Goal: Task Accomplishment & Management: Manage account settings

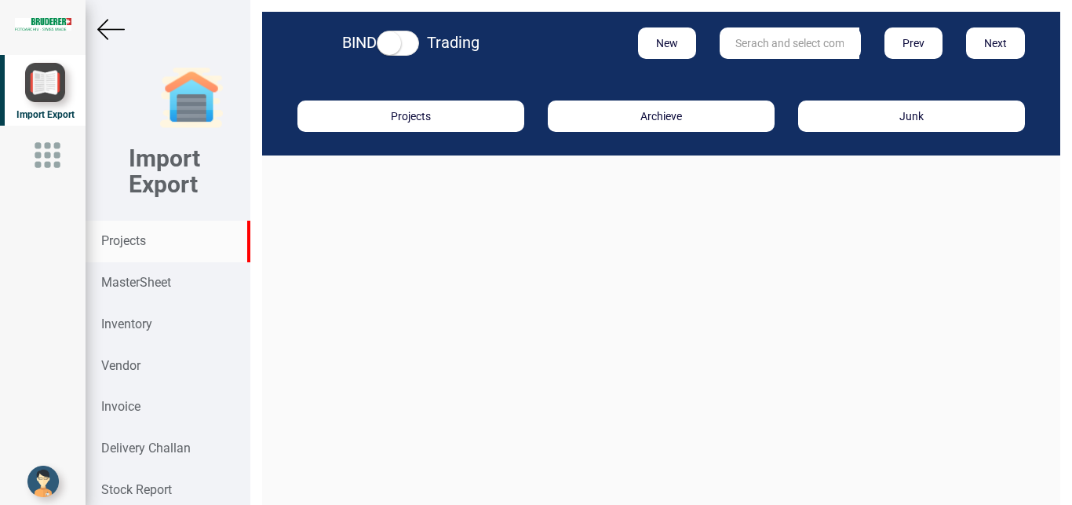
click at [162, 238] on div "Projects" at bounding box center [168, 242] width 164 height 42
click at [776, 46] on input "text" at bounding box center [790, 42] width 140 height 31
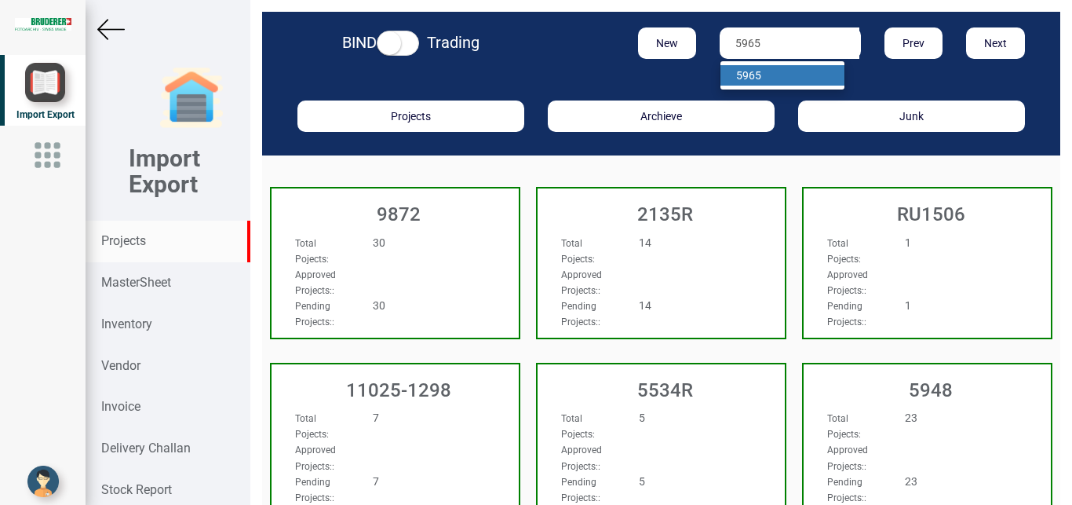
type input "5965"
click at [747, 71] on strong "5965" at bounding box center [748, 75] width 25 height 13
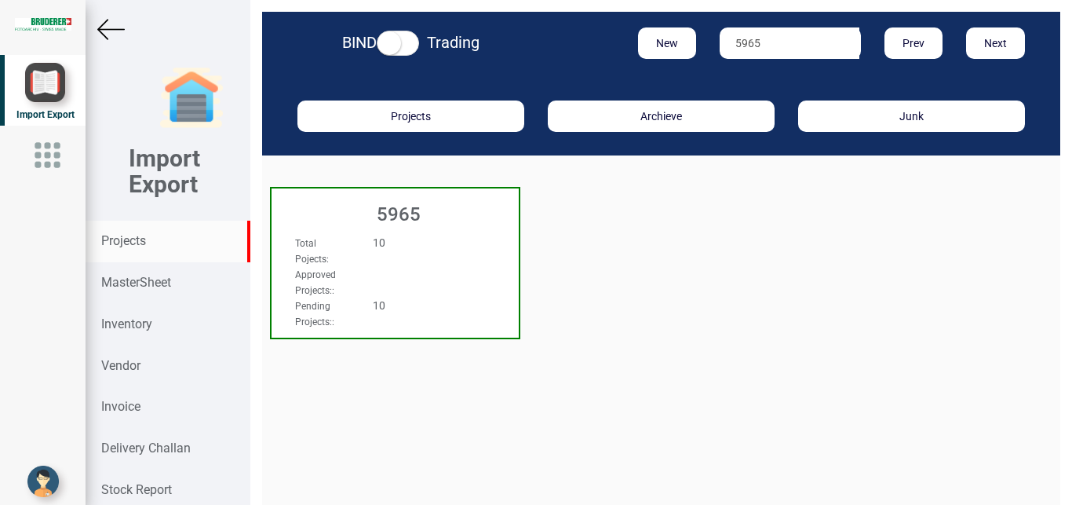
click at [414, 250] on div "Total Pojects : 10" at bounding box center [376, 250] width 187 height 31
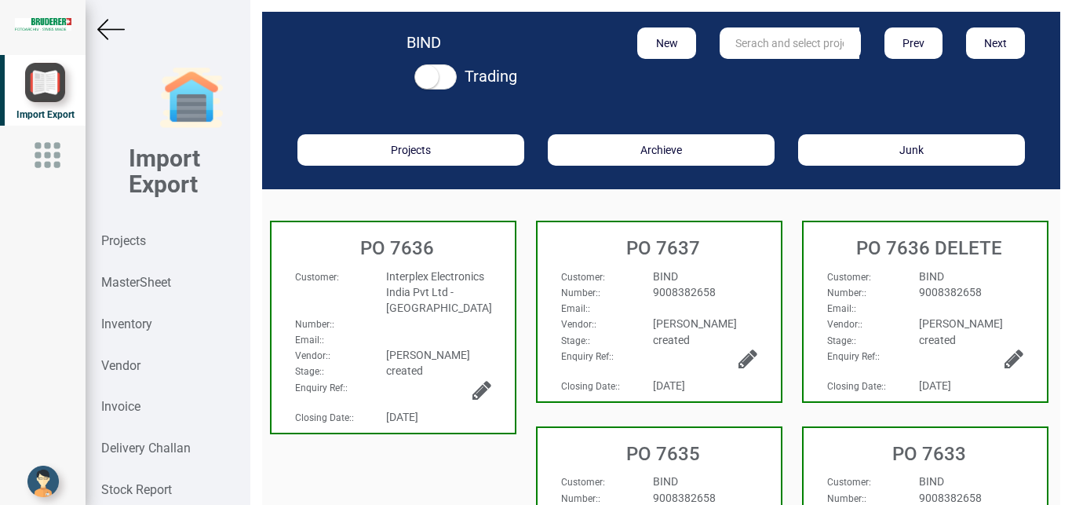
click at [749, 445] on h3 "PO 7635" at bounding box center [663, 453] width 235 height 20
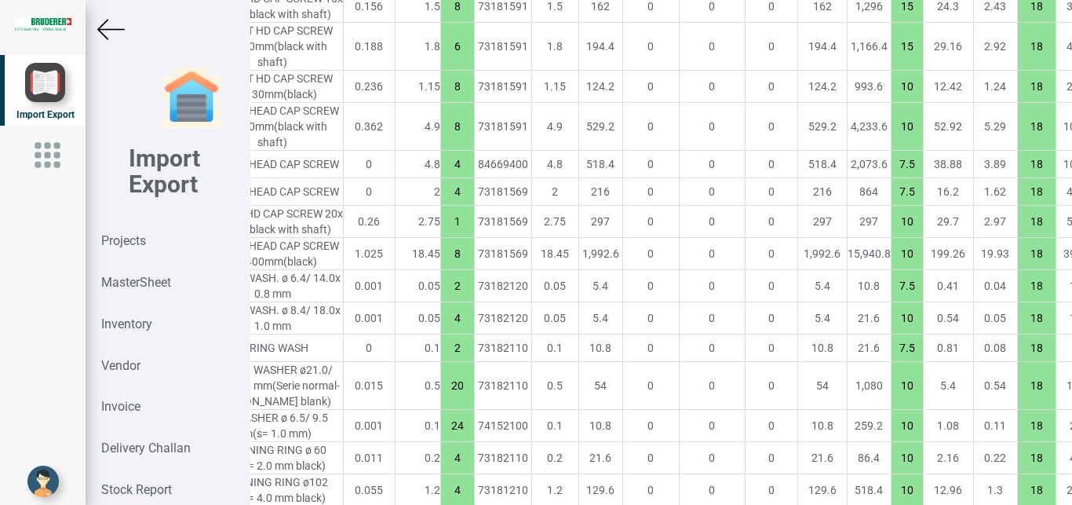
scroll to position [3413, 316]
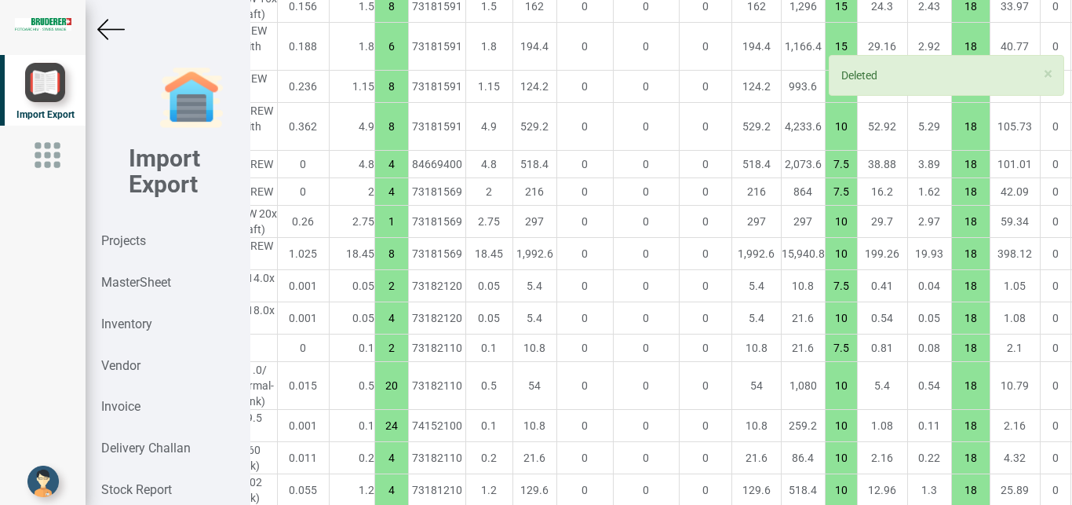
scroll to position [3413, 0]
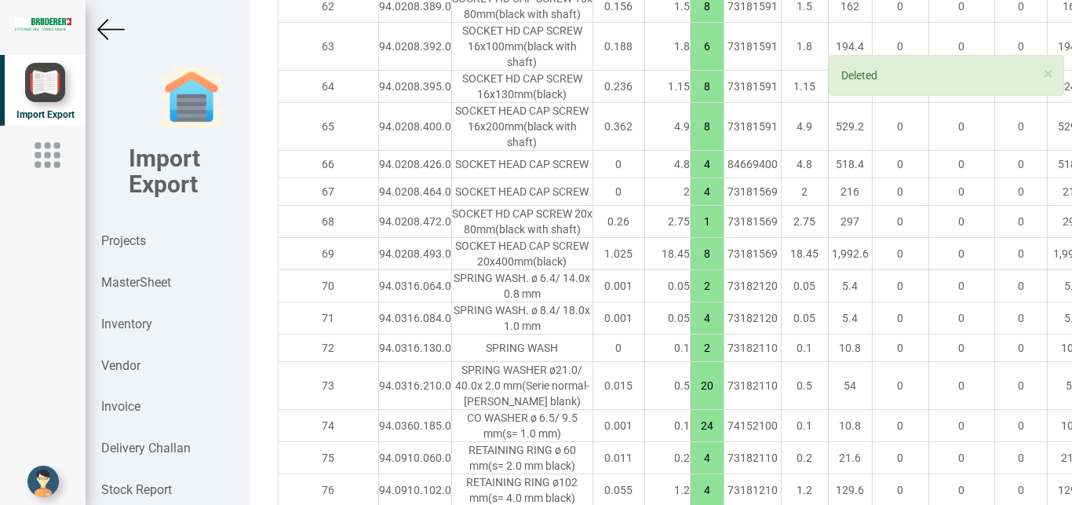
type input "4922.599999999999"
type input "52"
type input "15"
type input "2"
type input "7"
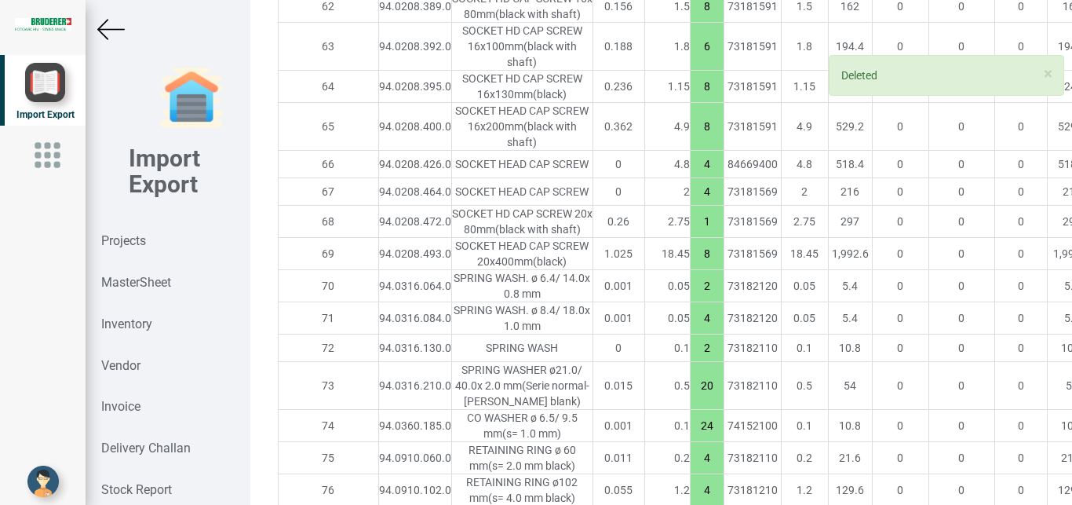
type input "10"
type input "12"
type input "8"
type input "15"
type input "6"
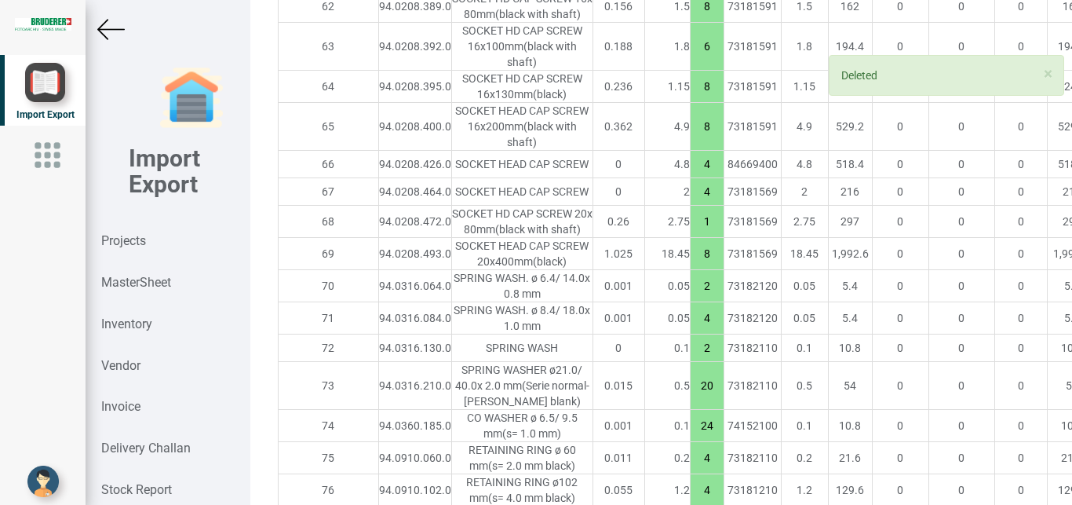
type input "8"
type input "10"
type input "4"
type input "7.5"
type input "1"
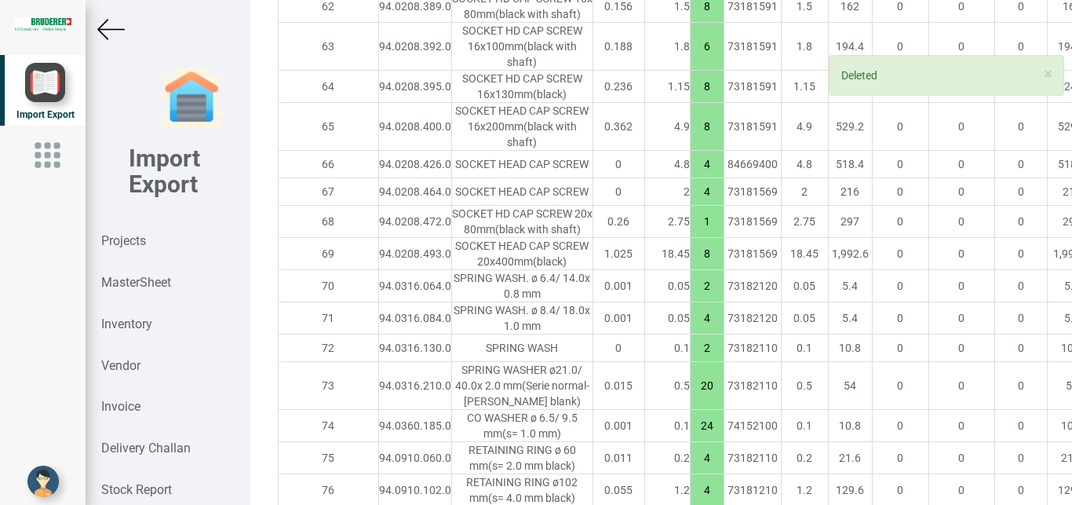
type input "10"
type input "8"
type input "2"
type input "7.5"
type input "4"
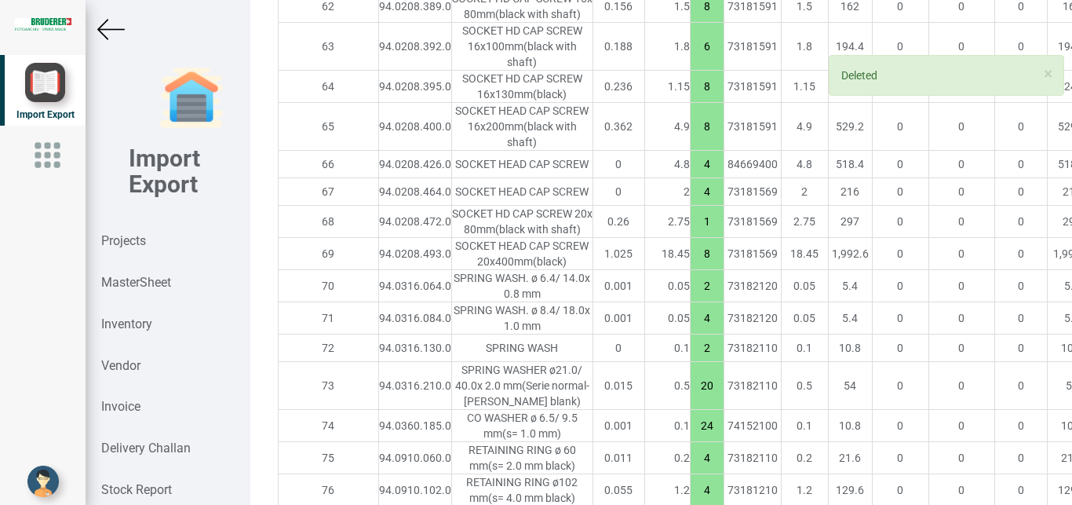
type input "10"
type input "2"
type input "7.5"
type input "20"
type input "10"
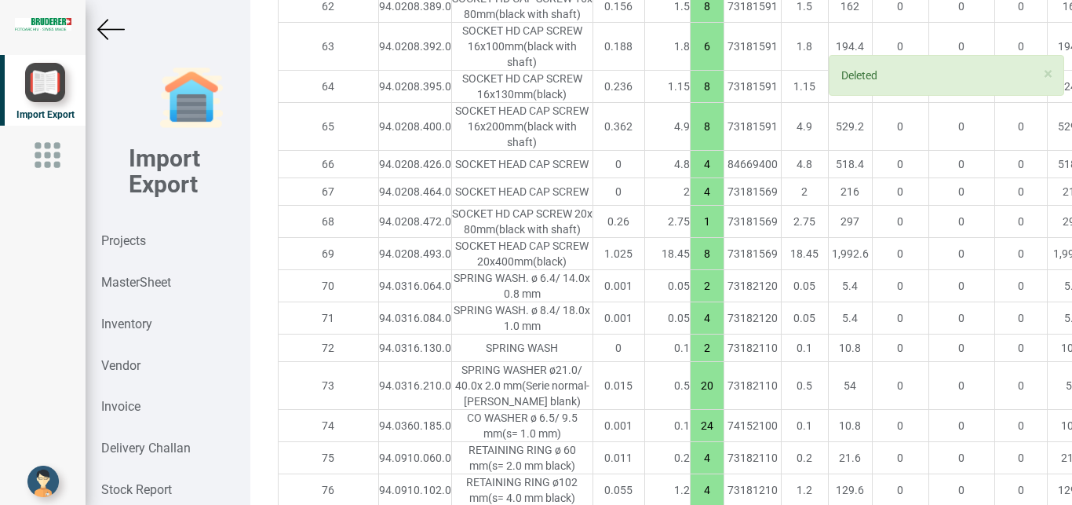
type input "24"
type input "4"
type input "6"
type input "2"
type input "7.5"
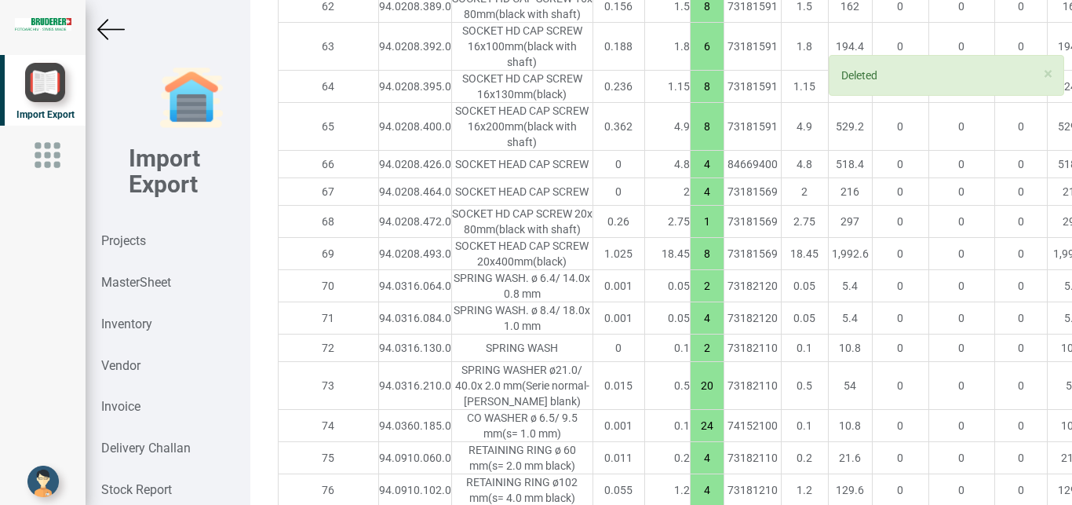
type input "6"
type input "15"
type input "2"
type input "7.5"
type input "4"
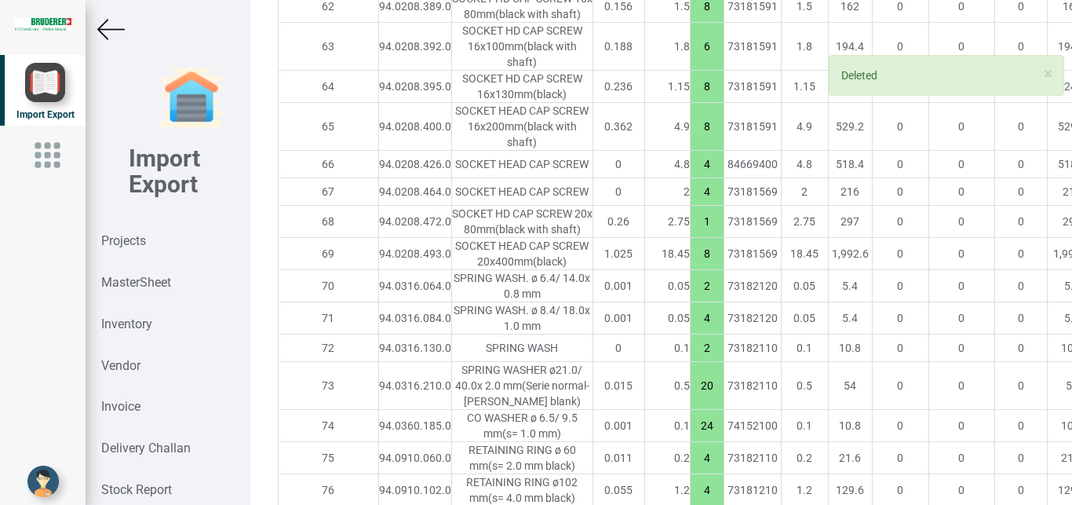
type input "1"
type input "2"
type input "1"
type input "0"
type input "10"
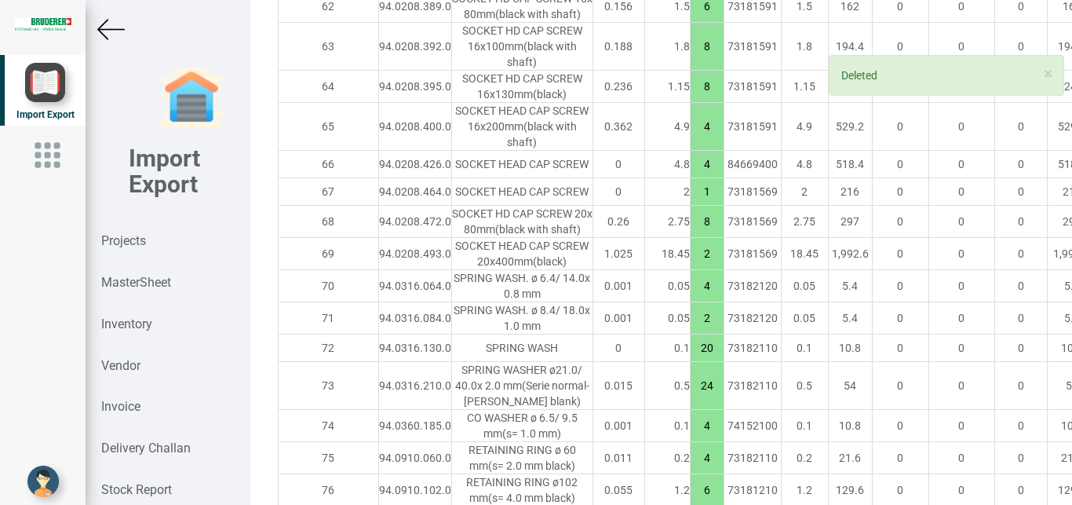
type input "7.5"
type input "10"
type input "1"
type input "7.5"
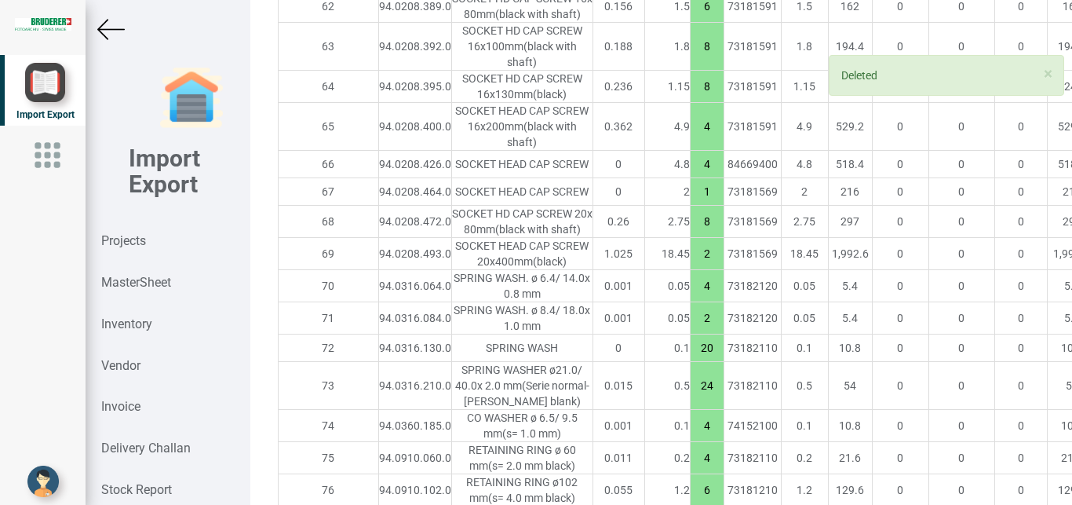
type input "10"
type input "12"
type input "7.5"
type input "4"
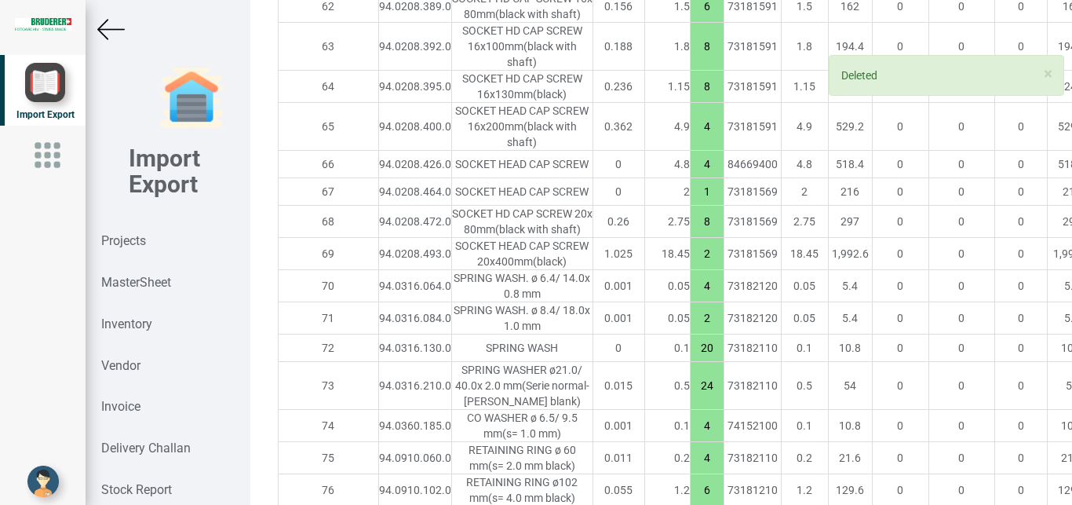
type input "10"
type input "7.5"
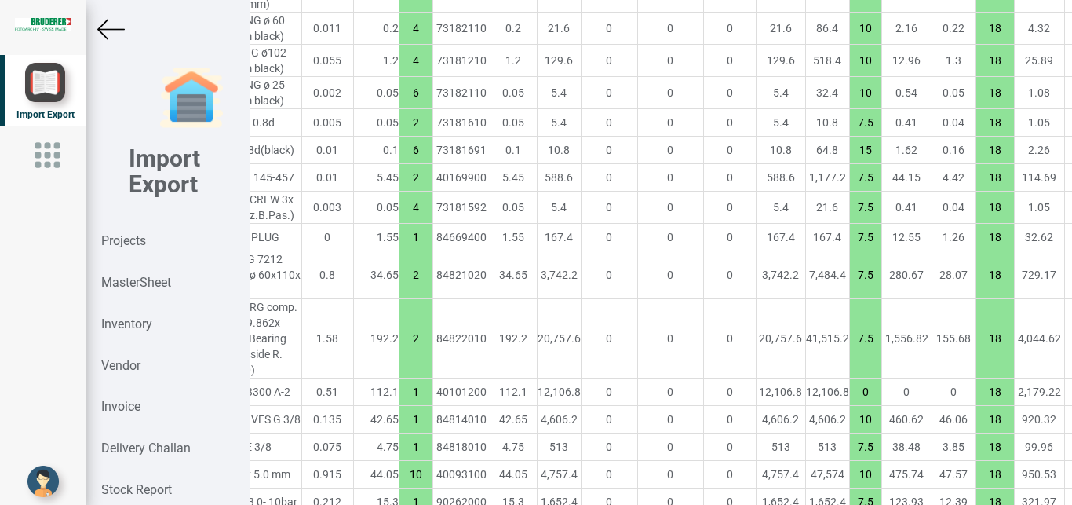
scroll to position [3810, 316]
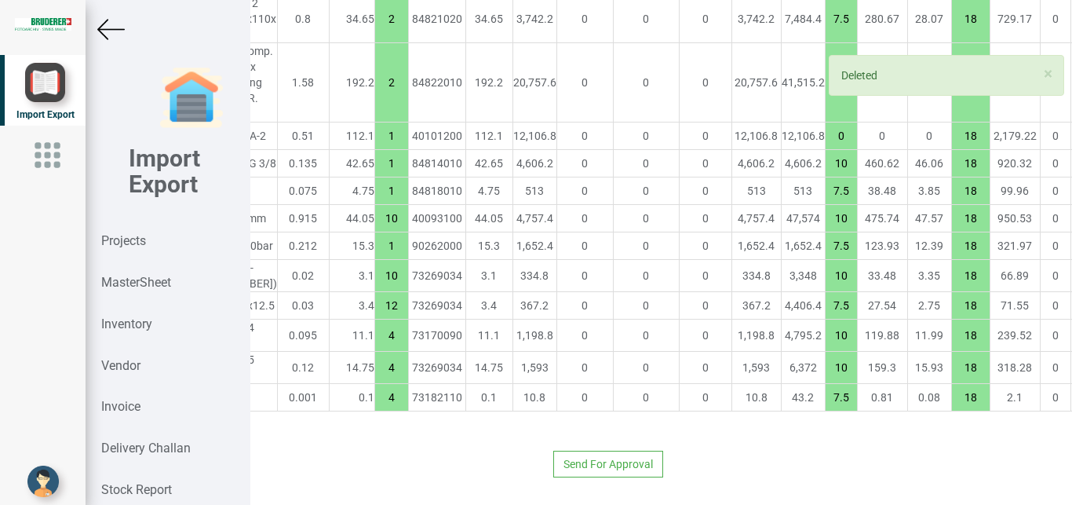
type input "4913.4"
type input "4"
type input "7.5"
type input "1"
type input "10"
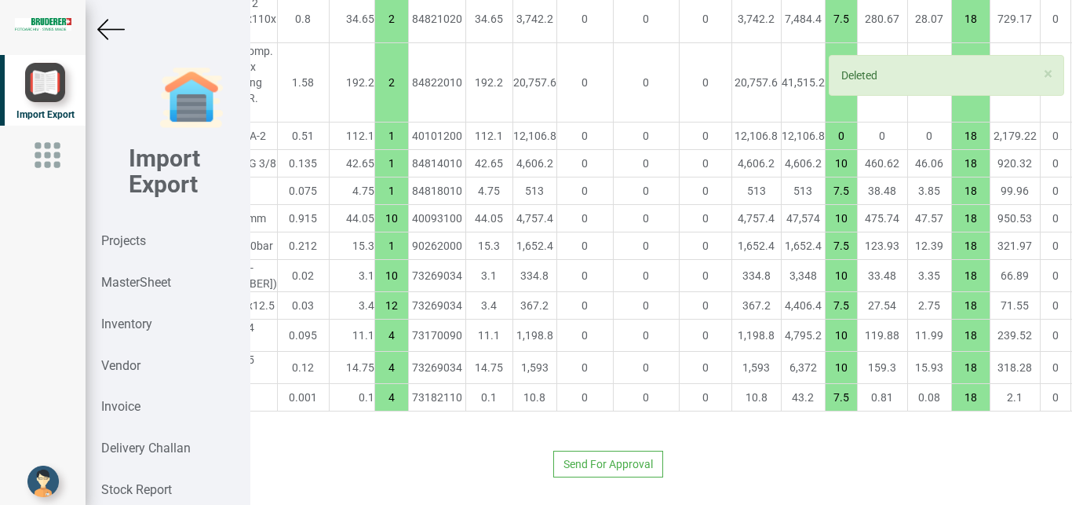
type input "8"
type input "2"
type input "7.5"
type input "4"
type input "10"
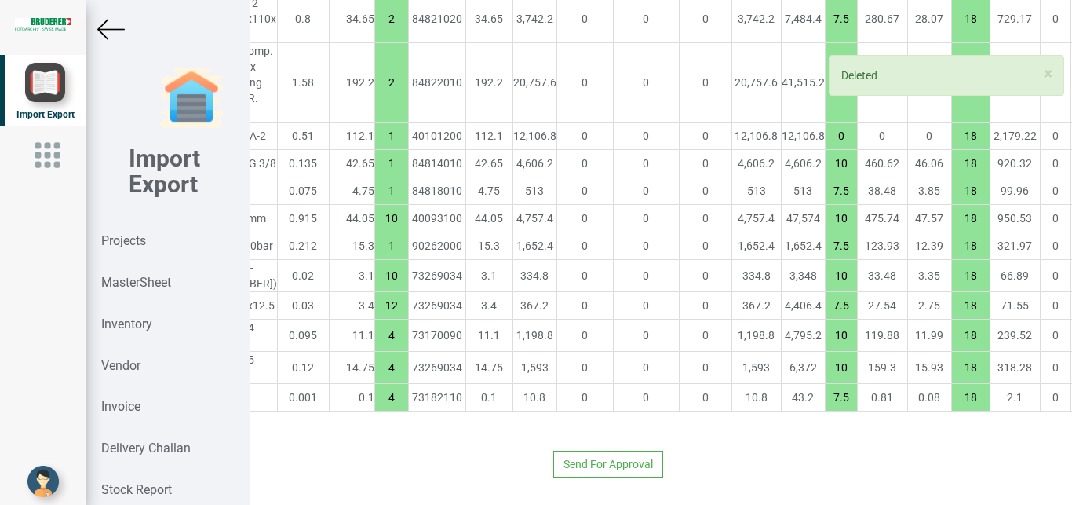
type input "2"
type input "7.5"
type input "20"
type input "10"
type input "24"
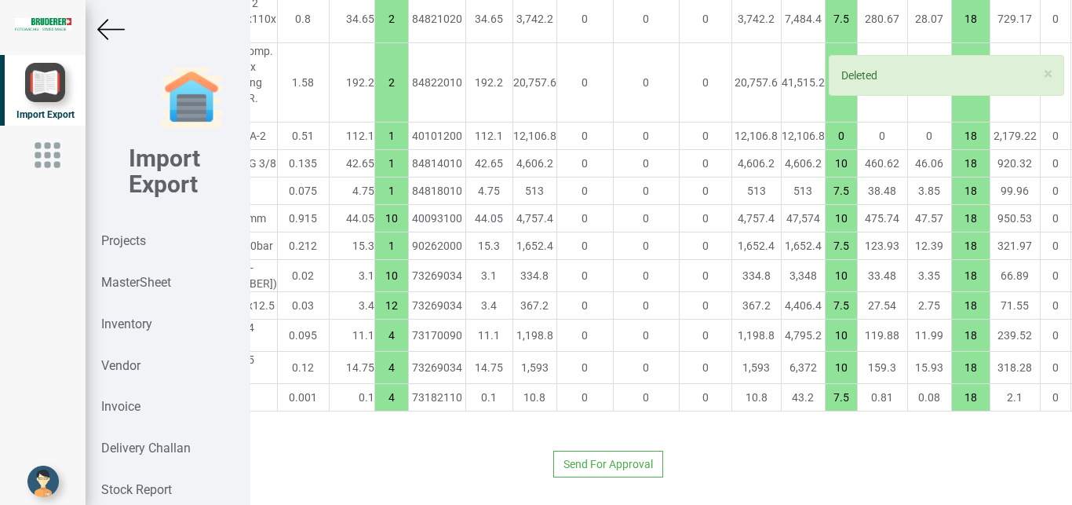
type input "4"
type input "6"
type input "2"
type input "7.5"
type input "6"
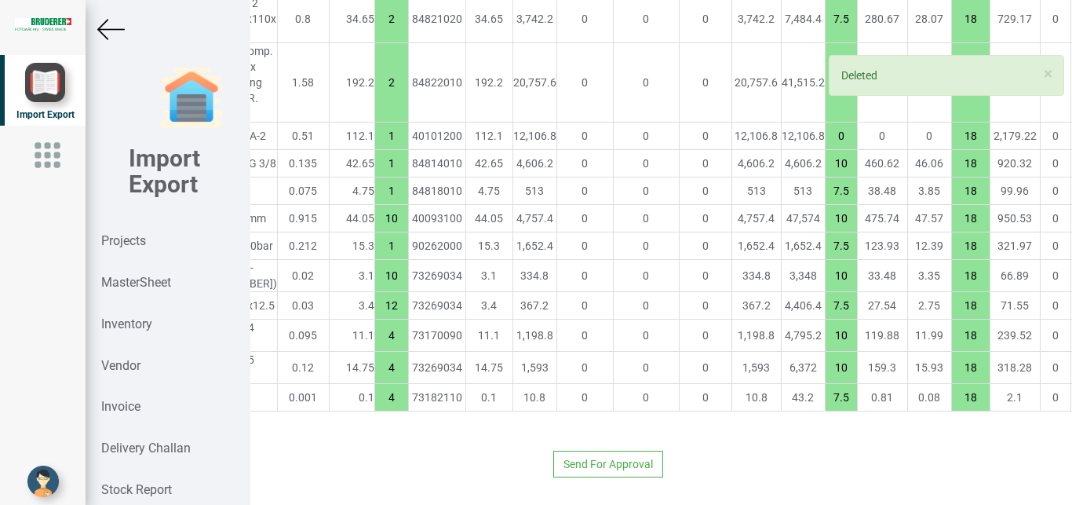
type input "15"
type input "2"
type input "7.5"
type input "4"
type input "1"
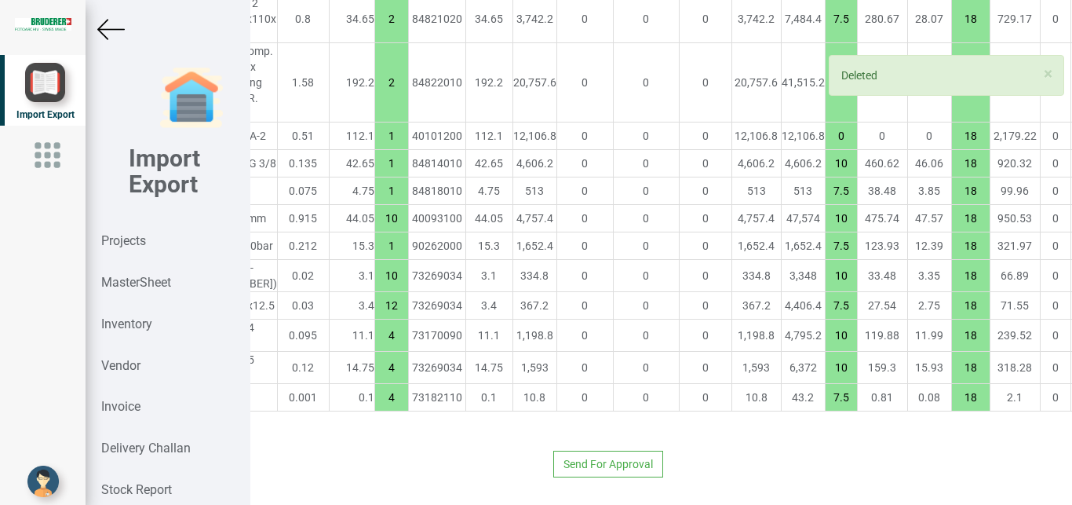
type input "2"
type input "1"
type input "0"
type input "10"
type input "7.5"
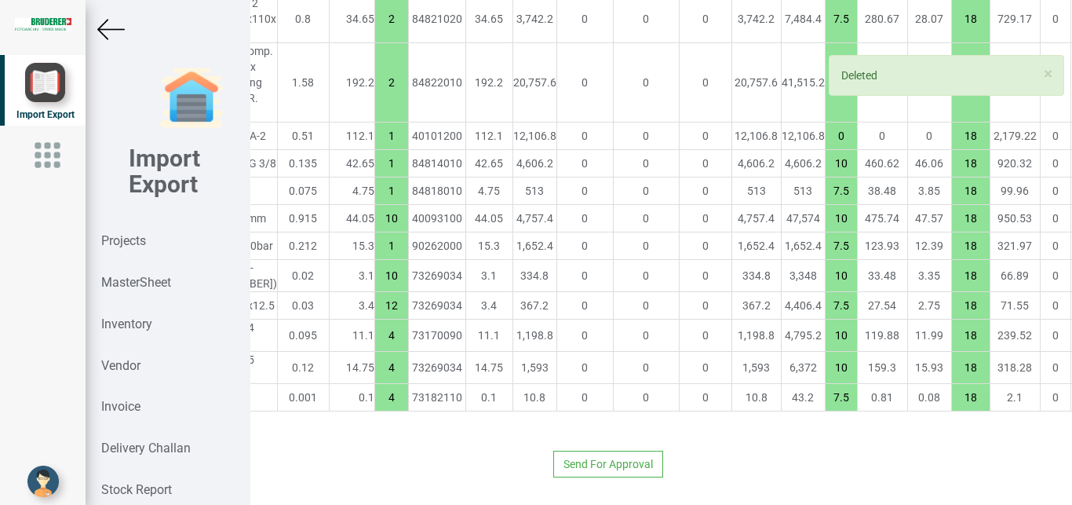
type input "10"
type input "1"
type input "7.5"
type input "10"
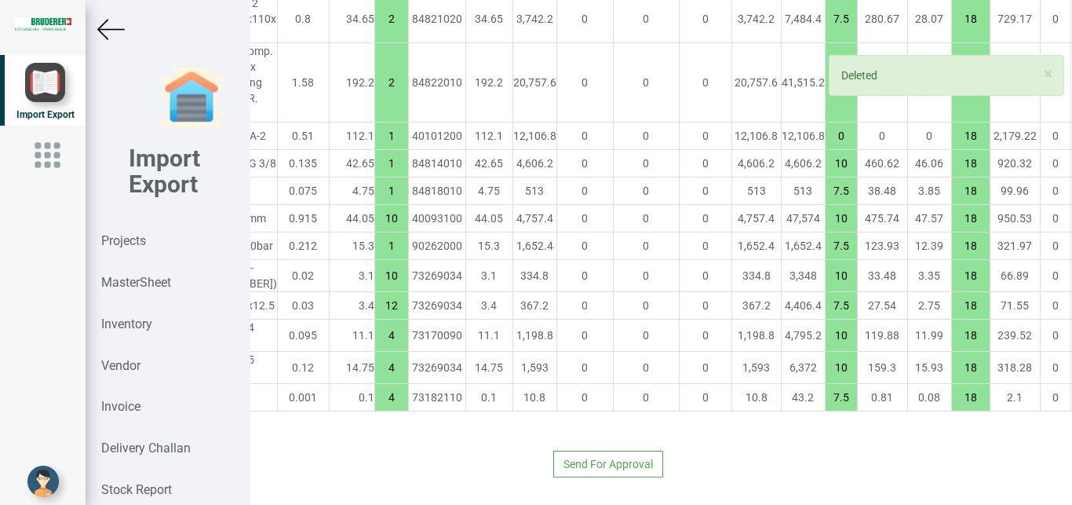
type input "10"
type input "12"
type input "7.5"
type input "4"
type input "10"
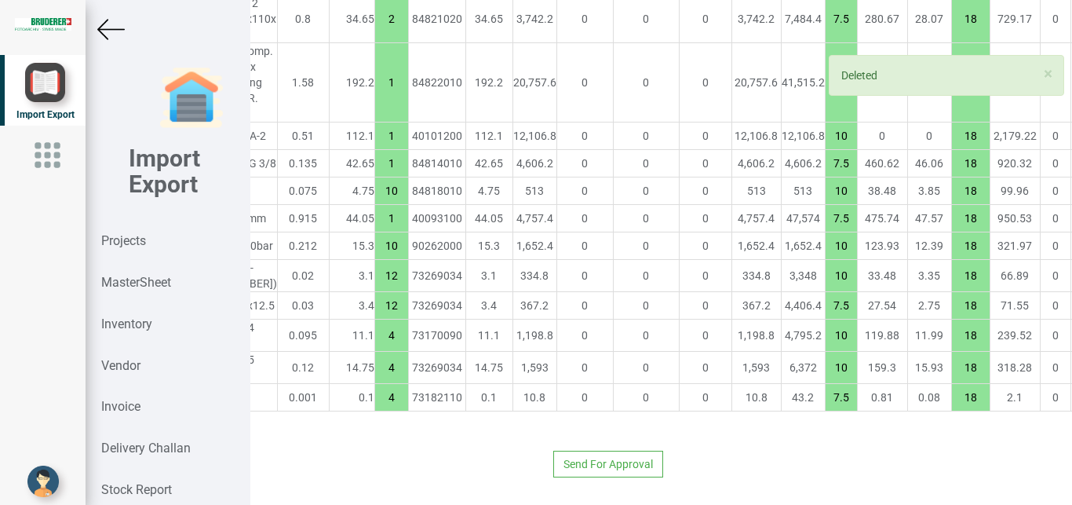
type input "7.5"
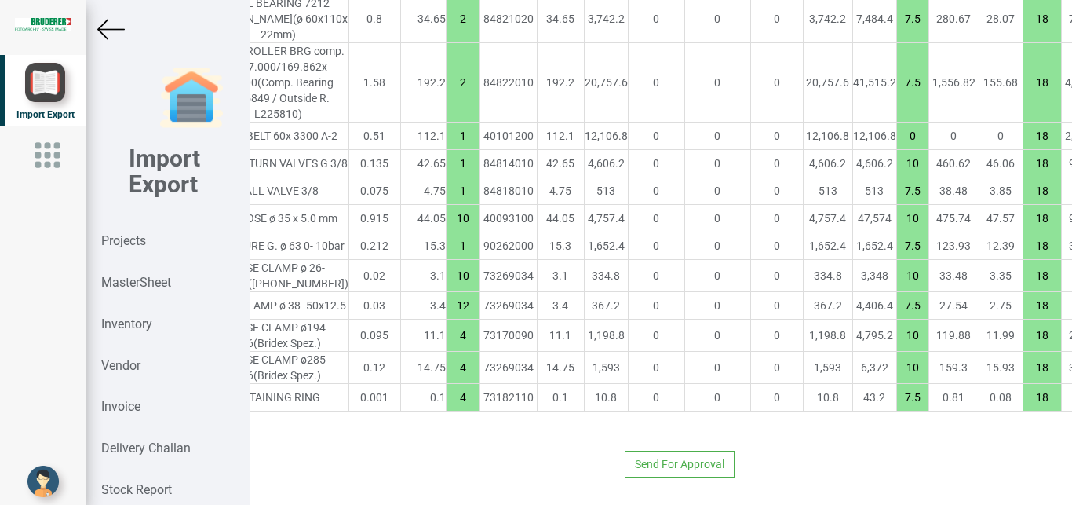
scroll to position [4502, 316]
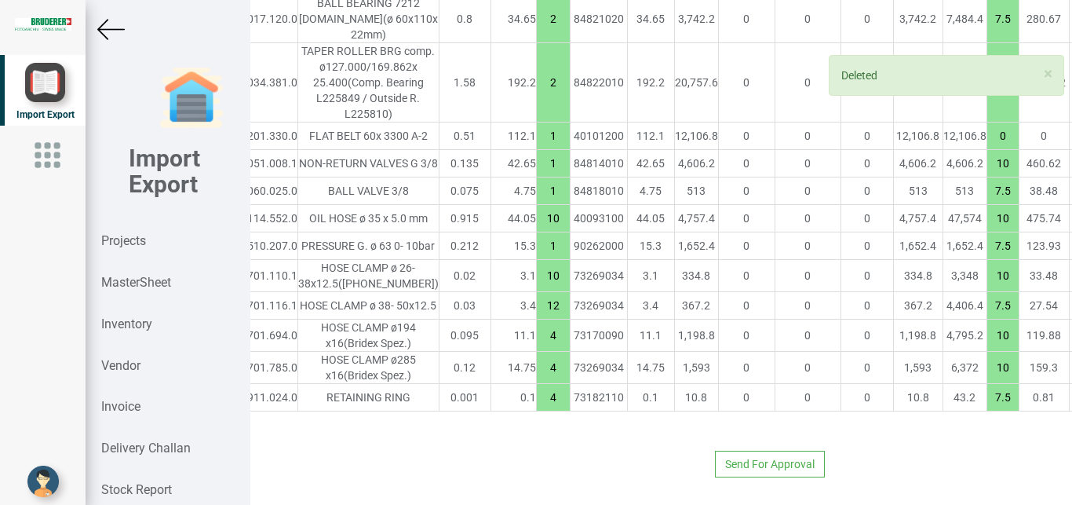
scroll to position [4502, 0]
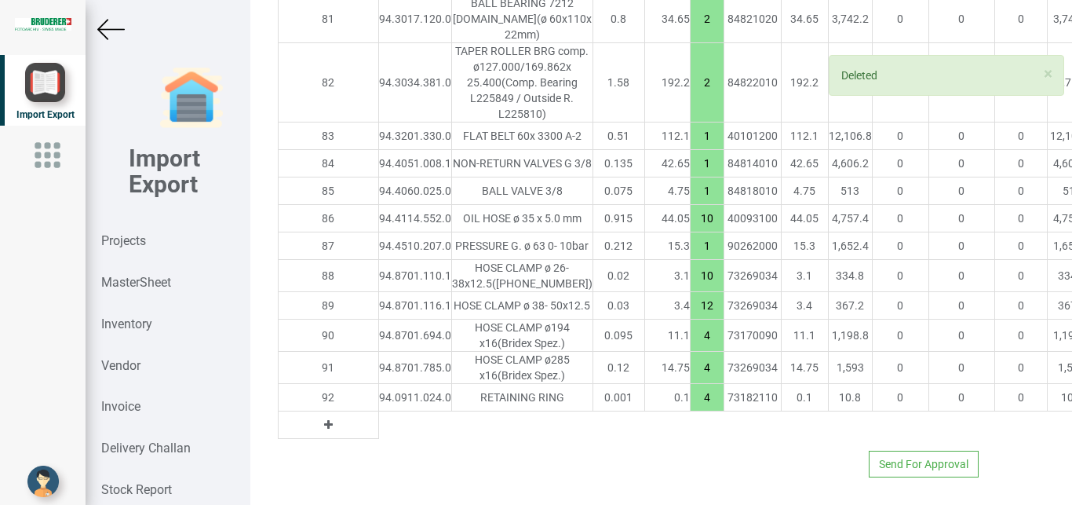
type input "4801.299999999999"
type input "10"
type input "7.5"
type input "10"
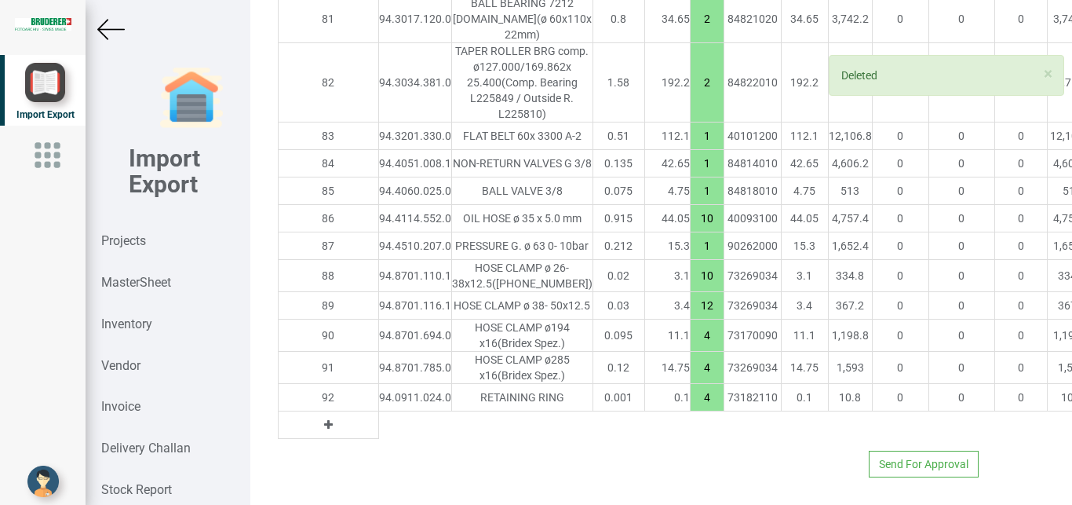
type input "1"
type input "7.5"
type input "10"
type input "12"
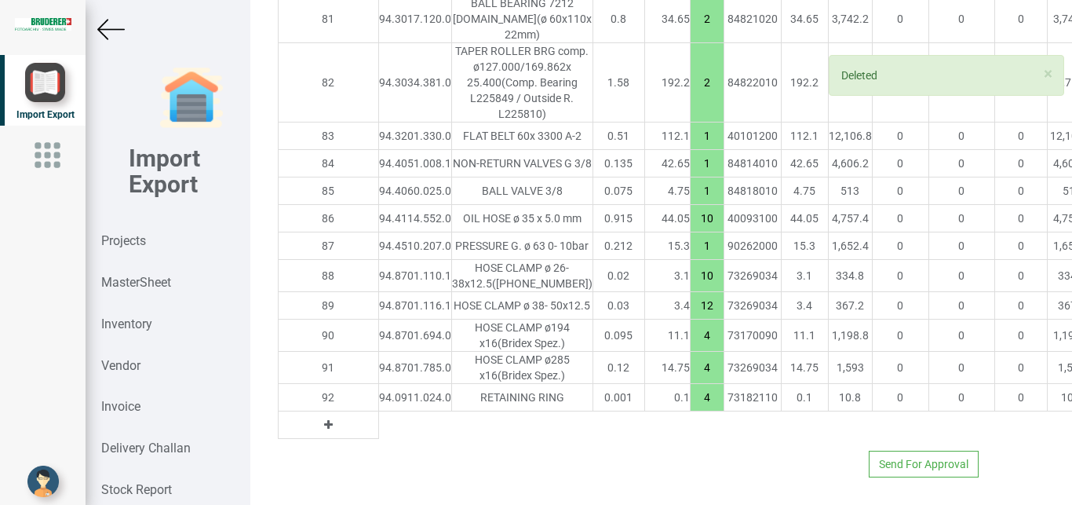
type input "7.5"
type input "4"
type input "10"
type input "7.5"
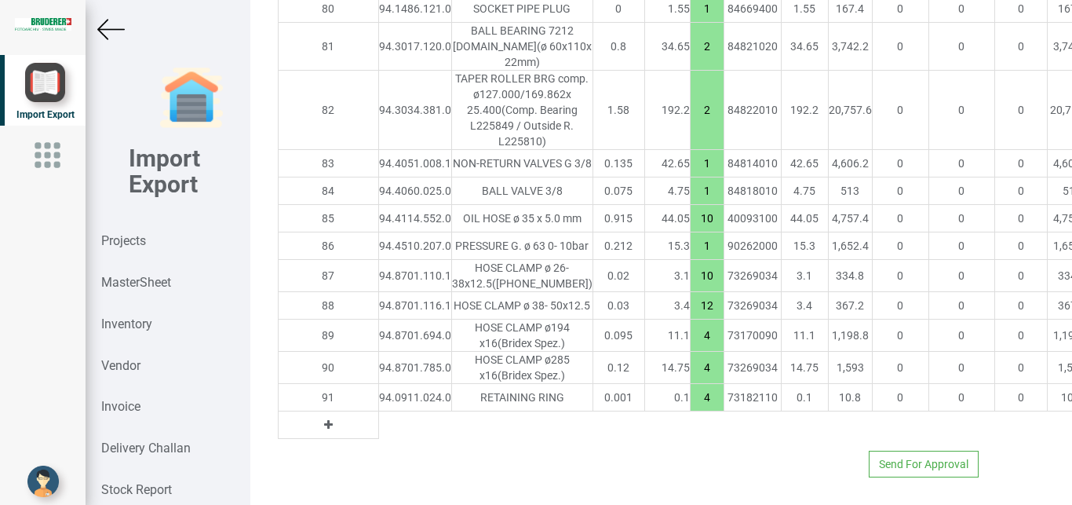
scroll to position [4724, 316]
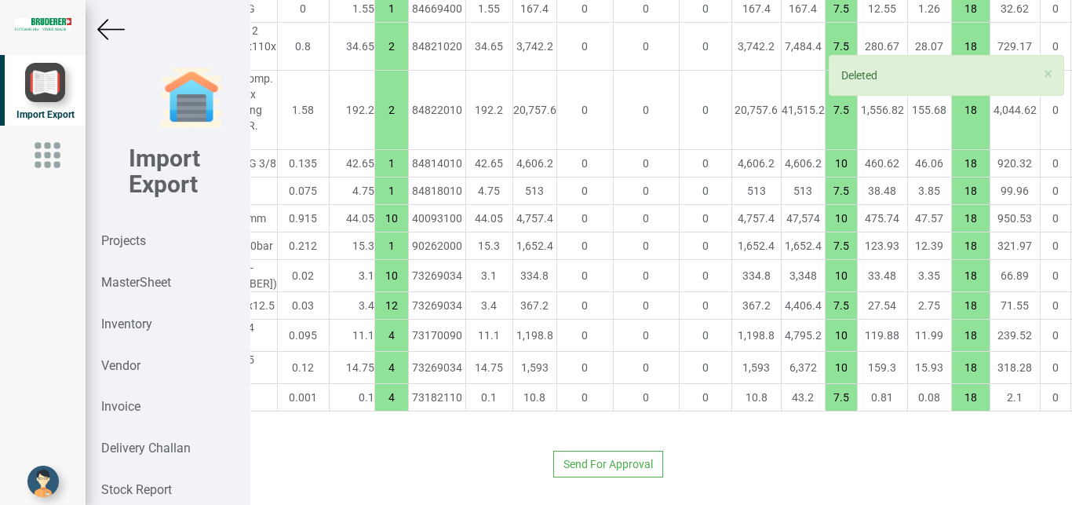
type input "4800.9"
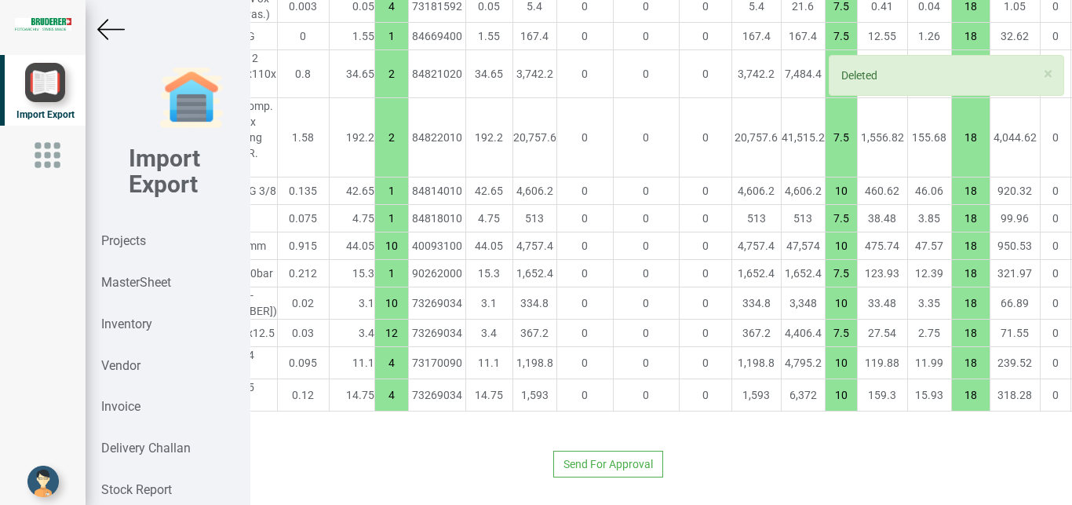
scroll to position [4697, 316]
click at [508, 439] on div "Send For Approval" at bounding box center [346, 458] width 790 height 38
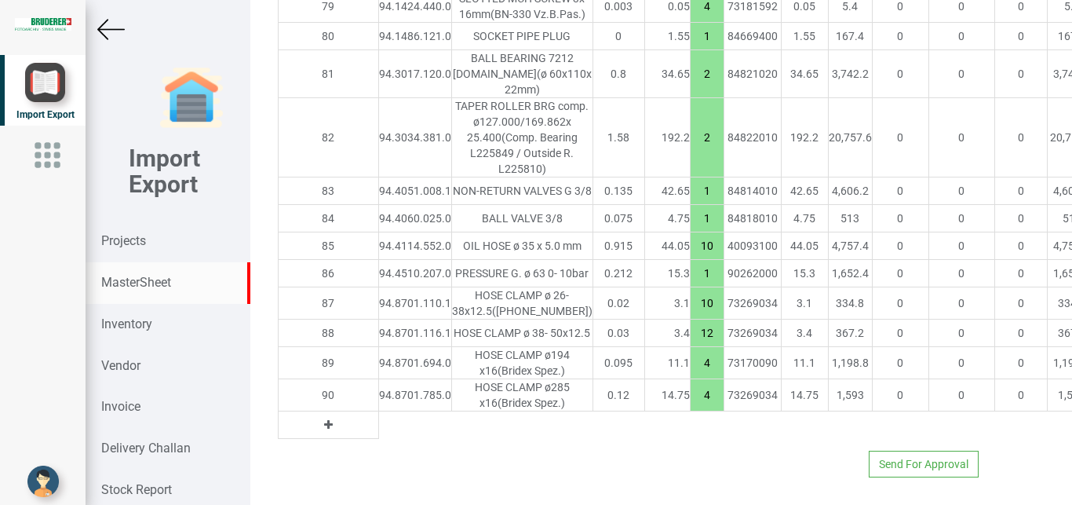
click at [168, 287] on strong "MasterSheet" at bounding box center [136, 282] width 70 height 15
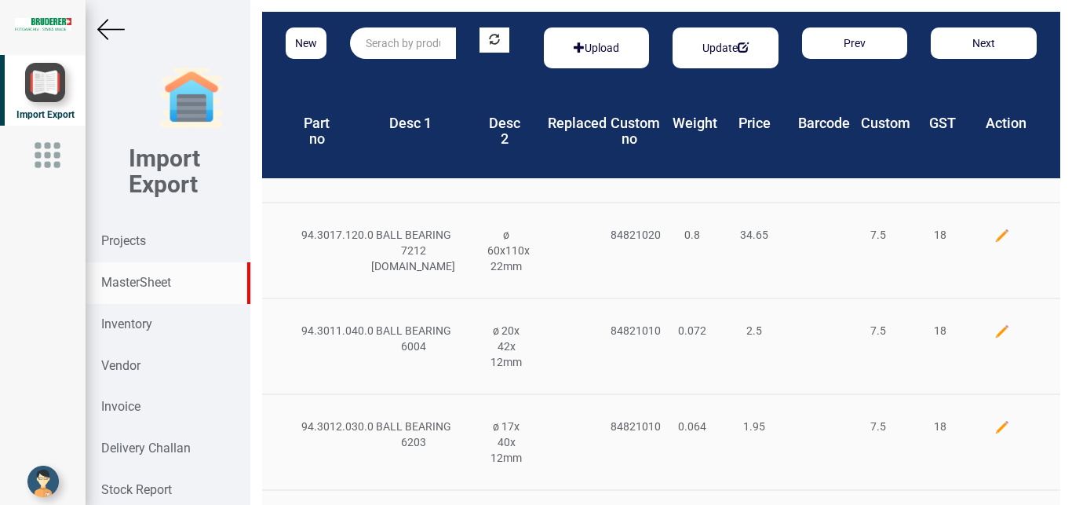
click at [384, 48] on input "text" at bounding box center [403, 42] width 106 height 31
click at [412, 76] on strong "94.0208.253" at bounding box center [398, 75] width 63 height 13
type input "94.0208.253.0"
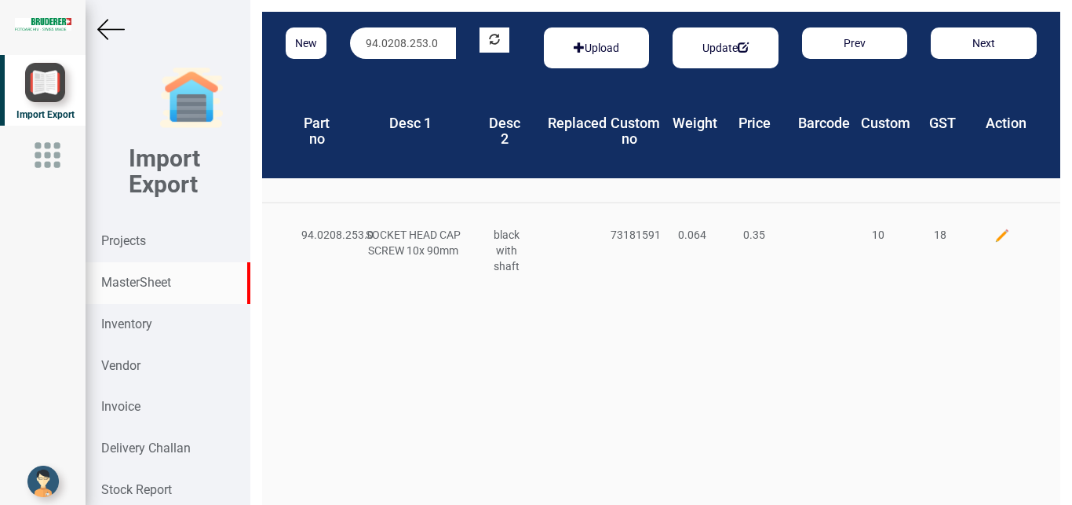
click at [995, 230] on img at bounding box center [1003, 236] width 16 height 16
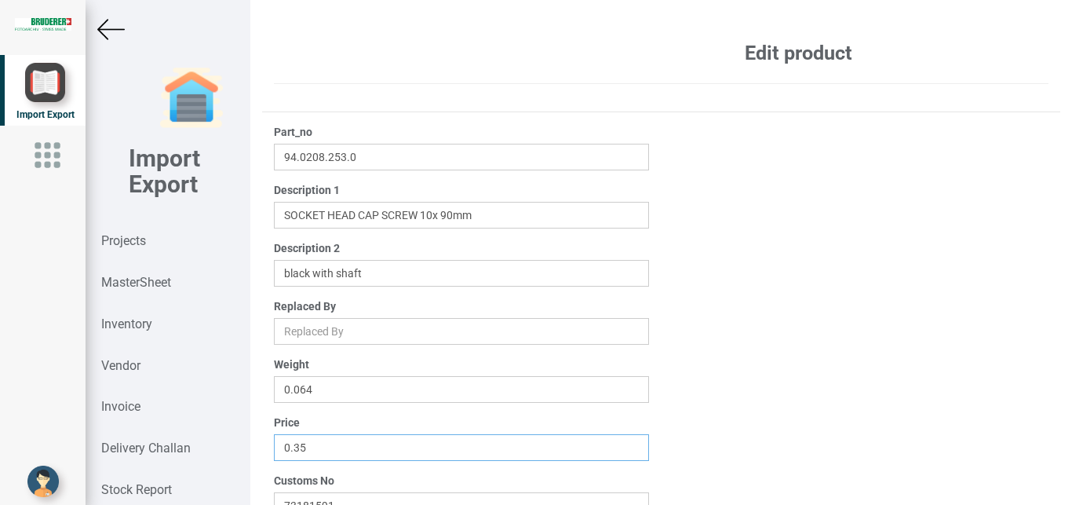
click at [314, 447] on input "0.35" at bounding box center [462, 447] width 376 height 27
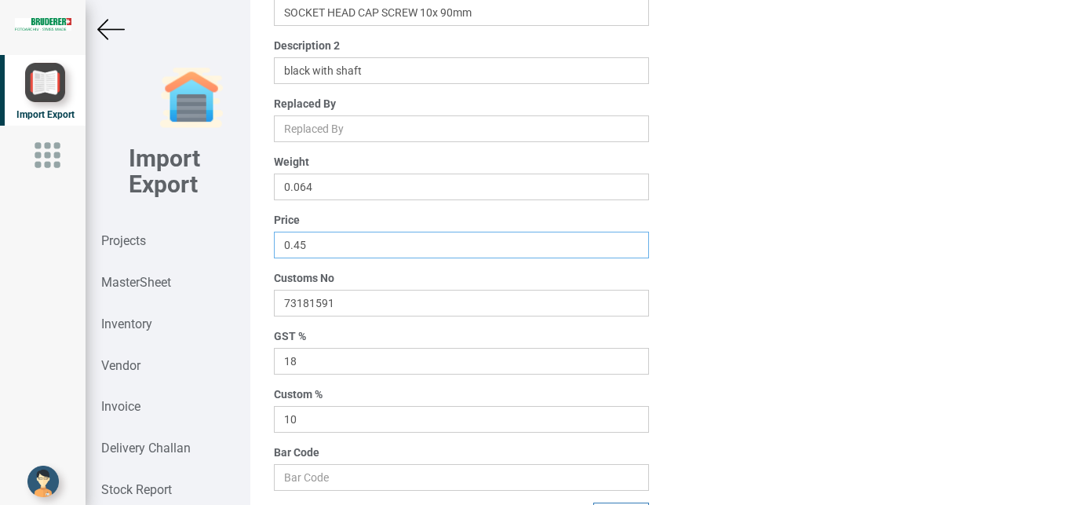
scroll to position [240, 0]
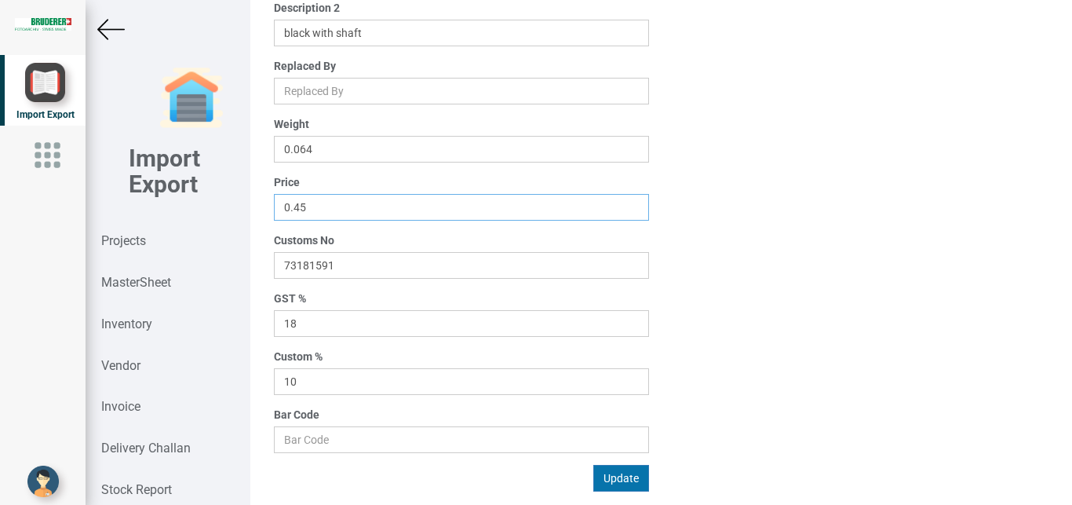
type input "0.45"
click at [619, 476] on button "Update" at bounding box center [621, 478] width 56 height 27
click at [130, 283] on strong "MasterSheet" at bounding box center [136, 282] width 70 height 15
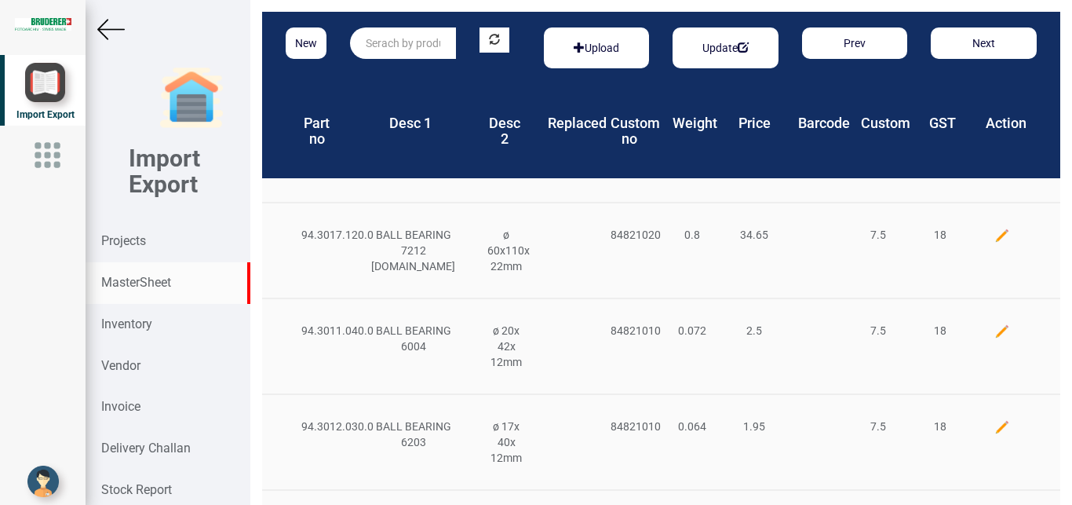
click at [396, 40] on input "text" at bounding box center [403, 42] width 106 height 31
click at [411, 77] on strong "94.0208.392" at bounding box center [398, 75] width 63 height 13
type input "94.0208.392.0"
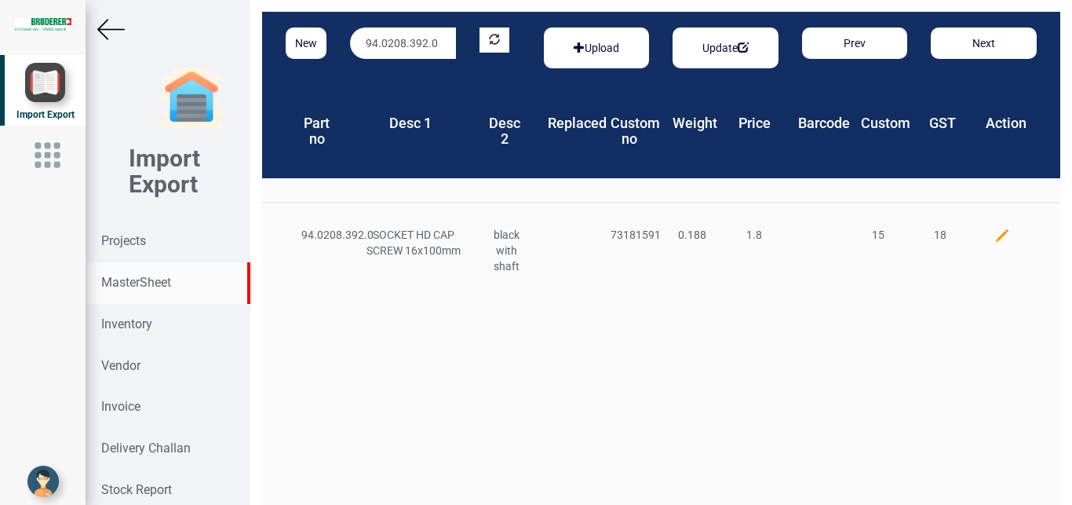
click at [995, 231] on img at bounding box center [1003, 236] width 16 height 16
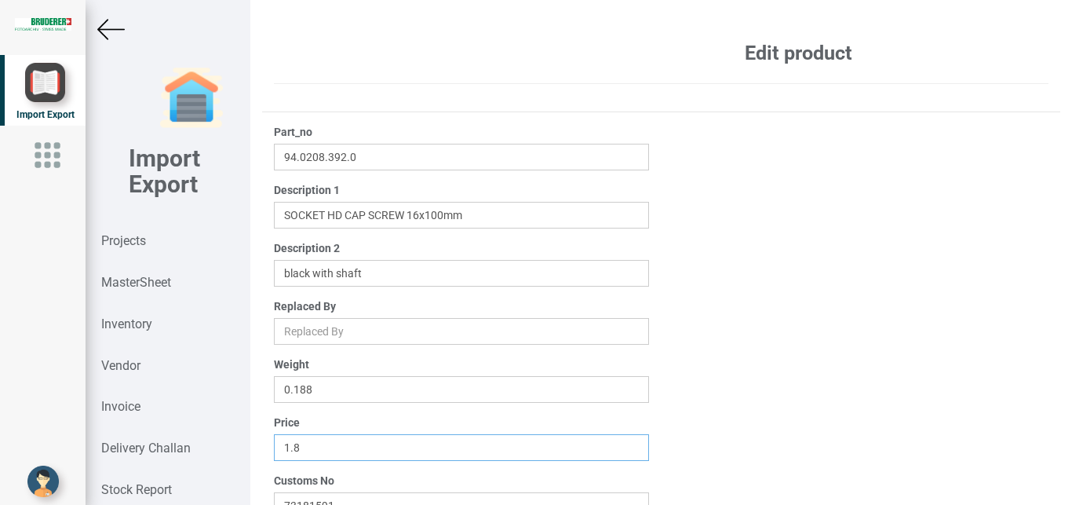
click at [309, 447] on input "1.8" at bounding box center [462, 447] width 376 height 27
click at [108, 32] on img at bounding box center [110, 29] width 27 height 27
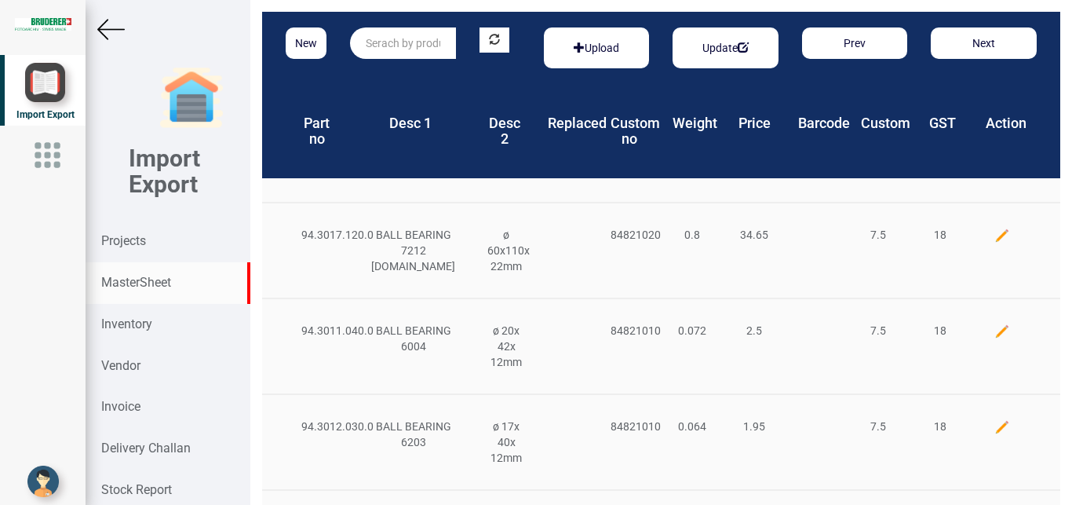
click at [388, 39] on input "text" at bounding box center [403, 42] width 106 height 31
click at [411, 71] on strong "94.0208.395" at bounding box center [398, 75] width 63 height 13
type input "94.0208.395.0"
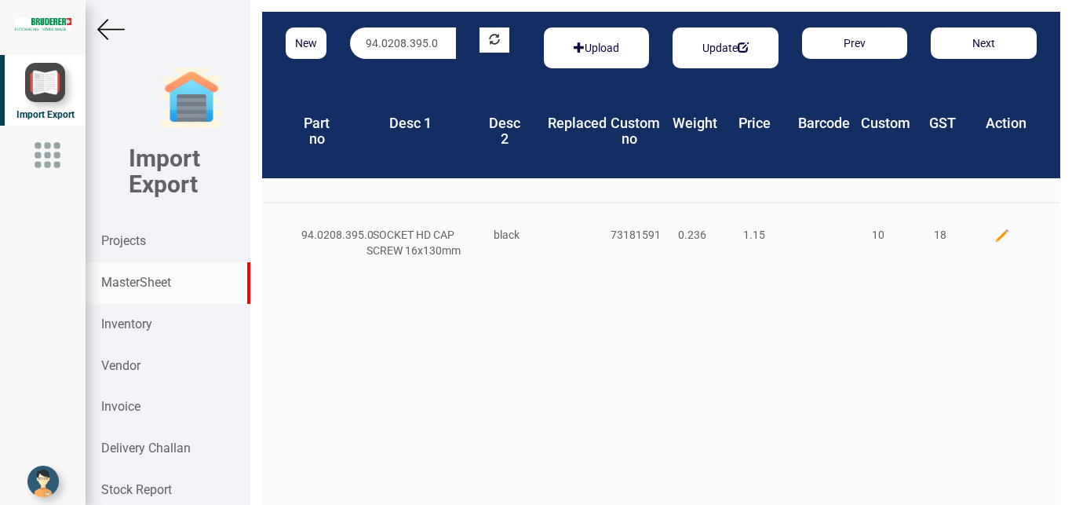
click at [995, 235] on img at bounding box center [1003, 236] width 16 height 16
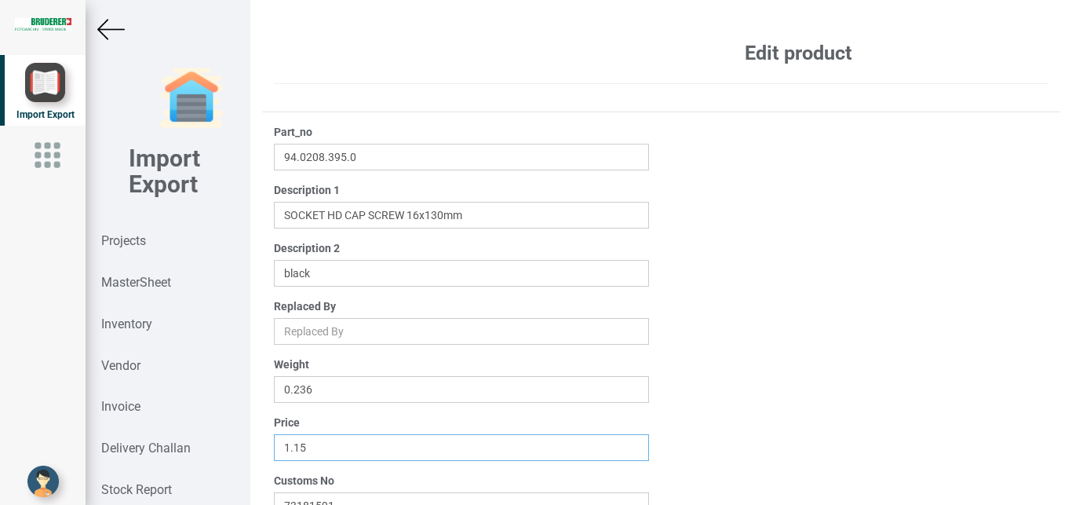
drag, startPoint x: 324, startPoint y: 445, endPoint x: 349, endPoint y: 438, distance: 26.1
click at [326, 445] on input "1.15" at bounding box center [462, 447] width 376 height 27
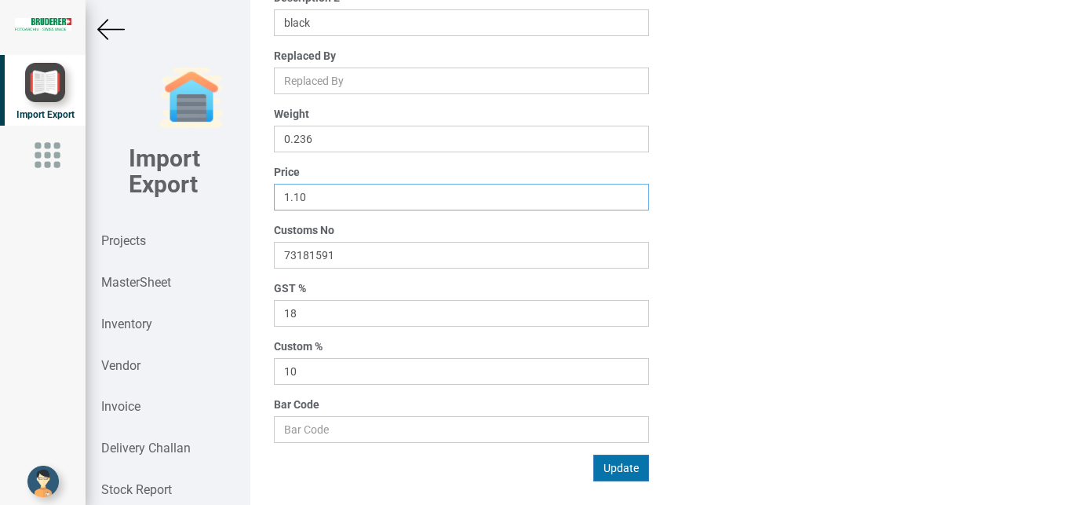
type input "1.10"
click at [611, 469] on button "Update" at bounding box center [621, 467] width 56 height 27
click at [126, 281] on strong "MasterSheet" at bounding box center [136, 282] width 70 height 15
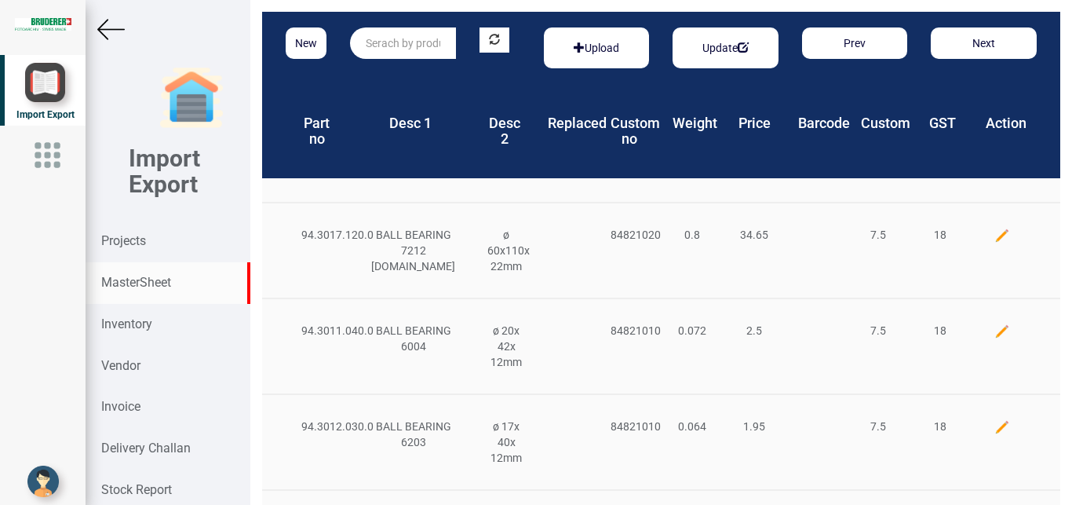
click at [391, 42] on input "text" at bounding box center [403, 42] width 106 height 31
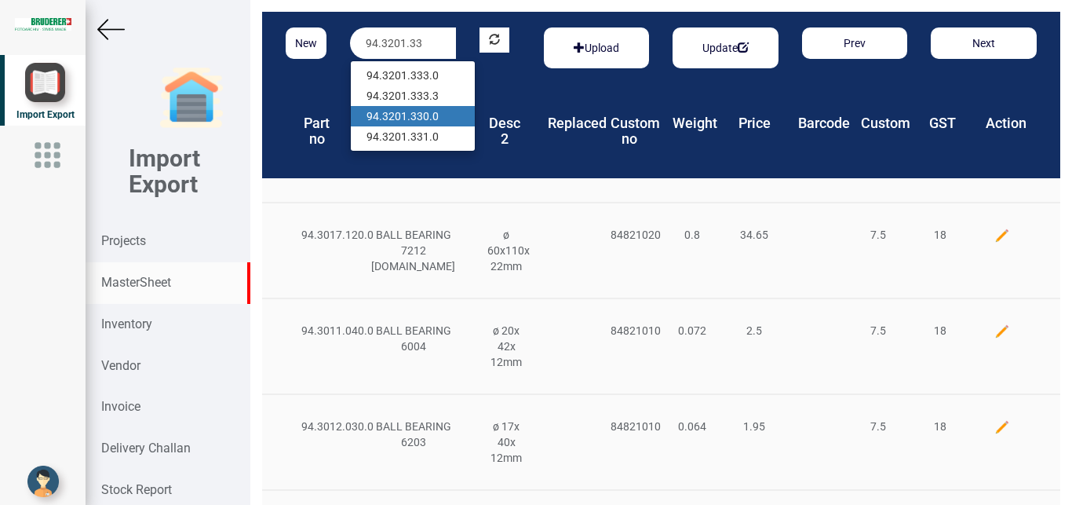
click at [426, 117] on link "94.3201.33 0.0" at bounding box center [413, 116] width 124 height 20
type input "94.3201.330.0"
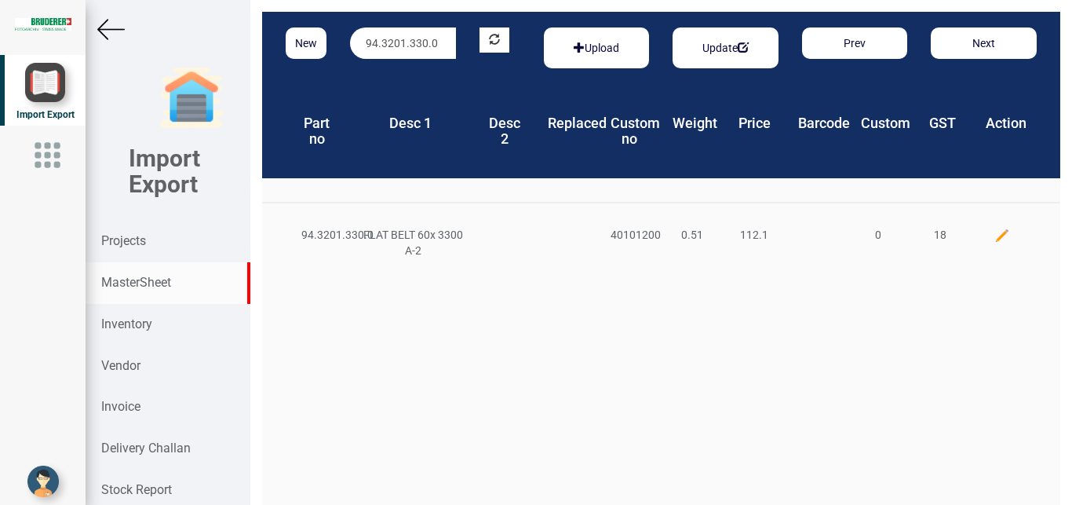
click at [995, 235] on img at bounding box center [1003, 236] width 16 height 16
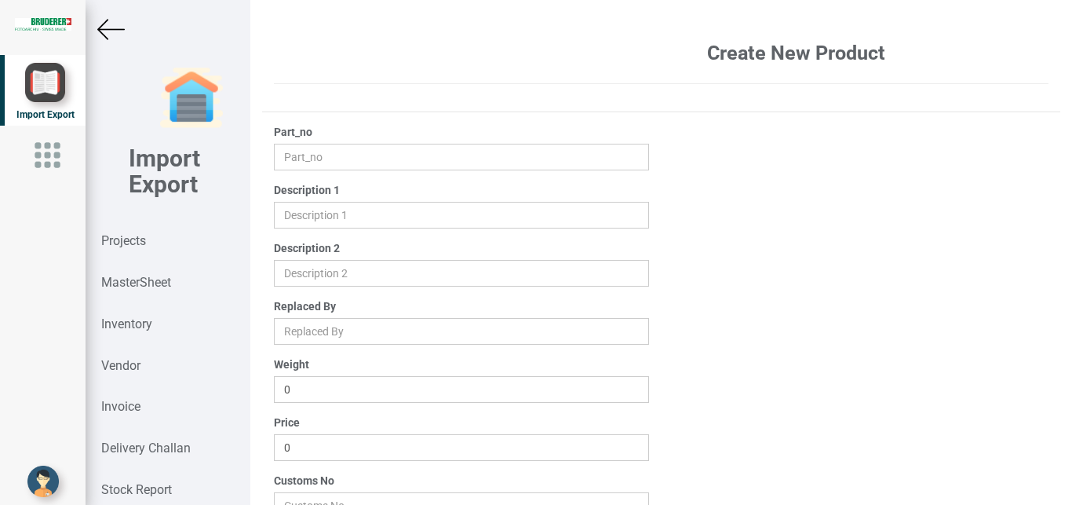
type input "94.3201.330.0"
type input "FLAT BELT 60x 3300 A-2"
type input "0.51"
type input "112.1"
type input "40101200"
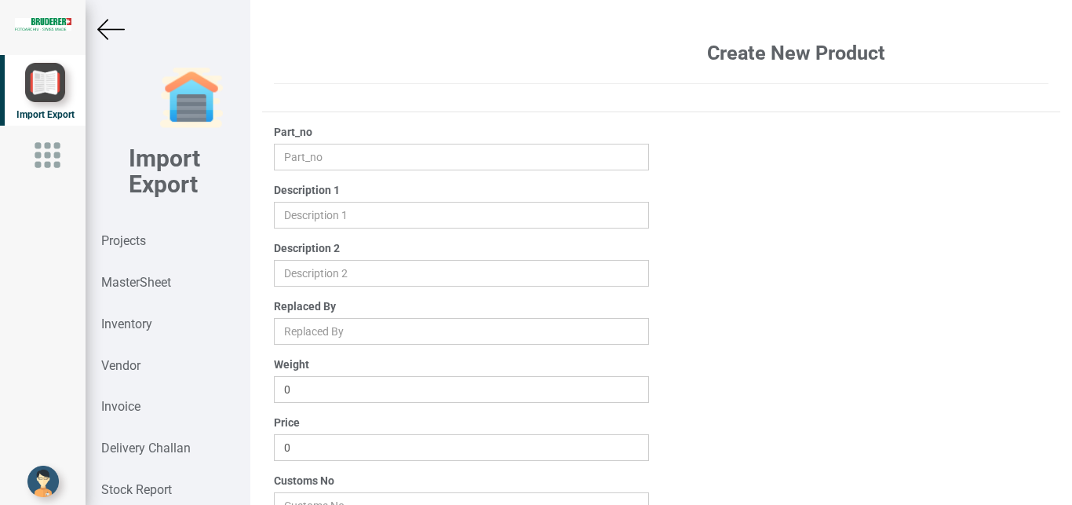
type input "0"
drag, startPoint x: 341, startPoint y: 451, endPoint x: 232, endPoint y: 443, distance: 108.6
click at [274, 443] on input "112.1" at bounding box center [462, 447] width 376 height 27
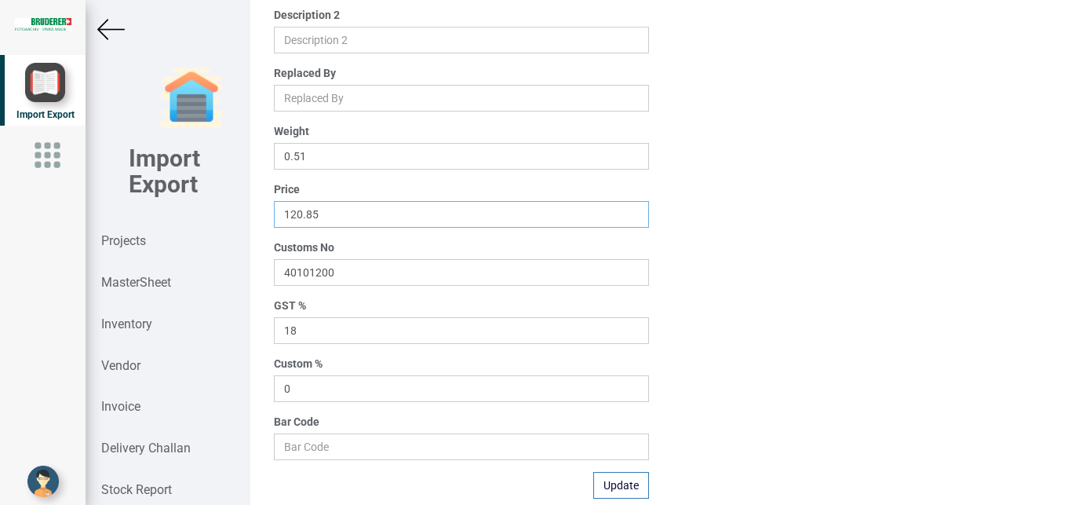
scroll to position [243, 0]
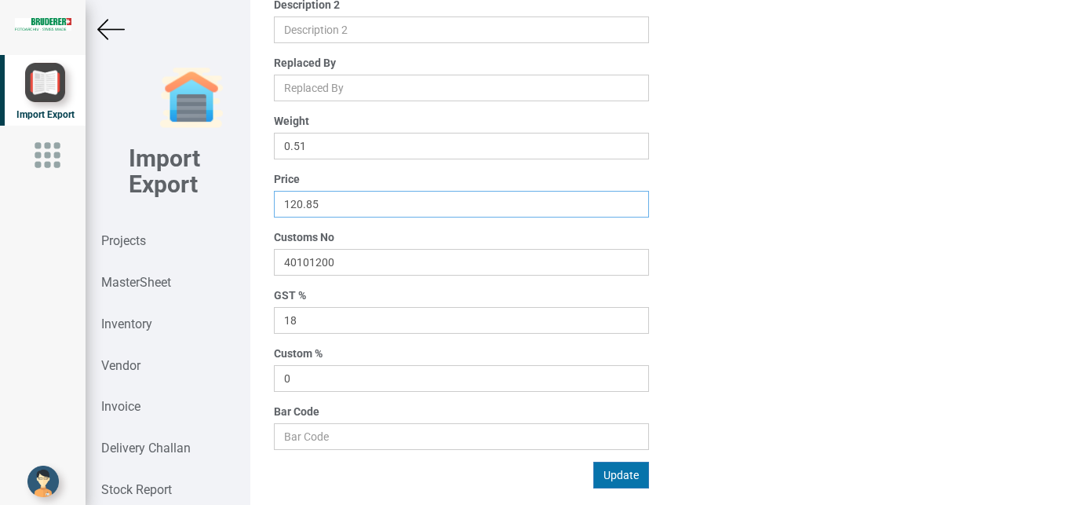
type input "120.85"
click at [612, 473] on button "Update" at bounding box center [621, 475] width 56 height 27
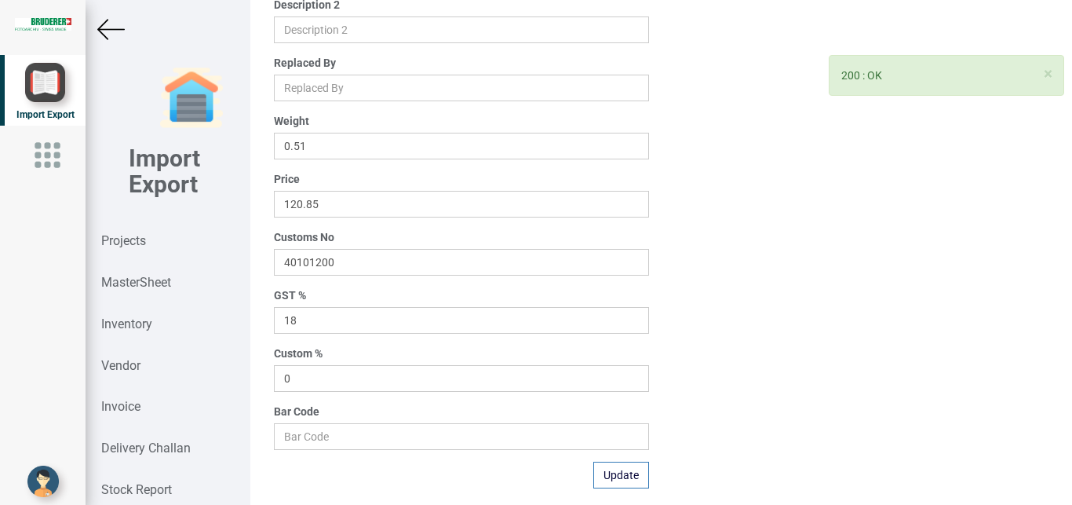
click at [101, 32] on img at bounding box center [110, 29] width 27 height 27
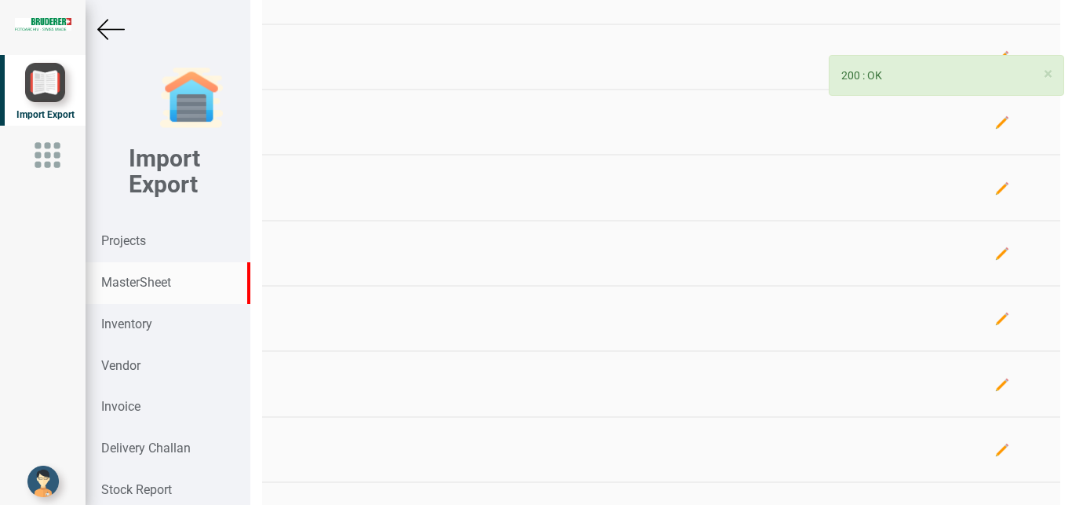
scroll to position [243, 0]
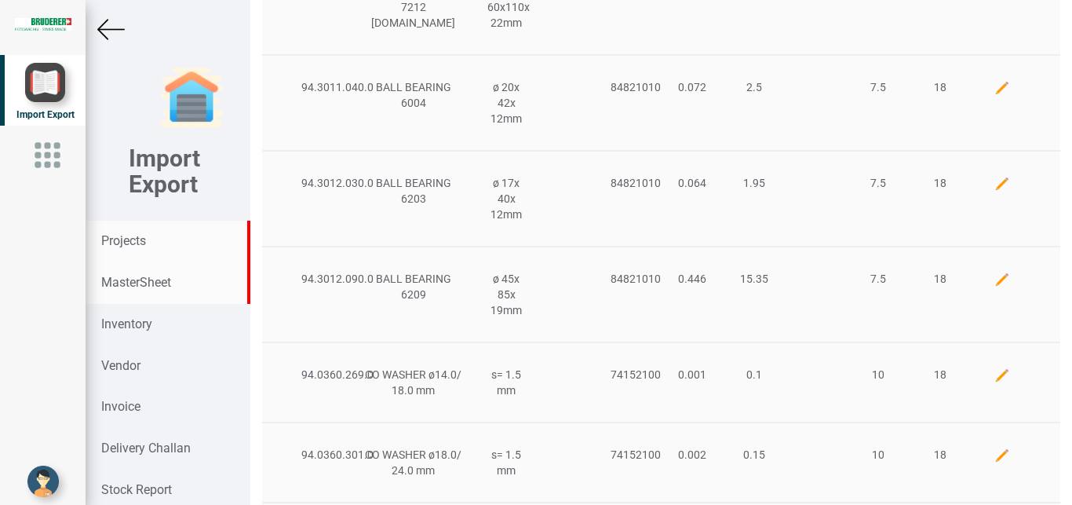
click at [146, 243] on strong "Projects" at bounding box center [123, 240] width 45 height 15
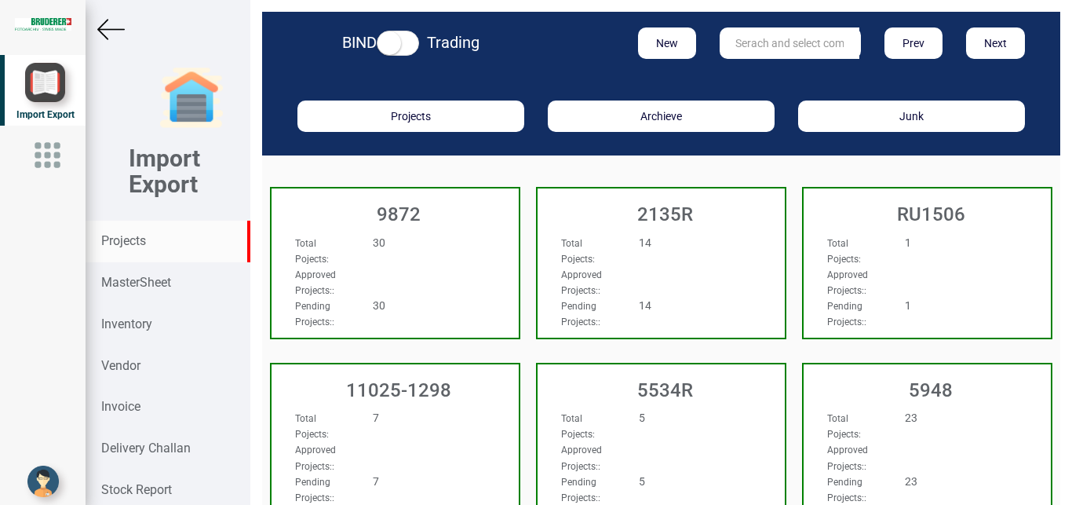
click at [731, 37] on input "text" at bounding box center [790, 42] width 140 height 31
type input "5965"
click at [792, 76] on link "5965" at bounding box center [783, 75] width 124 height 20
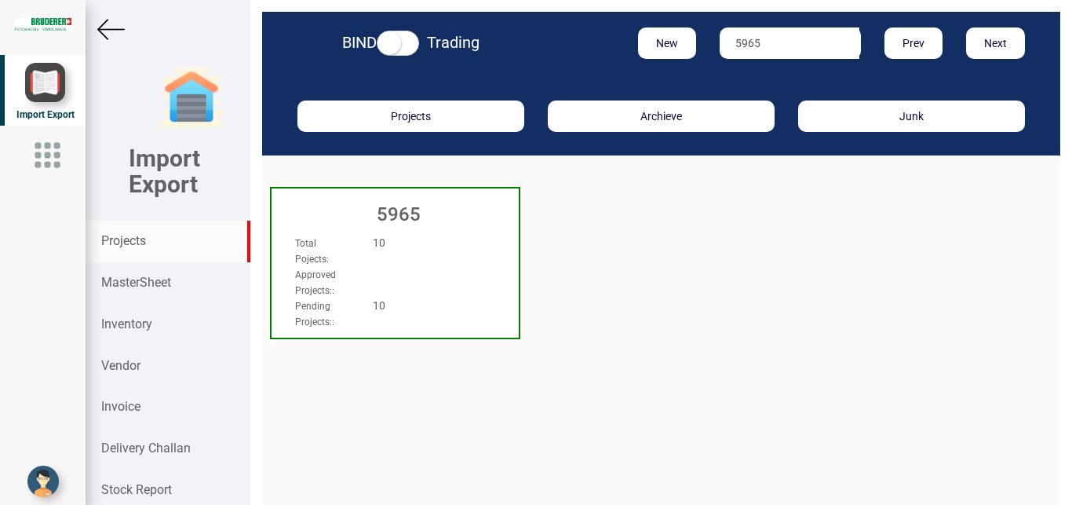
click at [476, 242] on div "Total Pojects : 10 Approved Projects: : Pending Projects: : 10" at bounding box center [395, 249] width 247 height 60
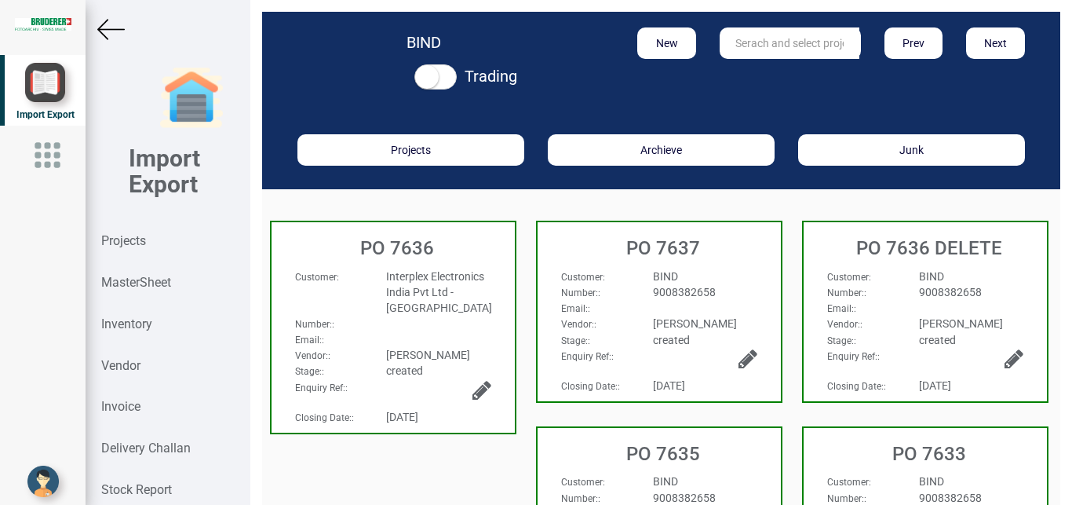
click at [717, 432] on div "PO 7635" at bounding box center [659, 450] width 243 height 44
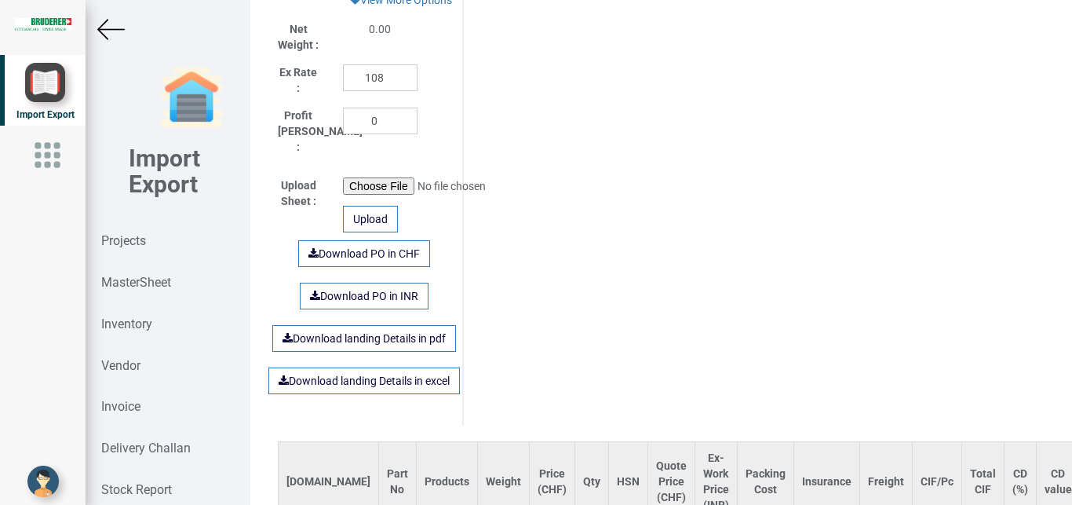
scroll to position [989, 0]
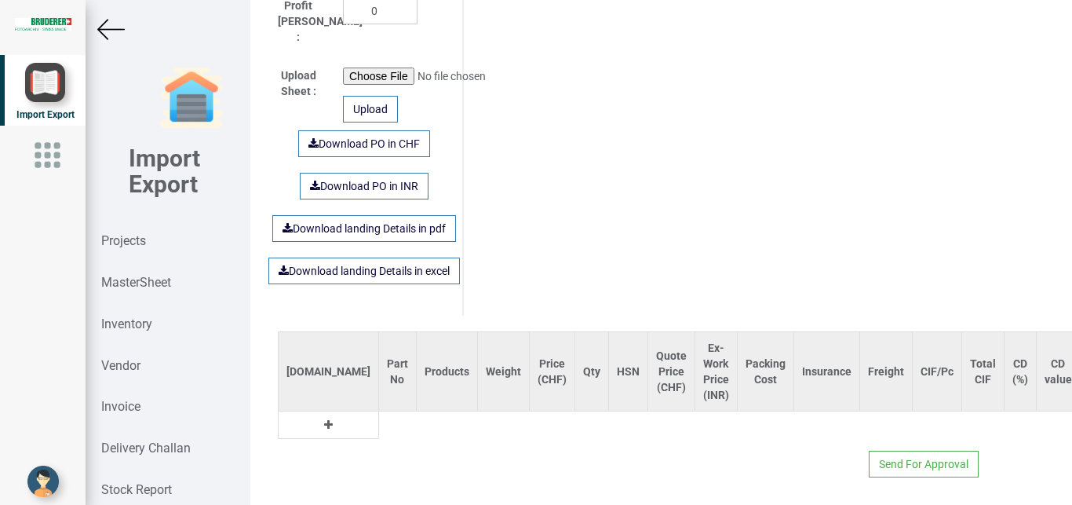
type input "4800.9"
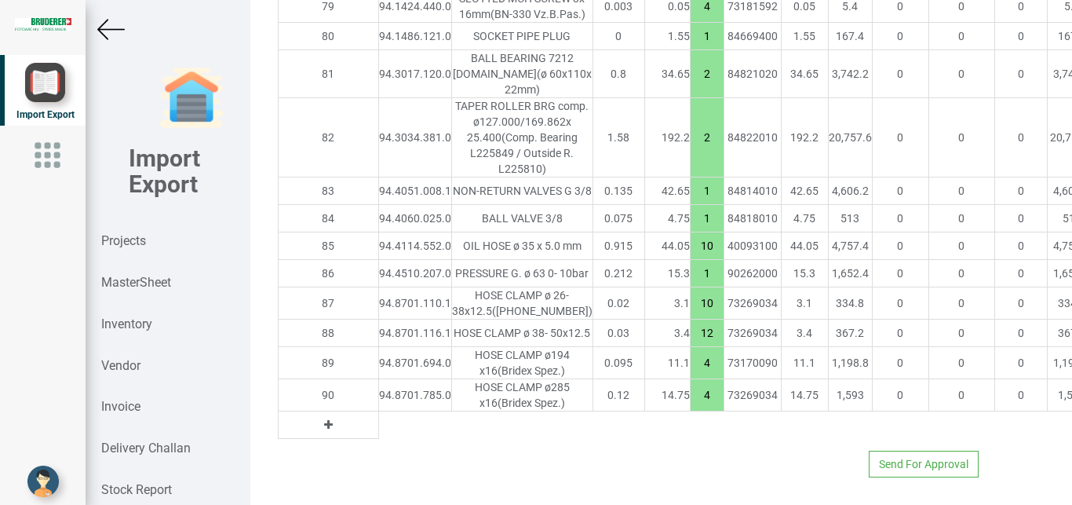
scroll to position [4697, 0]
click at [324, 419] on icon at bounding box center [328, 424] width 9 height 11
click at [379, 411] on input "text" at bounding box center [415, 424] width 72 height 27
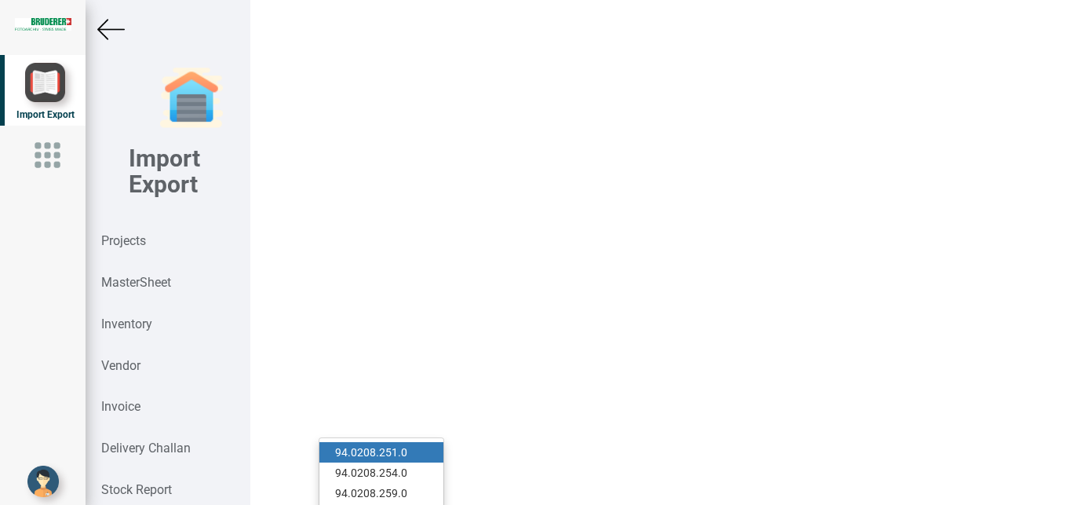
scroll to position [0, 9]
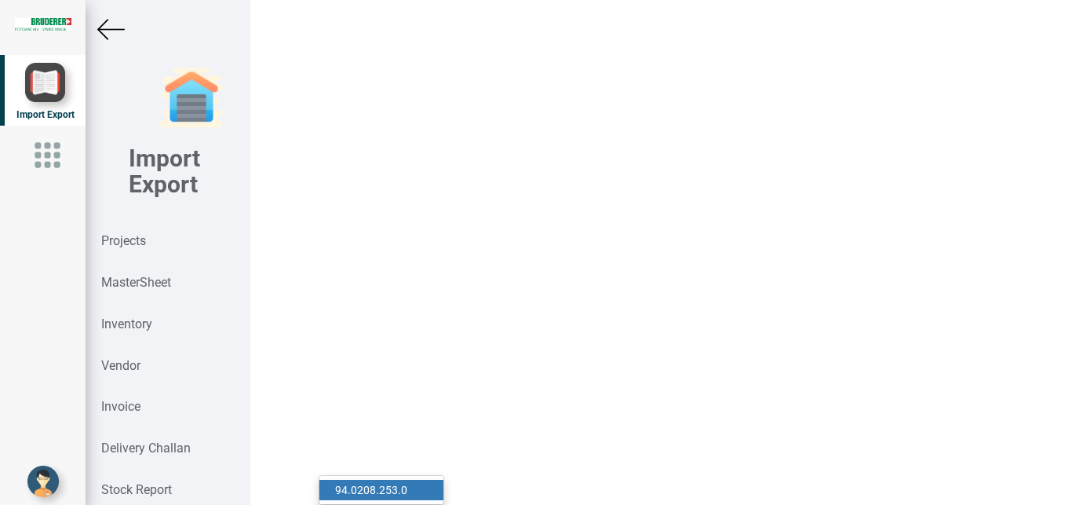
type input "94.0208.253"
click at [391, 484] on strong "94.0208.253" at bounding box center [366, 490] width 63 height 13
type input "4801.349999999999"
type input "94.0208.253.0"
type input "10"
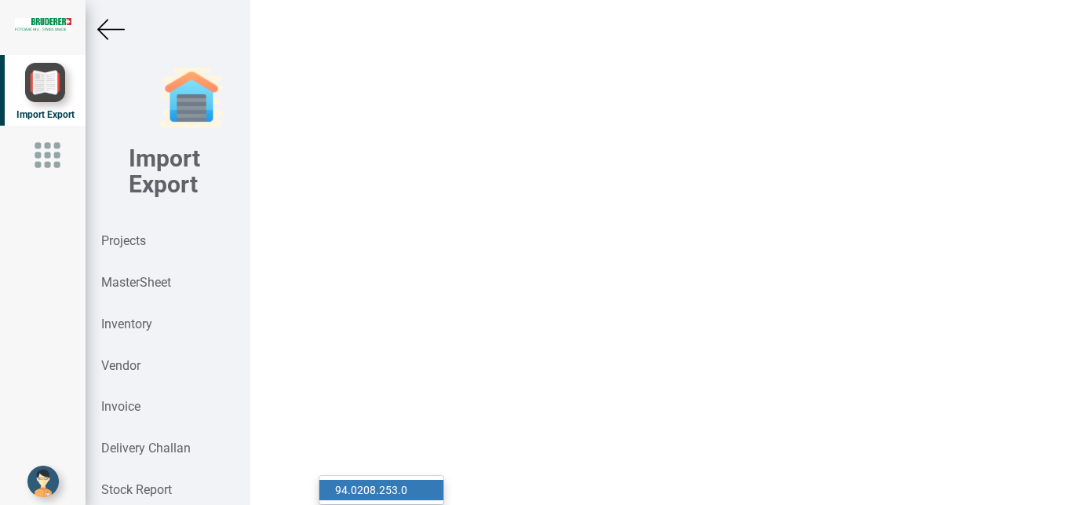
type input "18"
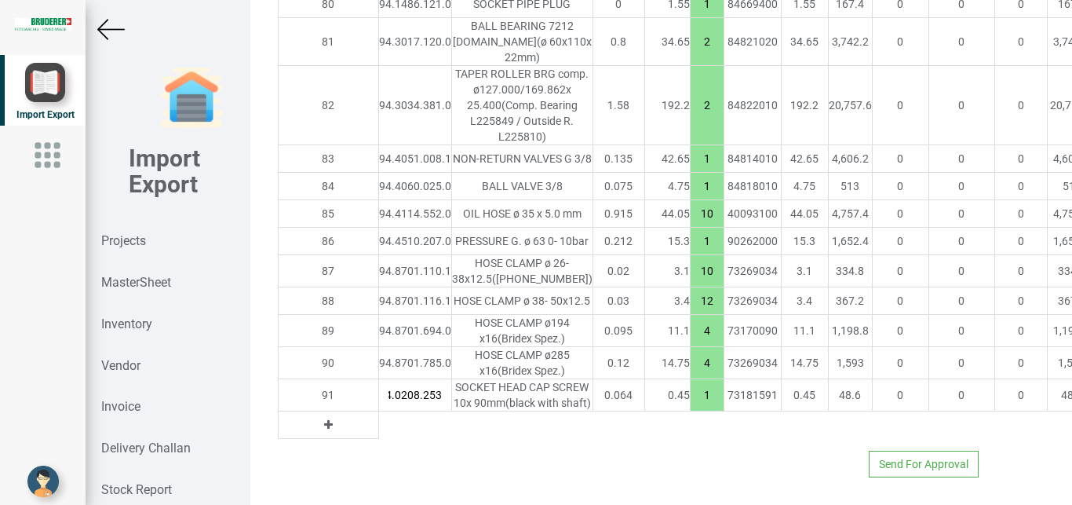
scroll to position [0, 19]
drag, startPoint x: 585, startPoint y: 431, endPoint x: 607, endPoint y: 433, distance: 22.1
click at [691, 408] on input "1" at bounding box center [707, 394] width 33 height 27
type input "4806.299999999999"
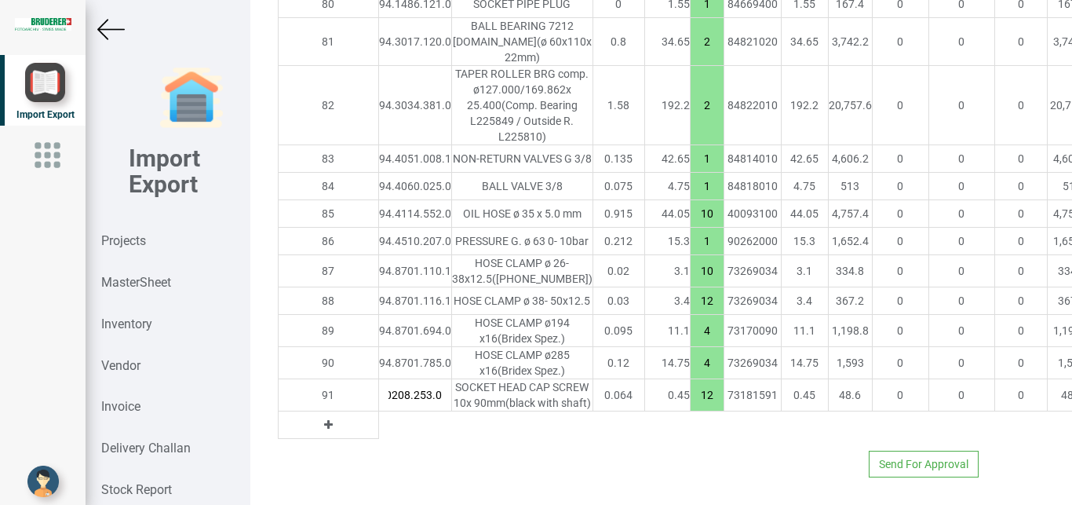
type input "12"
click at [324, 419] on icon at bounding box center [328, 424] width 9 height 11
click at [378, 411] on td at bounding box center [414, 424] width 73 height 27
click at [379, 411] on input "text" at bounding box center [415, 424] width 72 height 27
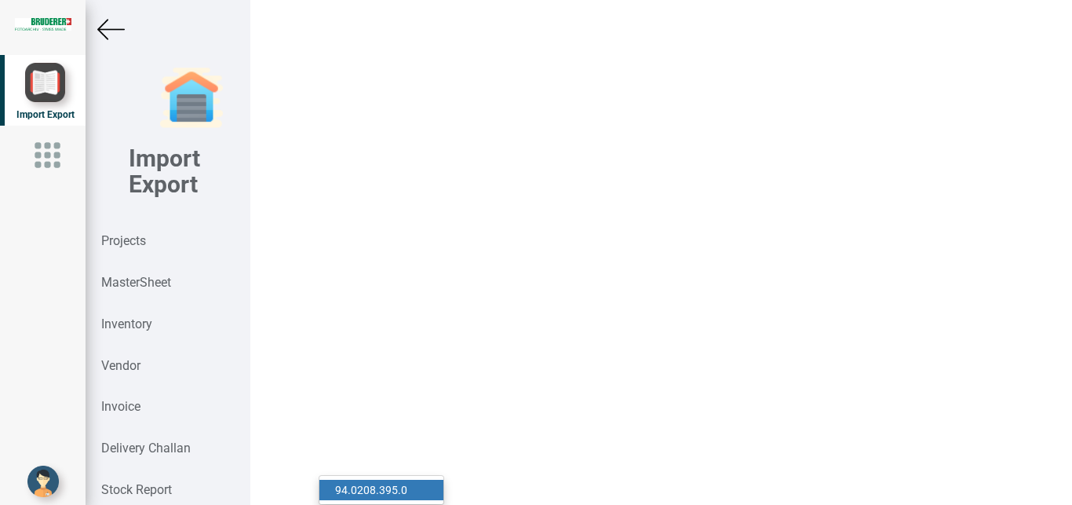
scroll to position [0, 9]
type input "94.0208.395"
drag, startPoint x: 401, startPoint y: 440, endPoint x: 396, endPoint y: 414, distance: 27.1
click at [401, 480] on link "94.0208.395 .0" at bounding box center [381, 490] width 124 height 20
type input "4807.4"
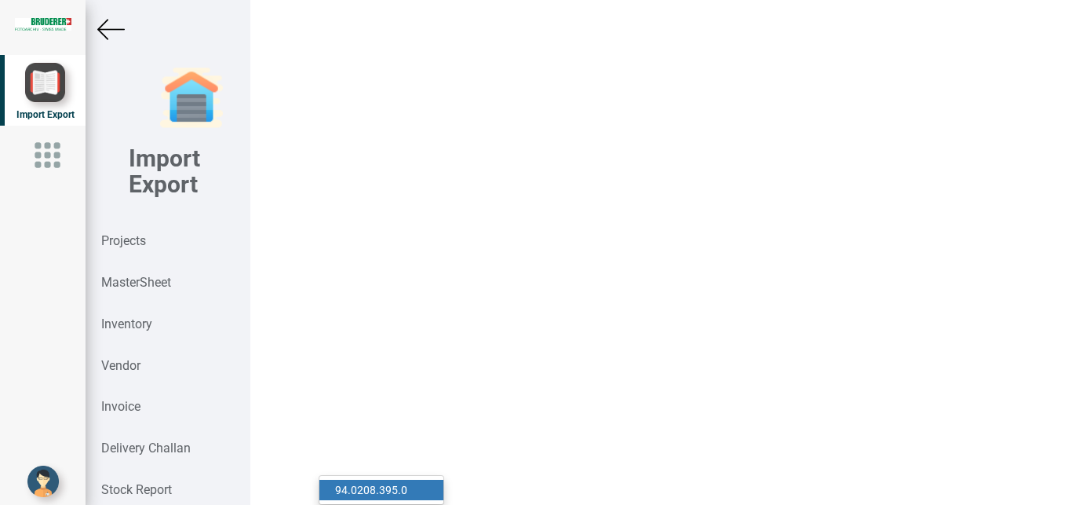
type input "94.0208.395.0"
type input "10"
type input "18"
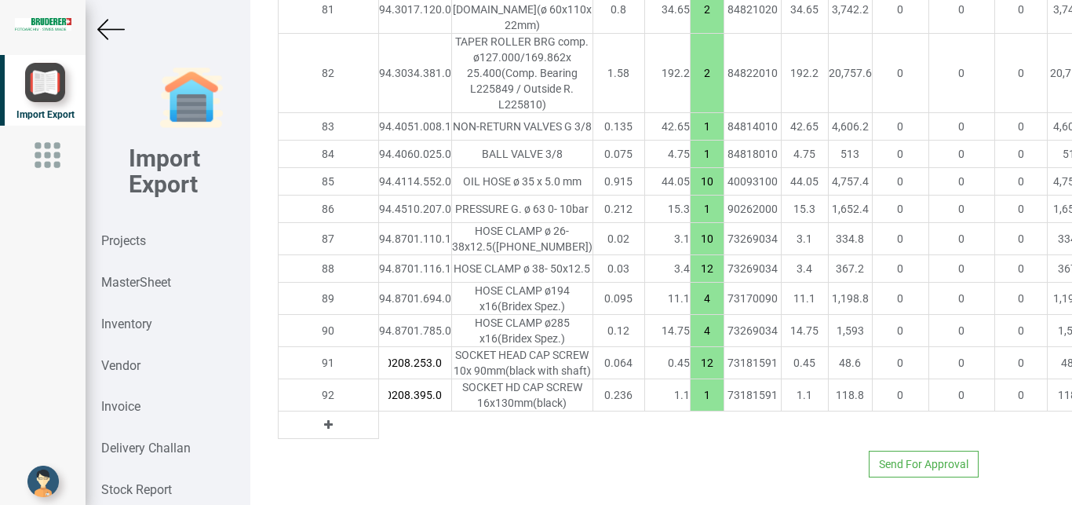
drag, startPoint x: 594, startPoint y: 425, endPoint x: 608, endPoint y: 424, distance: 14.2
click at [691, 408] on input "1" at bounding box center [707, 394] width 33 height 27
type input "4815.099999999999"
type input "8"
click at [324, 430] on icon at bounding box center [328, 424] width 9 height 11
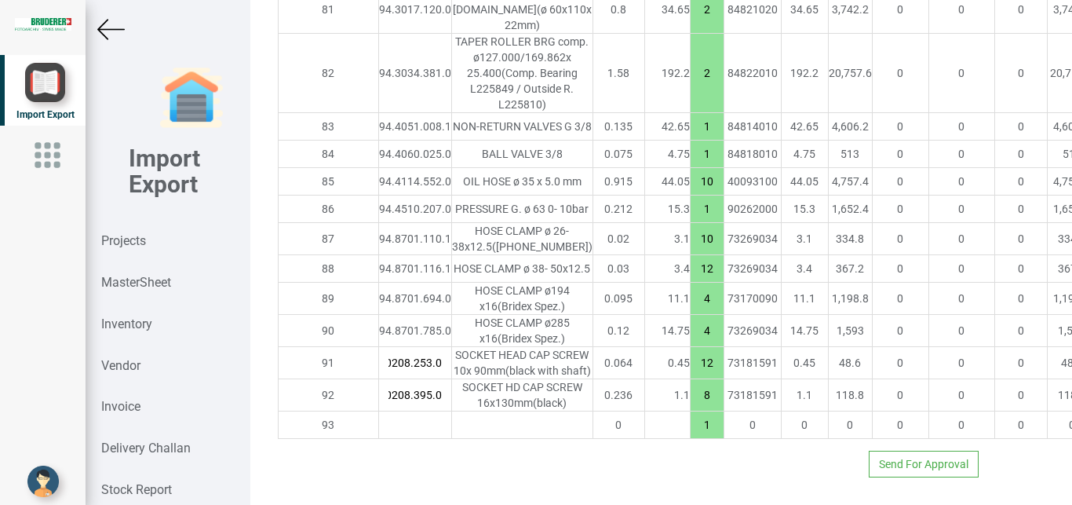
click at [379, 438] on input "text" at bounding box center [415, 424] width 72 height 27
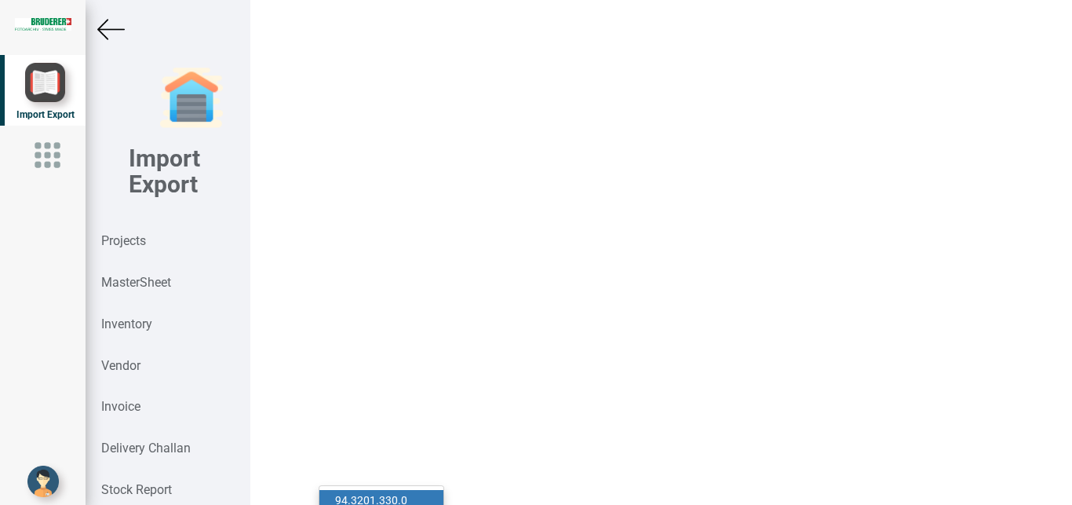
scroll to position [4808, 0]
type input "94.3201.330"
click at [406, 480] on link "94.3201.330 .0" at bounding box center [381, 490] width 124 height 20
type input "4935.95"
type input "94.3201.330.0"
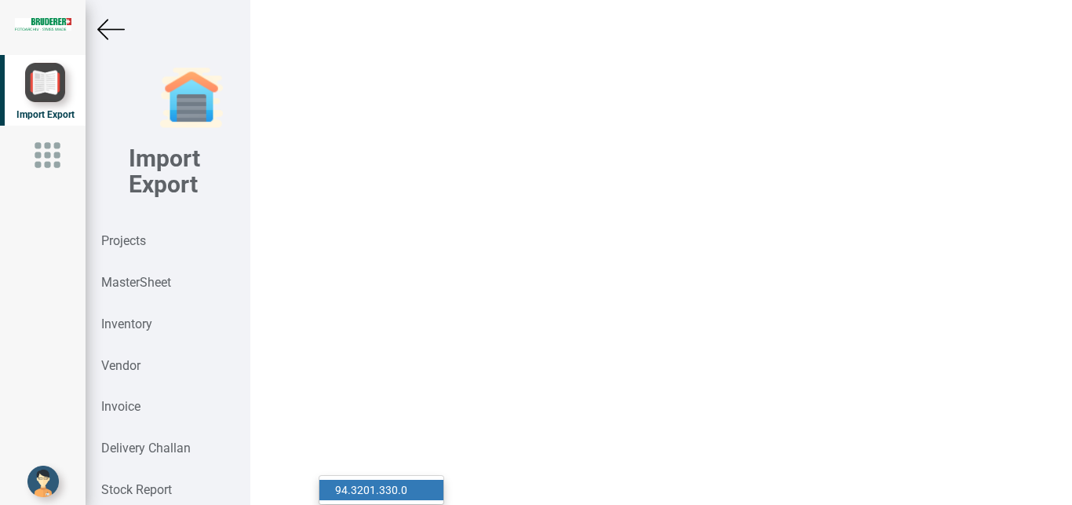
type input "18"
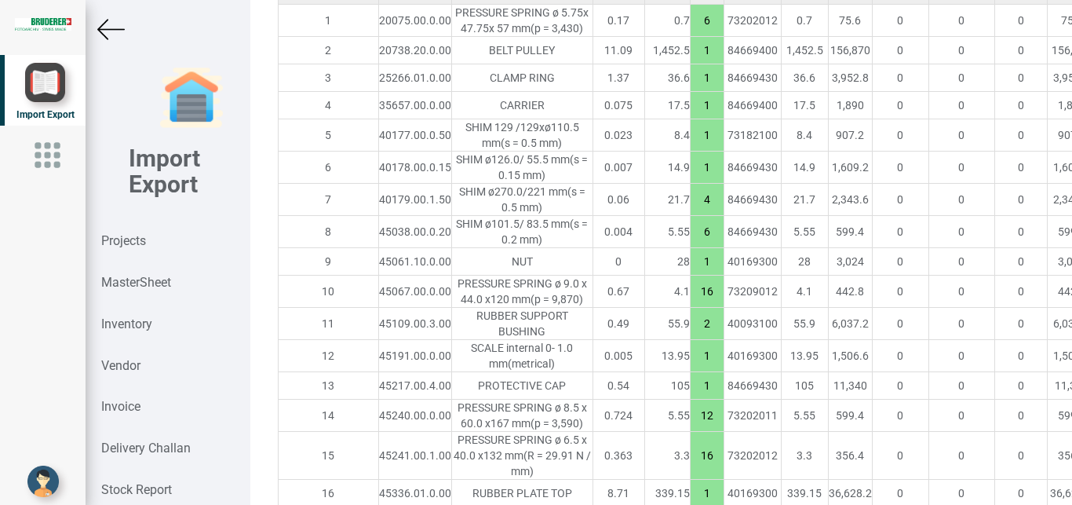
scroll to position [0, 0]
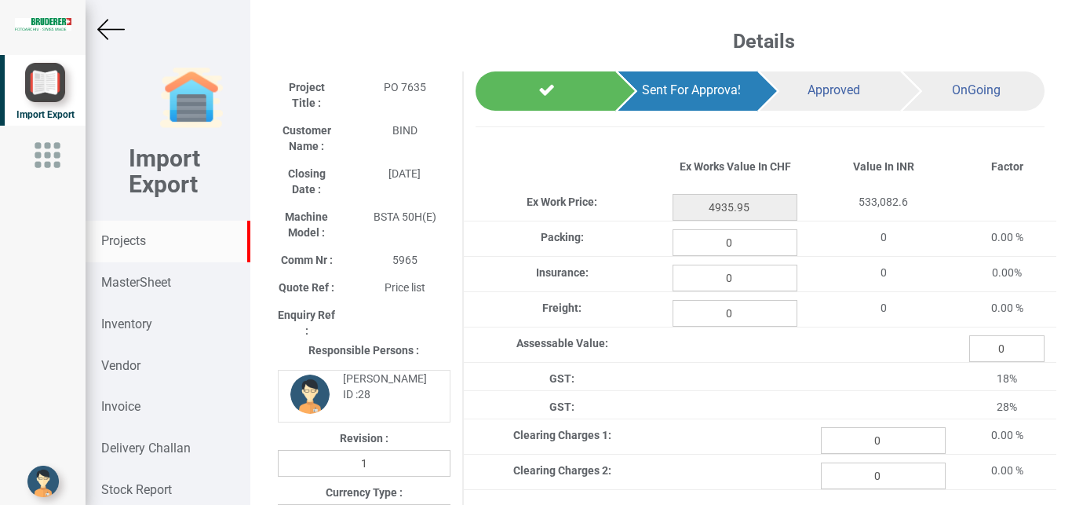
click at [110, 235] on strong "Projects" at bounding box center [123, 240] width 45 height 15
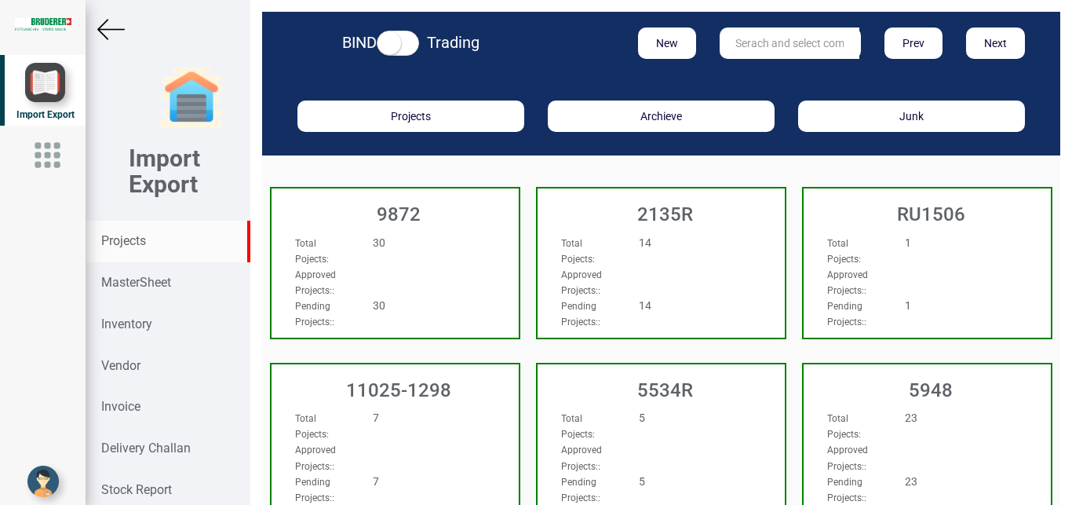
click at [735, 49] on input "text" at bounding box center [790, 42] width 140 height 31
click at [739, 77] on strong "BIS" at bounding box center [744, 75] width 16 height 13
type input "BIS"
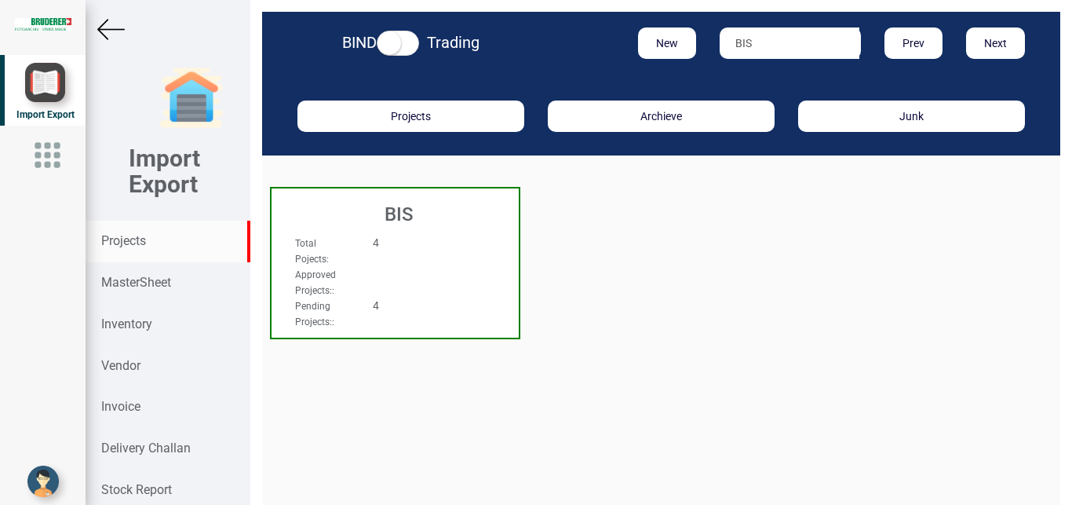
click at [500, 224] on h3 "BIS" at bounding box center [398, 214] width 239 height 20
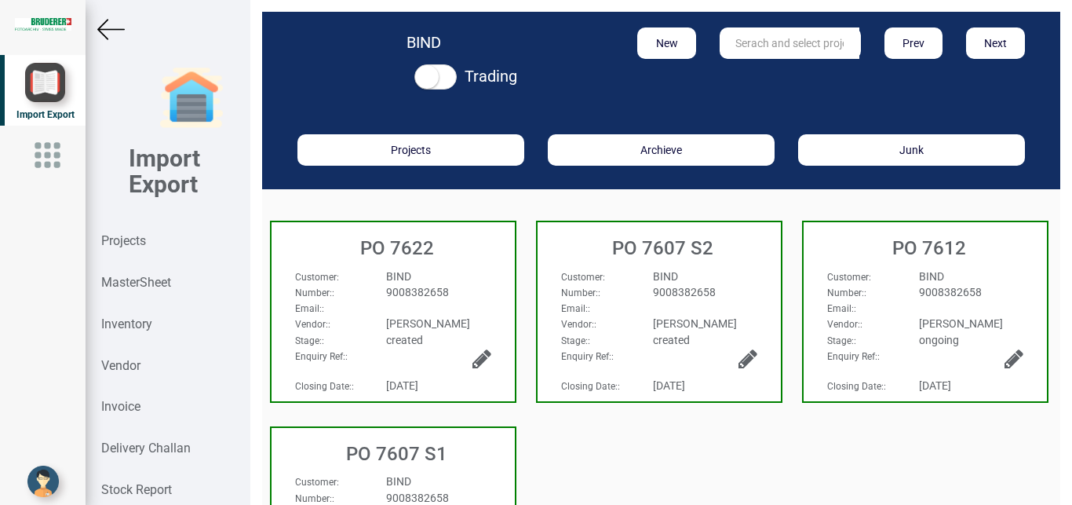
click at [488, 283] on div "BIND" at bounding box center [438, 276] width 128 height 16
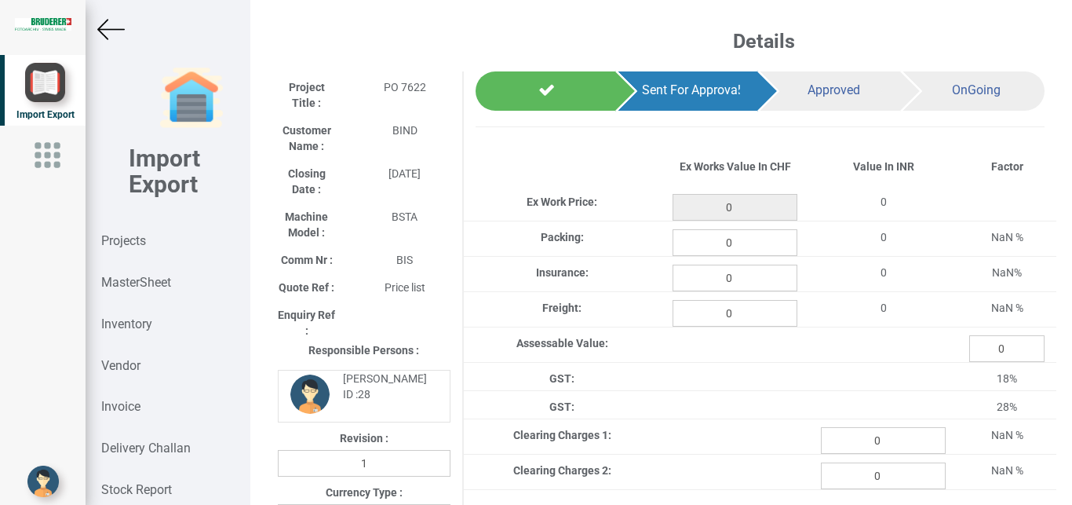
type input "83.5"
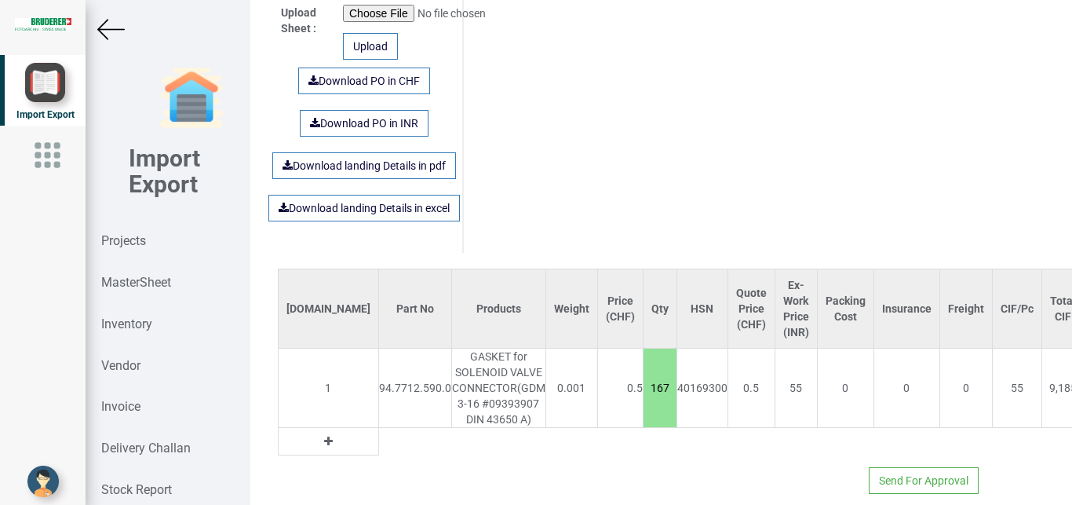
scroll to position [1038, 0]
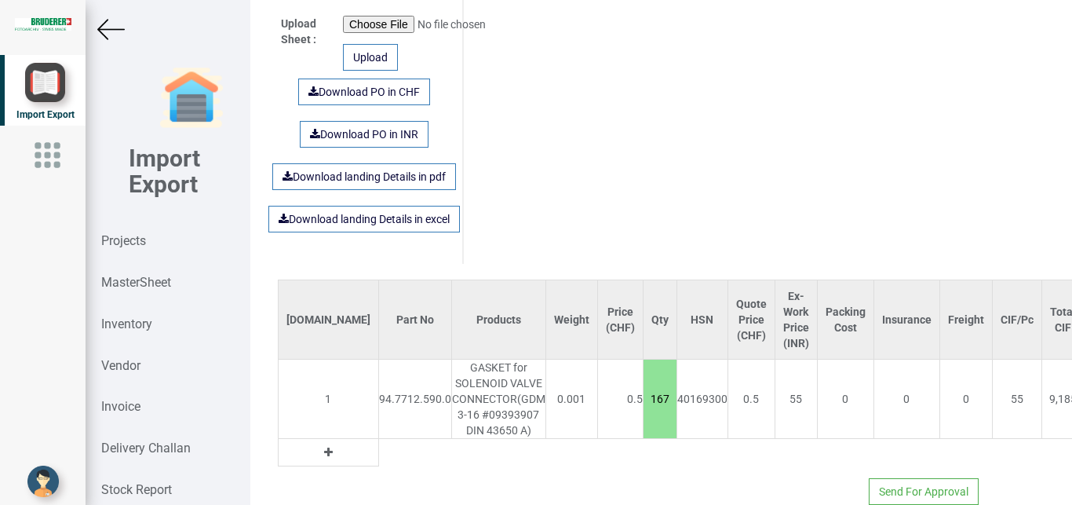
click at [108, 31] on img at bounding box center [110, 29] width 27 height 27
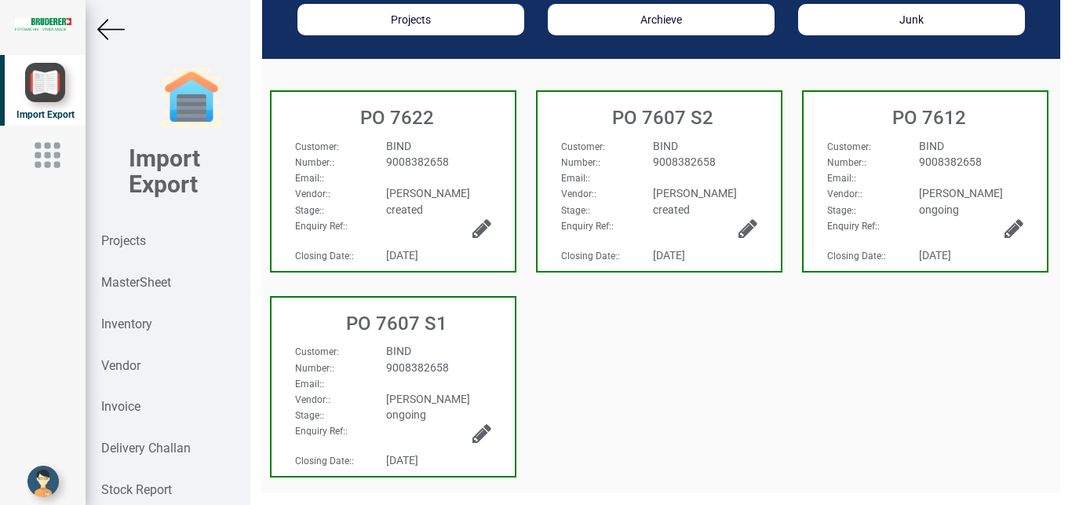
scroll to position [130, 0]
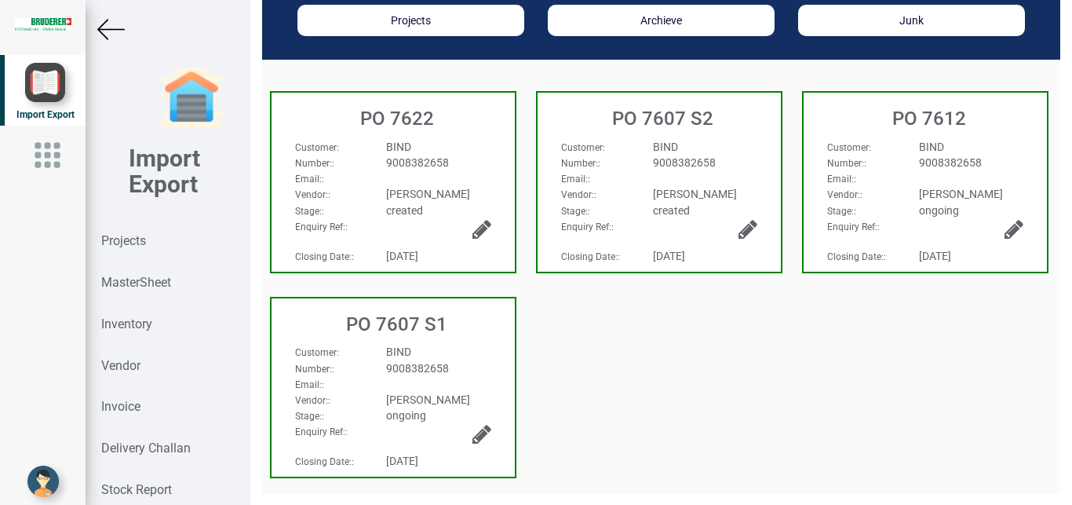
click at [100, 24] on img at bounding box center [110, 29] width 27 height 27
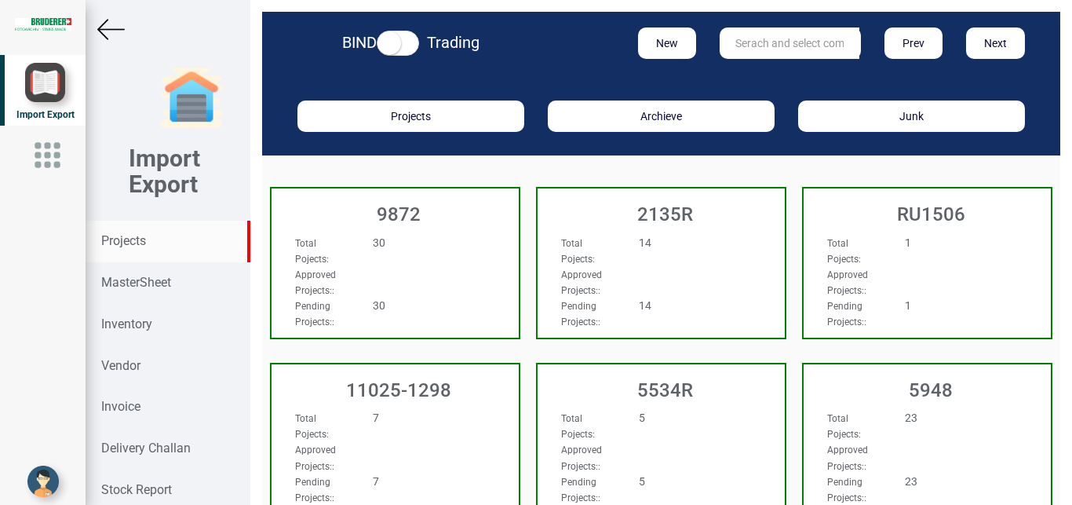
click at [782, 44] on input "text" at bounding box center [790, 42] width 140 height 31
drag, startPoint x: 797, startPoint y: 42, endPoint x: 673, endPoint y: 37, distance: 124.1
click at [720, 37] on input "RU2392" at bounding box center [790, 42] width 140 height 31
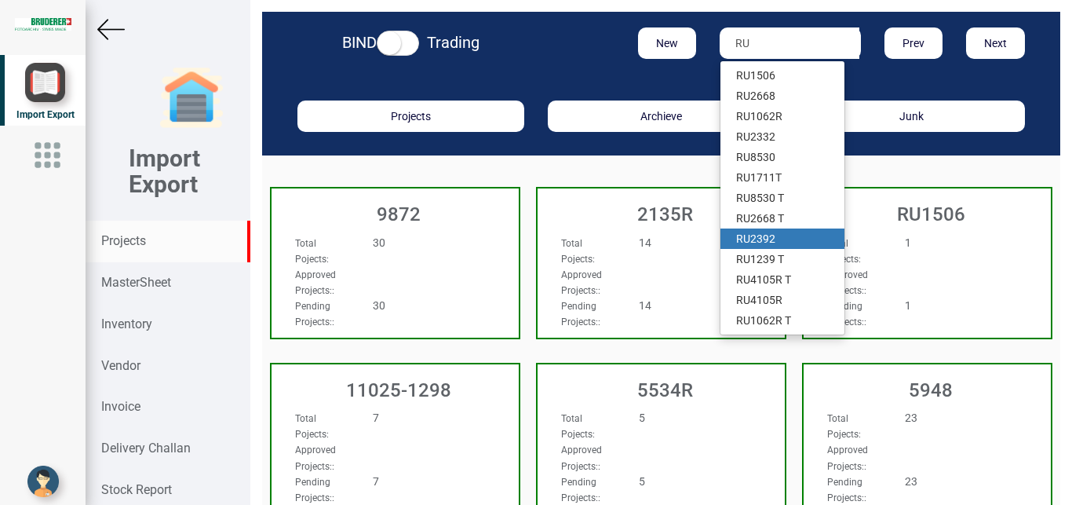
click at [795, 242] on link "RU 2392" at bounding box center [783, 238] width 124 height 20
type input "RU 2392"
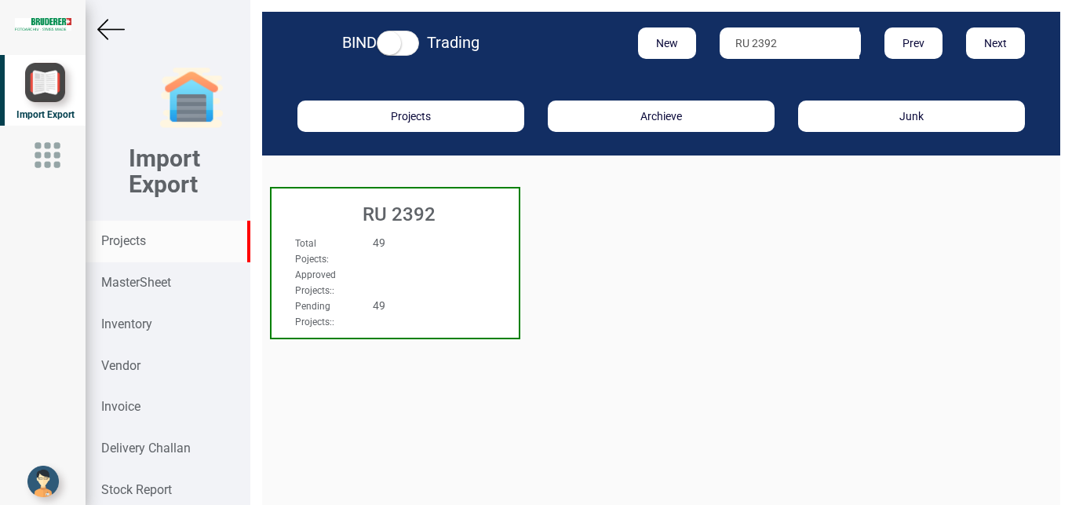
click at [503, 251] on div "Total Pojects : 49 Approved Projects: : Pending Projects: : 49" at bounding box center [395, 249] width 247 height 60
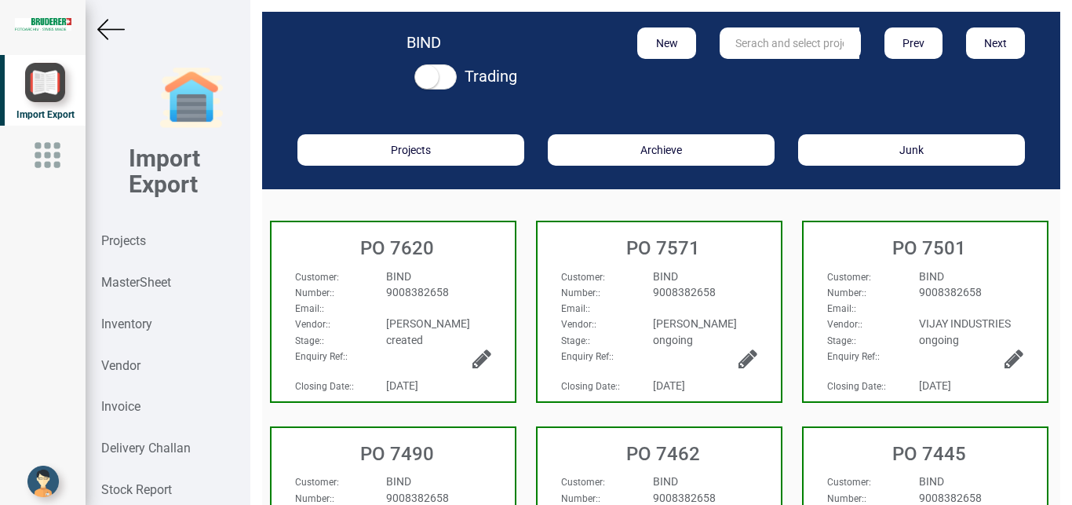
click at [469, 275] on div "BIND" at bounding box center [438, 276] width 128 height 16
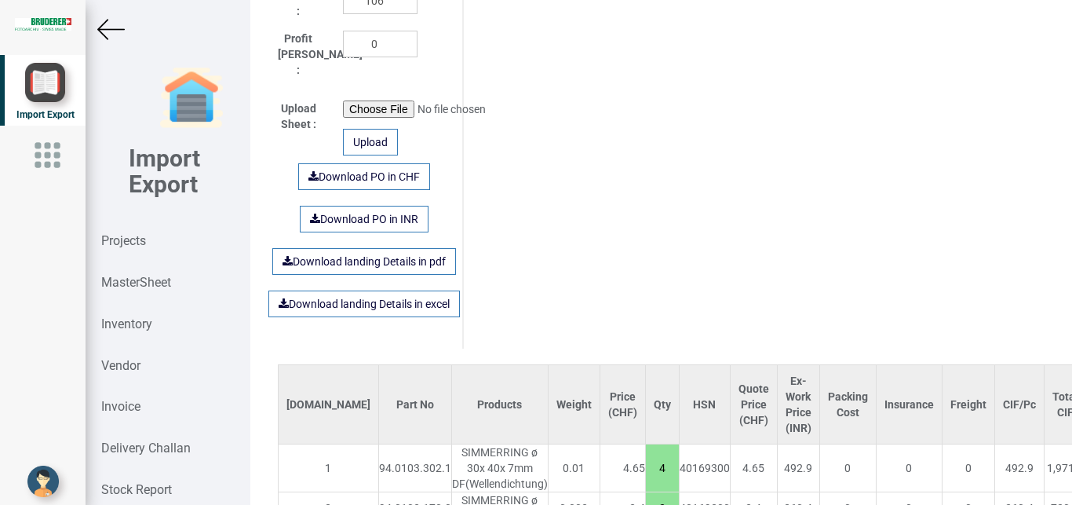
scroll to position [365, 0]
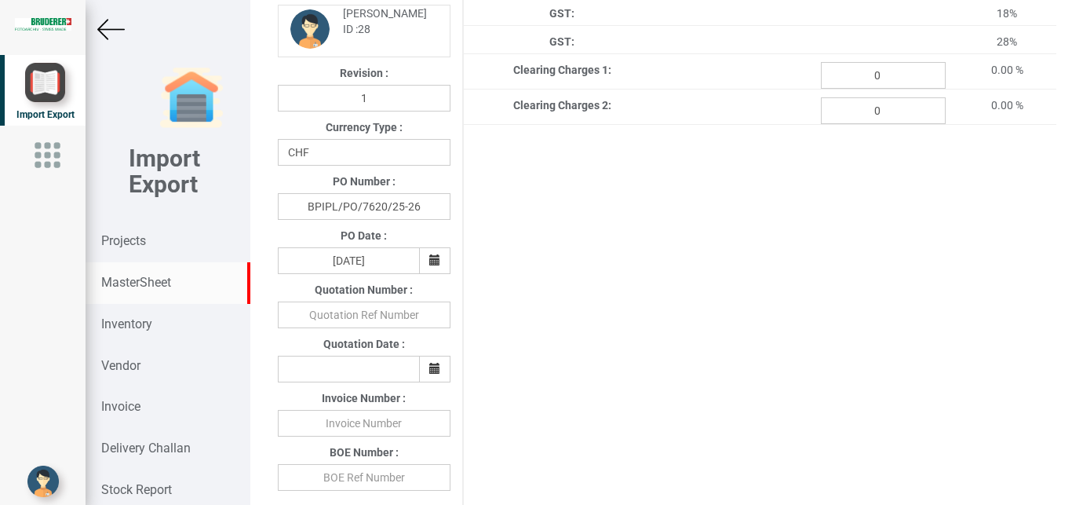
click at [109, 280] on strong "MasterSheet" at bounding box center [136, 282] width 70 height 15
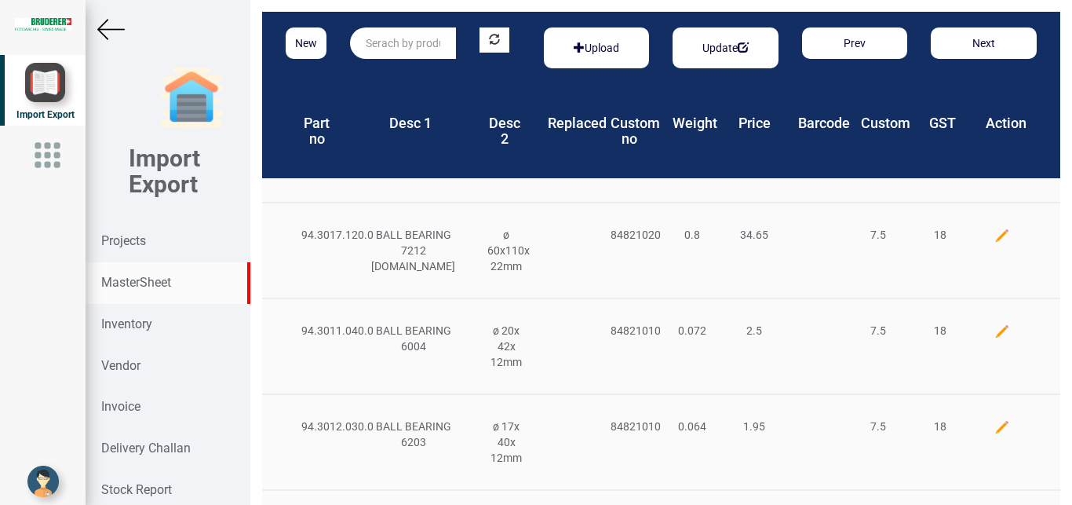
click at [373, 35] on input "text" at bounding box center [403, 42] width 106 height 31
click at [447, 74] on link "94.0103.170 .0" at bounding box center [413, 75] width 124 height 20
type input "94.0103.170.0"
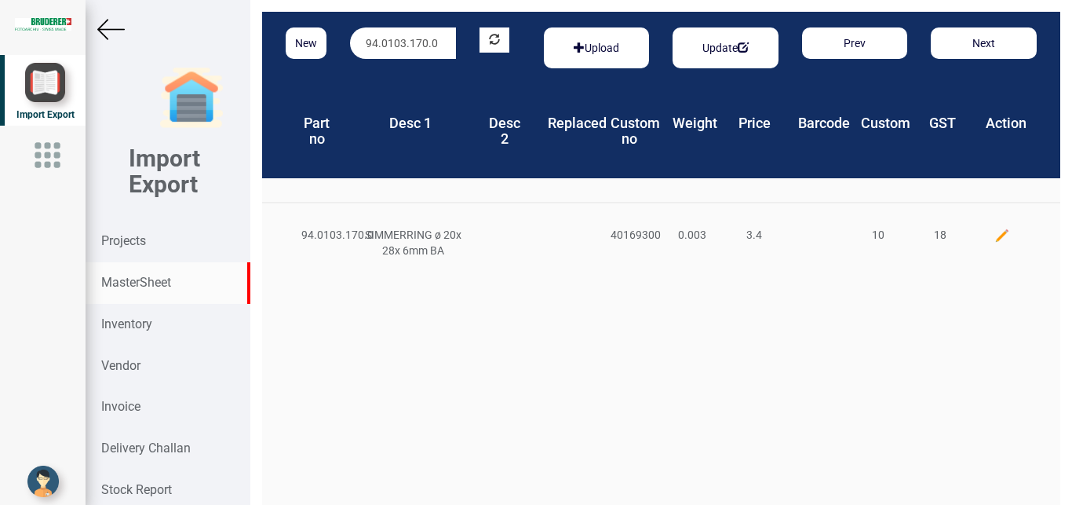
click at [995, 229] on img at bounding box center [1003, 236] width 16 height 16
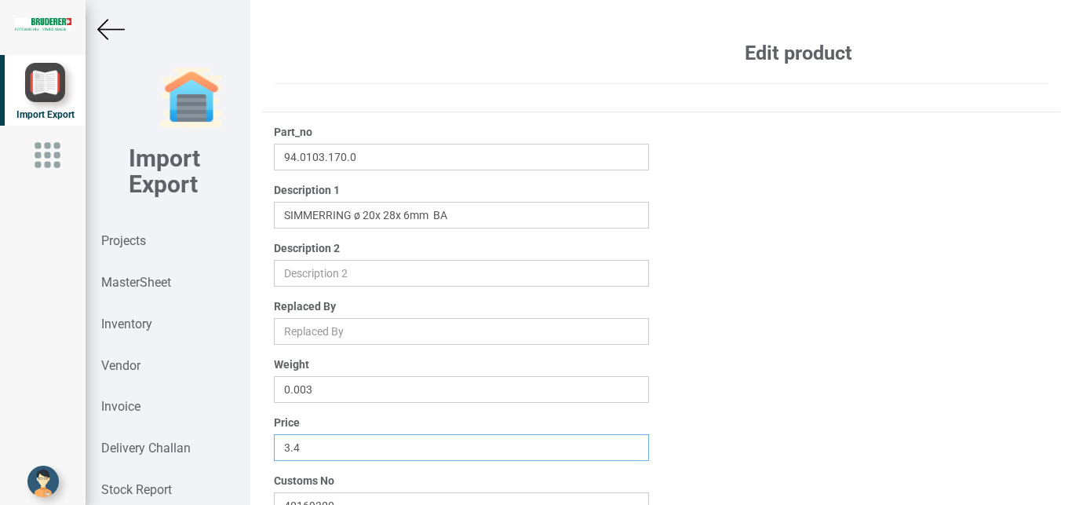
drag, startPoint x: 318, startPoint y: 451, endPoint x: 401, endPoint y: 417, distance: 89.8
click at [318, 450] on input "3.4" at bounding box center [462, 447] width 376 height 27
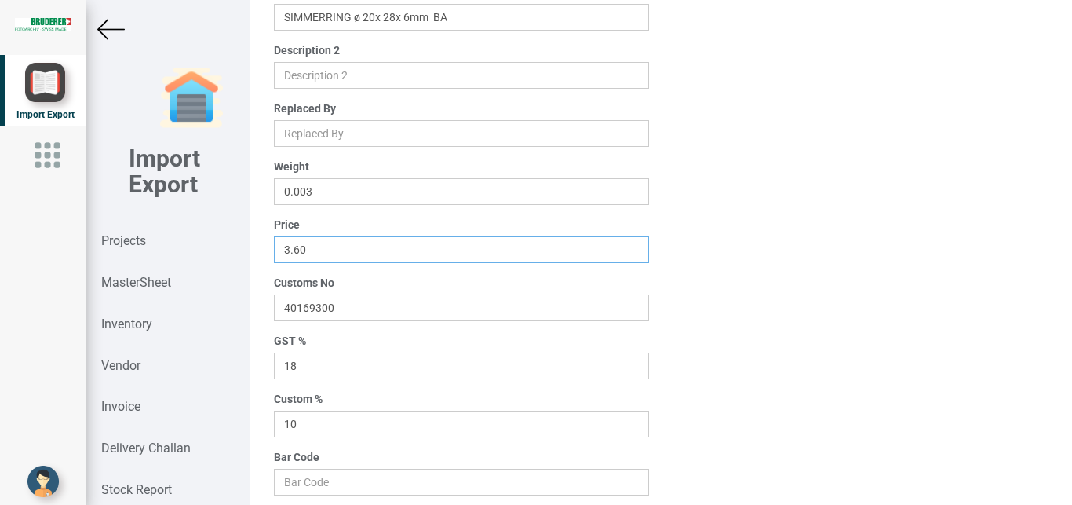
scroll to position [250, 0]
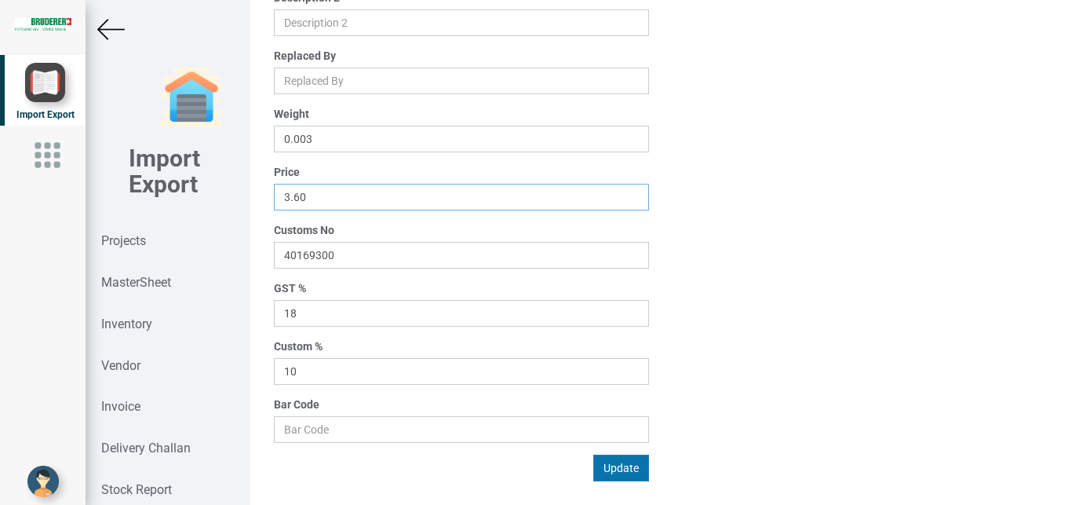
type input "3.60"
click at [609, 465] on button "Update" at bounding box center [621, 467] width 56 height 27
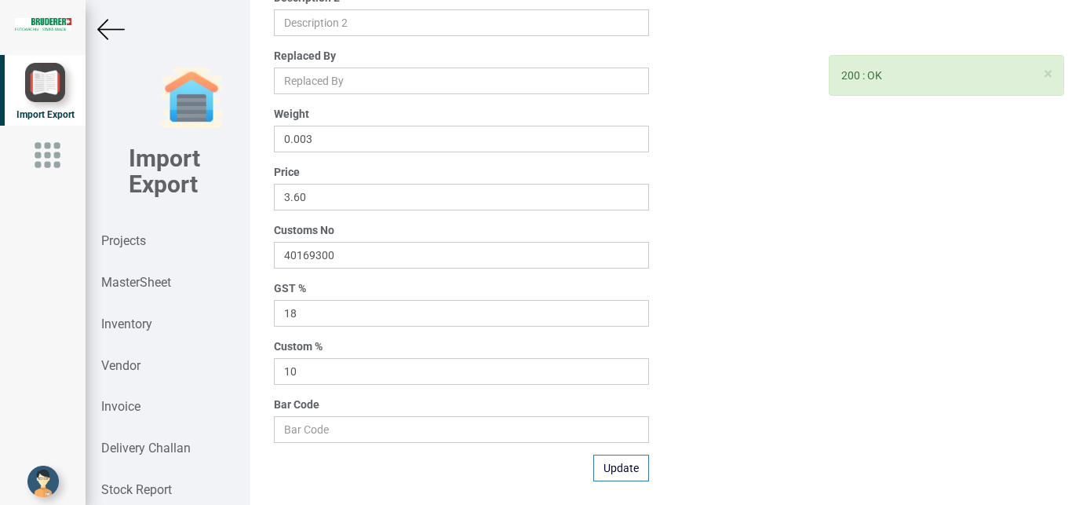
click at [104, 31] on img at bounding box center [110, 29] width 27 height 27
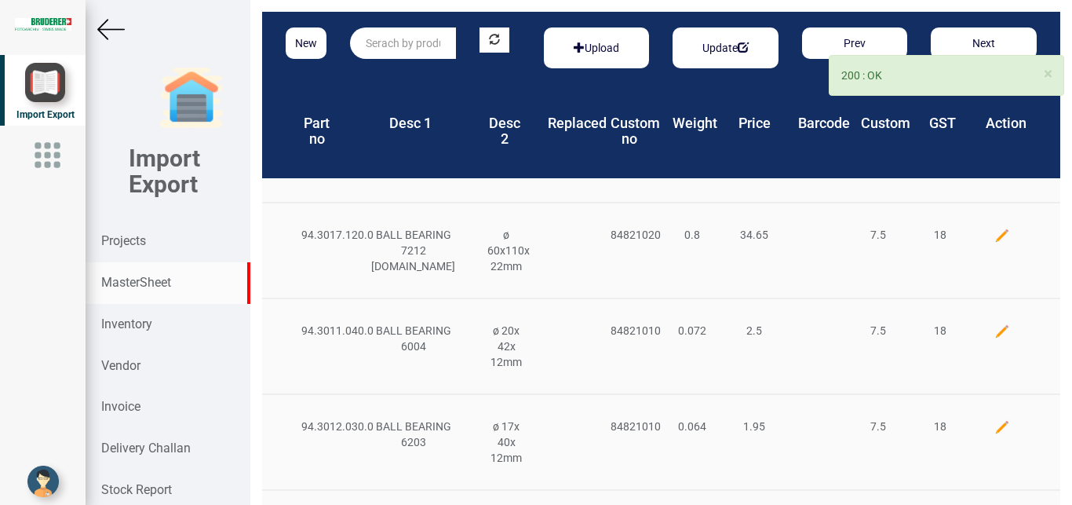
click at [388, 41] on input "text" at bounding box center [403, 42] width 106 height 31
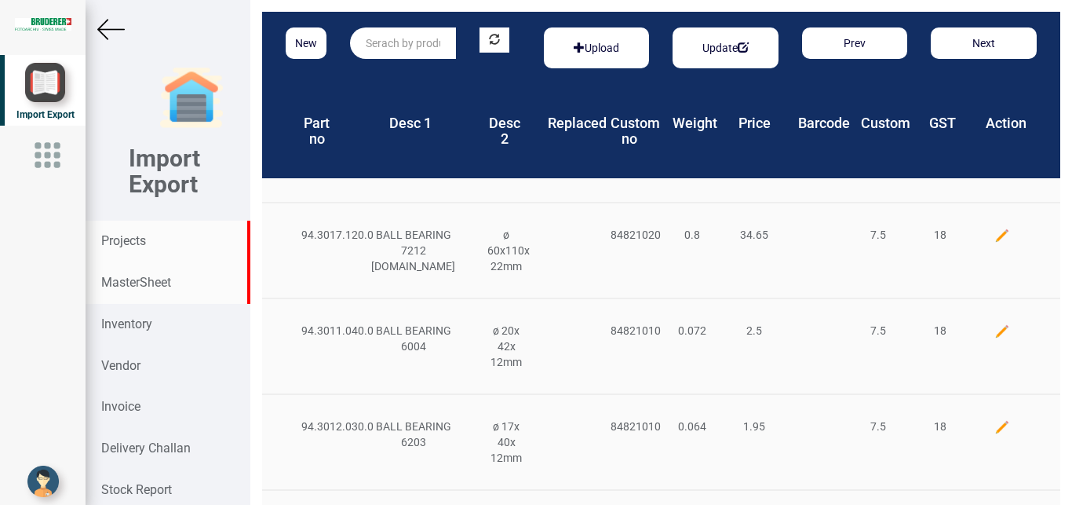
click at [150, 249] on div "Projects" at bounding box center [168, 242] width 164 height 42
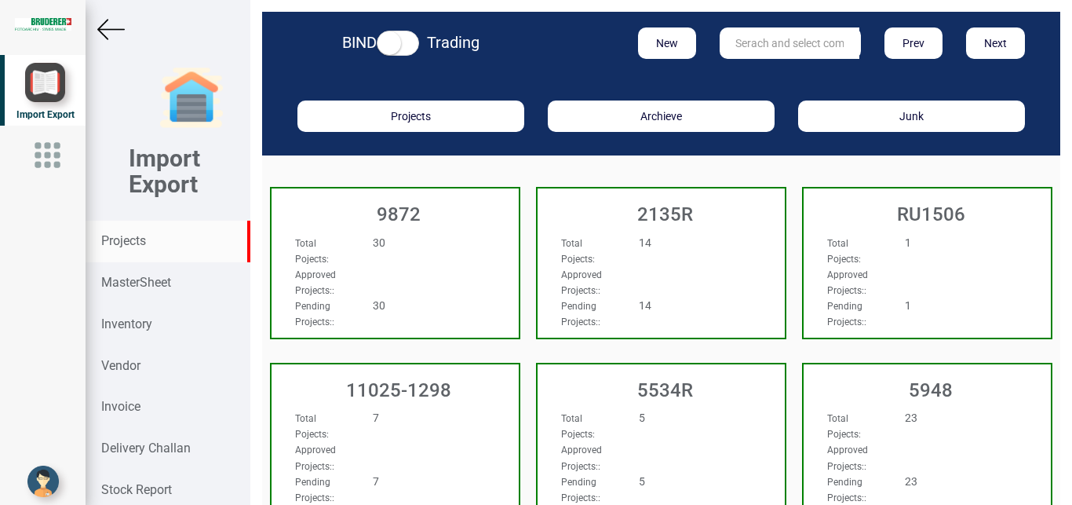
click at [790, 43] on input "text" at bounding box center [790, 42] width 140 height 31
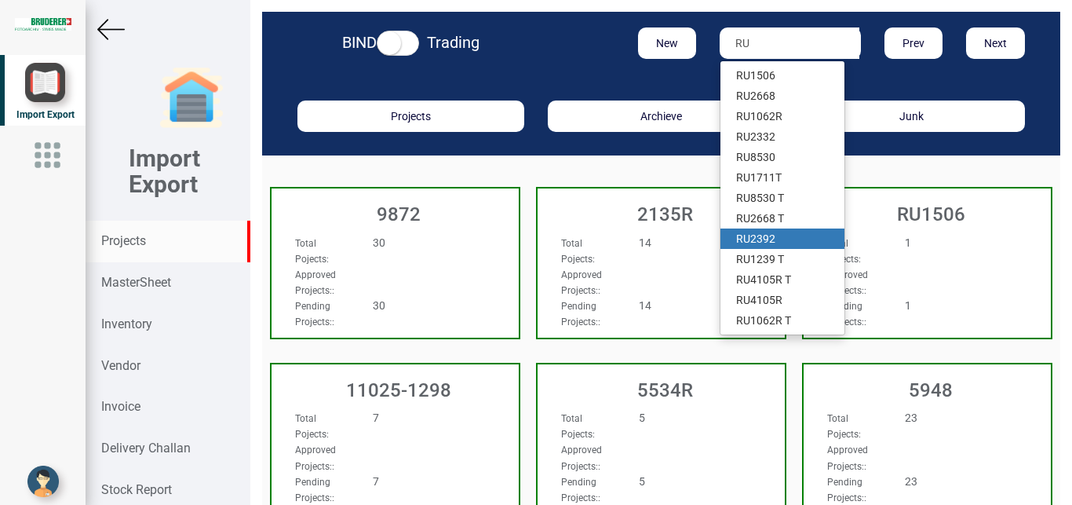
click at [765, 232] on link "RU 2392" at bounding box center [783, 238] width 124 height 20
type input "RU 2392"
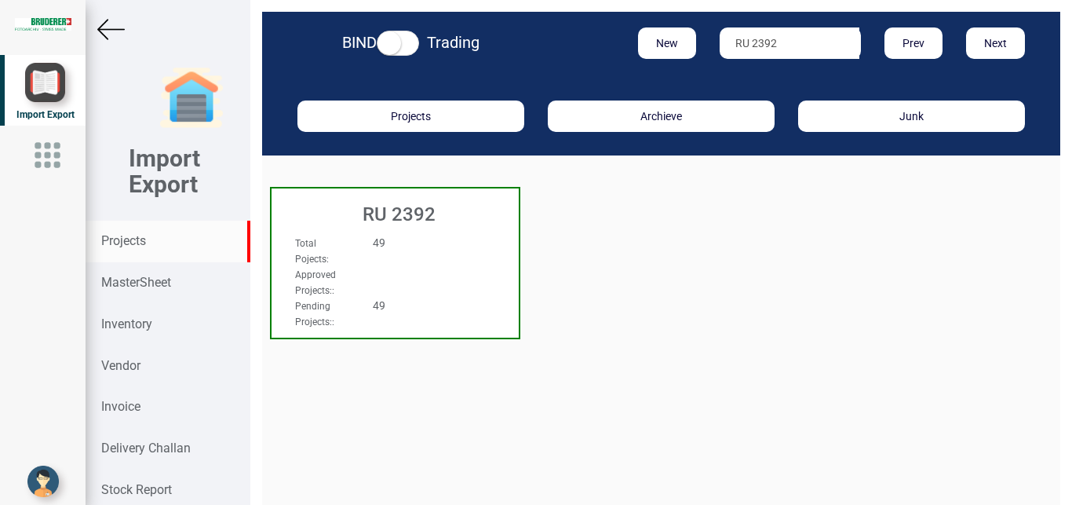
click at [433, 248] on div "49" at bounding box center [415, 243] width 109 height 16
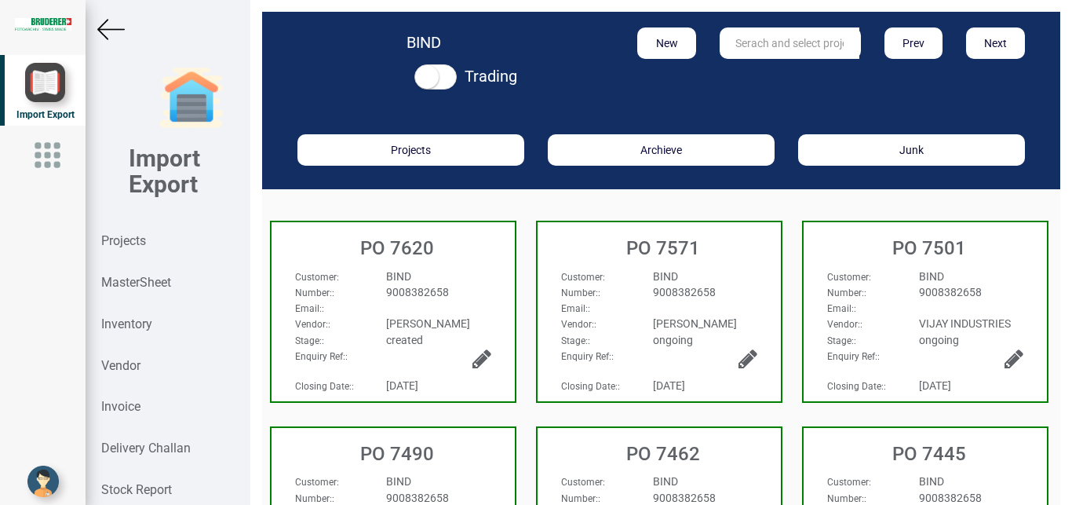
click at [478, 275] on div "BIND" at bounding box center [438, 276] width 128 height 16
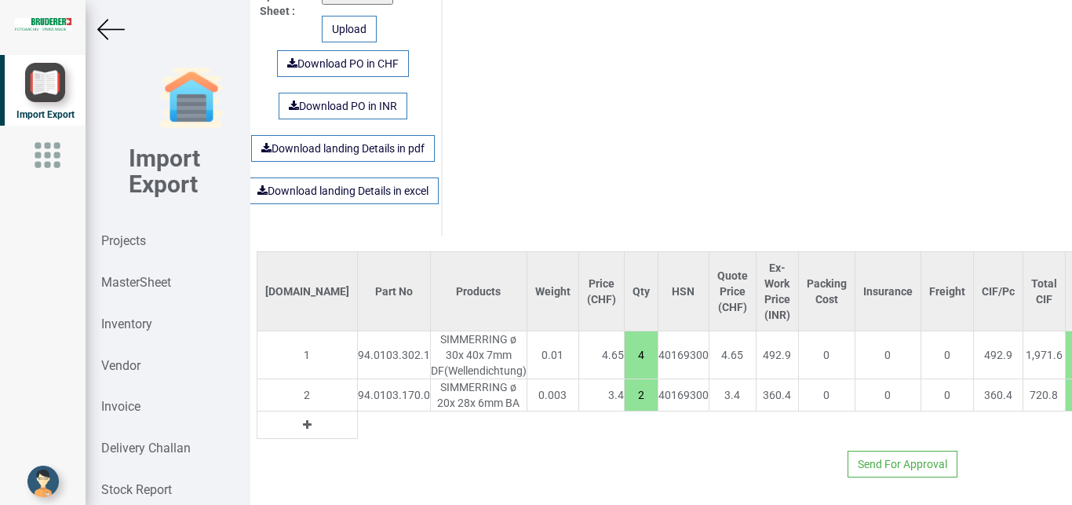
scroll to position [1069, 269]
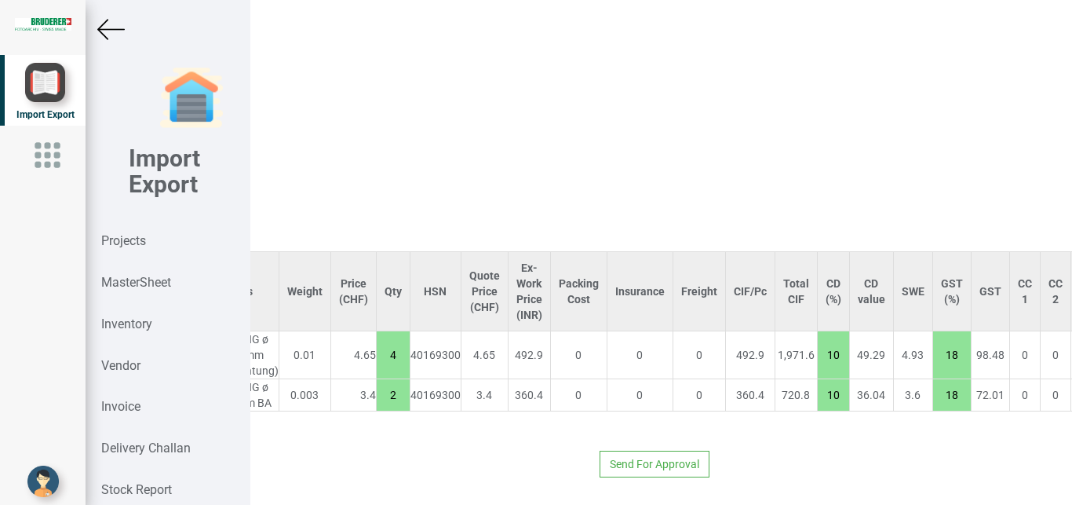
type input "18.6"
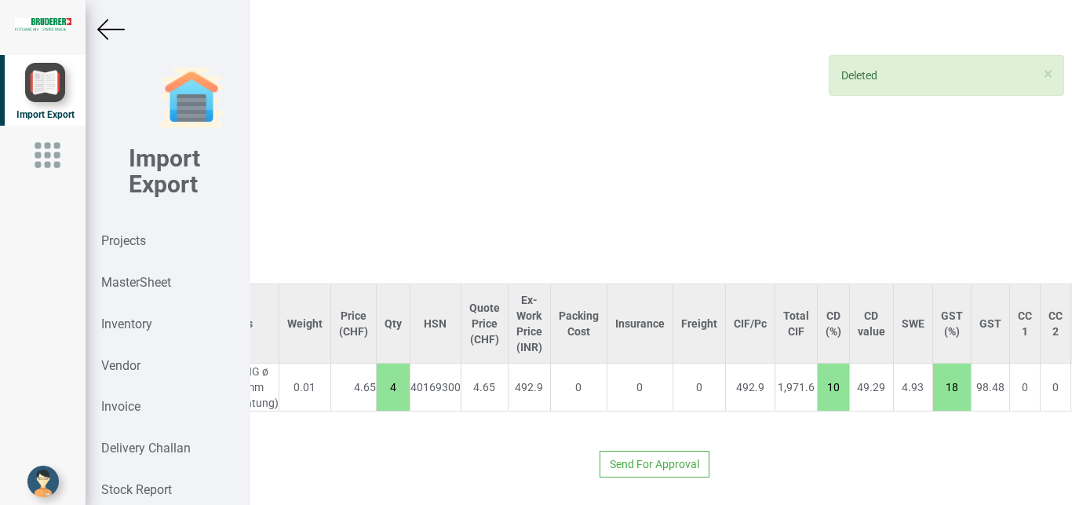
scroll to position [1037, 0]
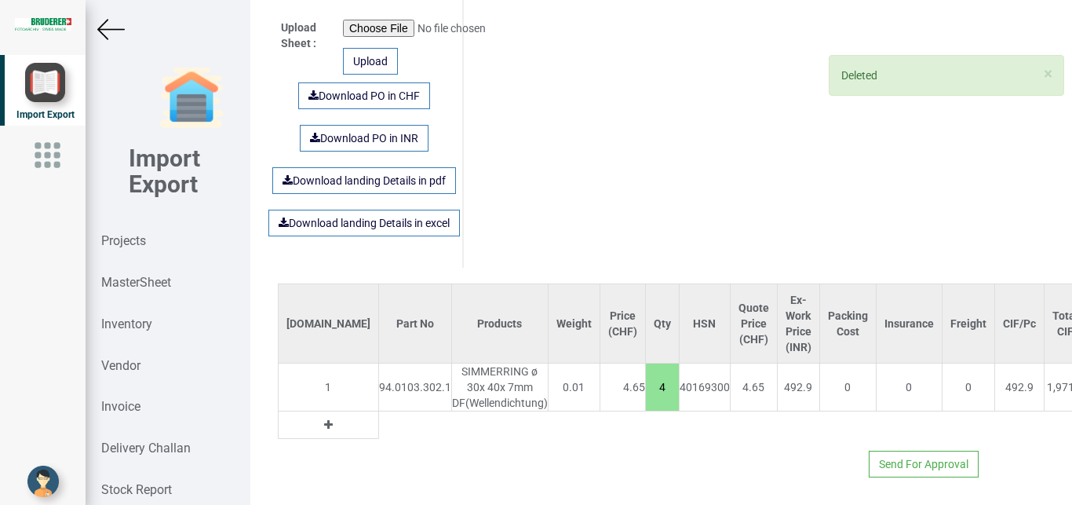
click at [324, 419] on icon at bounding box center [328, 424] width 9 height 11
click at [379, 411] on input "text" at bounding box center [415, 424] width 72 height 27
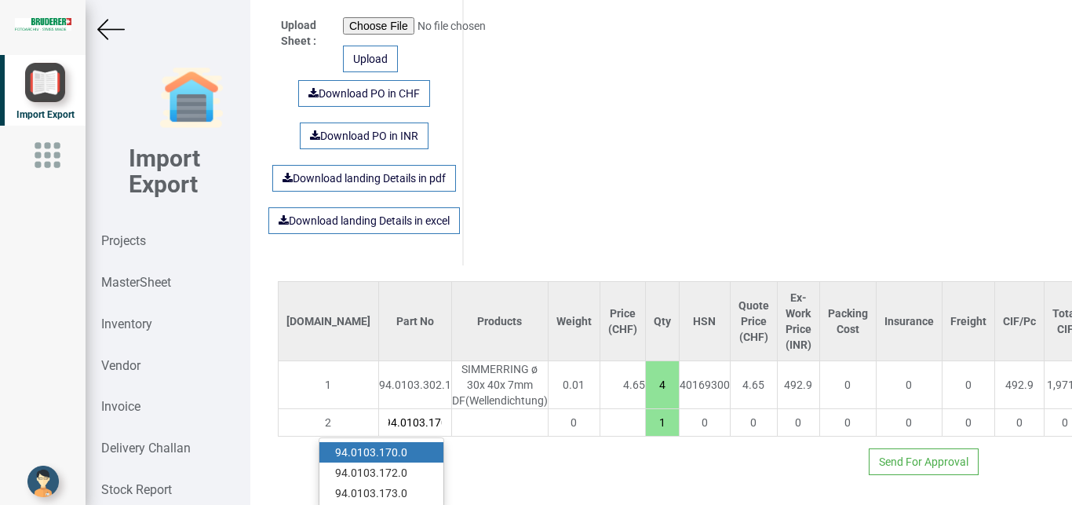
scroll to position [0, 9]
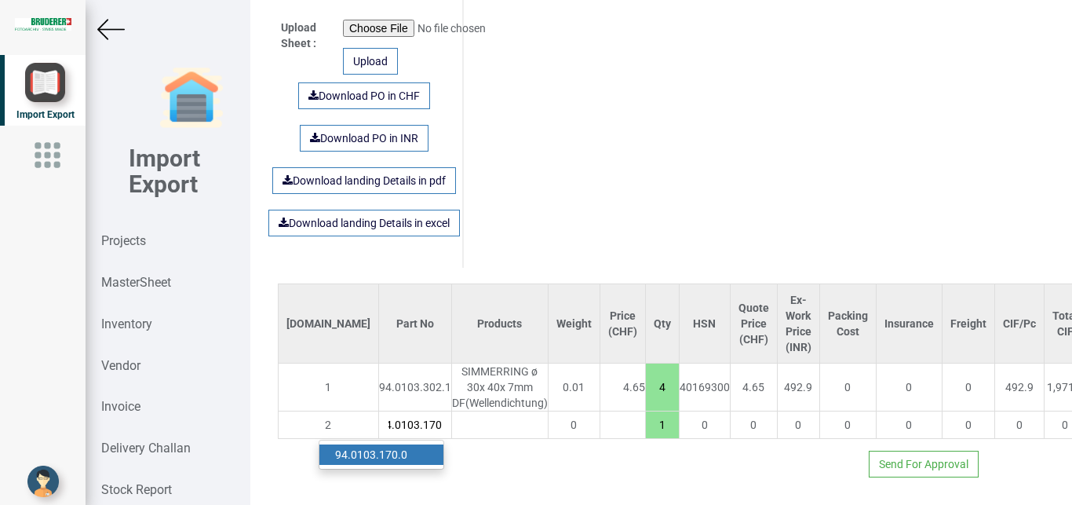
type input "94.0103.170"
click at [386, 448] on strong "94.0103.170" at bounding box center [366, 454] width 63 height 13
type input "22.200000000000003"
type input "94.0103.170.0"
type input "10"
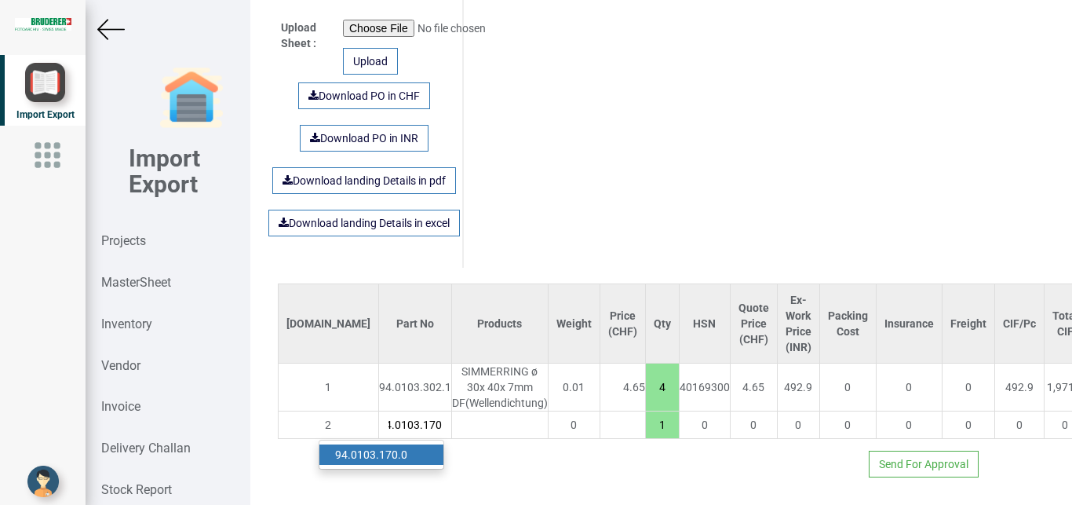
type input "18"
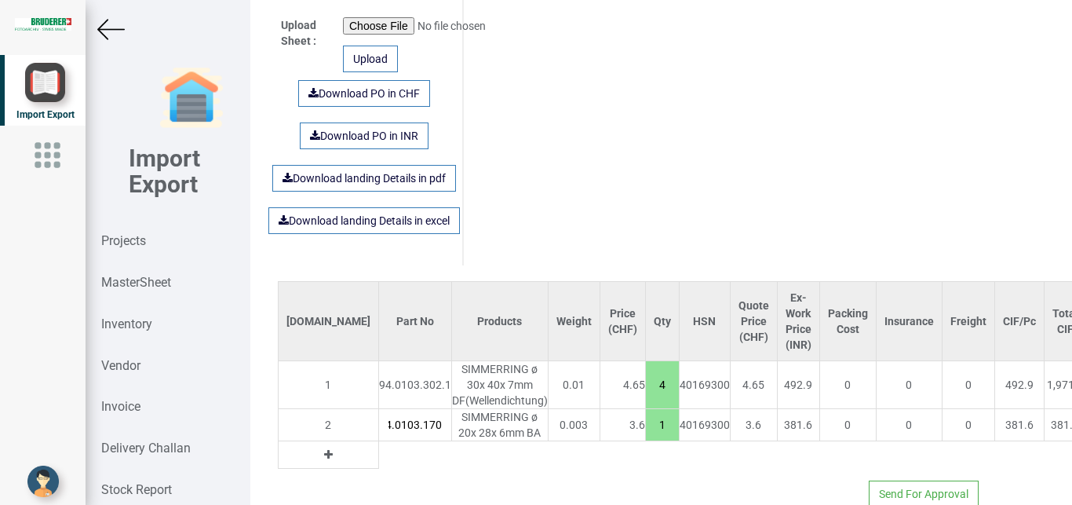
scroll to position [0, 19]
drag, startPoint x: 589, startPoint y: 413, endPoint x: 608, endPoint y: 417, distance: 20.0
click at [646, 417] on input "1" at bounding box center [662, 424] width 33 height 27
type input "25.8"
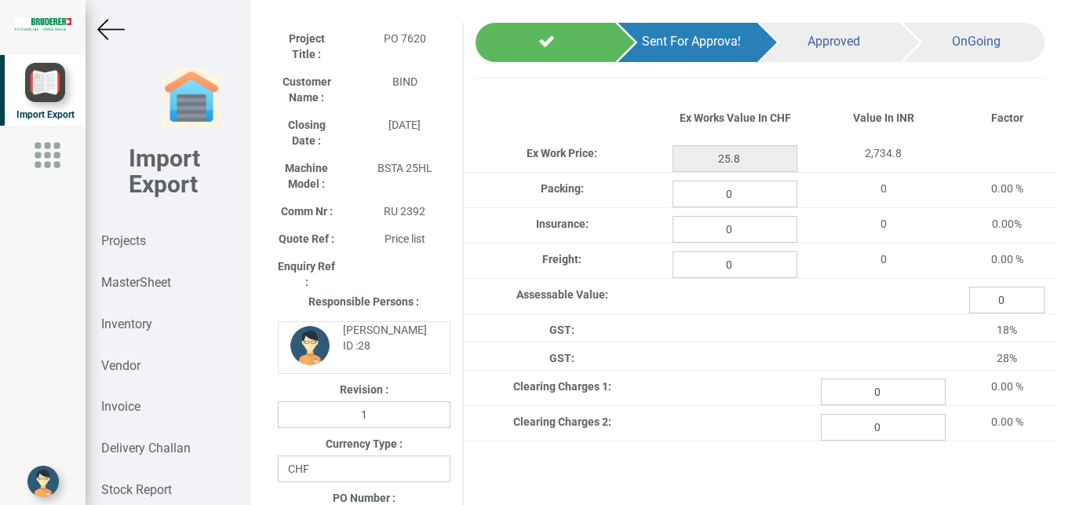
scroll to position [46, 0]
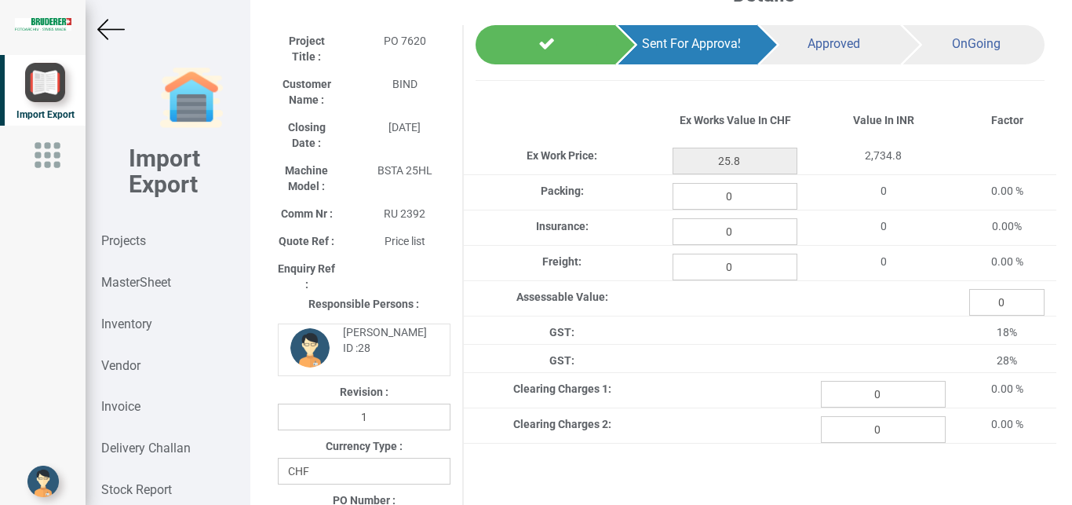
type input "2"
click at [122, 30] on img at bounding box center [110, 29] width 27 height 27
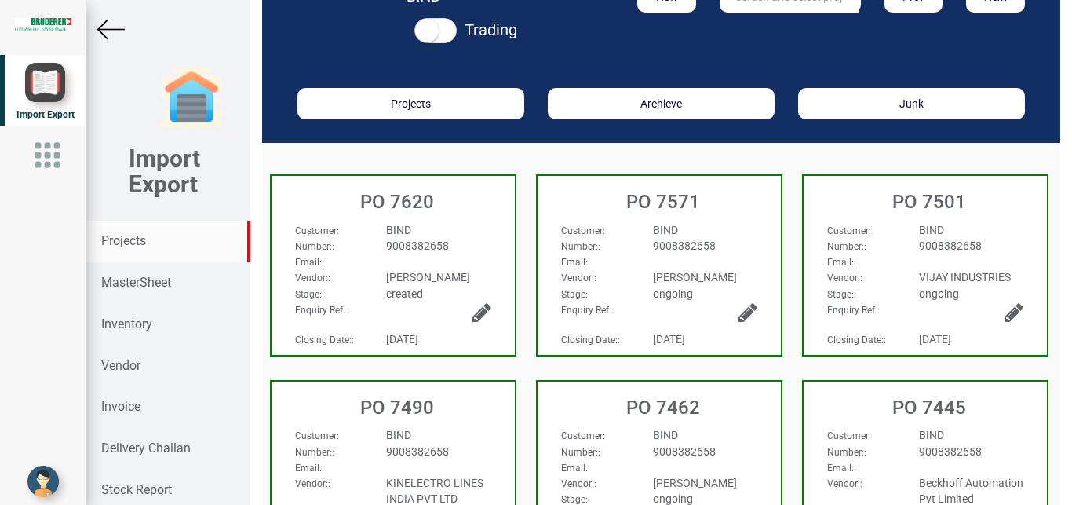
scroll to position [46, 0]
click at [131, 242] on strong "Projects" at bounding box center [123, 240] width 45 height 15
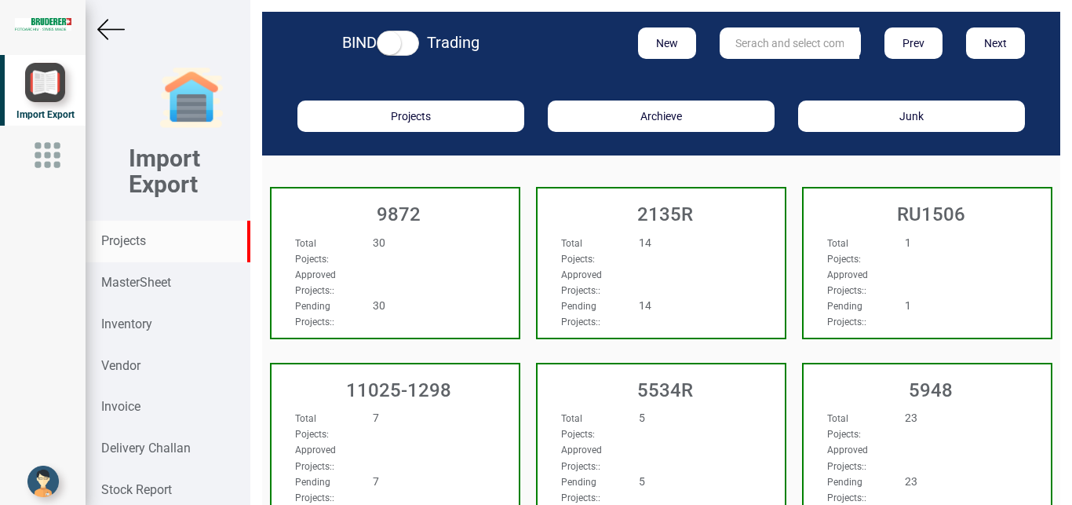
click at [738, 37] on input "text" at bounding box center [790, 42] width 140 height 31
type input "5965"
click at [742, 78] on strong "5965" at bounding box center [748, 75] width 25 height 13
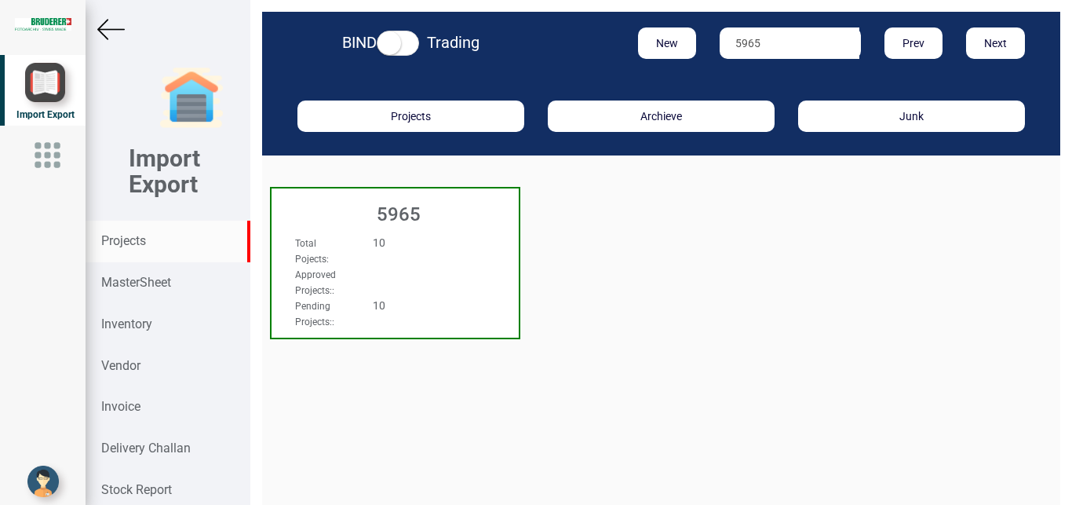
click at [406, 281] on div "Approved Projects: :" at bounding box center [376, 281] width 187 height 31
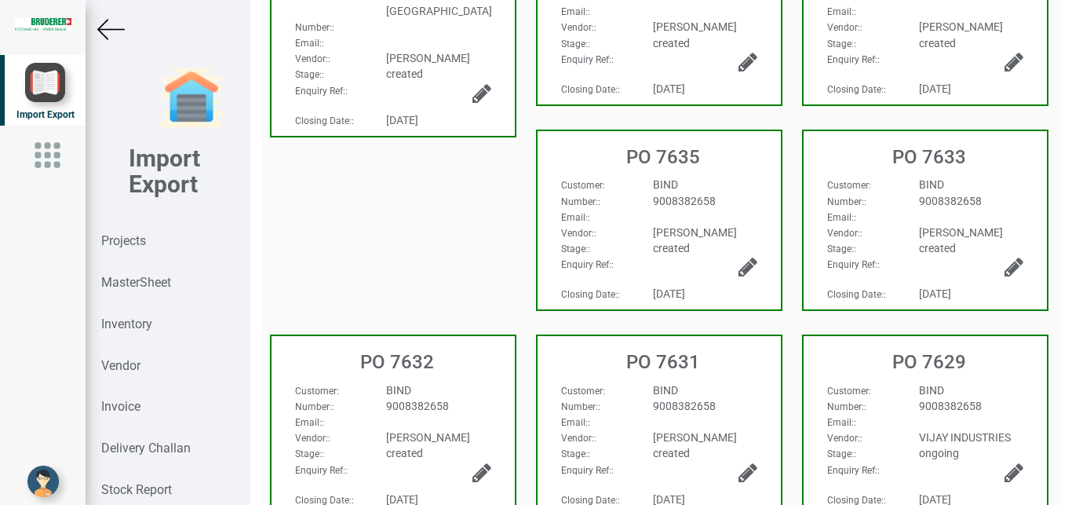
scroll to position [298, 0]
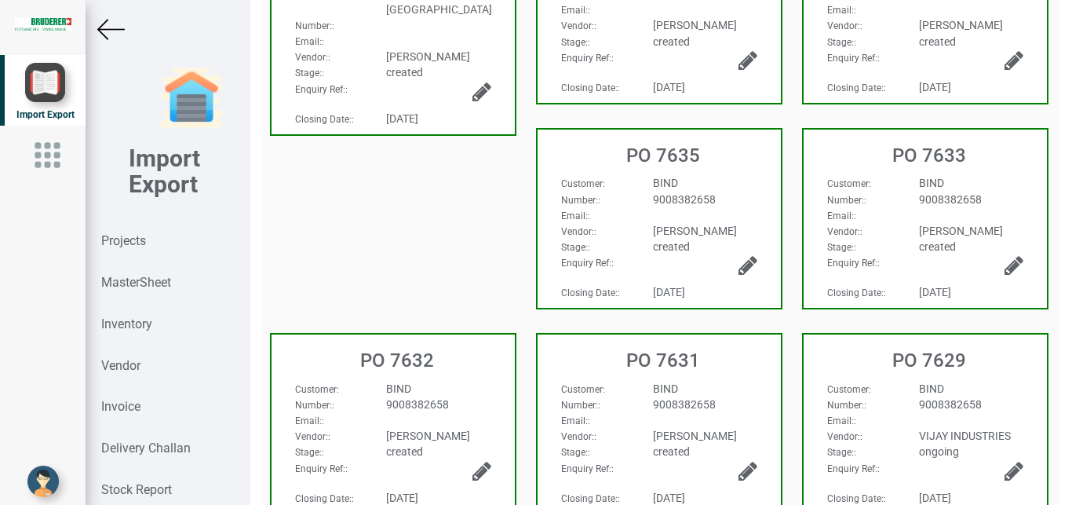
click at [724, 424] on div "Email: :" at bounding box center [659, 420] width 220 height 16
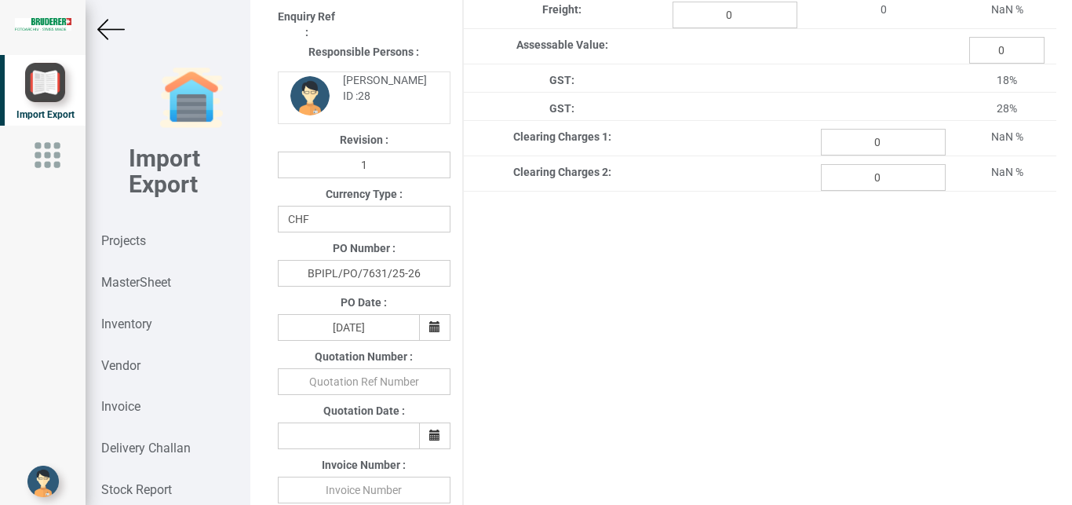
type input "135.55"
click at [109, 27] on img at bounding box center [110, 29] width 27 height 27
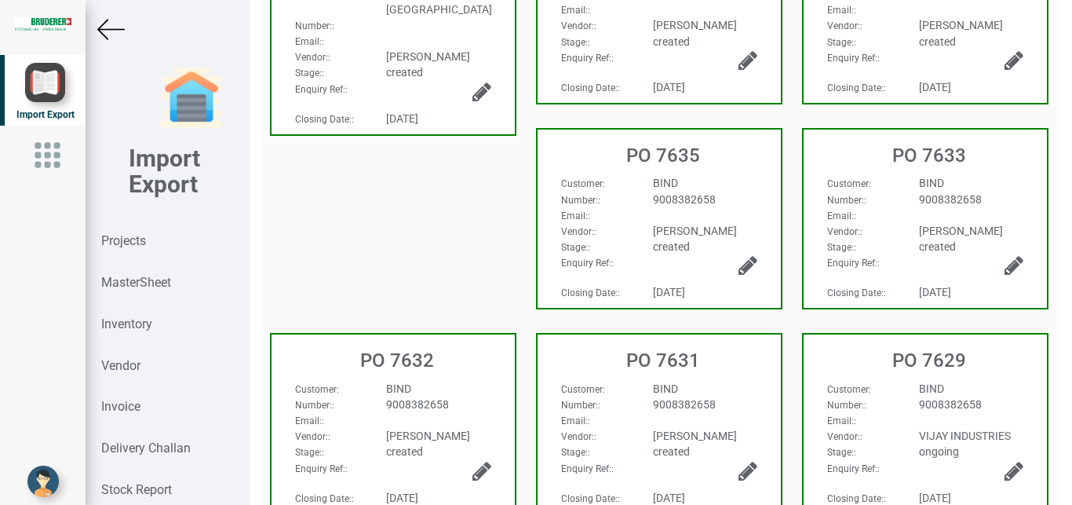
click at [1004, 166] on h3 "PO 7633" at bounding box center [929, 155] width 235 height 20
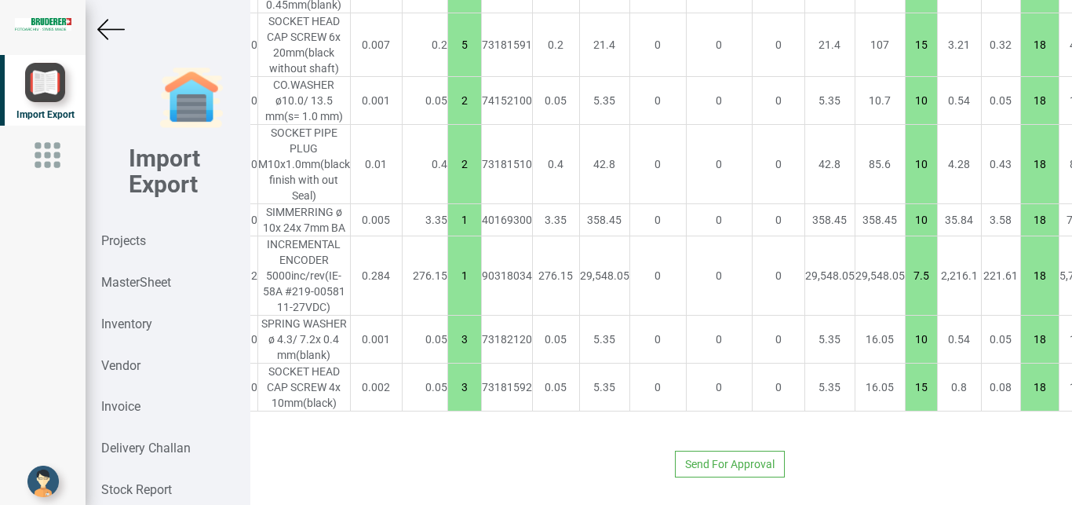
scroll to position [1704, 289]
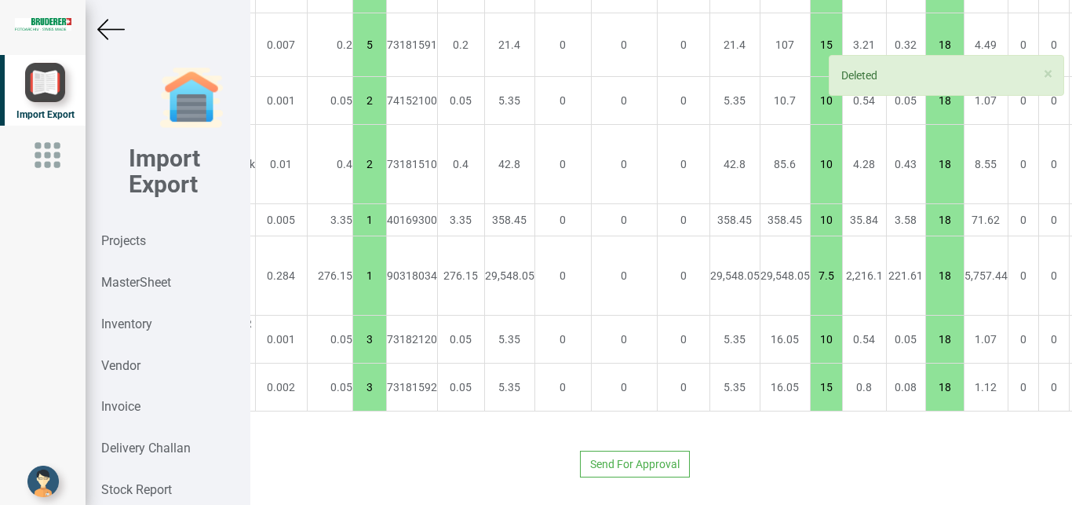
type input "471.29999999999995"
type input "7.5"
type input "3"
type input "10"
type input "15"
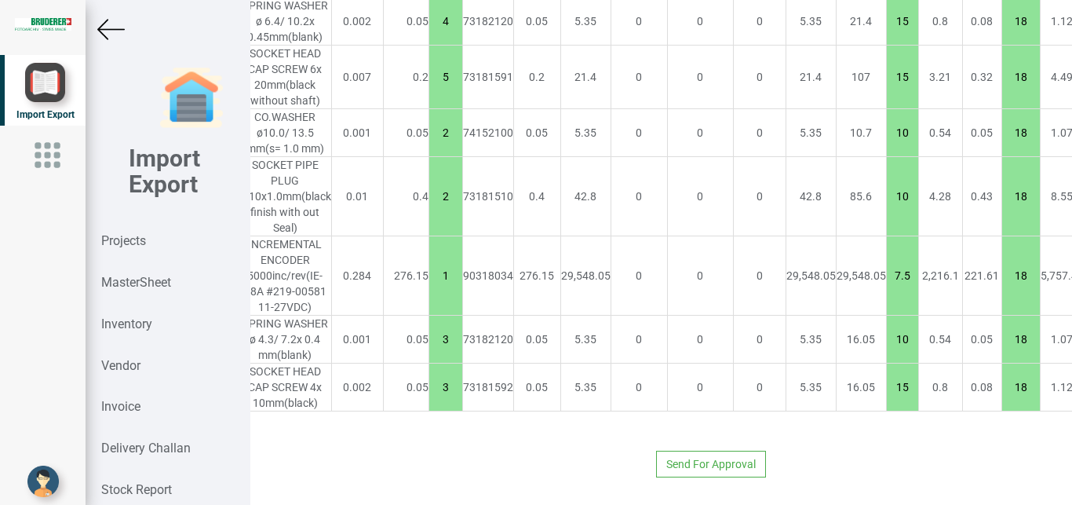
scroll to position [1656, 289]
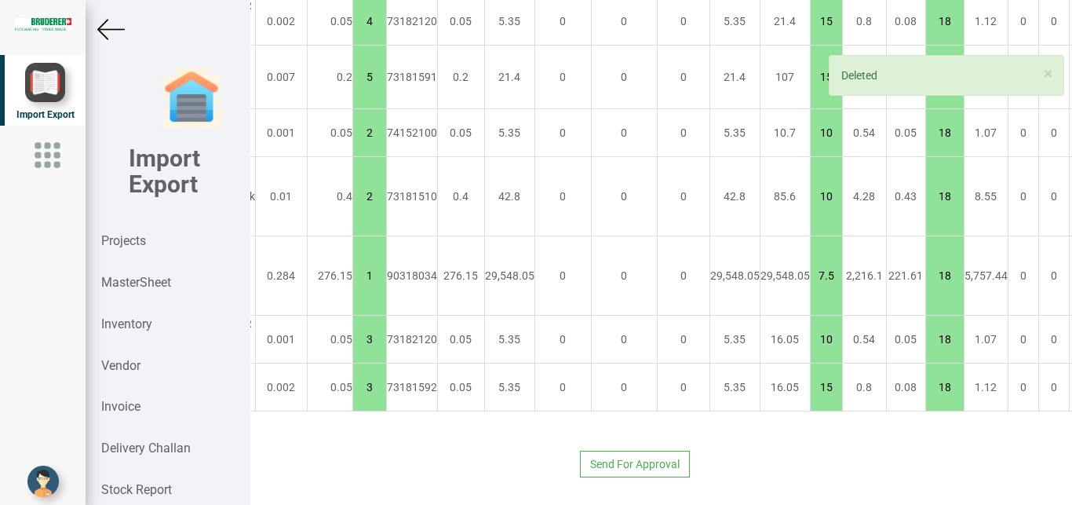
type input "195.15"
type input "3"
type input "10"
type input "15"
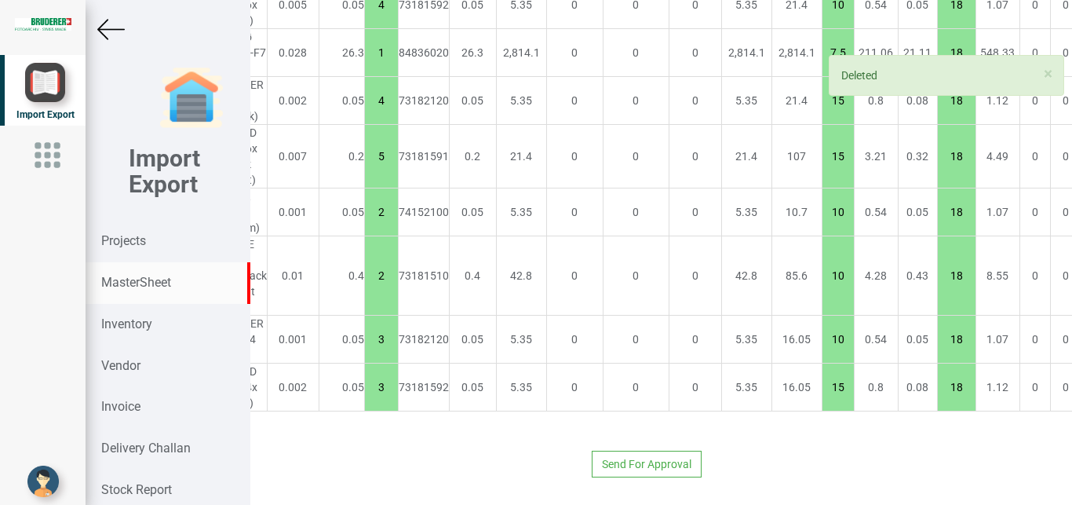
click at [141, 285] on strong "MasterSheet" at bounding box center [136, 282] width 70 height 15
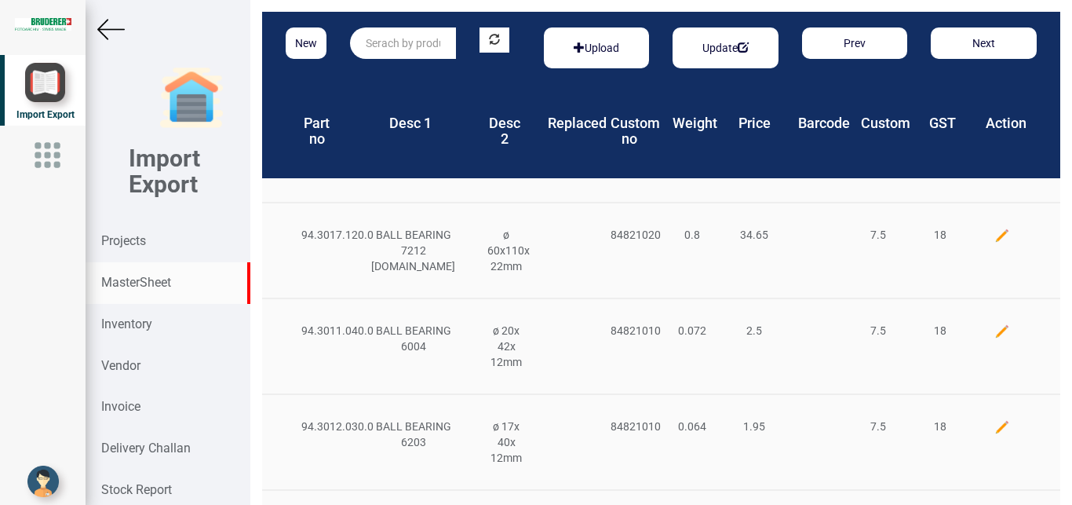
click at [370, 40] on input "text" at bounding box center [403, 42] width 106 height 31
click at [418, 75] on strong "94.0103.043" at bounding box center [398, 75] width 63 height 13
type input "94.0103.043.0"
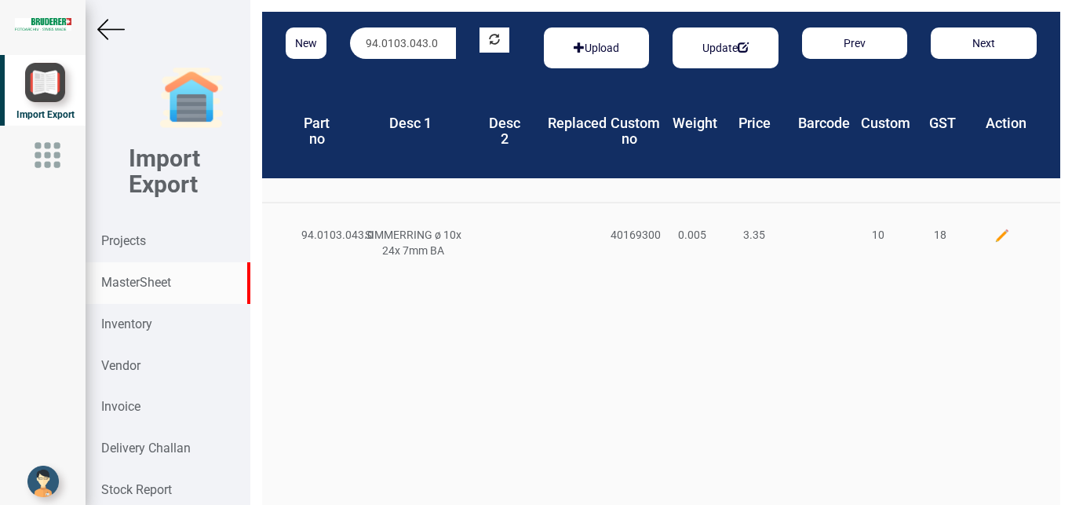
click at [995, 235] on img at bounding box center [1003, 236] width 16 height 16
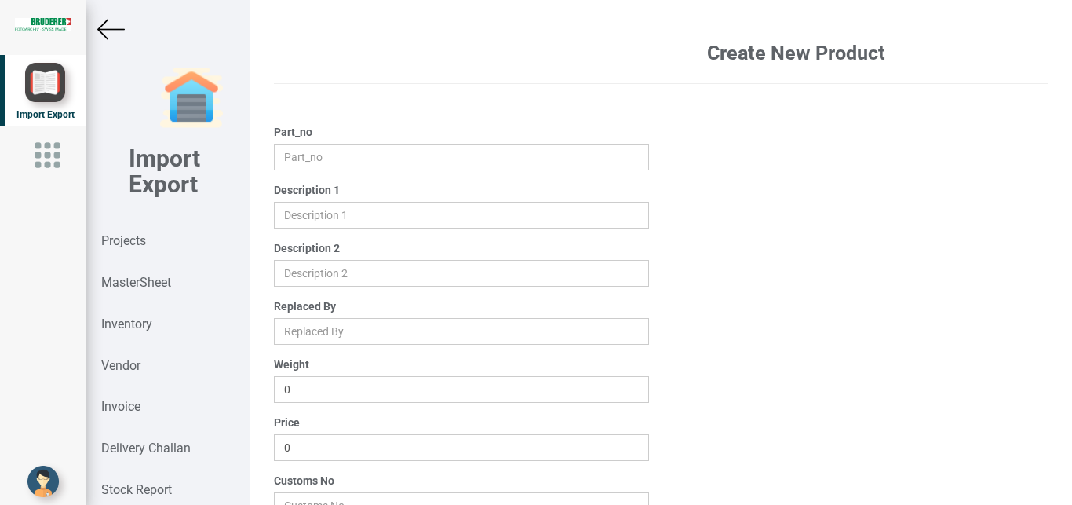
type input "94.0103.043.0"
type input "SIMMERRING ø 10x 24x 7mm BA"
type input "0.005"
type input "3.35"
type input "40169300"
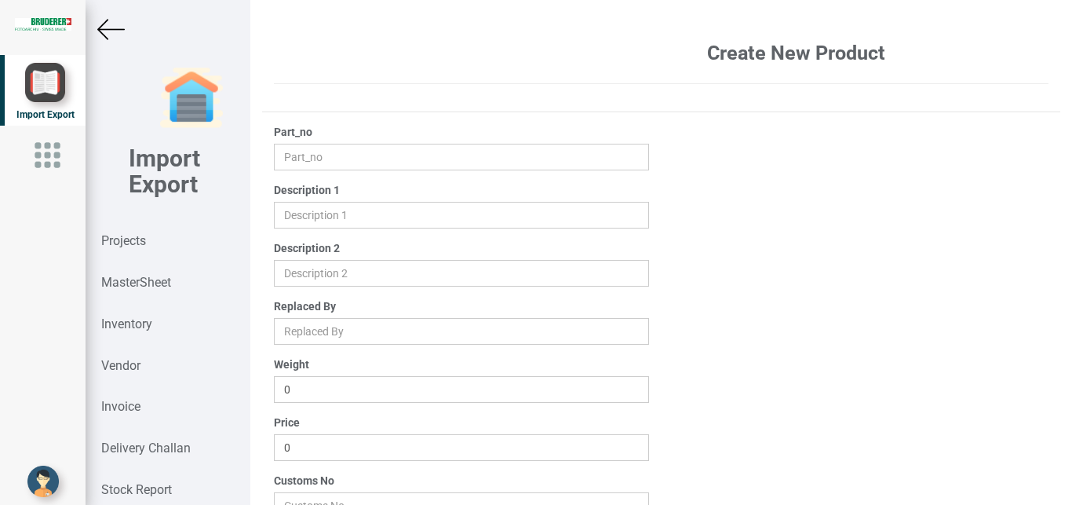
type input "10"
click at [298, 447] on input "3.35" at bounding box center [462, 447] width 376 height 27
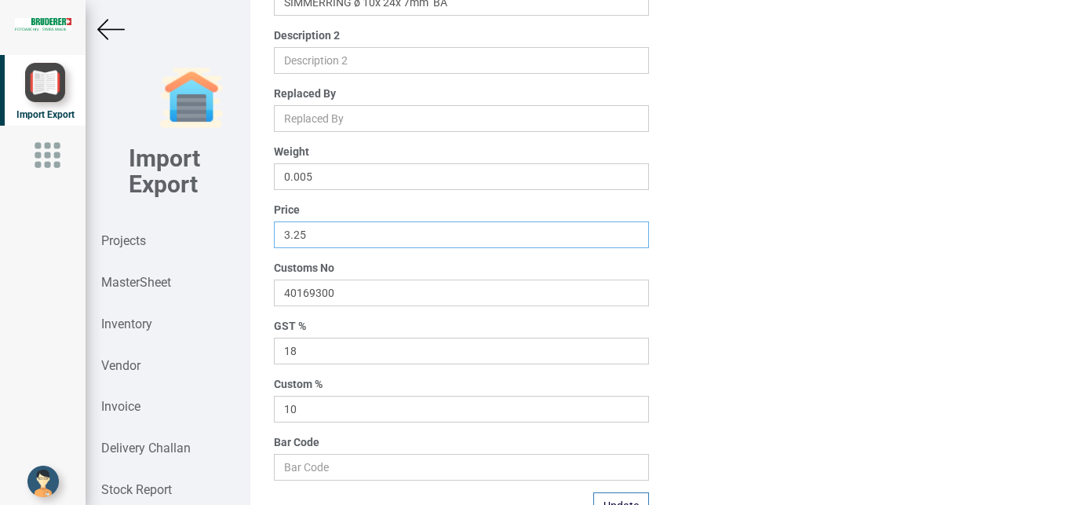
scroll to position [250, 0]
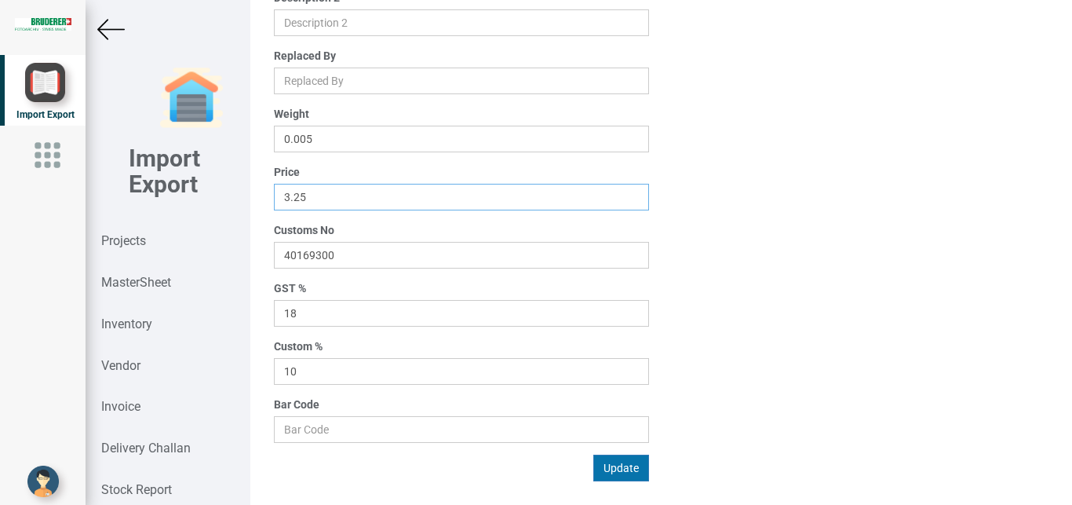
type input "3.25"
click at [620, 477] on button "Update" at bounding box center [621, 467] width 56 height 27
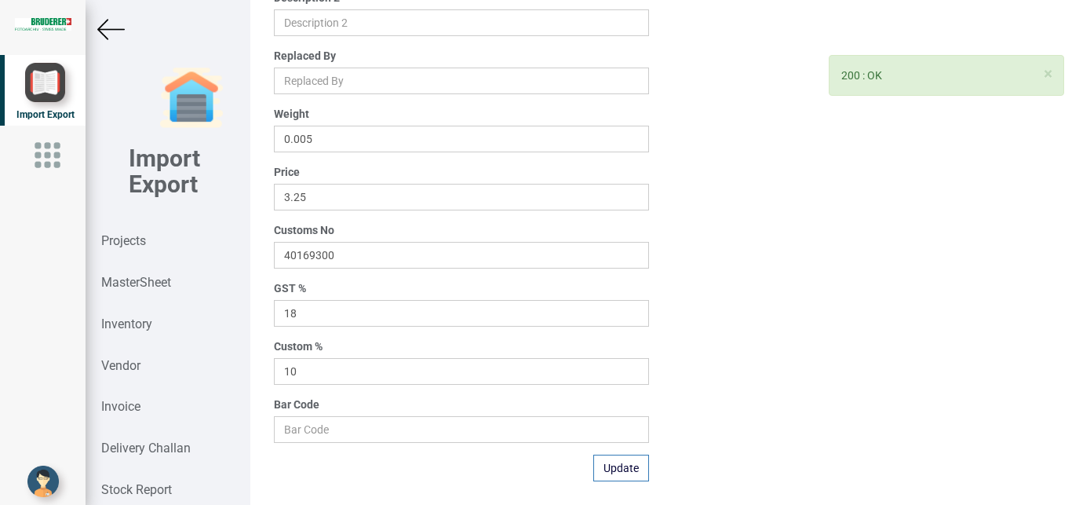
click at [103, 22] on img at bounding box center [110, 29] width 27 height 27
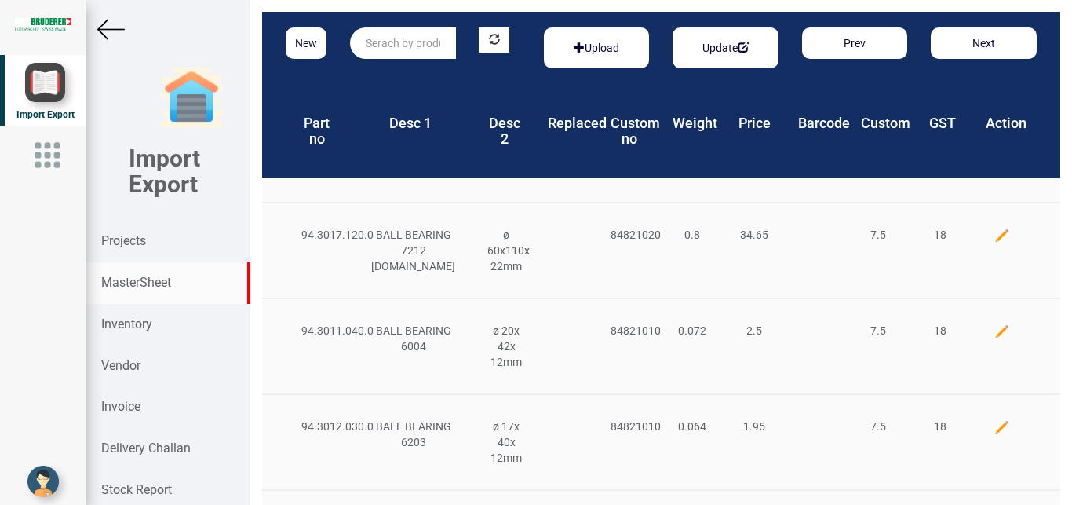
click at [399, 45] on input "text" at bounding box center [403, 42] width 106 height 31
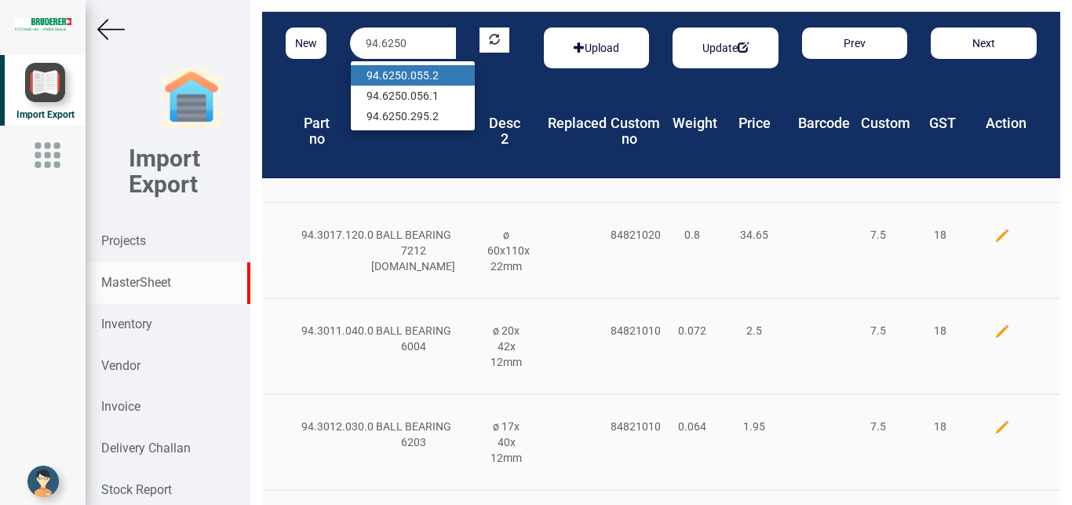
click at [429, 77] on link "94.6250 .055.2" at bounding box center [413, 75] width 124 height 20
type input "94.6250.055.2"
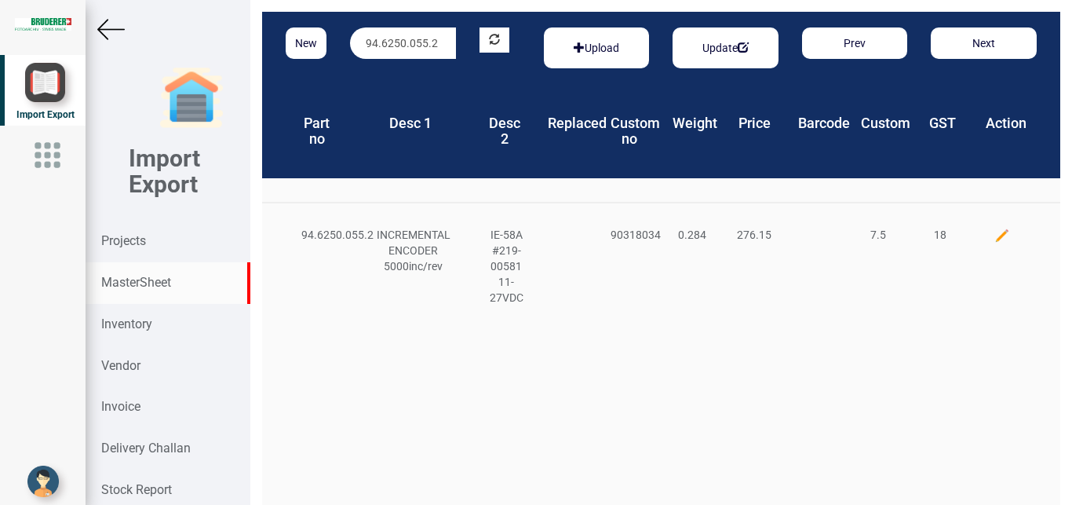
click at [995, 233] on img at bounding box center [1003, 236] width 16 height 16
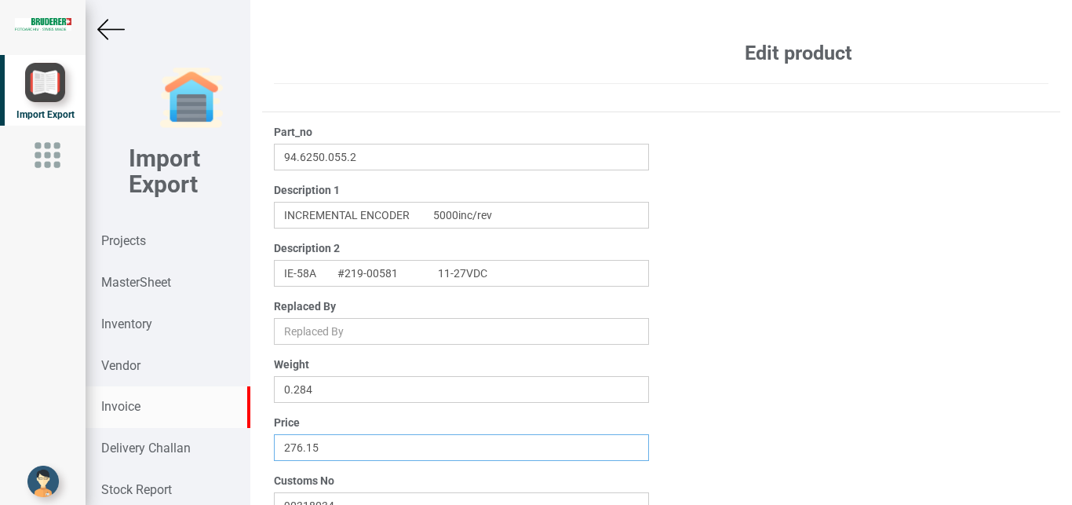
drag, startPoint x: 333, startPoint y: 442, endPoint x: 207, endPoint y: 422, distance: 127.2
click at [274, 434] on input "276.15" at bounding box center [462, 447] width 376 height 27
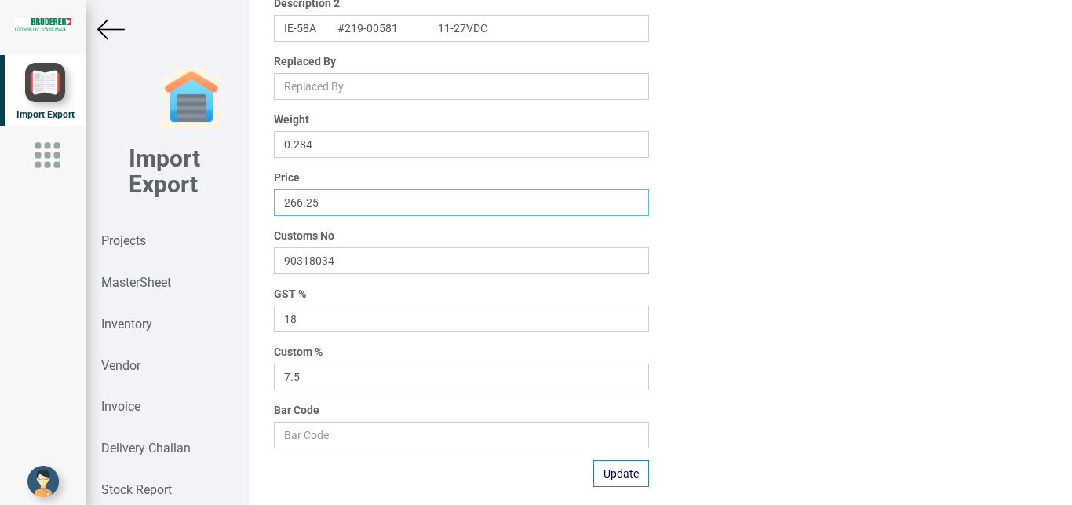
scroll to position [246, 0]
type input "266.25"
click at [619, 469] on button "Update" at bounding box center [621, 472] width 56 height 27
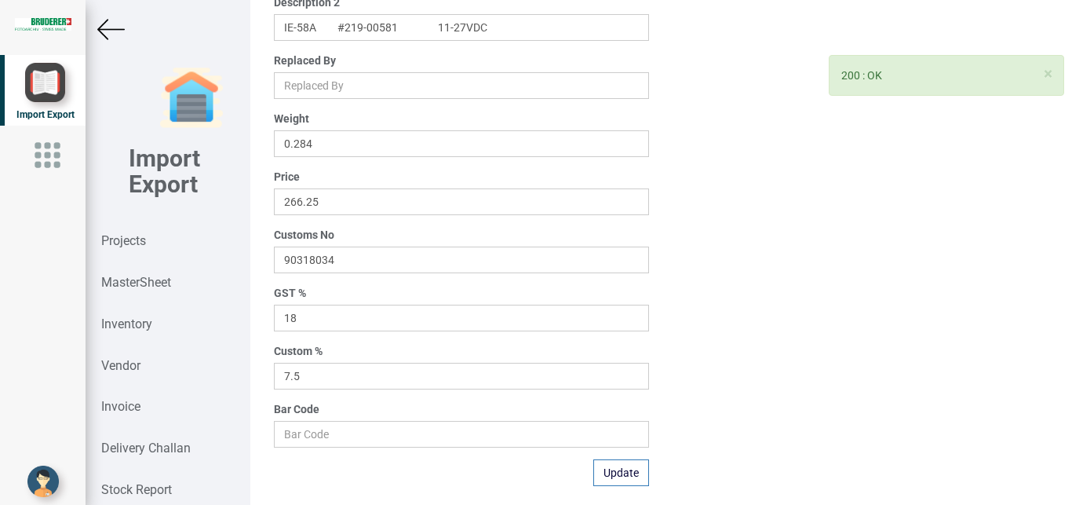
click at [111, 27] on img at bounding box center [110, 29] width 27 height 27
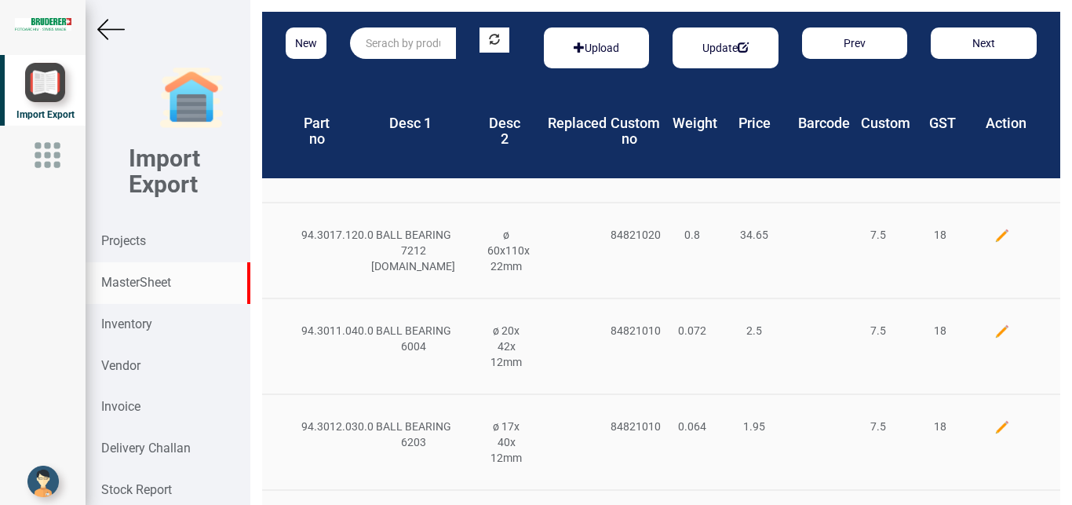
drag, startPoint x: 126, startPoint y: 237, endPoint x: 0, endPoint y: 216, distance: 127.4
click at [126, 238] on strong "Projects" at bounding box center [123, 240] width 45 height 15
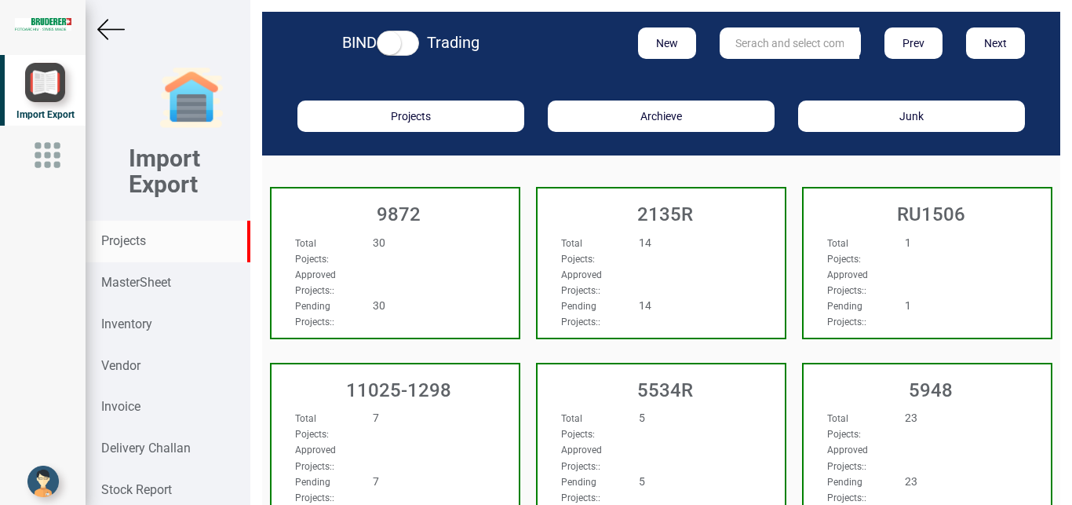
click at [783, 37] on input "text" at bounding box center [790, 42] width 140 height 31
type input "5965"
click at [801, 67] on link "5965" at bounding box center [783, 75] width 124 height 20
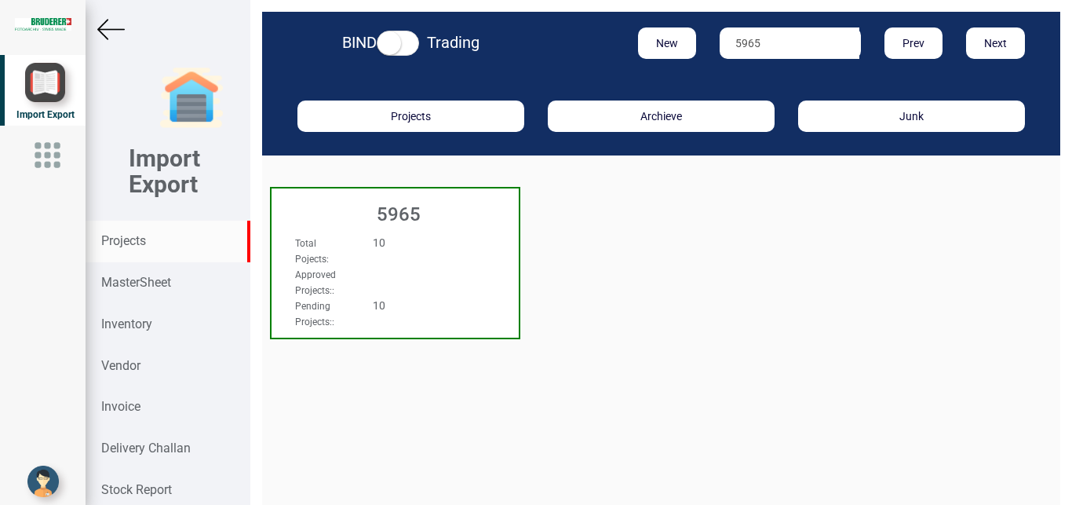
click at [444, 244] on div "10" at bounding box center [415, 243] width 109 height 16
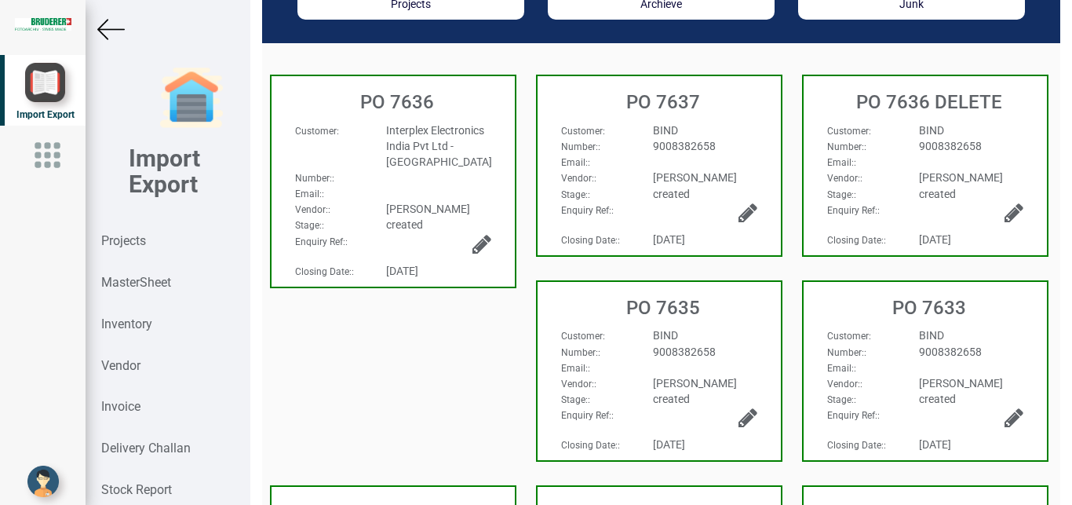
scroll to position [148, 0]
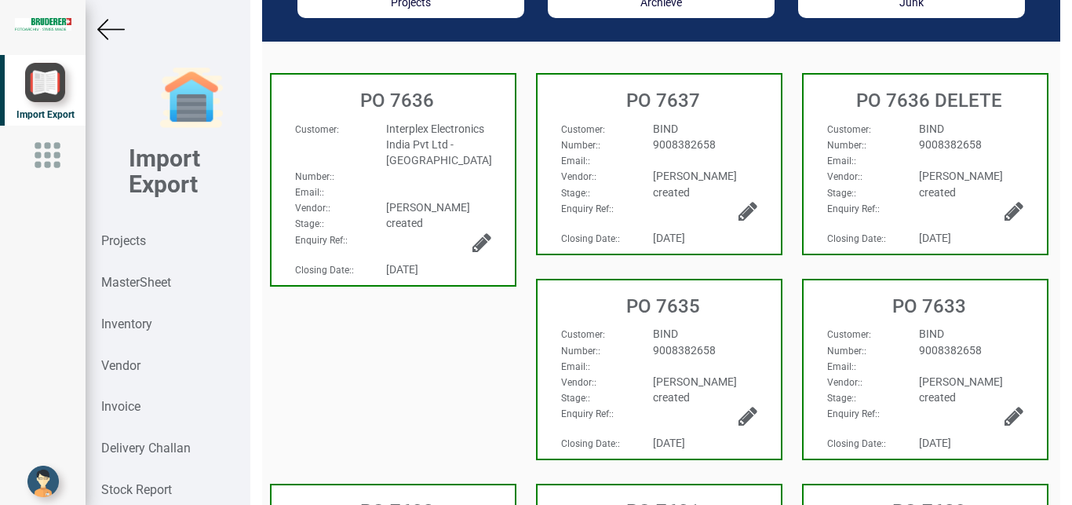
click at [728, 348] on div "9008382658" at bounding box center [705, 350] width 128 height 16
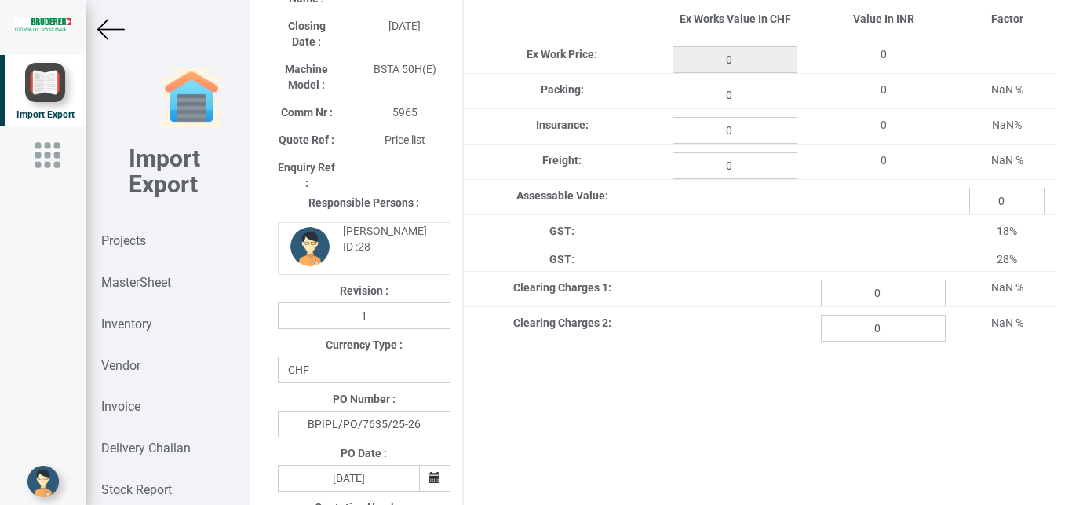
type input "4935.95"
click at [107, 20] on img at bounding box center [110, 29] width 27 height 27
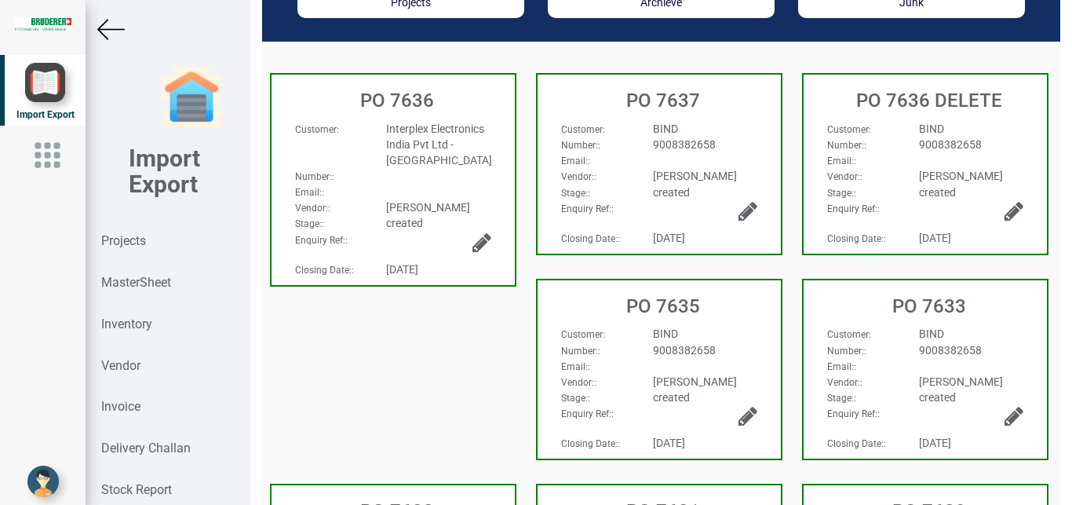
click at [975, 341] on div "BIND" at bounding box center [971, 334] width 128 height 16
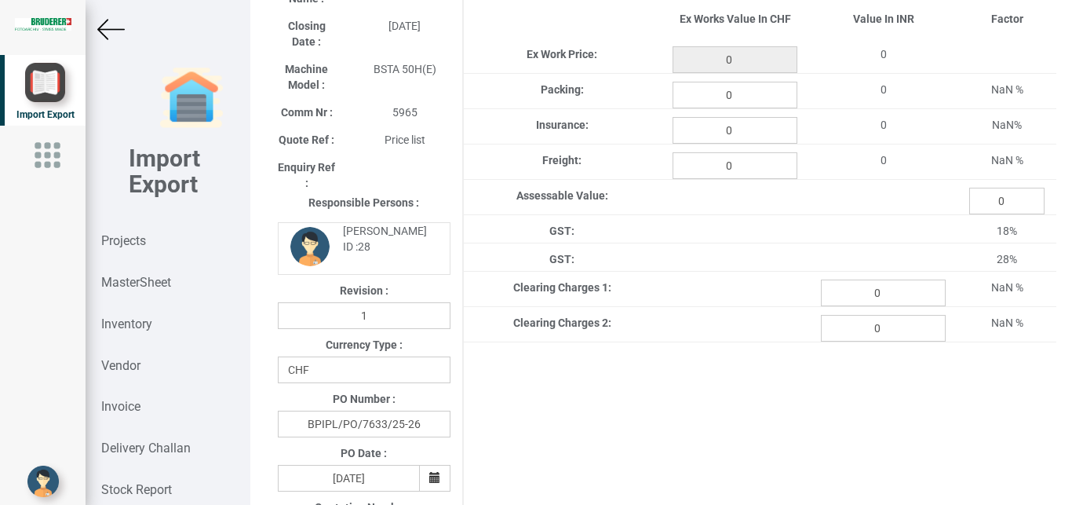
type input "195.15"
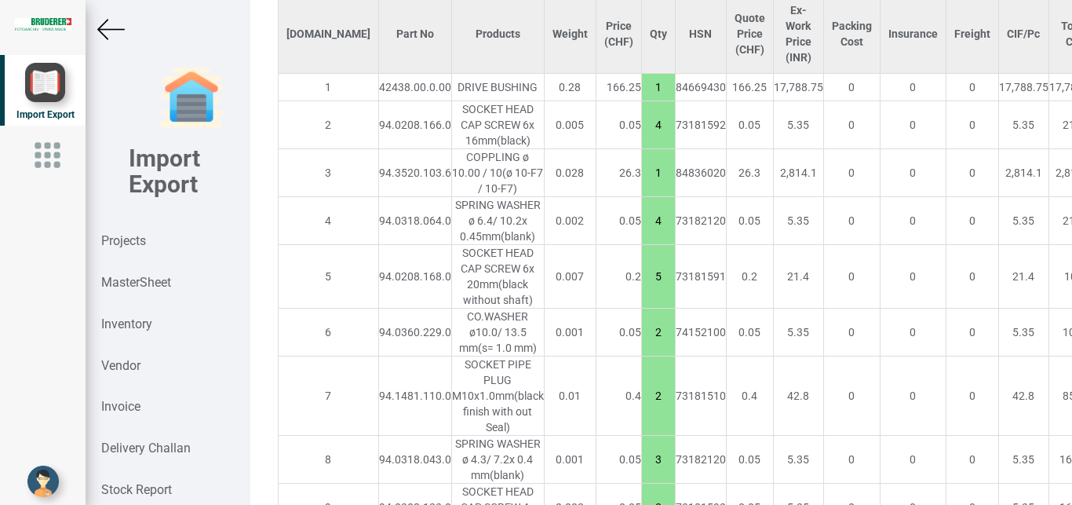
scroll to position [1655, 0]
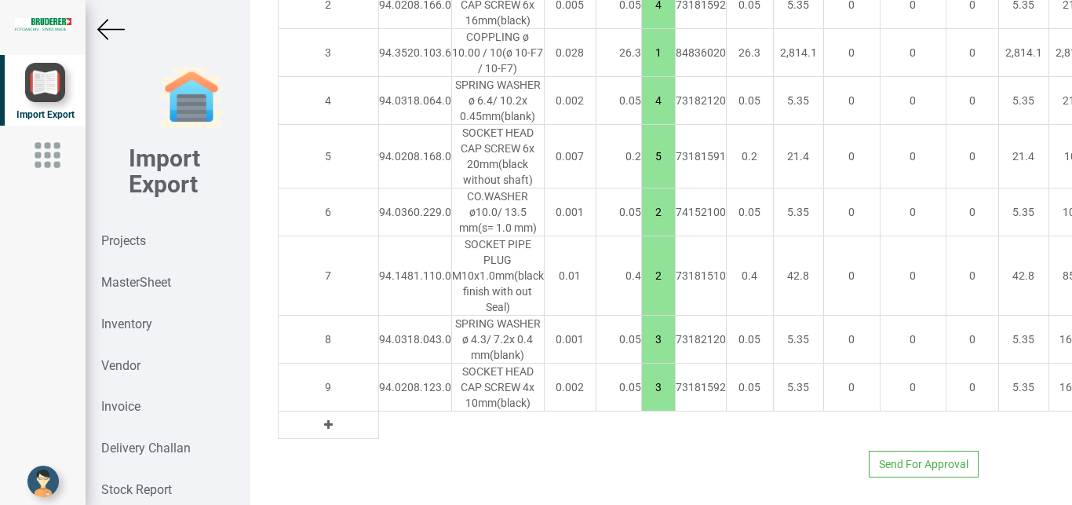
click at [324, 419] on icon at bounding box center [328, 424] width 9 height 11
click at [379, 414] on input "text" at bounding box center [415, 424] width 72 height 27
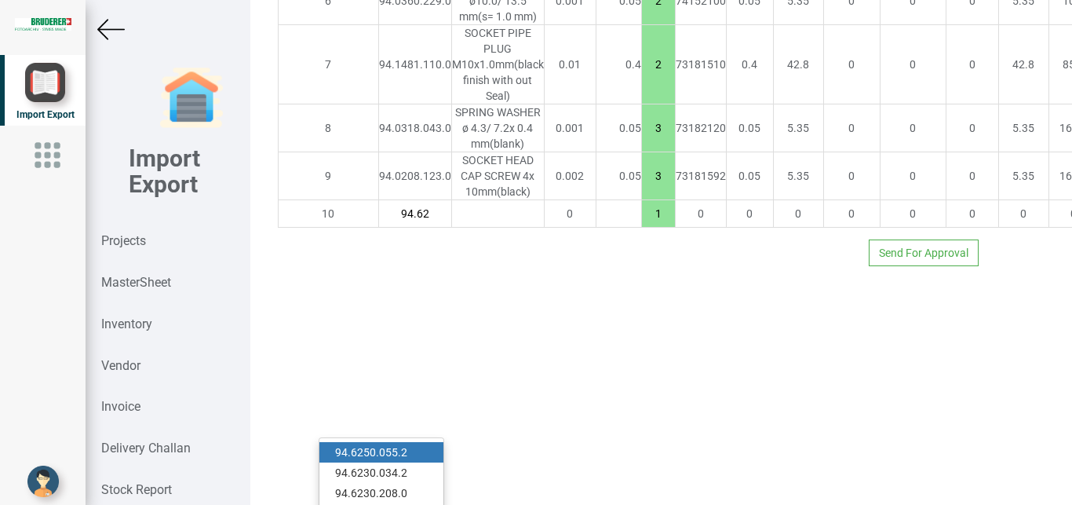
type input "94.62"
click at [392, 442] on link "94.62 50.055.2" at bounding box center [381, 452] width 124 height 20
type input "461.4"
type input "94.6250.055.2"
type input "7.5"
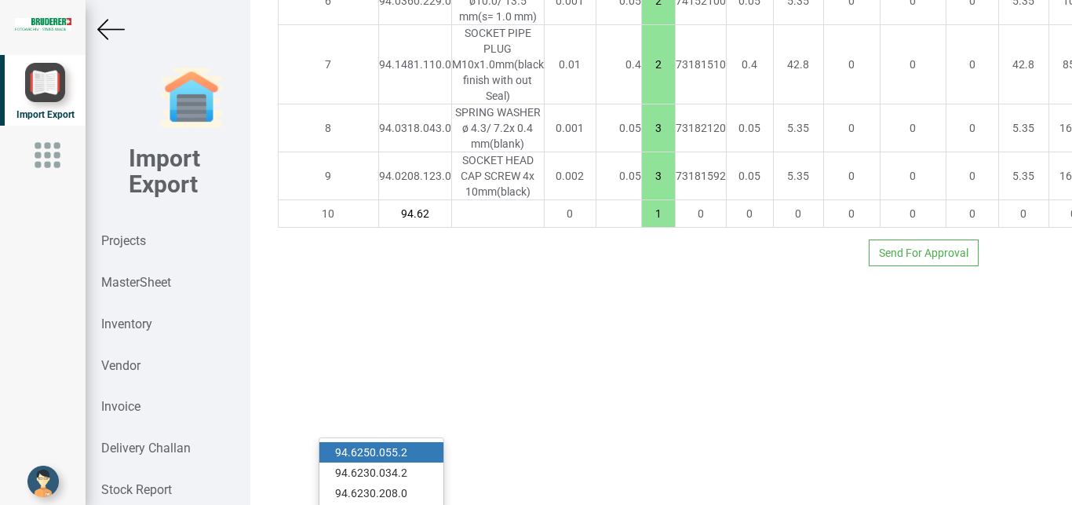
type input "18"
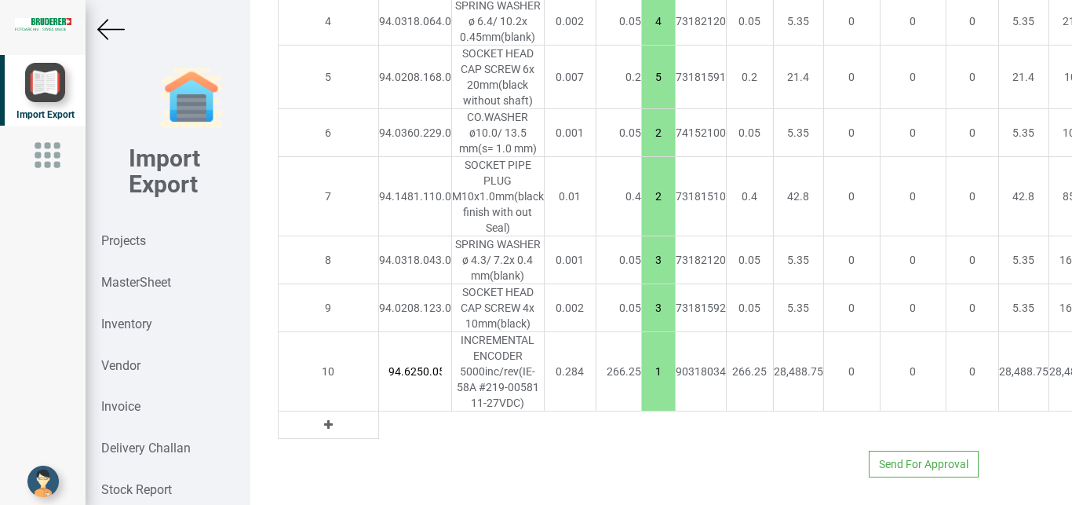
scroll to position [0, 19]
click at [324, 430] on icon at bounding box center [328, 424] width 9 height 11
click at [379, 438] on input "text" at bounding box center [415, 424] width 72 height 27
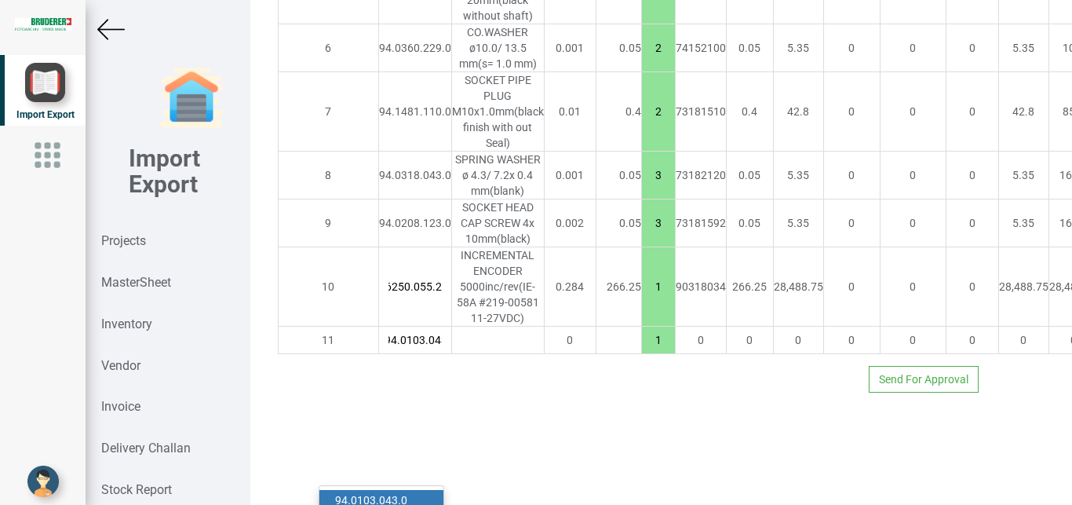
scroll to position [0, 9]
type input "94.0103.043"
click at [395, 494] on strong "94.0103.043" at bounding box center [366, 500] width 63 height 13
type input "464.65"
type input "94.0103.043.0"
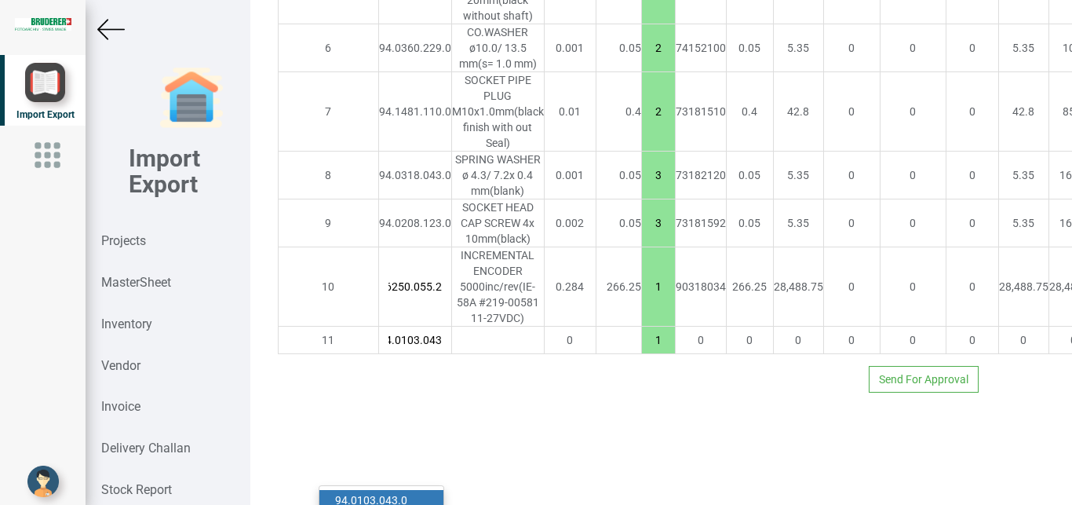
type input "10"
type input "18"
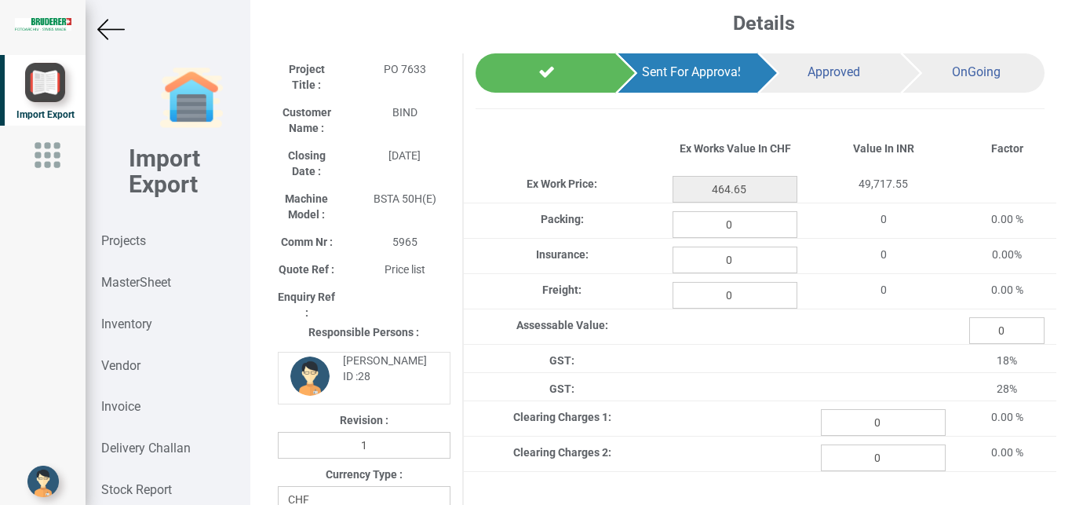
scroll to position [44, 0]
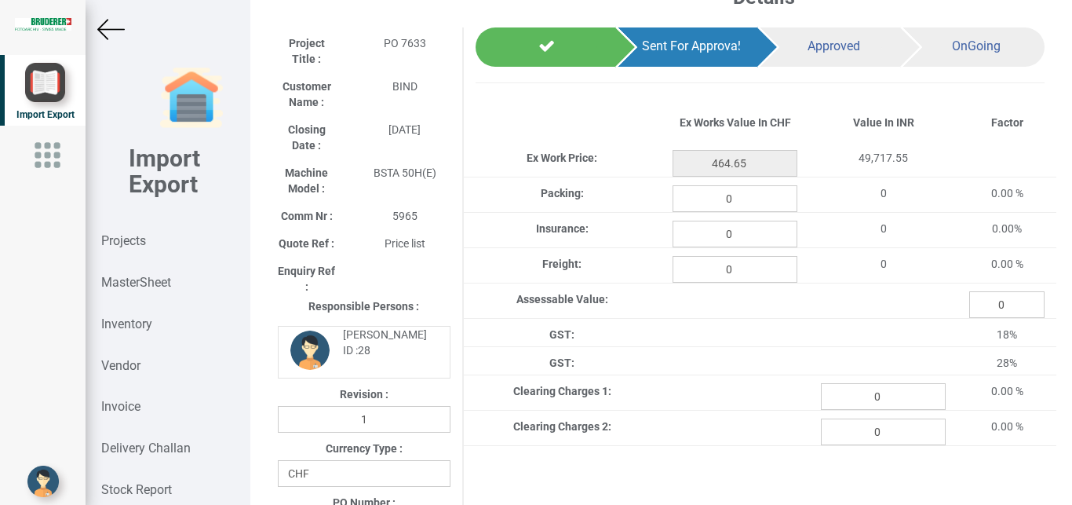
click at [112, 24] on img at bounding box center [110, 29] width 27 height 27
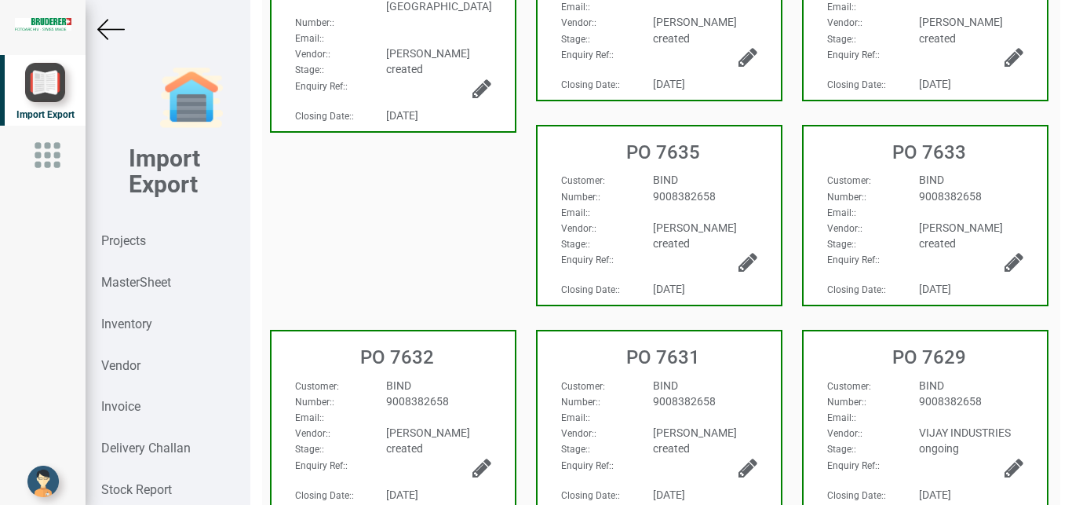
scroll to position [303, 0]
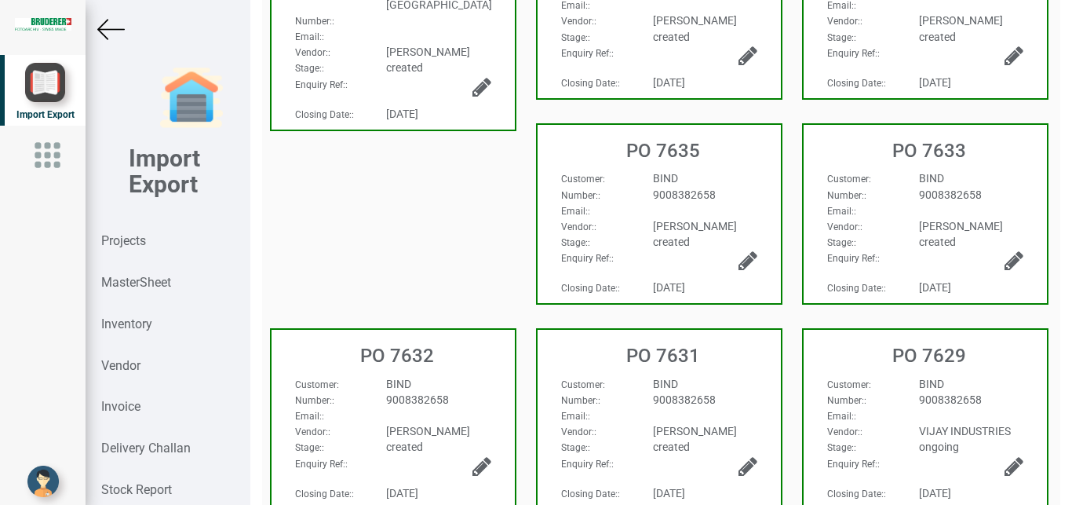
click at [452, 363] on h3 "PO 7632" at bounding box center [396, 355] width 235 height 20
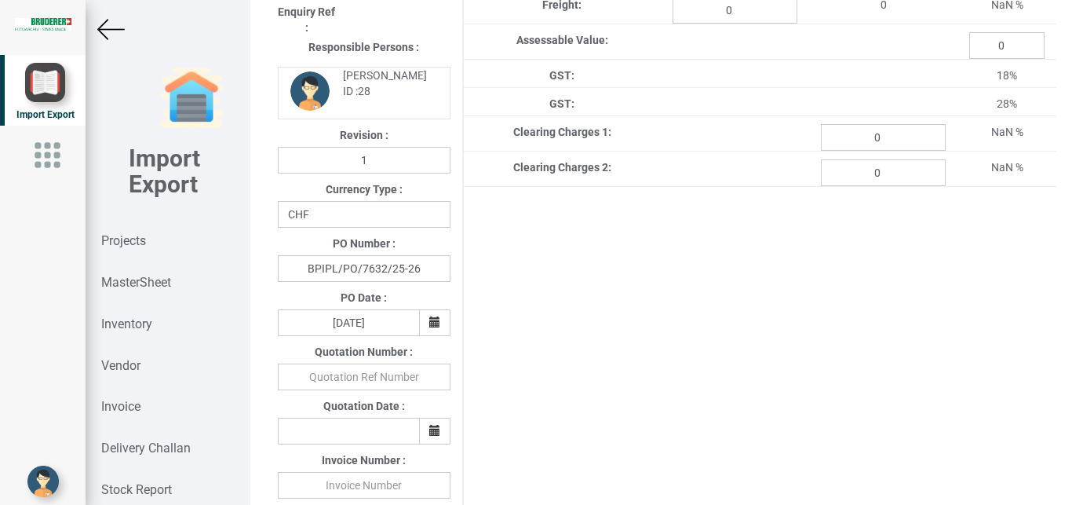
type input "487.15000000000003"
click at [124, 30] on img at bounding box center [110, 29] width 27 height 27
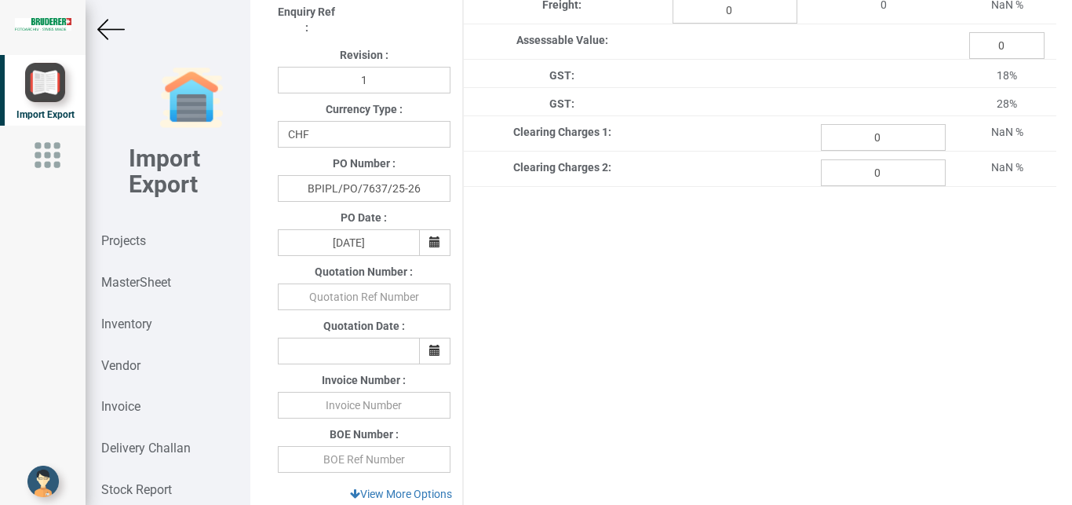
type input "185.05"
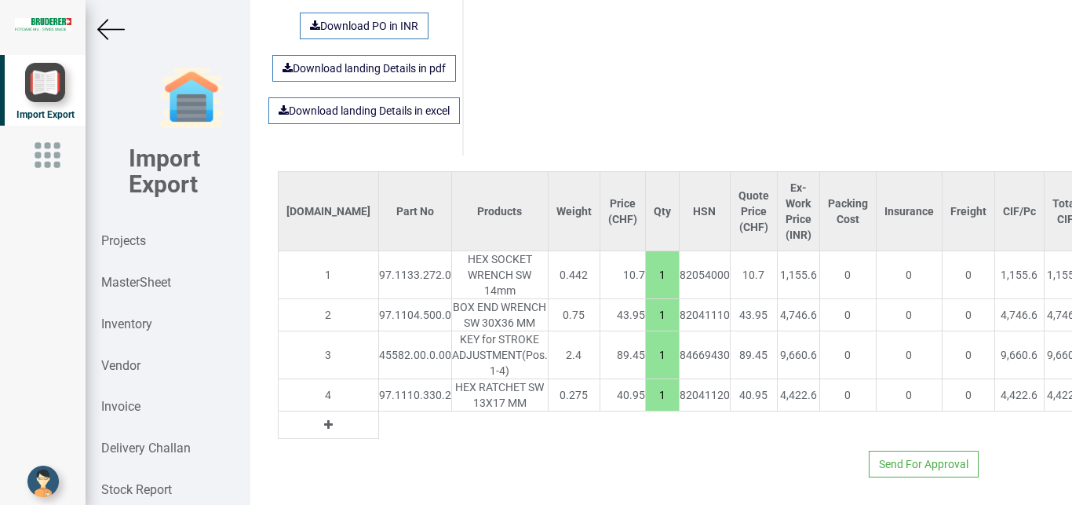
scroll to position [1097, 0]
click at [104, 30] on img at bounding box center [110, 29] width 27 height 27
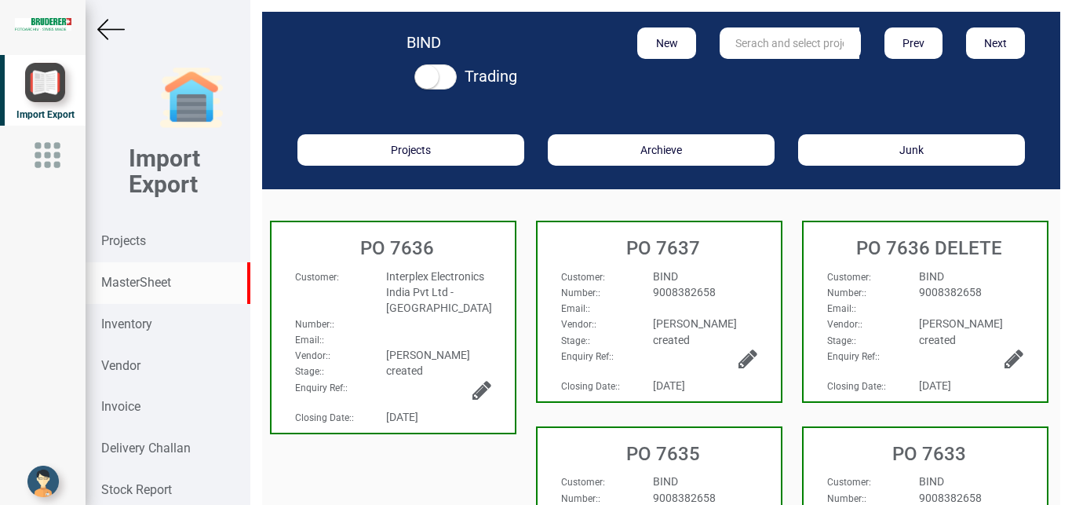
click at [121, 285] on strong "MasterSheet" at bounding box center [136, 282] width 70 height 15
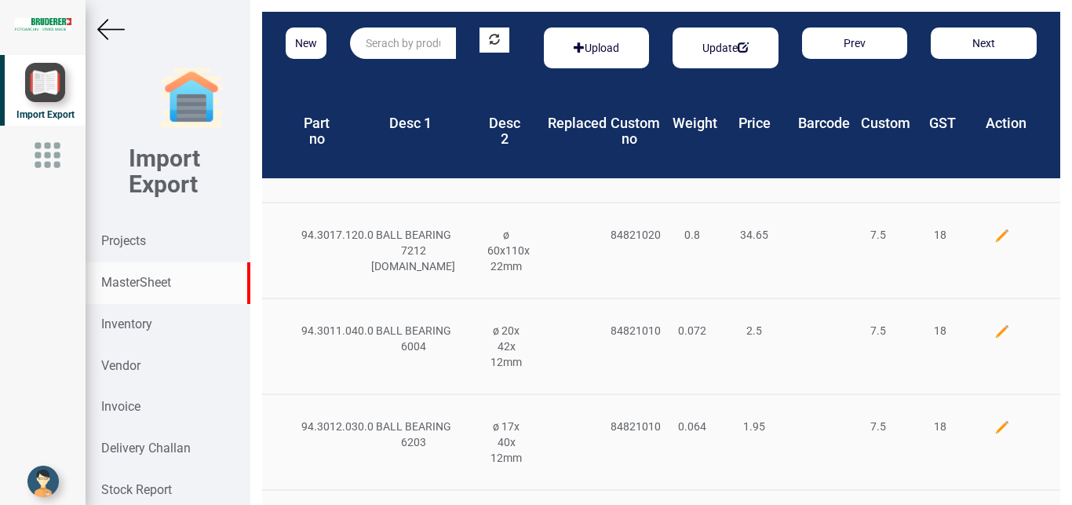
click at [373, 35] on input "text" at bounding box center [403, 42] width 106 height 31
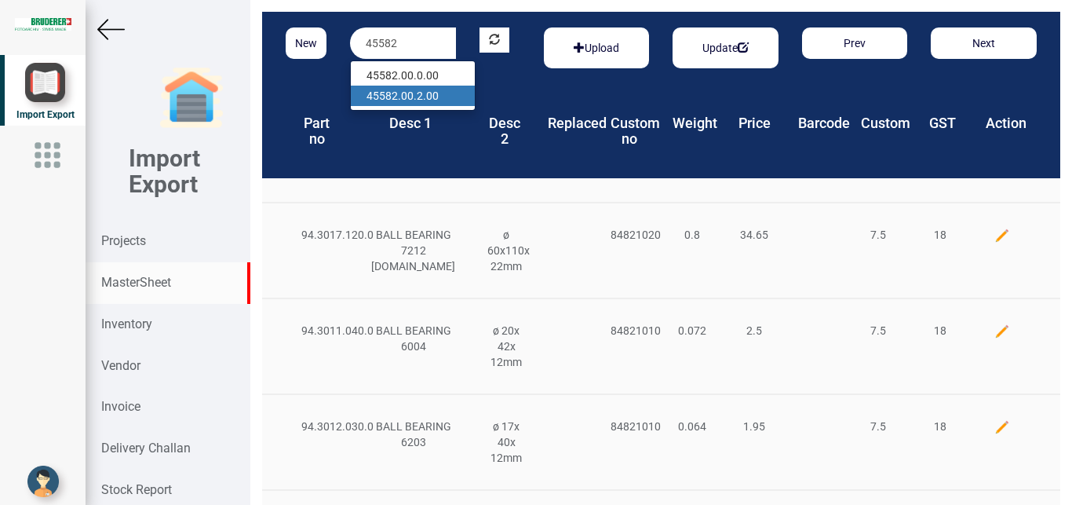
click at [418, 97] on link "45582 .00.2.00" at bounding box center [413, 96] width 124 height 20
type input "45582.00.2.00"
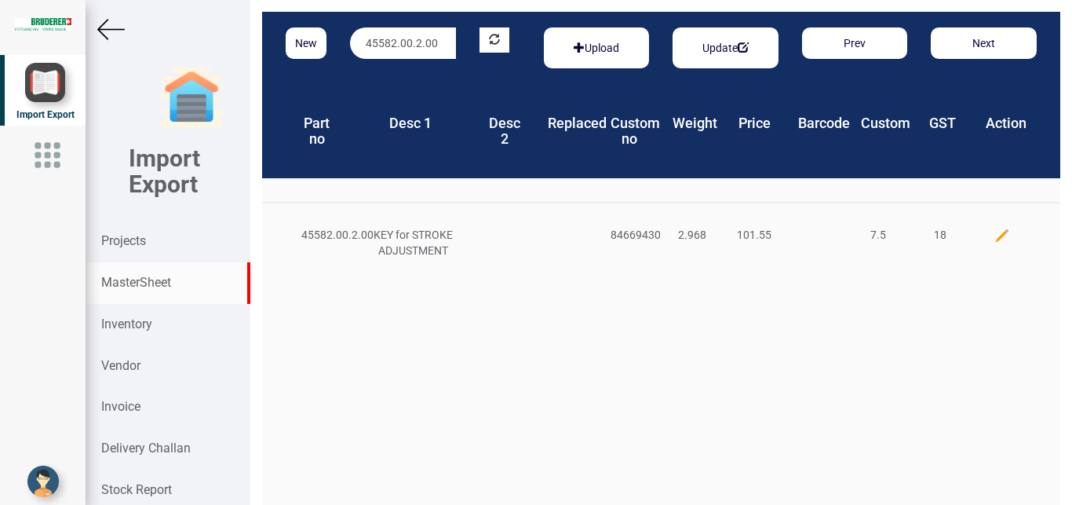
click at [116, 27] on img at bounding box center [110, 29] width 27 height 27
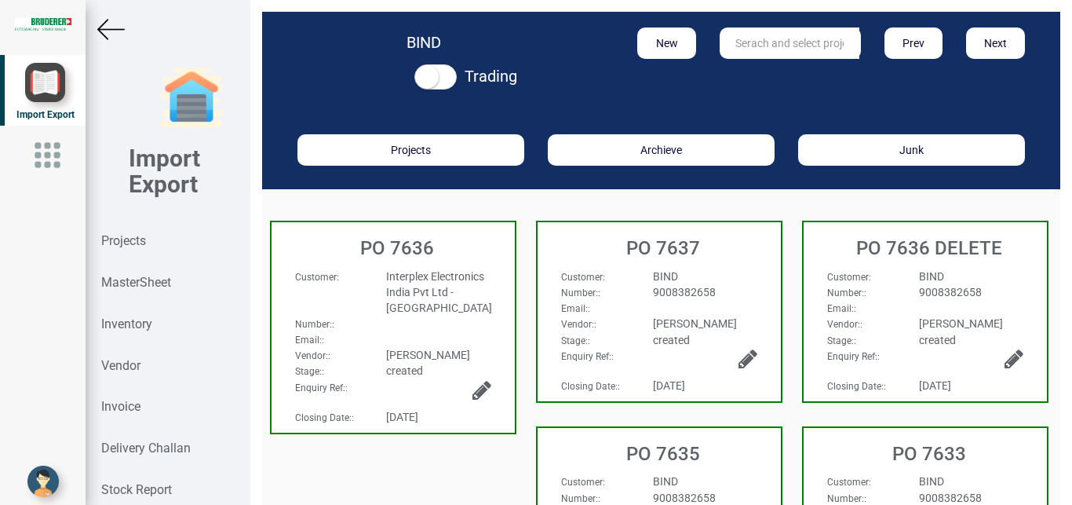
click at [727, 322] on div "[PERSON_NAME]" at bounding box center [705, 324] width 128 height 16
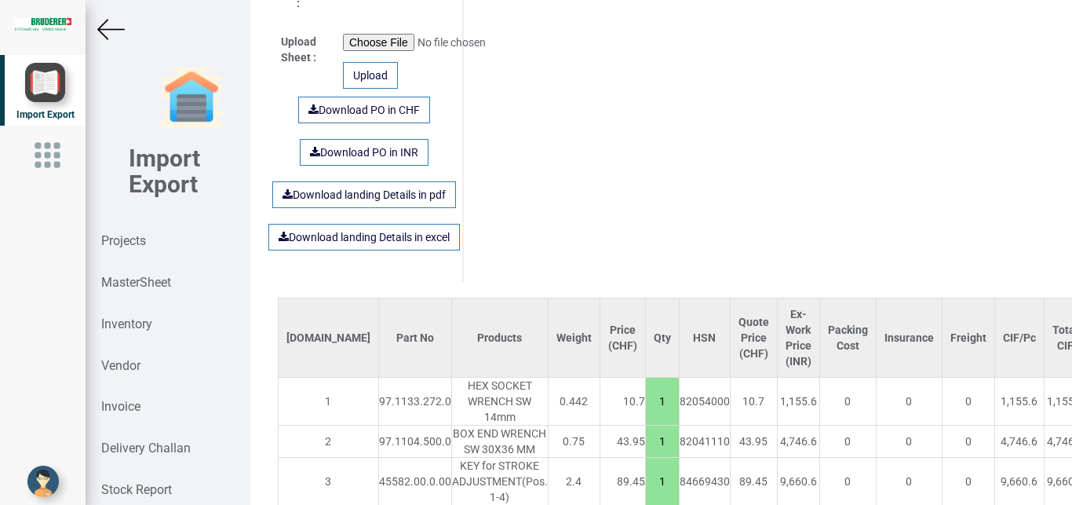
scroll to position [1112, 0]
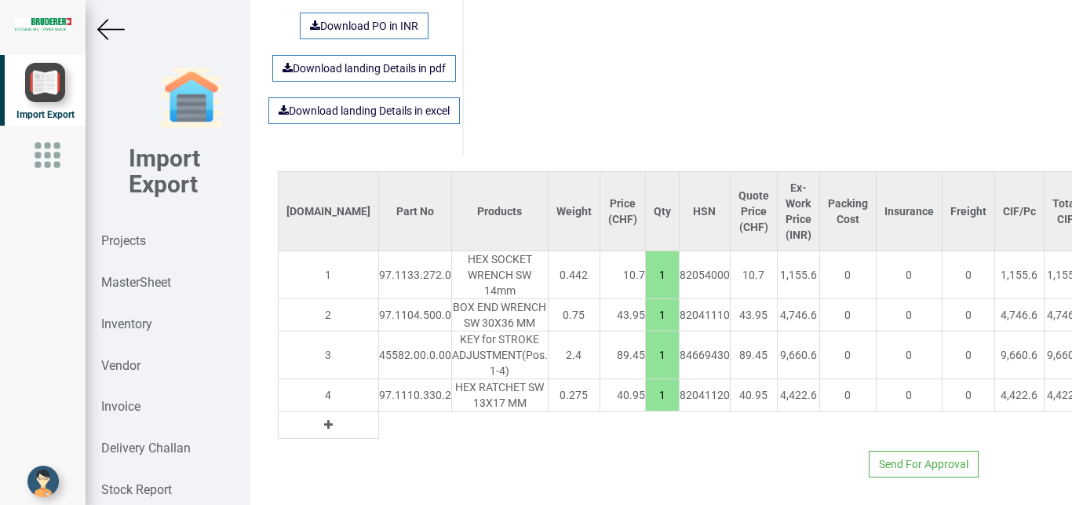
click at [319, 416] on button at bounding box center [328, 424] width 18 height 17
click at [379, 411] on input "text" at bounding box center [415, 424] width 72 height 27
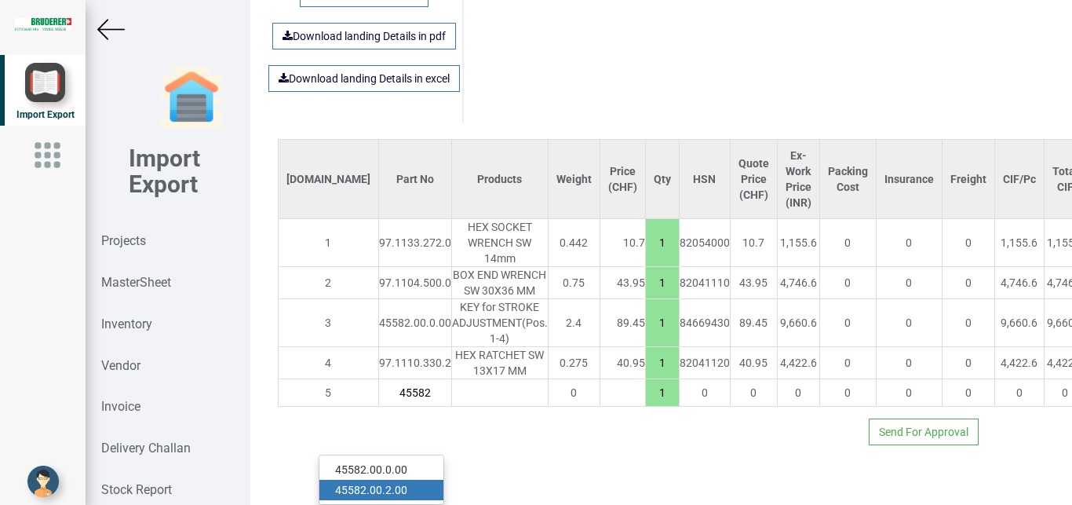
type input "45582"
click at [408, 480] on link "45582 .00.2.00" at bounding box center [381, 490] width 124 height 20
type input "286.6"
type input "45582.00.2.00"
type input "7.5"
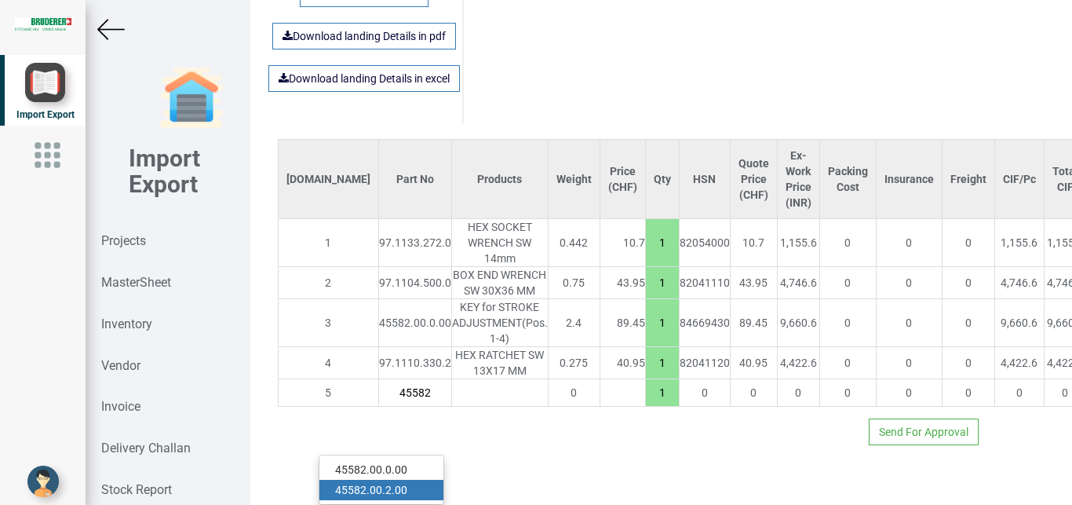
type input "18"
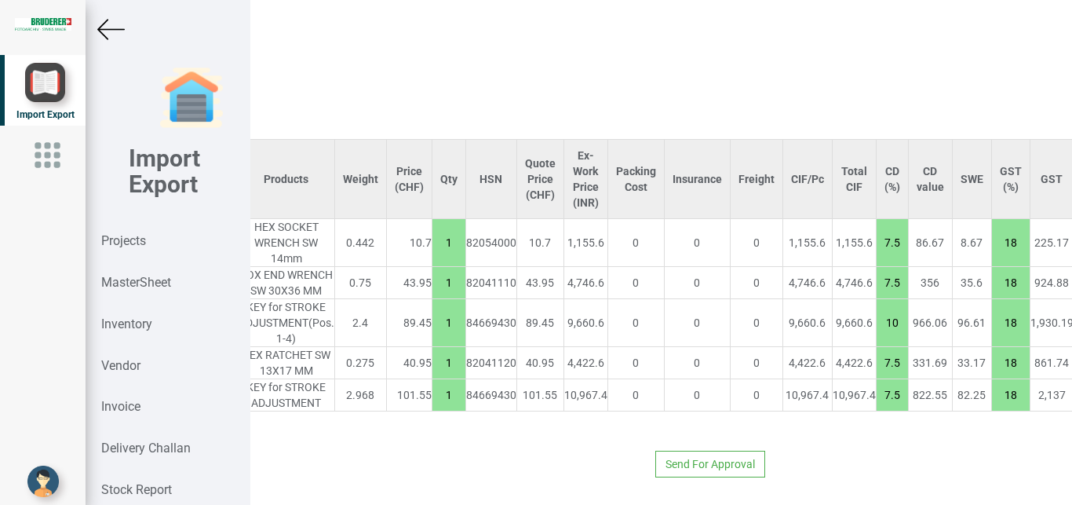
scroll to position [1112, 268]
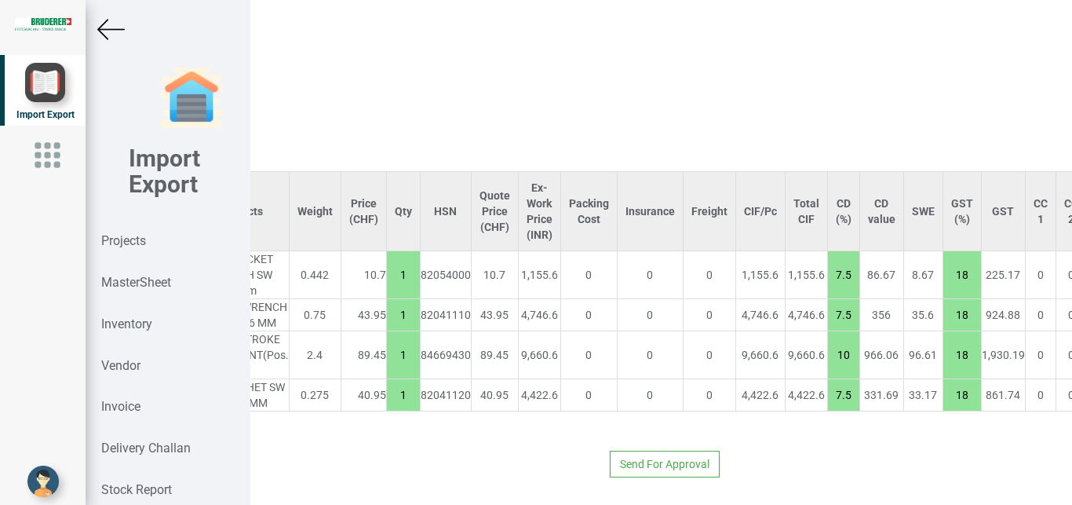
type input "197.15"
type input "7.5"
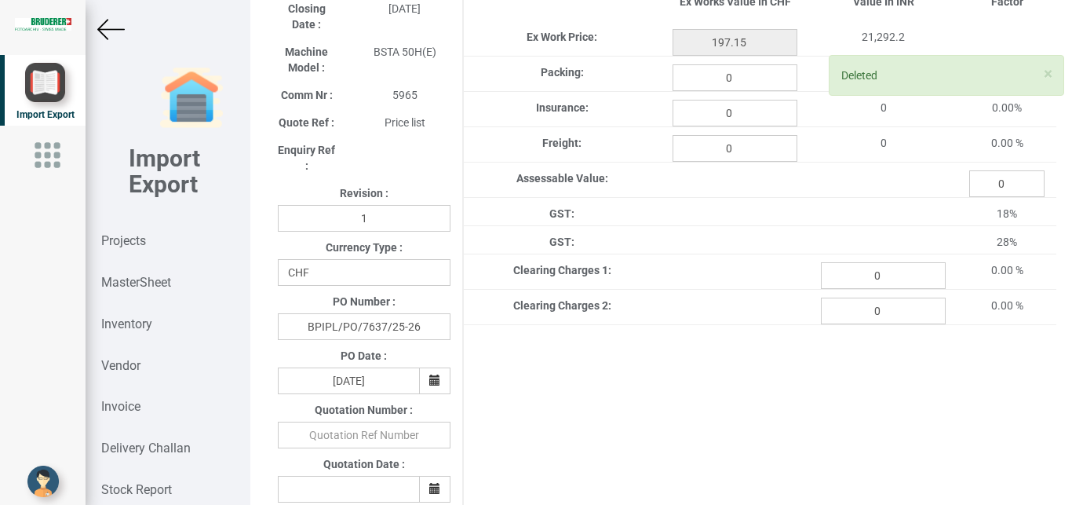
scroll to position [0, 0]
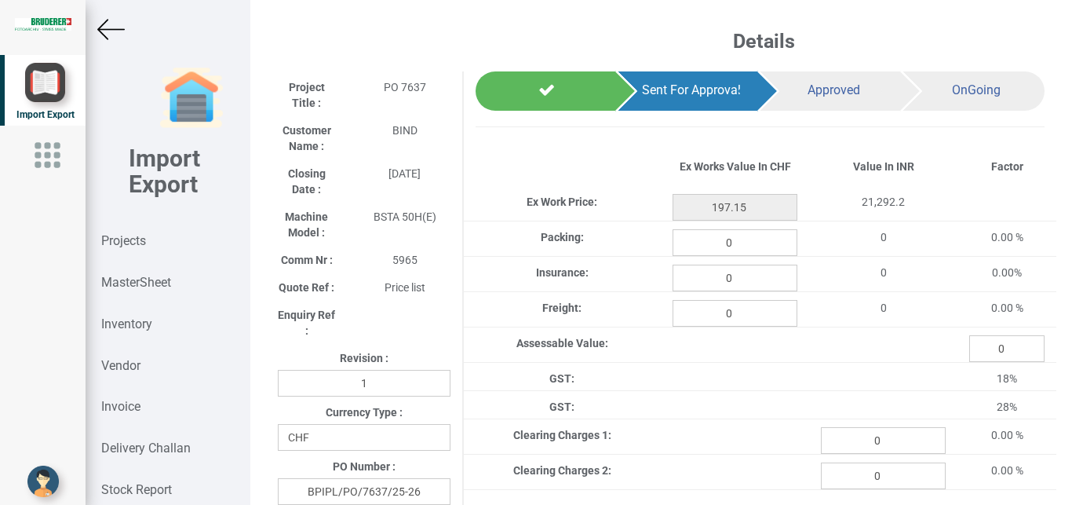
click at [112, 29] on img at bounding box center [110, 29] width 27 height 27
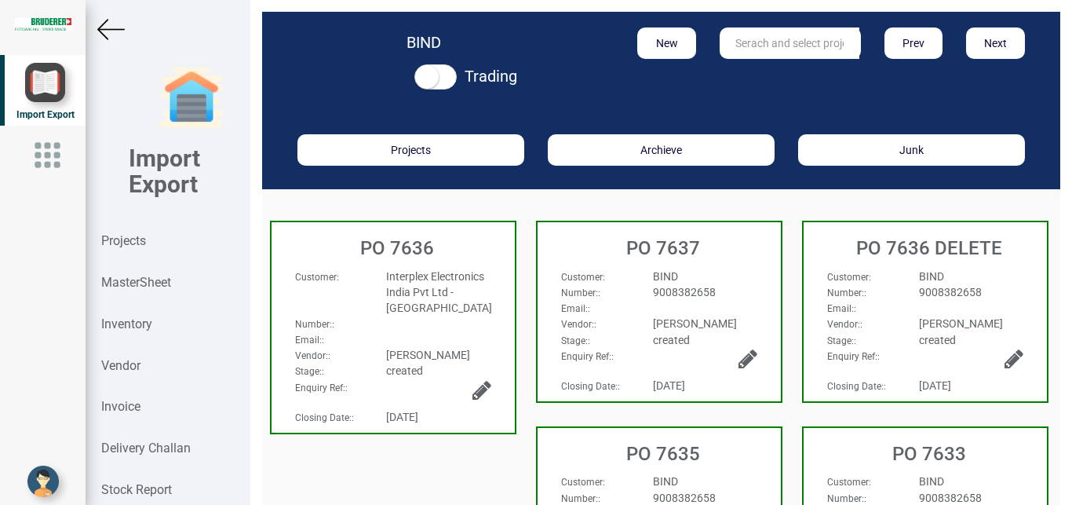
click at [118, 27] on img at bounding box center [110, 29] width 27 height 27
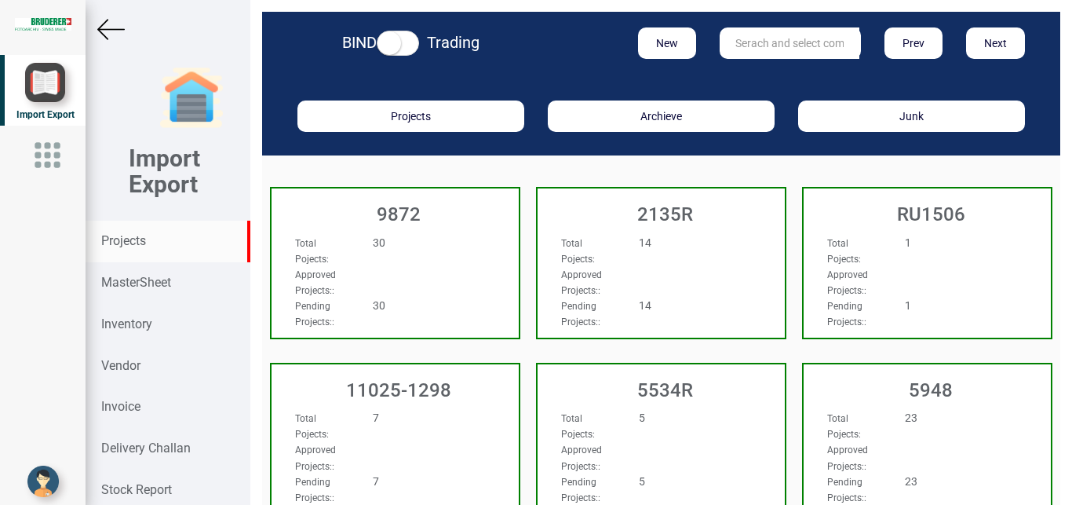
click at [749, 41] on input "text" at bounding box center [790, 42] width 140 height 31
click at [744, 49] on input "text" at bounding box center [790, 42] width 140 height 31
click at [763, 68] on link "11382 T" at bounding box center [783, 75] width 124 height 20
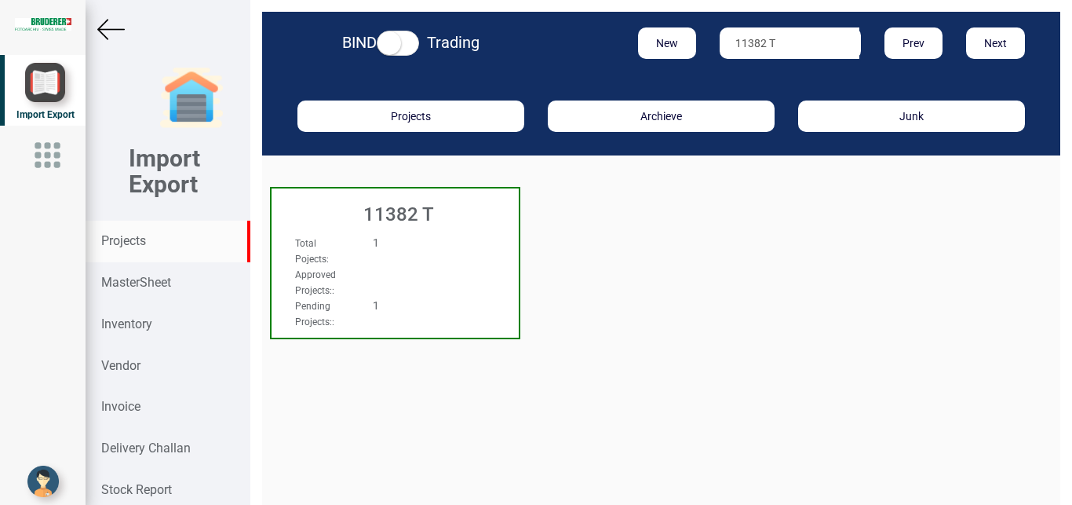
click at [495, 253] on div "Total Pojects : 1 Approved Projects: : Pending Projects: : 1" at bounding box center [395, 249] width 247 height 60
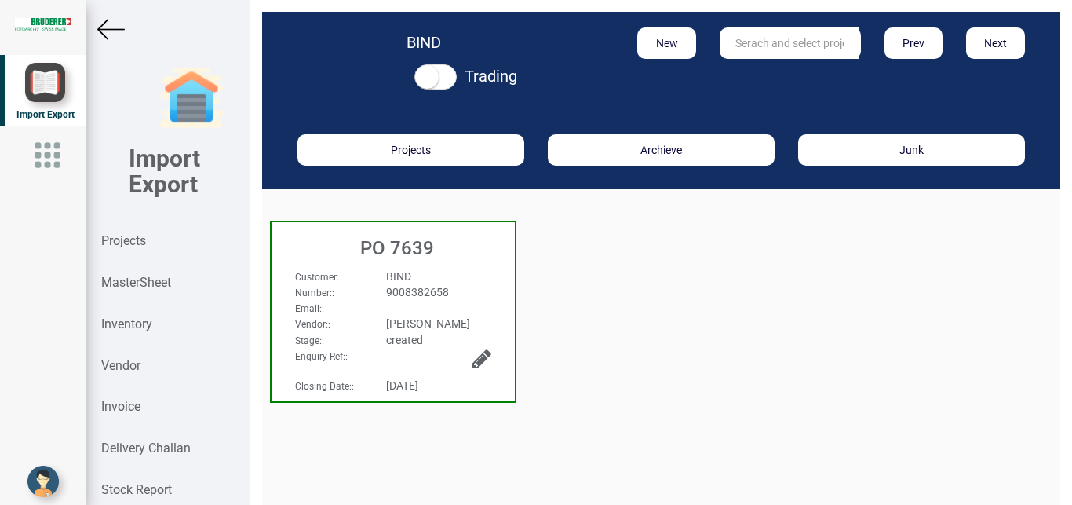
click at [431, 291] on span "9008382658" at bounding box center [417, 292] width 63 height 13
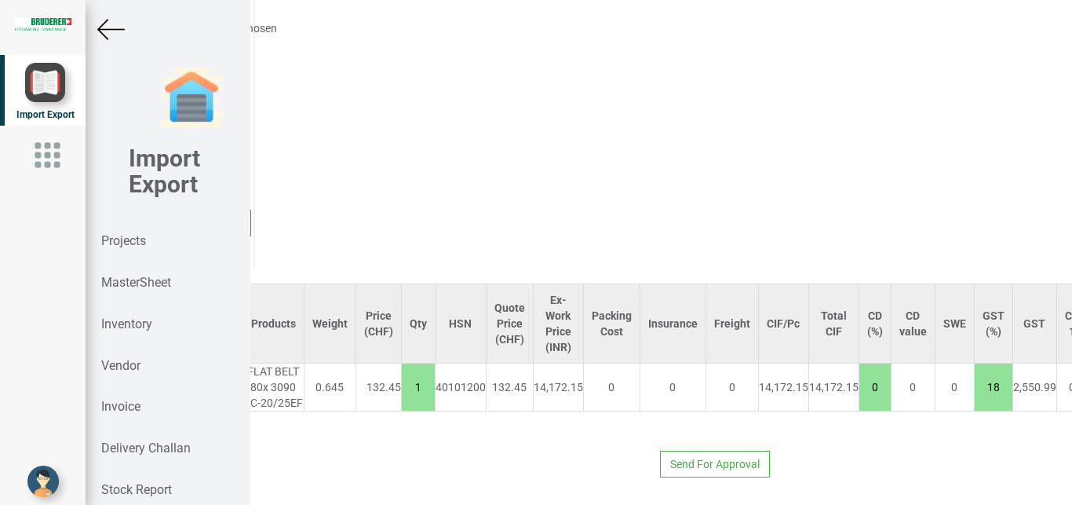
scroll to position [1037, 276]
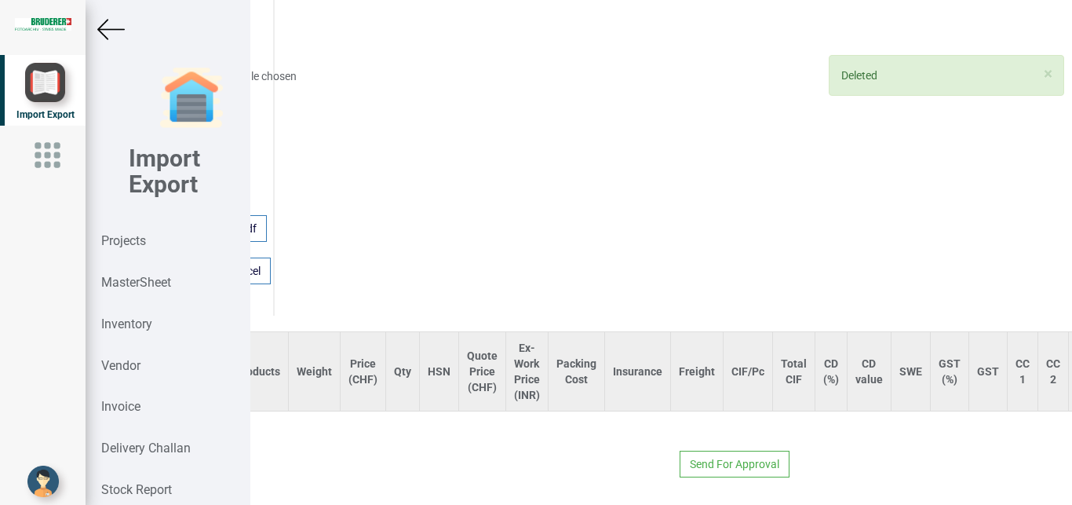
scroll to position [989, 0]
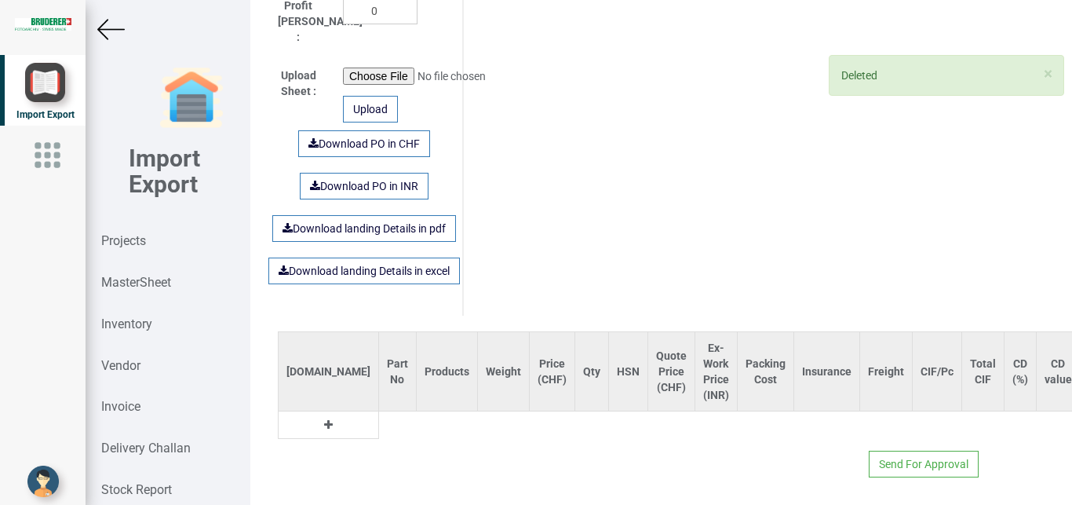
click at [306, 411] on td at bounding box center [328, 424] width 100 height 27
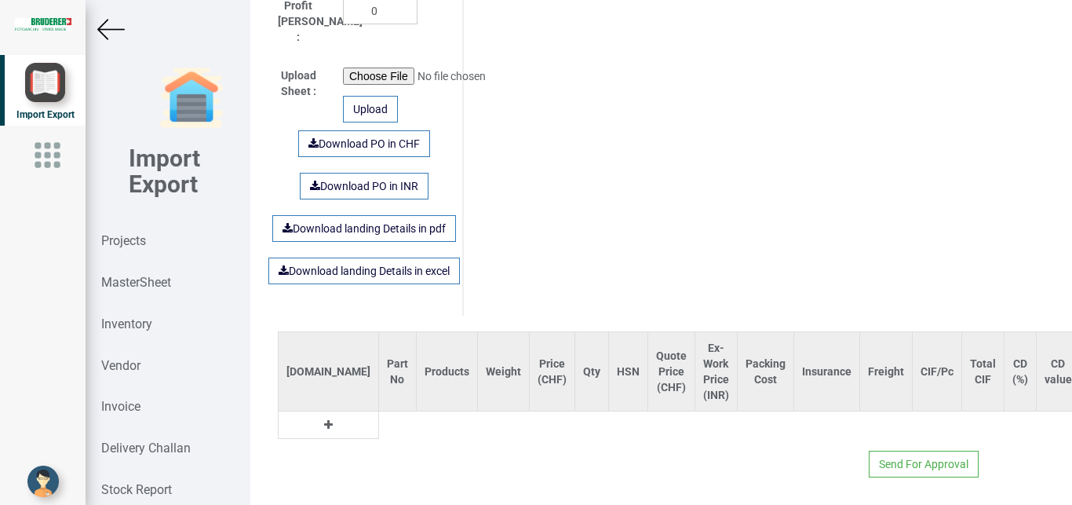
click at [308, 411] on td at bounding box center [328, 424] width 100 height 27
click at [319, 416] on button at bounding box center [328, 424] width 18 height 17
click at [379, 411] on input "text" at bounding box center [397, 424] width 37 height 27
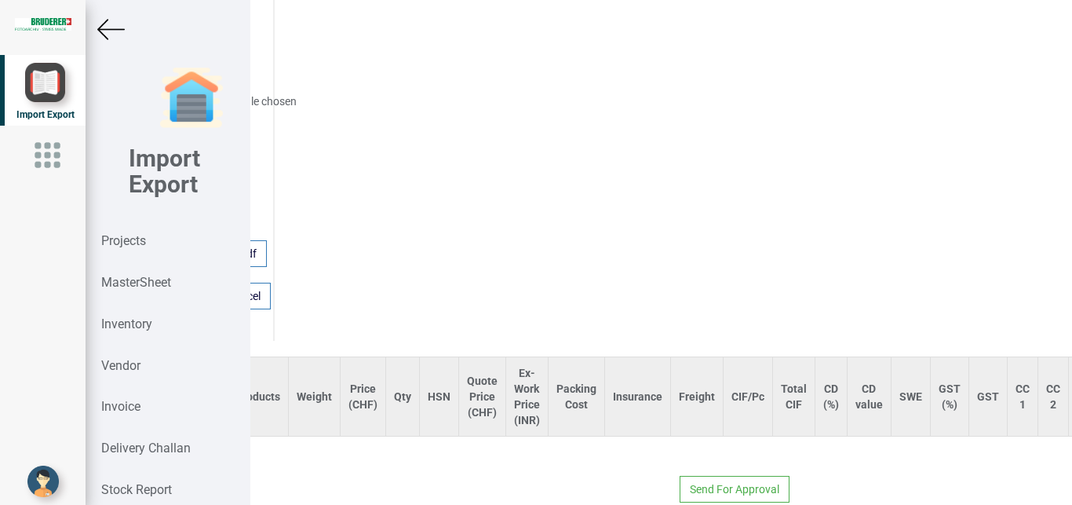
scroll to position [962, 0]
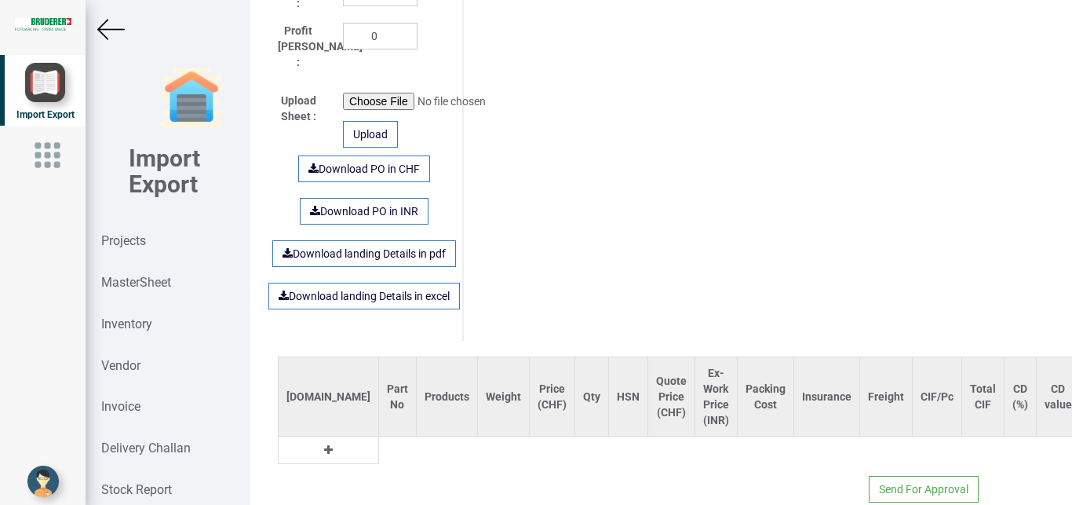
click at [324, 444] on icon at bounding box center [328, 449] width 9 height 11
click at [379, 437] on input "text" at bounding box center [397, 449] width 37 height 27
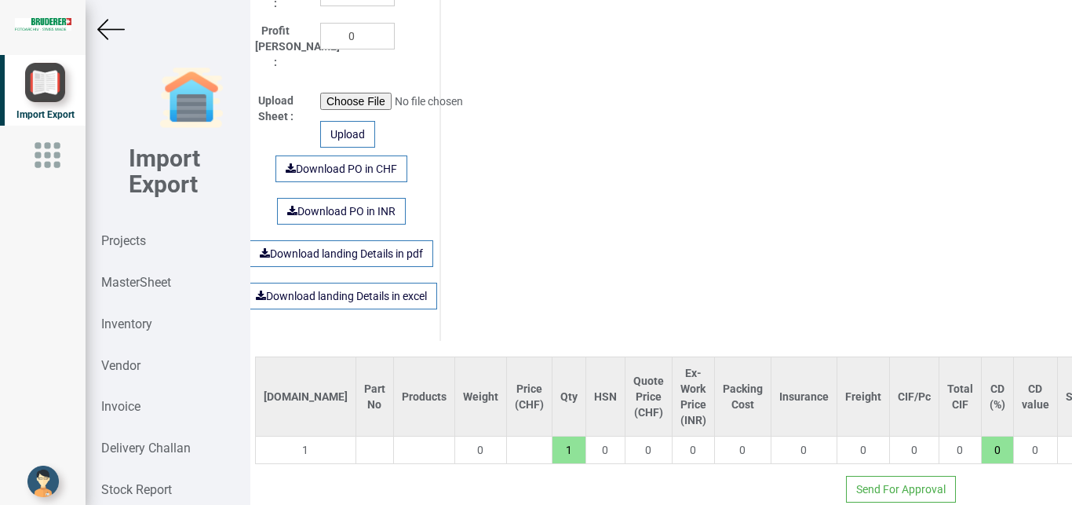
scroll to position [962, 199]
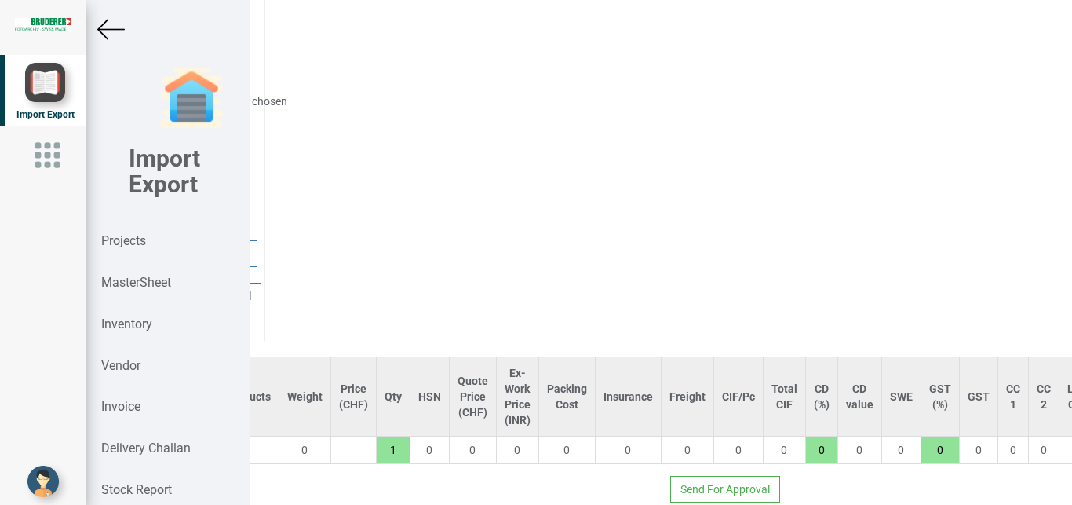
drag, startPoint x: 824, startPoint y: 496, endPoint x: 983, endPoint y: 443, distance: 167.0
click at [1037, 441] on div "Details Project Title : PO 7639 Customer Name : BIND Closing Date : [DATE] Mach…" at bounding box center [661, 252] width 822 height 505
click at [143, 279] on strong "MasterSheet" at bounding box center [136, 282] width 70 height 15
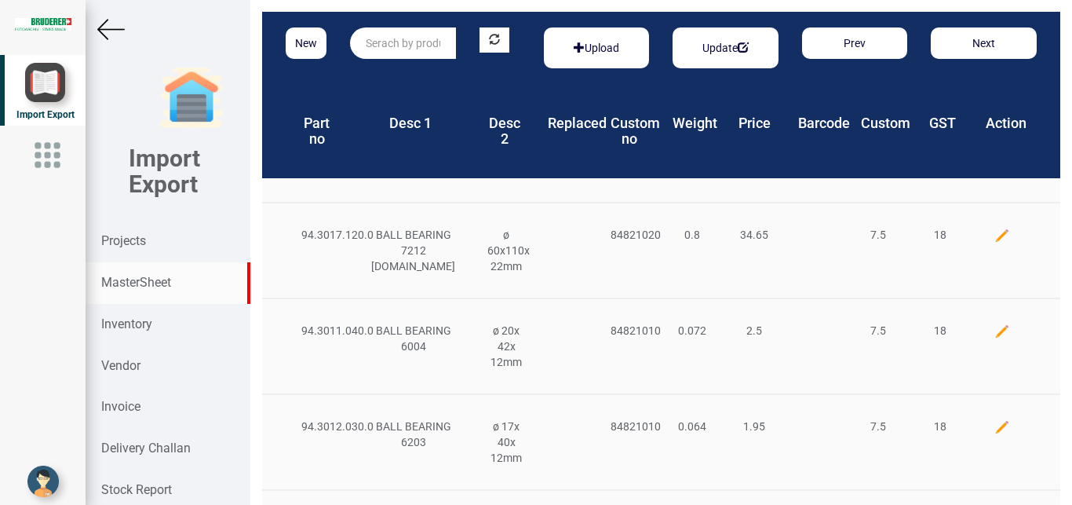
click at [372, 45] on input "text" at bounding box center [403, 42] width 106 height 31
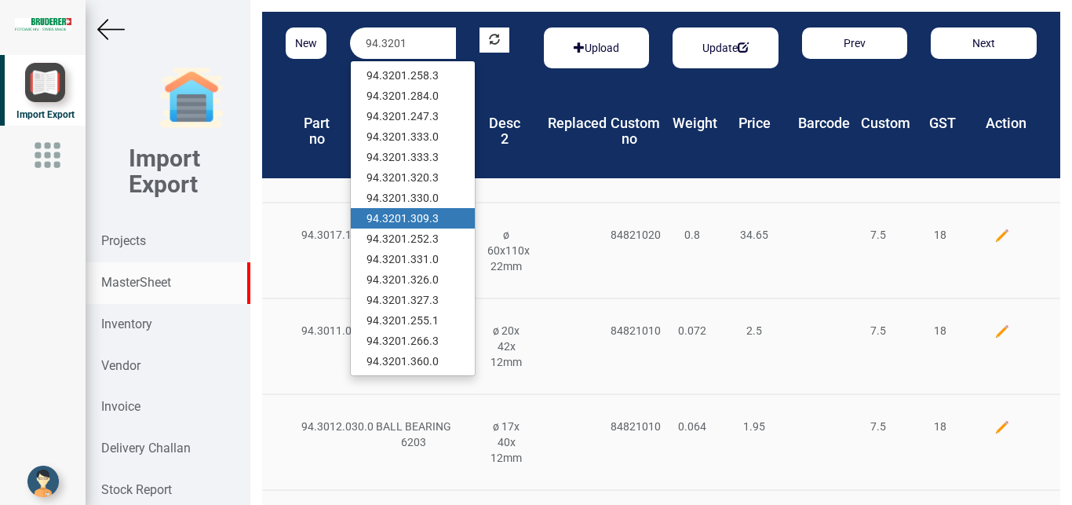
click at [427, 217] on link "94.3201 .309.3" at bounding box center [413, 218] width 124 height 20
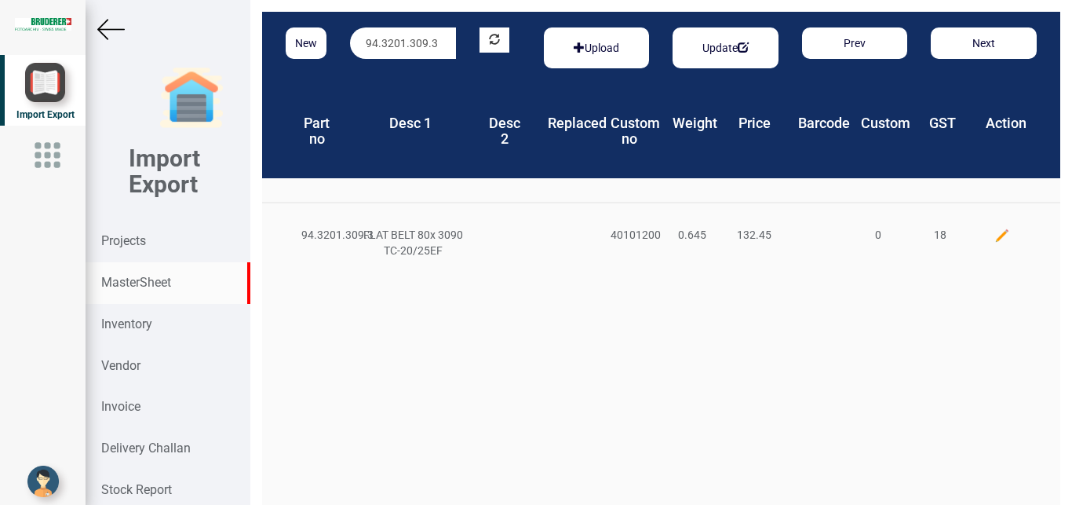
click at [995, 235] on img at bounding box center [1003, 236] width 16 height 16
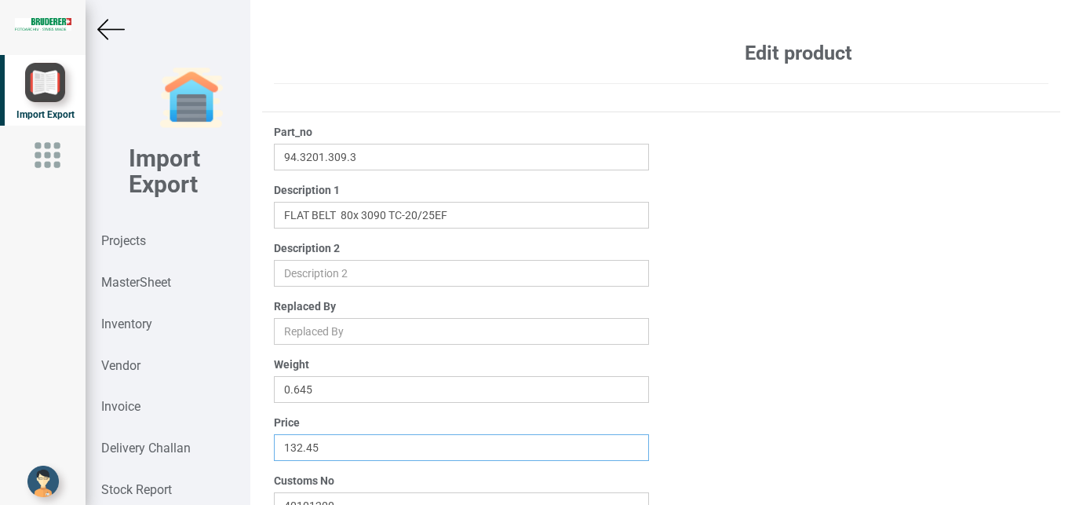
drag, startPoint x: 362, startPoint y: 453, endPoint x: 254, endPoint y: 439, distance: 108.5
click at [274, 439] on input "132.45" at bounding box center [462, 447] width 376 height 27
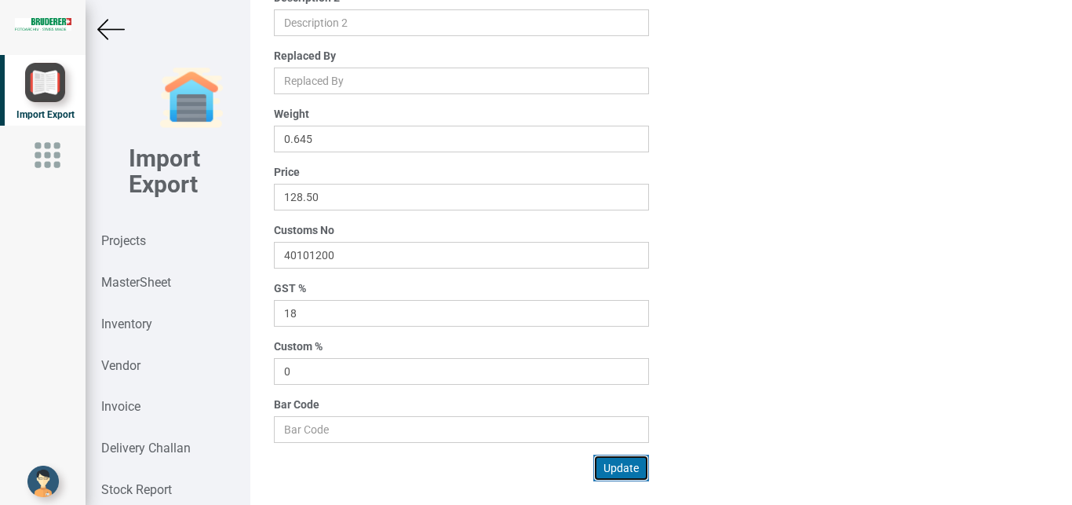
click at [605, 467] on button "Update" at bounding box center [621, 467] width 56 height 27
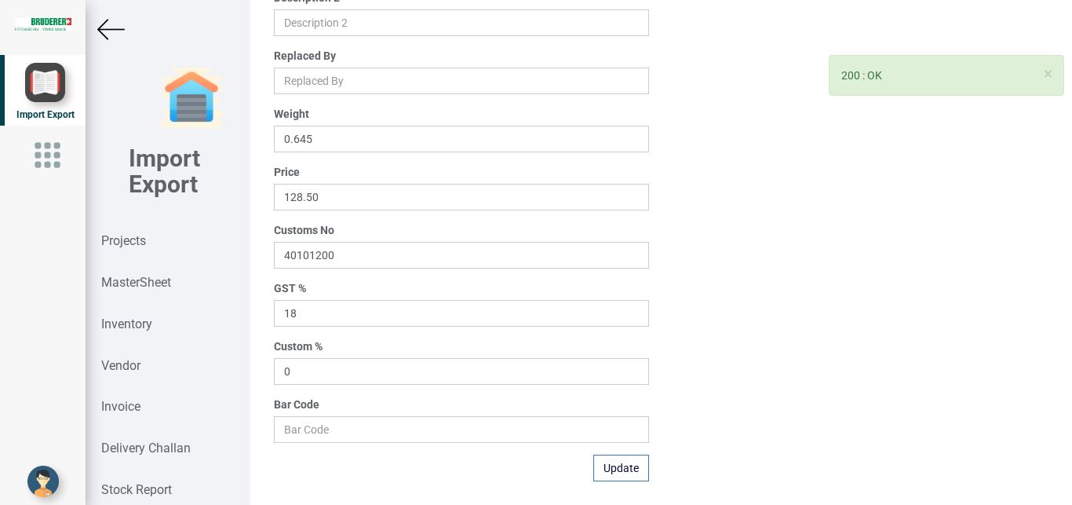
drag, startPoint x: 137, startPoint y: 241, endPoint x: 0, endPoint y: 252, distance: 137.8
click at [137, 243] on strong "Projects" at bounding box center [123, 240] width 45 height 15
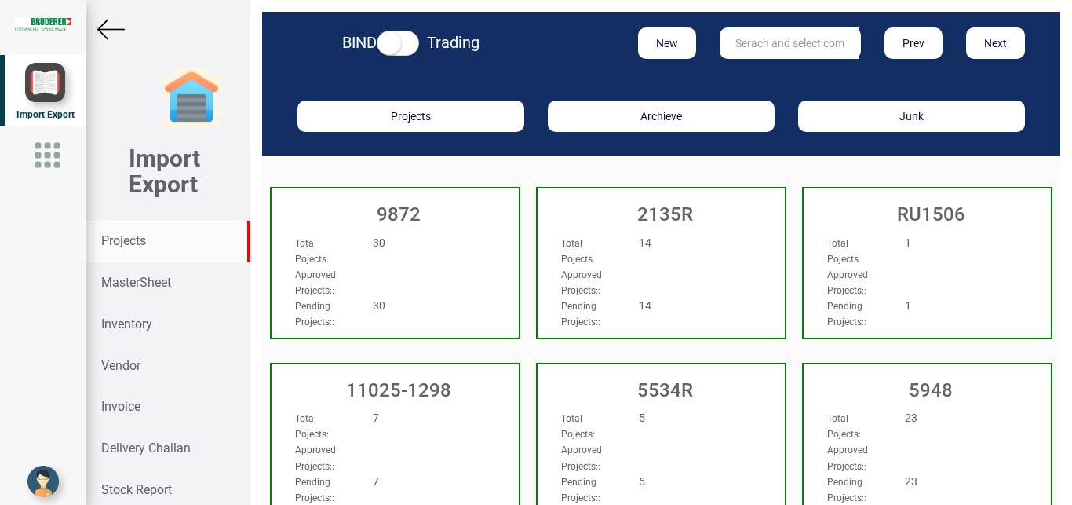
click at [739, 42] on input "text" at bounding box center [790, 42] width 140 height 31
click at [774, 79] on link "11382 T" at bounding box center [783, 75] width 124 height 20
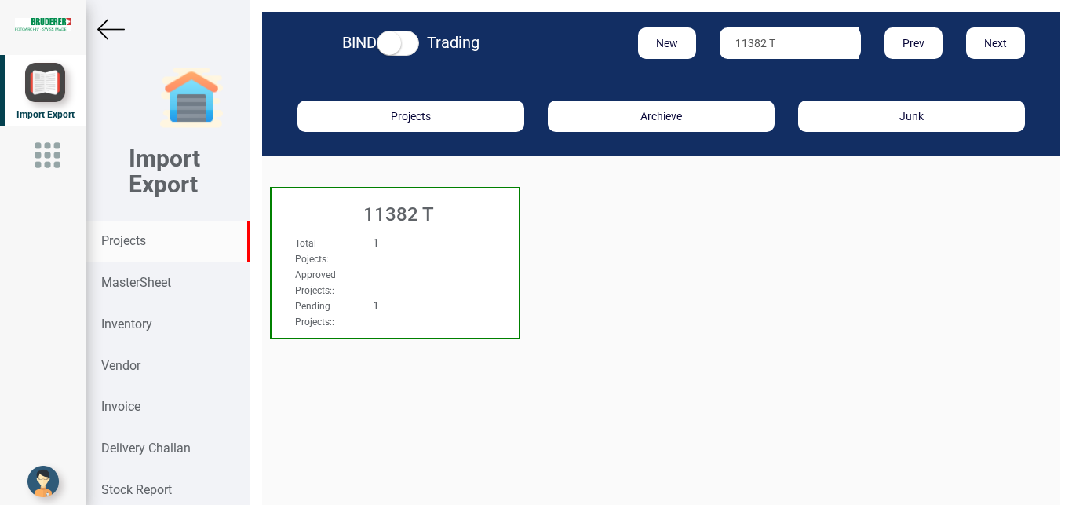
click at [440, 246] on div "1" at bounding box center [415, 243] width 109 height 16
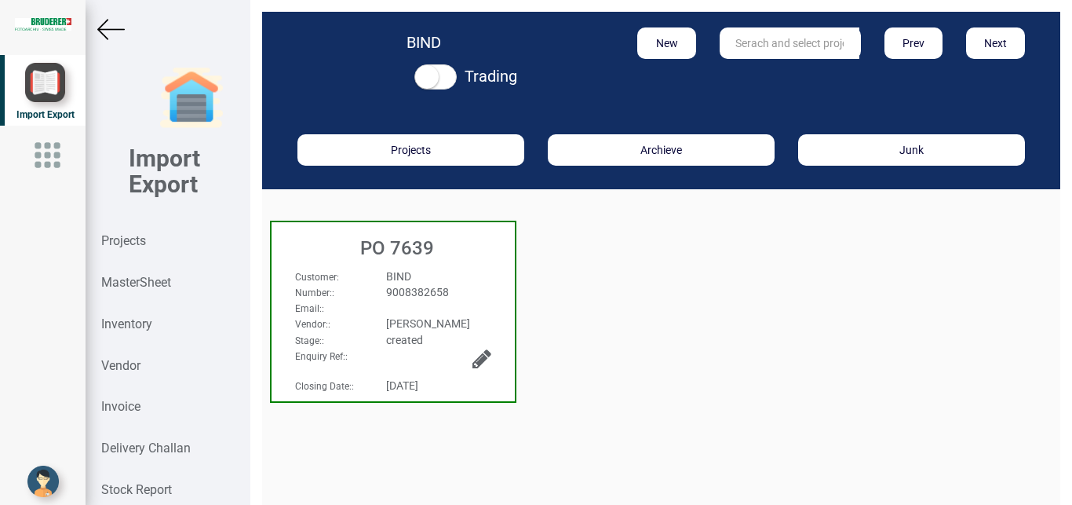
click at [388, 312] on div "Email: :" at bounding box center [393, 308] width 220 height 16
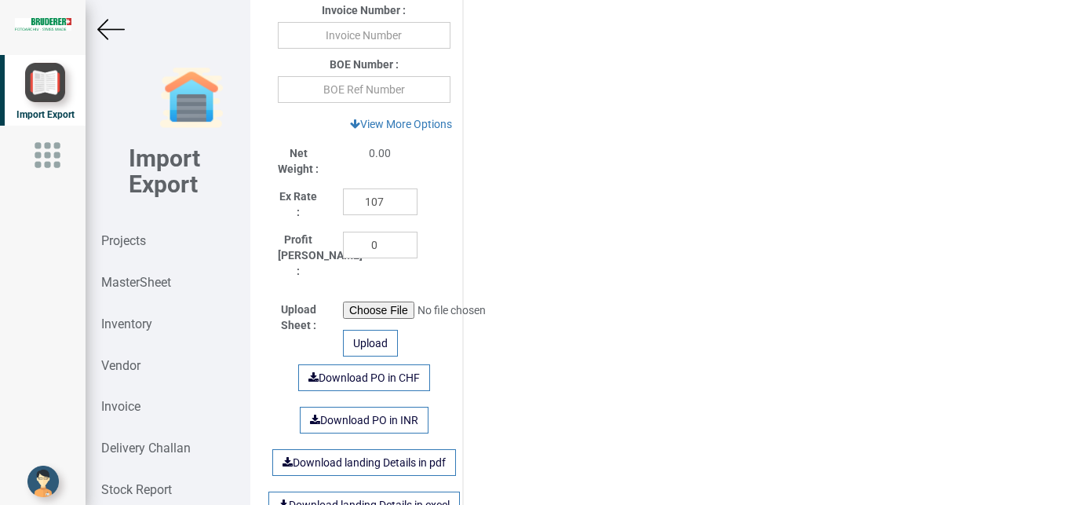
scroll to position [989, 0]
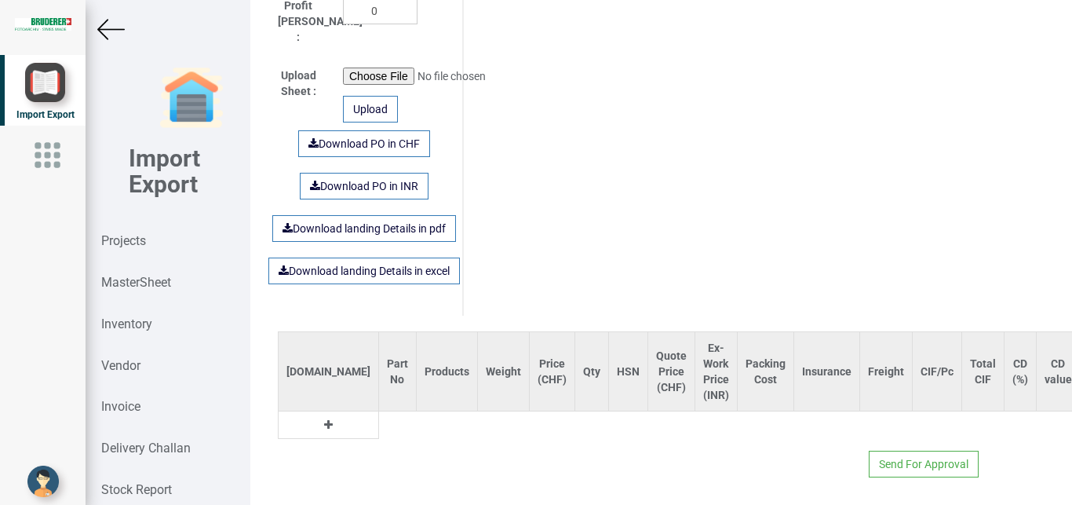
click at [324, 419] on icon at bounding box center [328, 424] width 9 height 11
click at [379, 417] on input "text" at bounding box center [397, 424] width 37 height 27
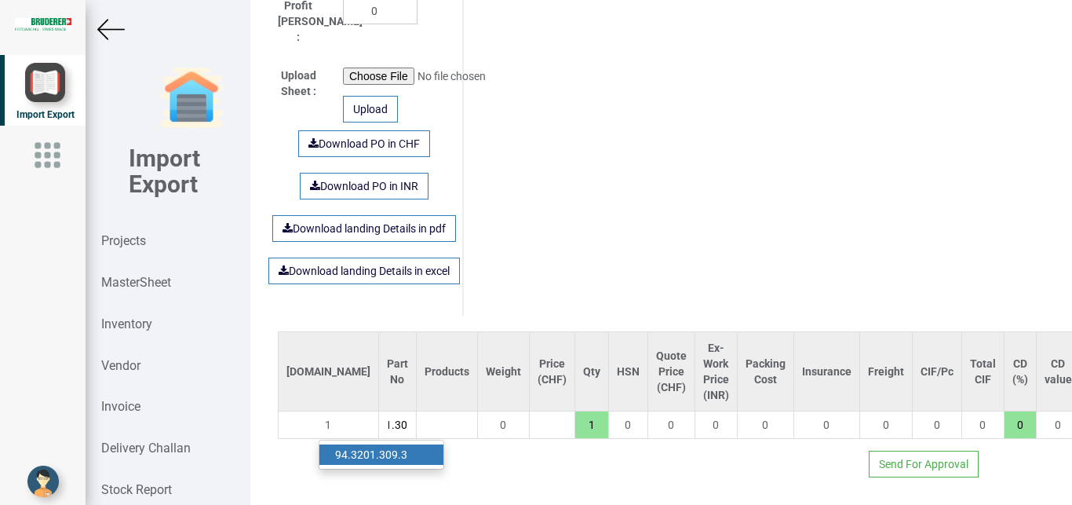
scroll to position [0, 43]
click at [358, 448] on strong "94.3201.309" at bounding box center [366, 454] width 63 height 13
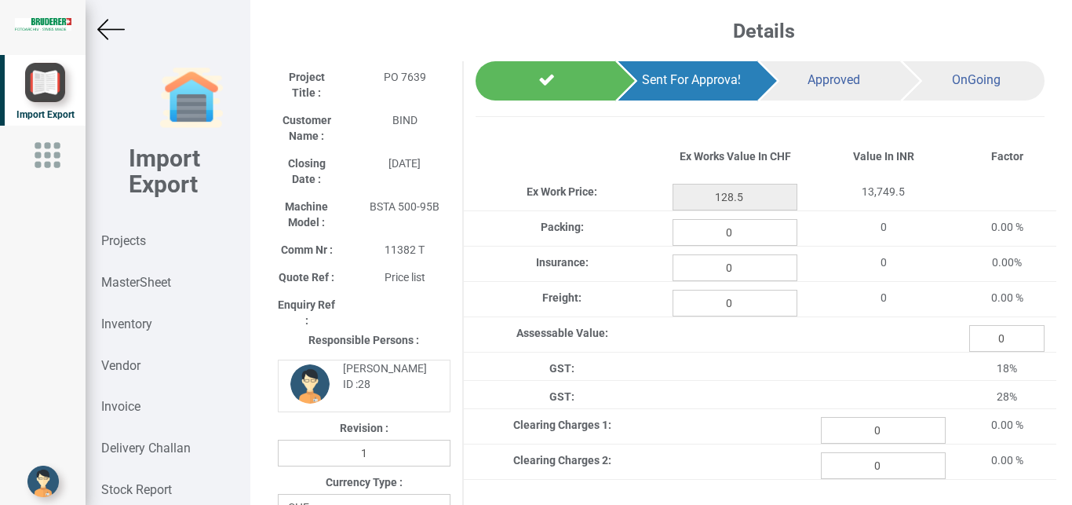
scroll to position [0, 0]
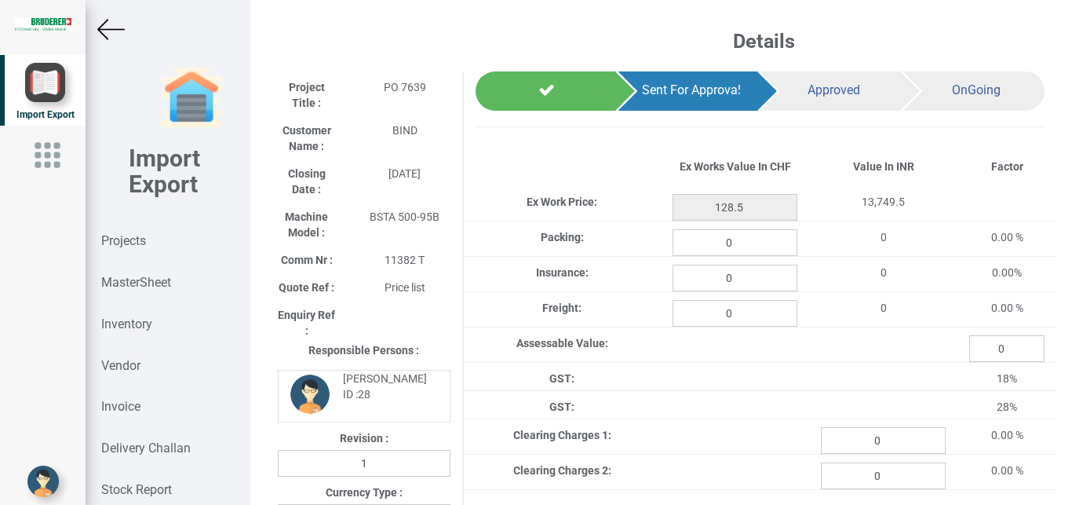
click at [115, 31] on img at bounding box center [110, 29] width 27 height 27
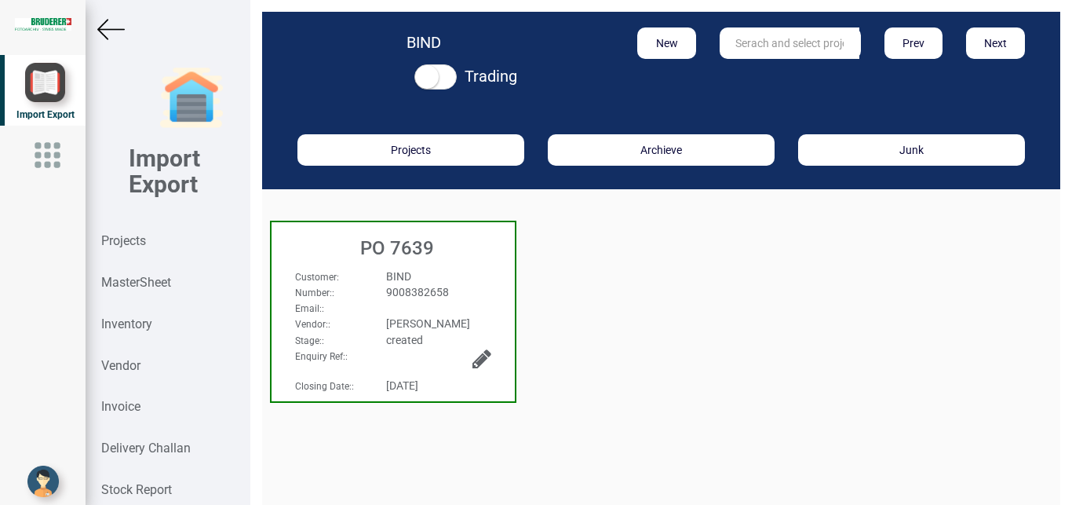
click at [104, 26] on img at bounding box center [110, 29] width 27 height 27
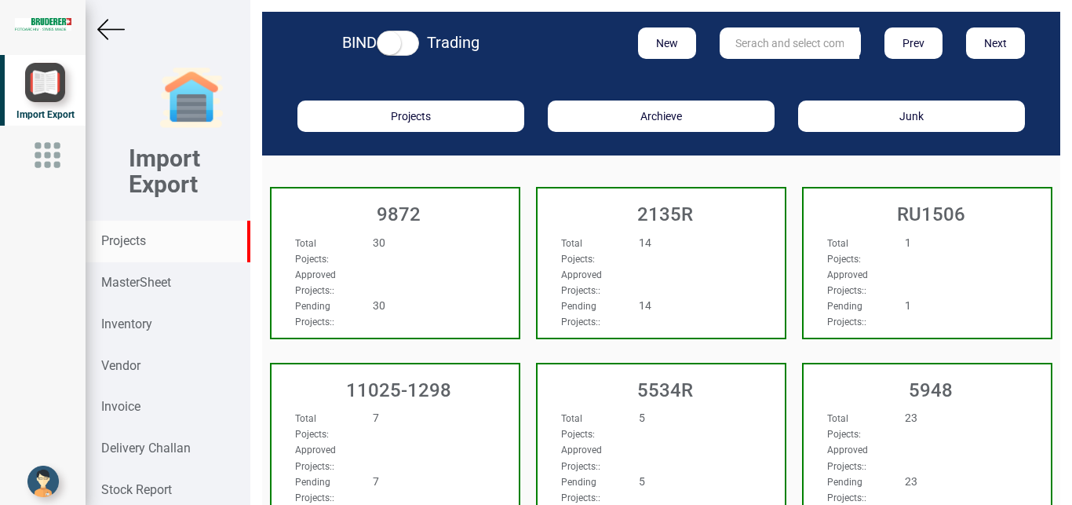
click at [754, 38] on input "text" at bounding box center [790, 42] width 140 height 31
click at [728, 76] on link "5965" at bounding box center [783, 75] width 124 height 20
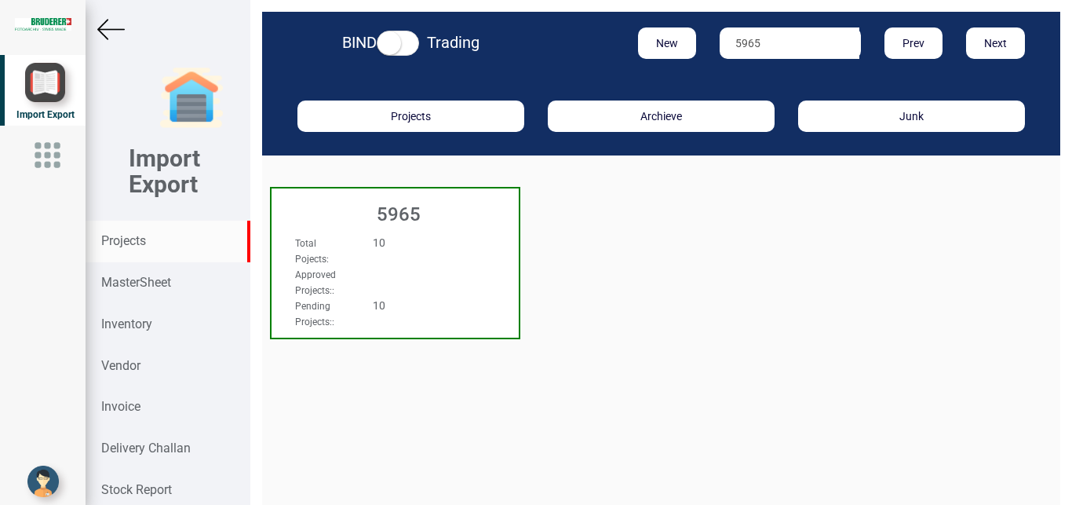
click at [438, 257] on div "Total Pojects : 10" at bounding box center [376, 250] width 187 height 31
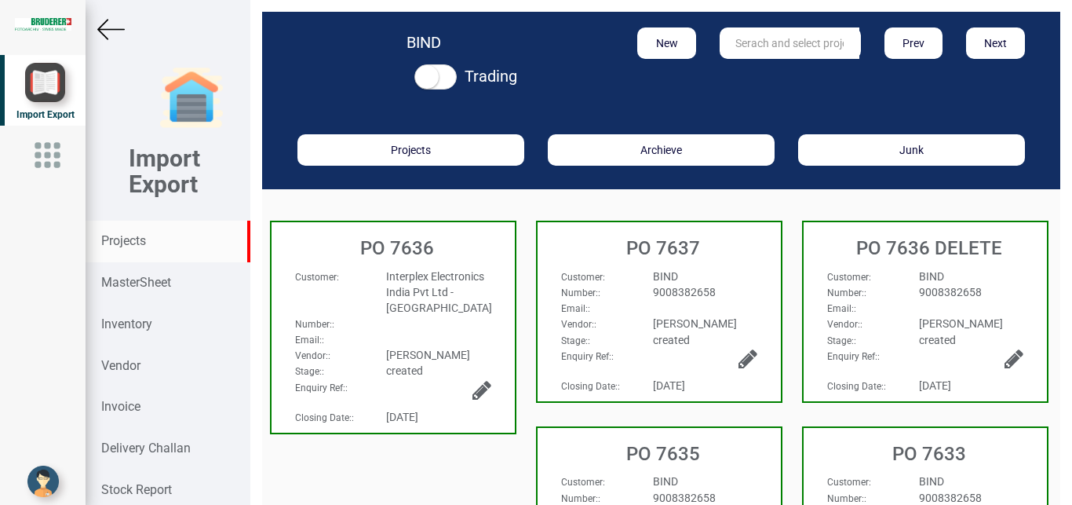
click at [121, 237] on strong "Projects" at bounding box center [123, 240] width 45 height 15
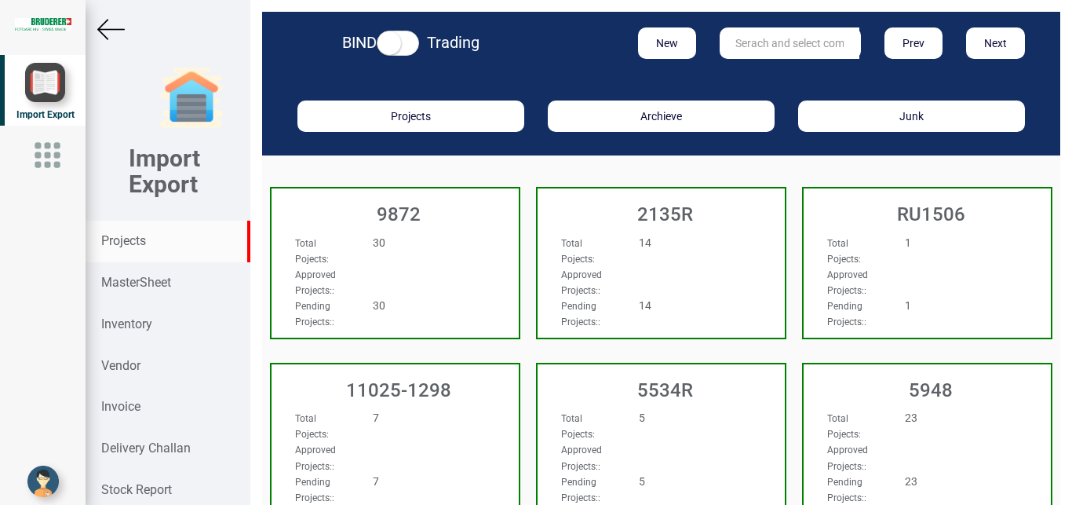
click at [740, 47] on input "text" at bounding box center [790, 42] width 140 height 31
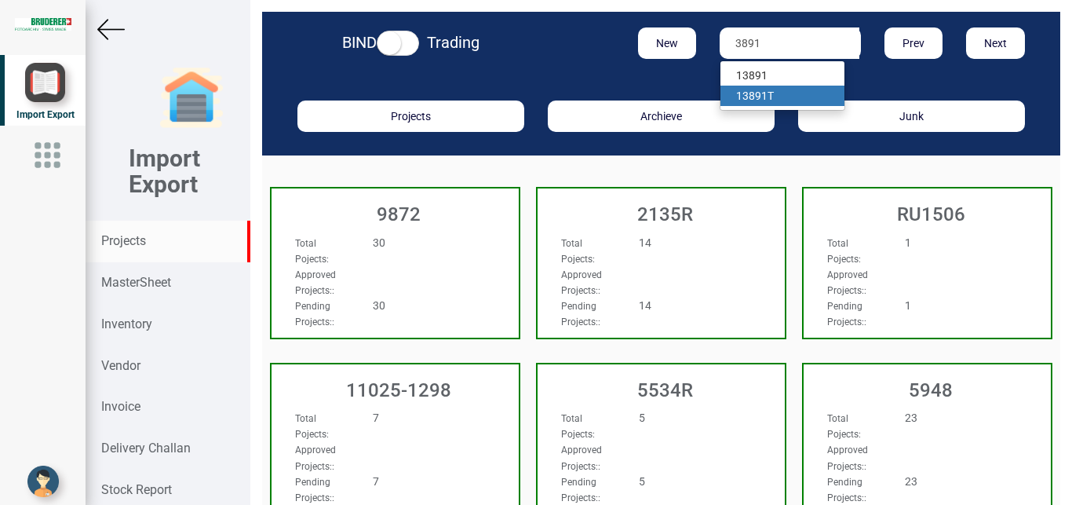
click at [756, 100] on strong "3891" at bounding box center [755, 95] width 25 height 13
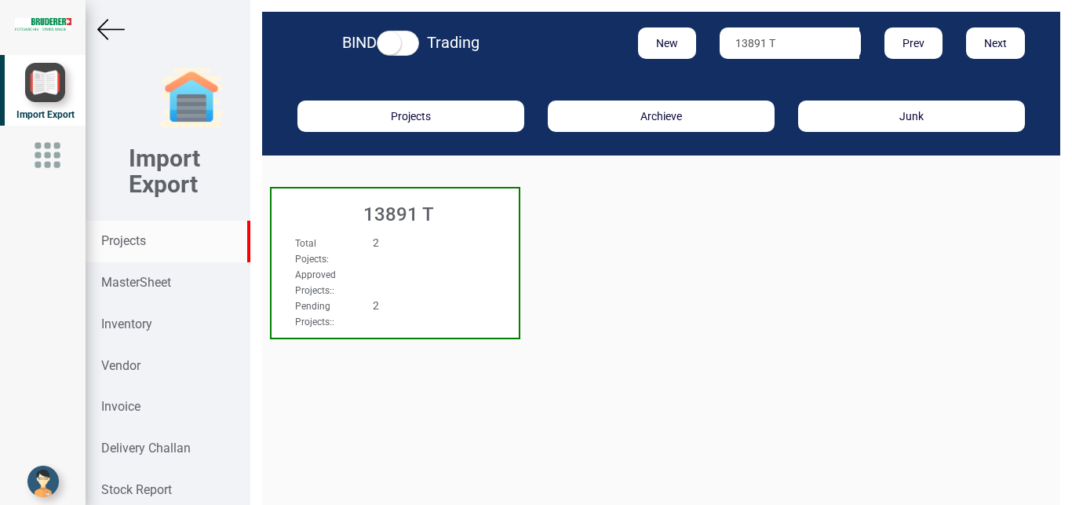
click at [469, 264] on div "Total Pojects : 2 Approved Projects: : Pending Projects: : 2" at bounding box center [395, 249] width 247 height 60
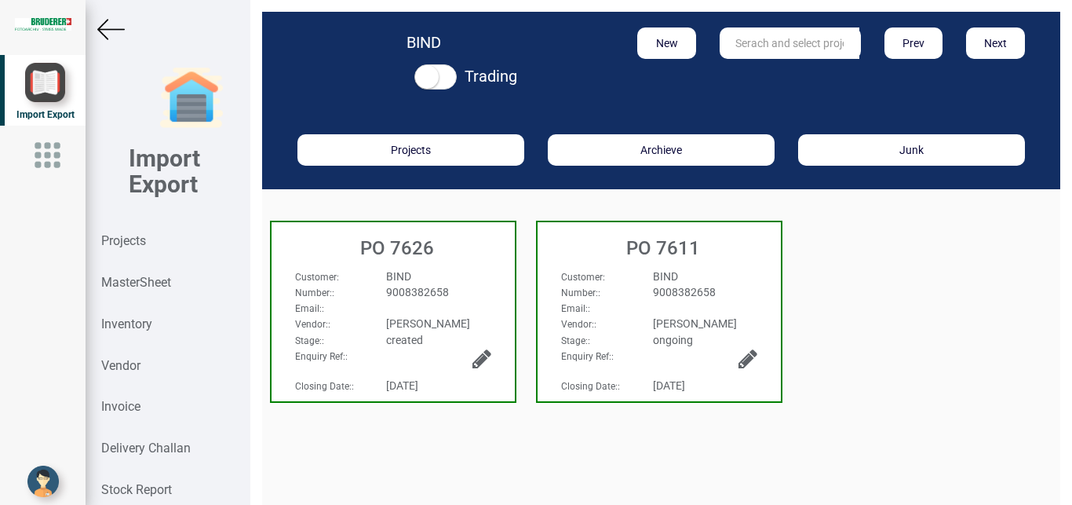
click at [458, 290] on div "9008382658" at bounding box center [438, 292] width 128 height 16
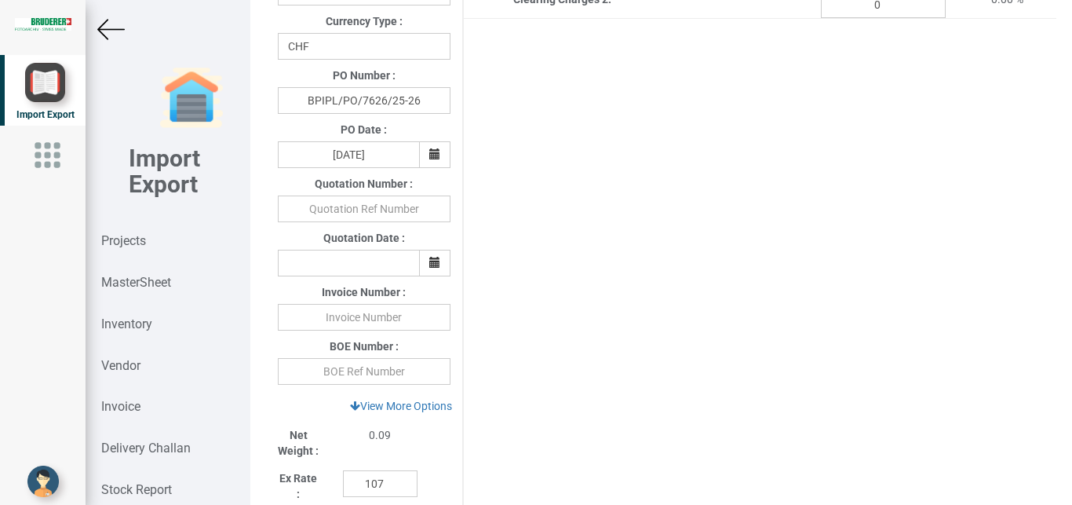
scroll to position [1498, 0]
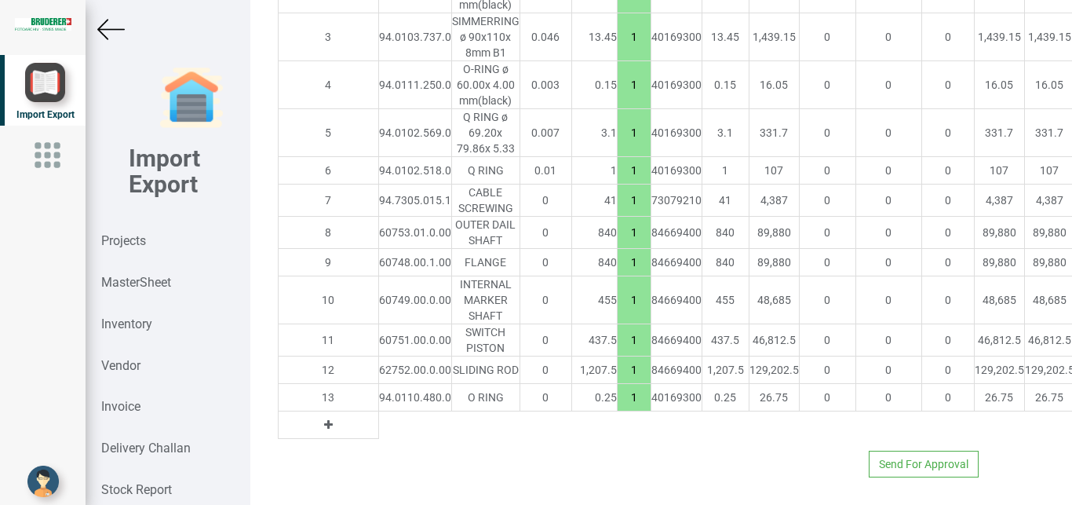
drag, startPoint x: 839, startPoint y: 343, endPoint x: 830, endPoint y: 341, distance: 8.9
click at [839, 342] on tbody "[DOMAIN_NAME] Part No Products Weight Price (CHF) Qty HSN Quote Price (CHF) Ex-…" at bounding box center [850, 131] width 1144 height 616
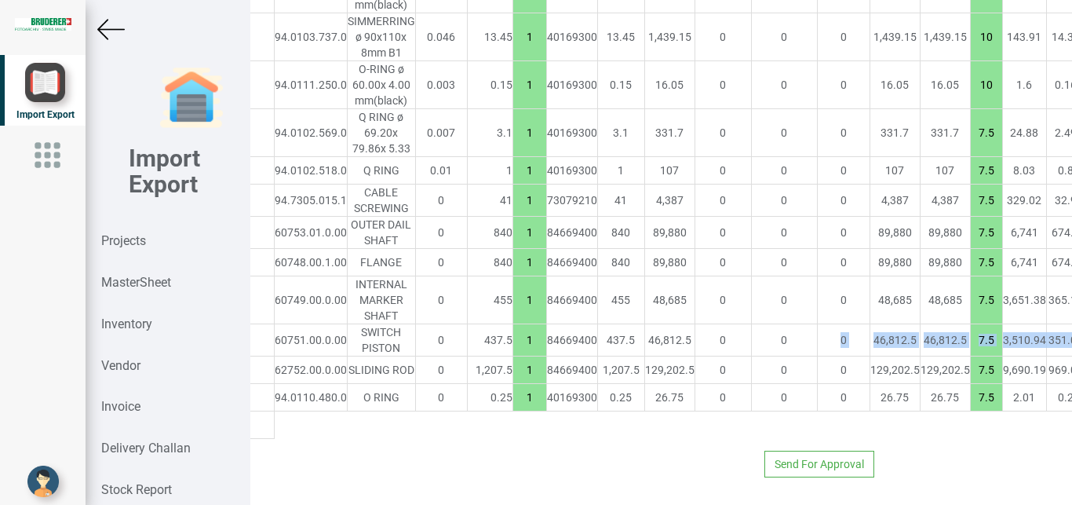
scroll to position [1498, 289]
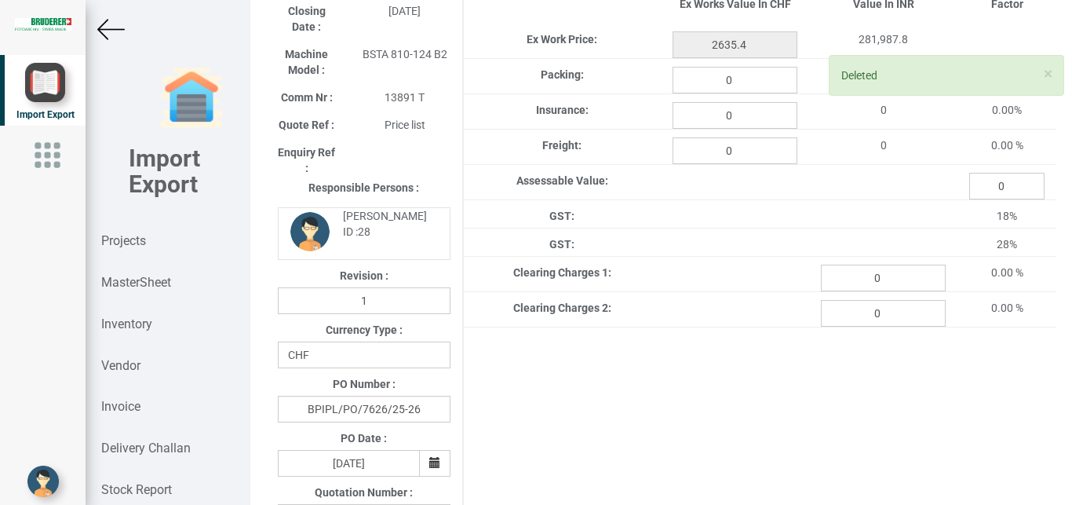
scroll to position [0, 0]
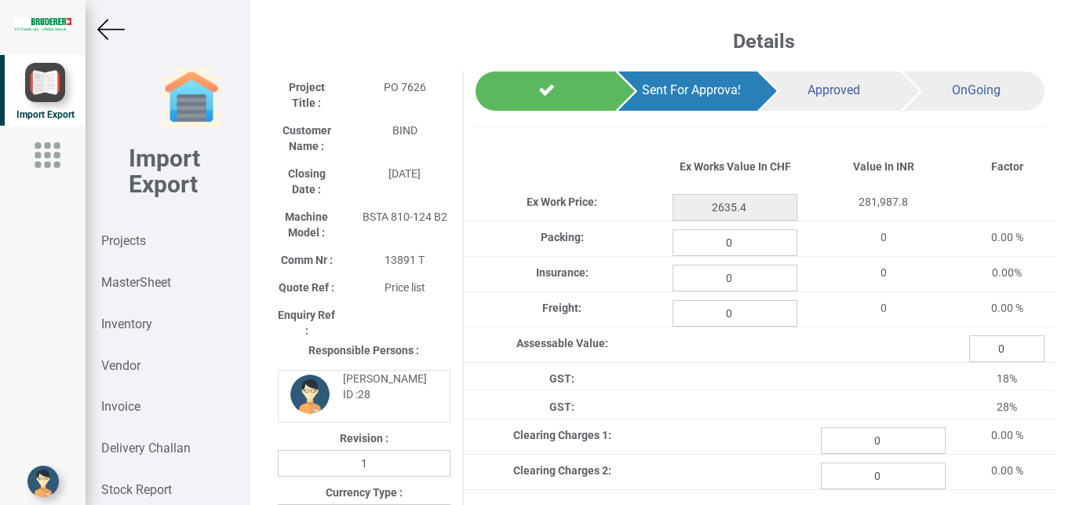
drag, startPoint x: 359, startPoint y: 216, endPoint x: 452, endPoint y: 216, distance: 93.4
click at [452, 216] on div "BSTA 810-124 B2" at bounding box center [405, 217] width 115 height 16
copy span "BSTA 810-124 B2"
click at [110, 23] on img at bounding box center [110, 29] width 27 height 27
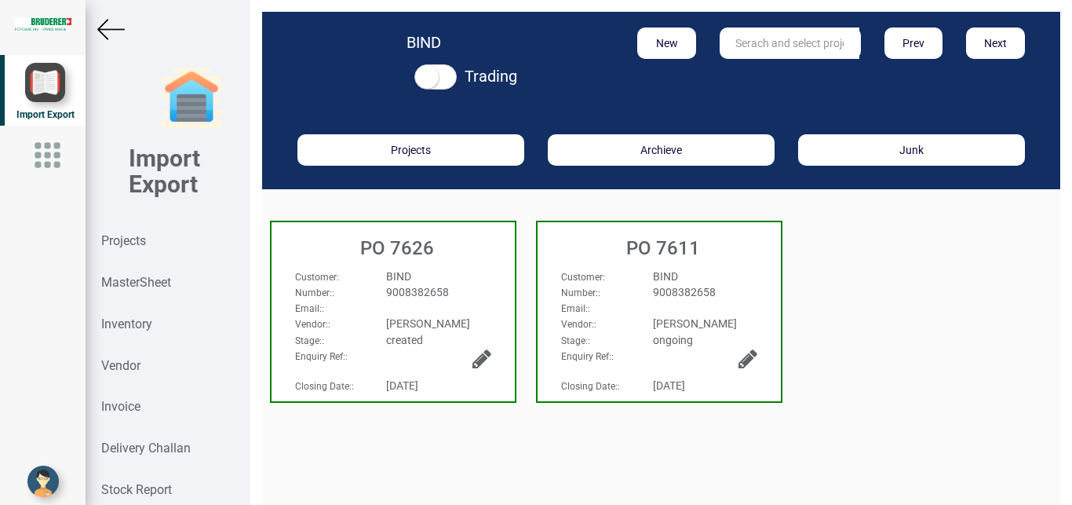
click at [487, 356] on icon at bounding box center [482, 359] width 19 height 22
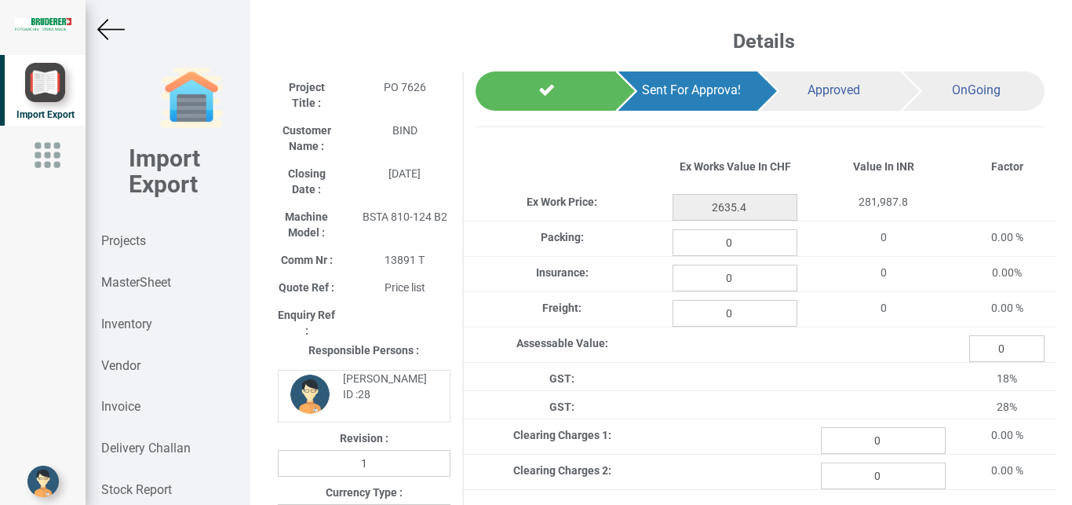
click at [116, 37] on img at bounding box center [110, 29] width 27 height 27
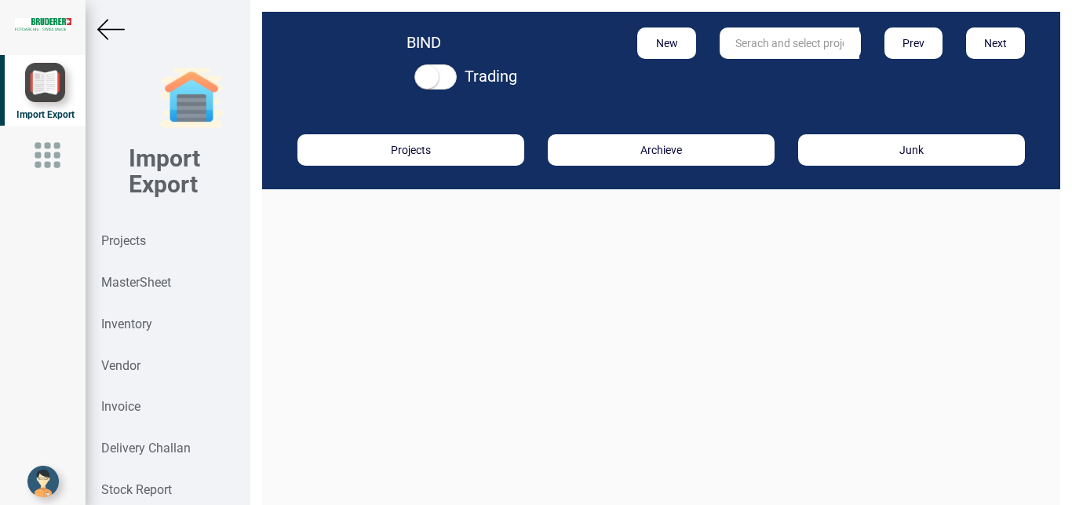
click icon
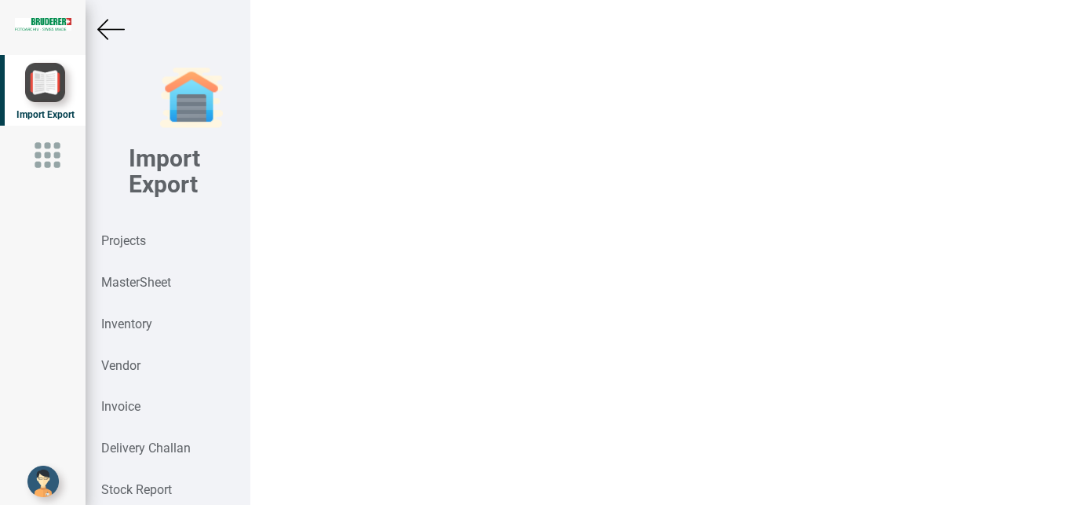
click input "PO 7626"
click button "Update"
click at [110, 33] on img at bounding box center [110, 29] width 27 height 27
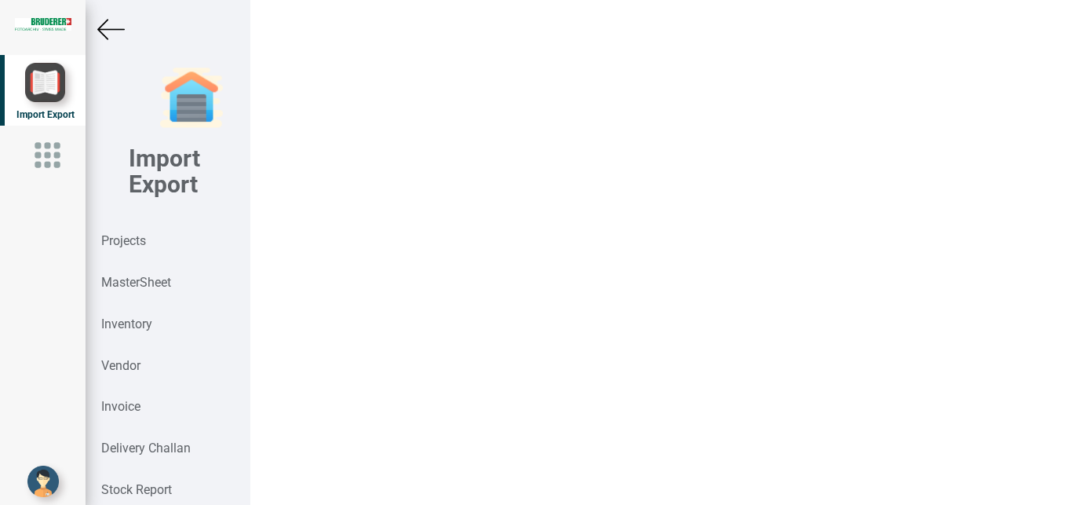
scroll to position [24, 0]
click button "New"
click at [117, 247] on strong "Projects" at bounding box center [123, 240] width 45 height 15
click button "New"
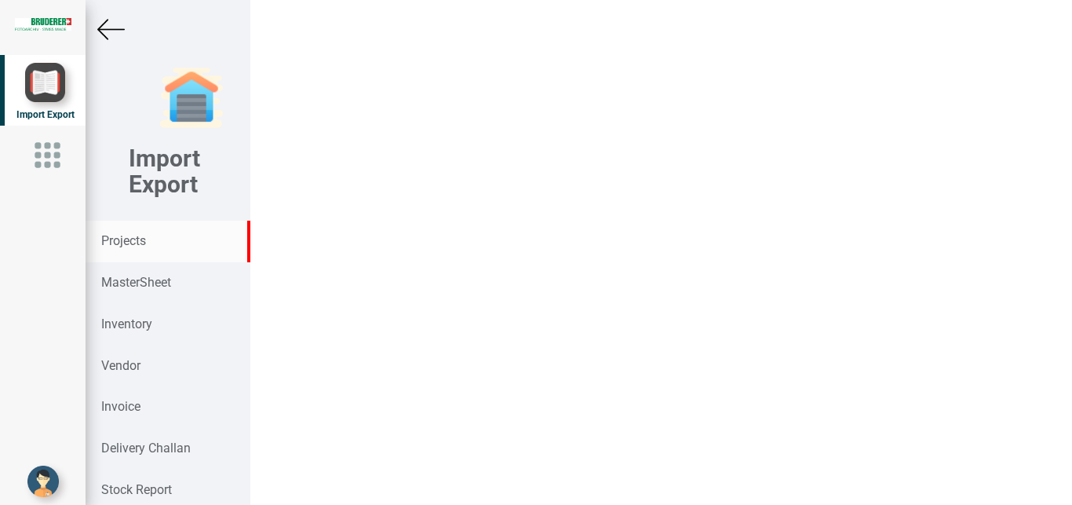
click input "text"
click link "BR UDERER AG"
click input "text"
click strong "B"
click input "text"
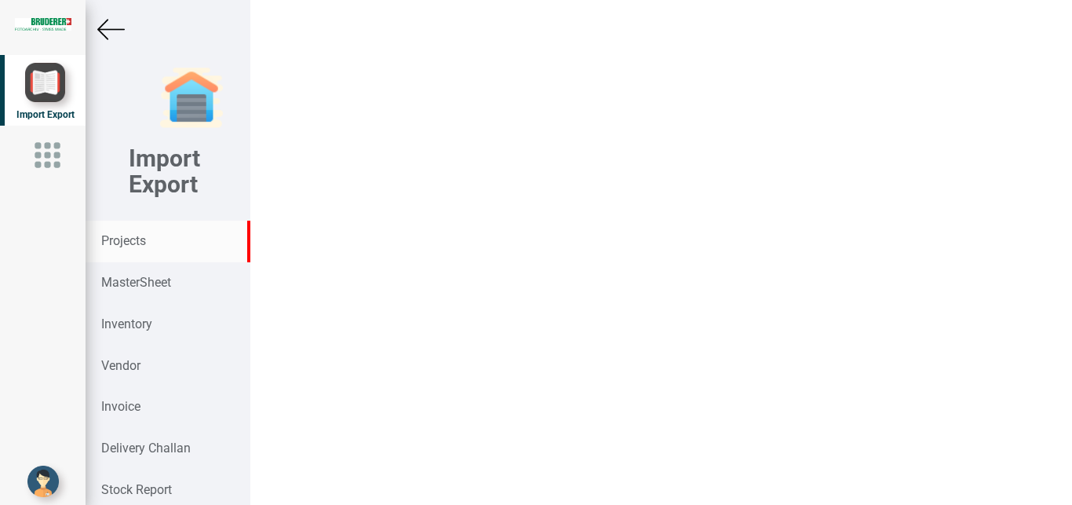
click input "text"
click link "Go [PERSON_NAME]"
click input "text"
click link "Go [PERSON_NAME]"
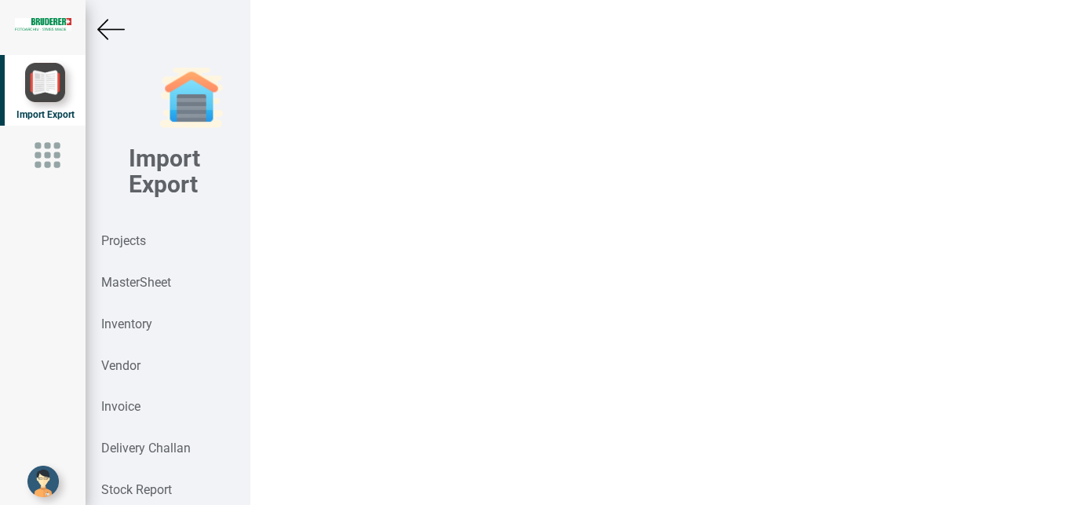
click icon "button"
click button "14"
click input "text"
paste input "BSTA 810-124 B2"
click input "text"
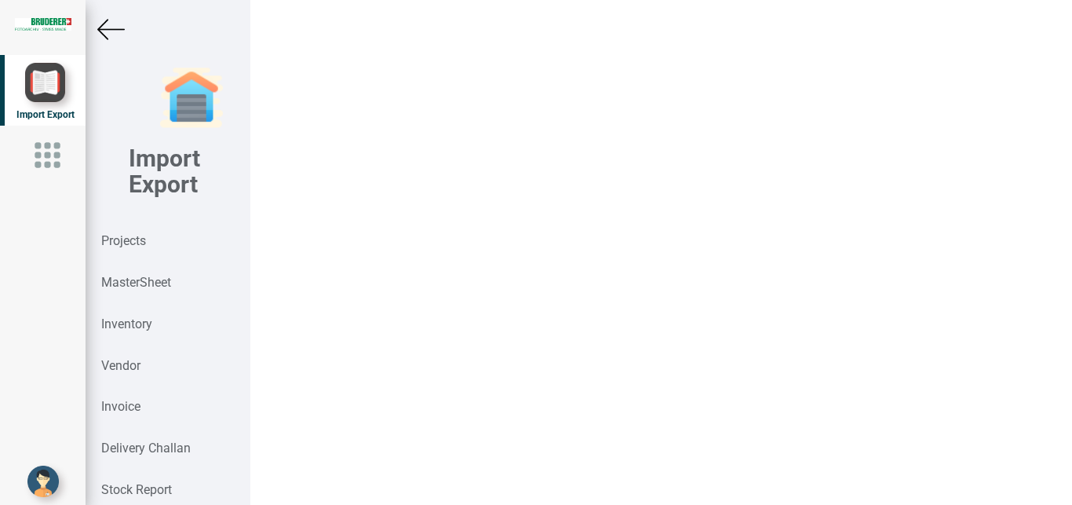
click input "text"
click button "Save"
click at [106, 32] on img at bounding box center [110, 29] width 27 height 27
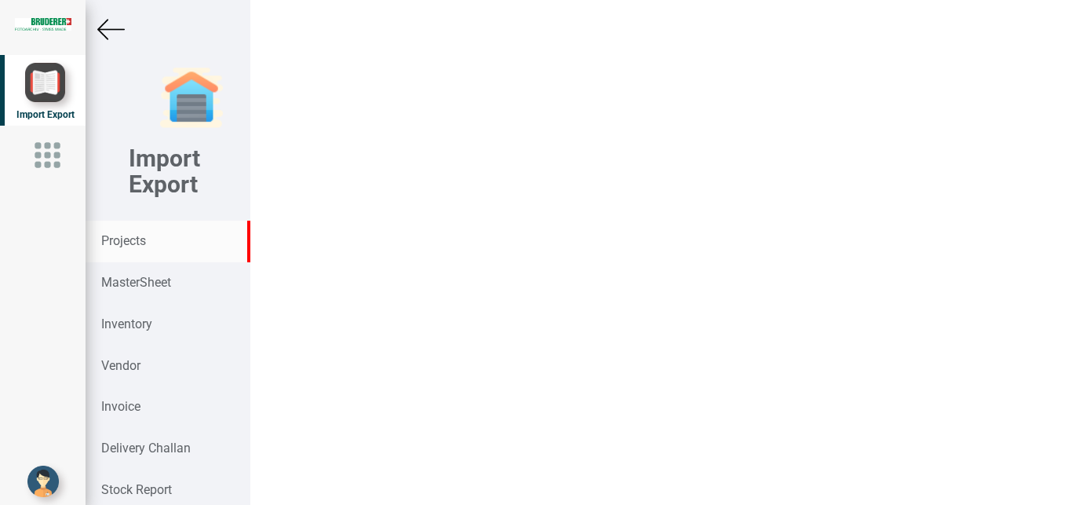
click input "text"
click link "1389 1 T"
click div "Total Pojects : 3 Approved Projects: : Pending Projects: : 3"
click div "9008382658"
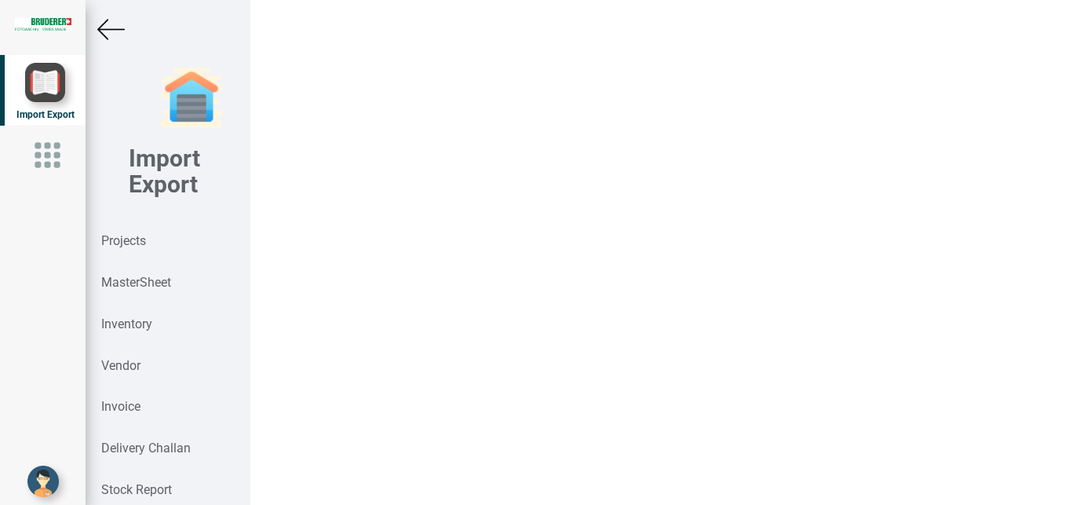
click icon
click input "text"
click link "62752 .00.0.00"
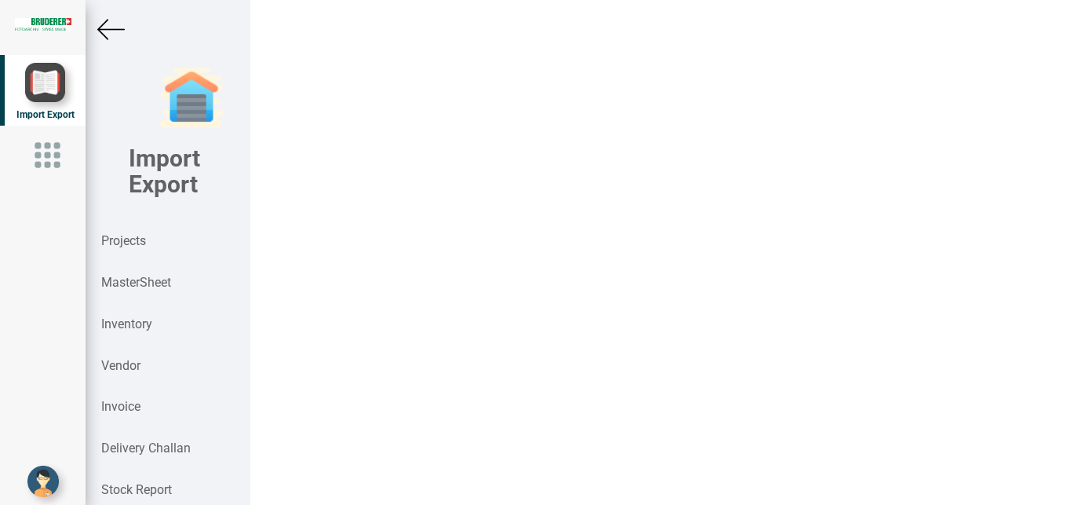
click input "text"
click icon "button"
click span "12"
drag, startPoint x: 379, startPoint y: 266, endPoint x: 288, endPoint y: 257, distance: 91.5
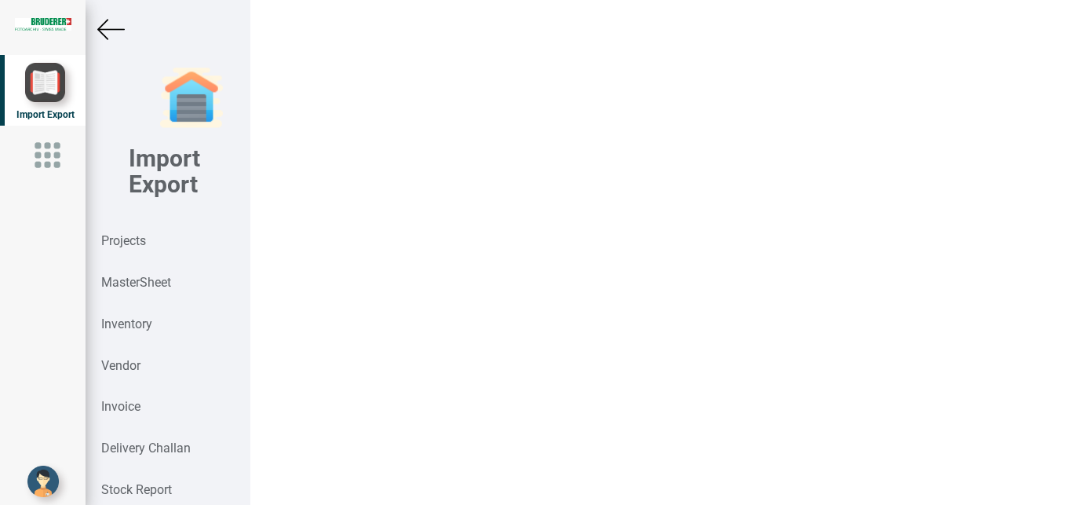
click input "75"
click at [105, 34] on img at bounding box center [110, 29] width 27 height 27
click at [94, 27] on div at bounding box center [168, 29] width 164 height 27
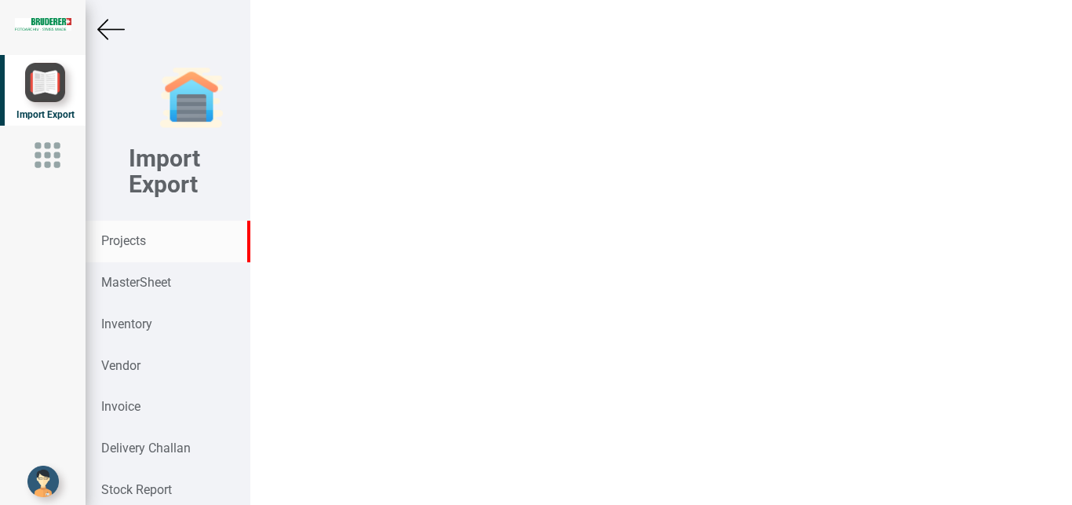
click at [137, 236] on strong "Projects" at bounding box center [123, 240] width 45 height 15
click input "text"
click link "79 71T"
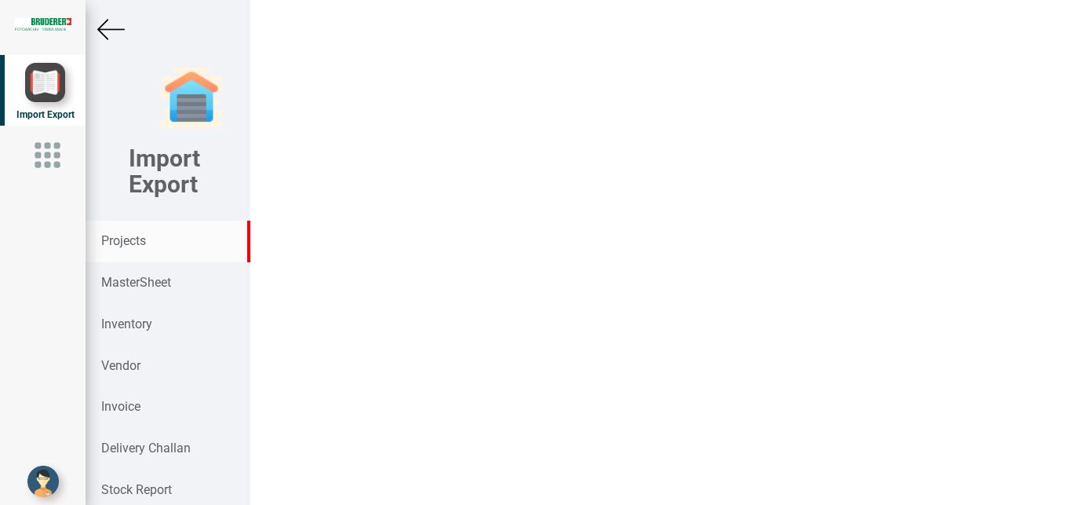
click div "7971T Total Pojects : 2 Approved Projects: : Pending Projects: : 2"
click div "9008382658"
click at [141, 286] on strong "MasterSheet" at bounding box center [136, 282] width 70 height 15
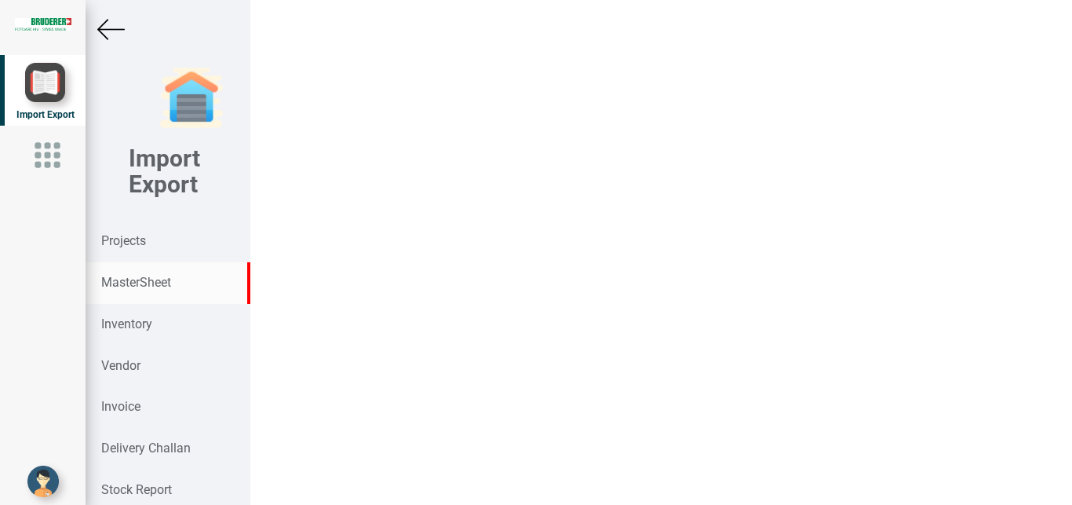
click input "text"
click link "94.3050.22 0.0"
click img
click input "2.7"
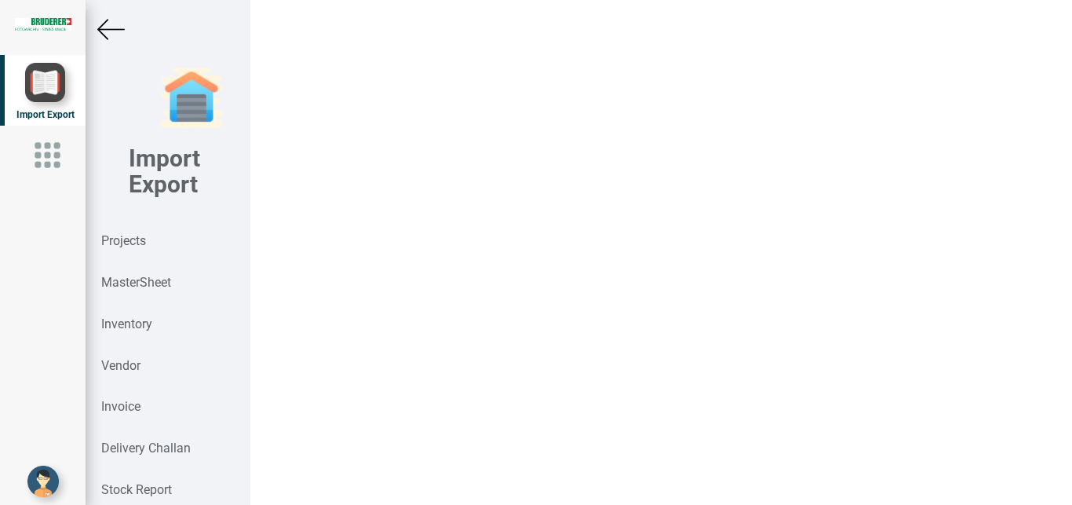
click button "Update"
click at [120, 34] on img at bounding box center [110, 29] width 27 height 27
click input "text"
click strong "94.3050.281"
click img
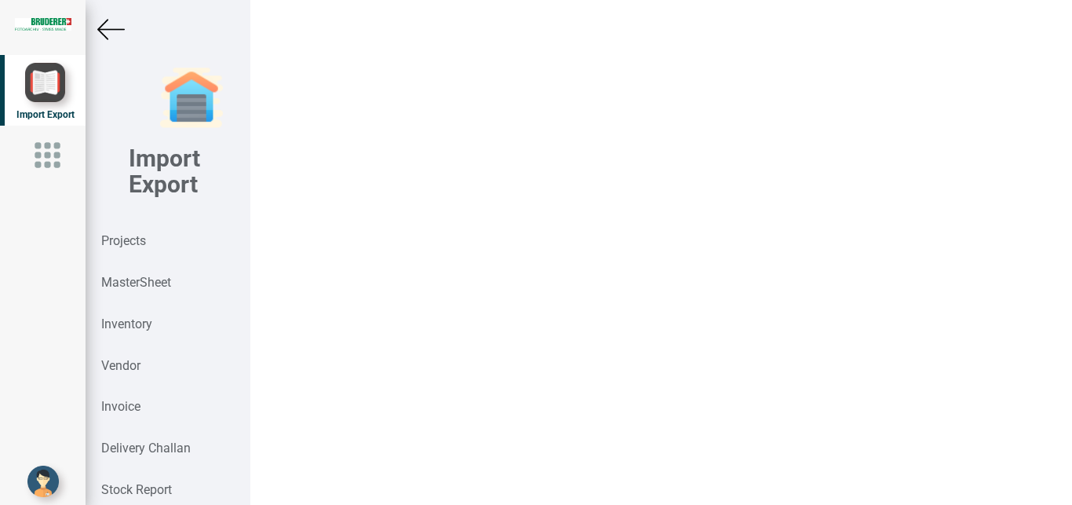
click input "3.15"
click button "Update"
click at [110, 37] on img at bounding box center [110, 29] width 27 height 27
click input "text"
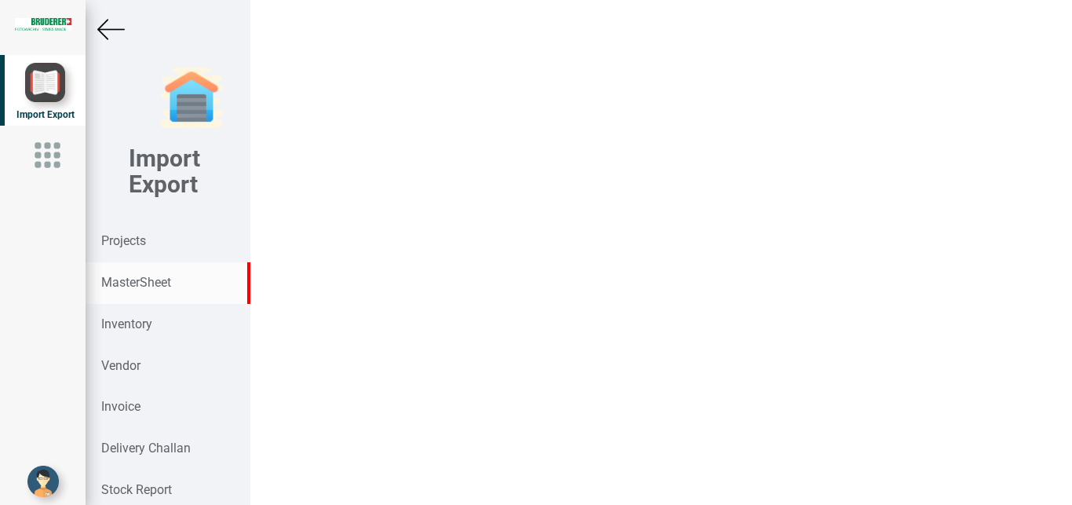
click link "94.0501.20 1.0"
click button "New"
click at [127, 286] on strong "MasterSheet" at bounding box center [136, 282] width 70 height 15
click input "text"
click link "12115 .20.0.00"
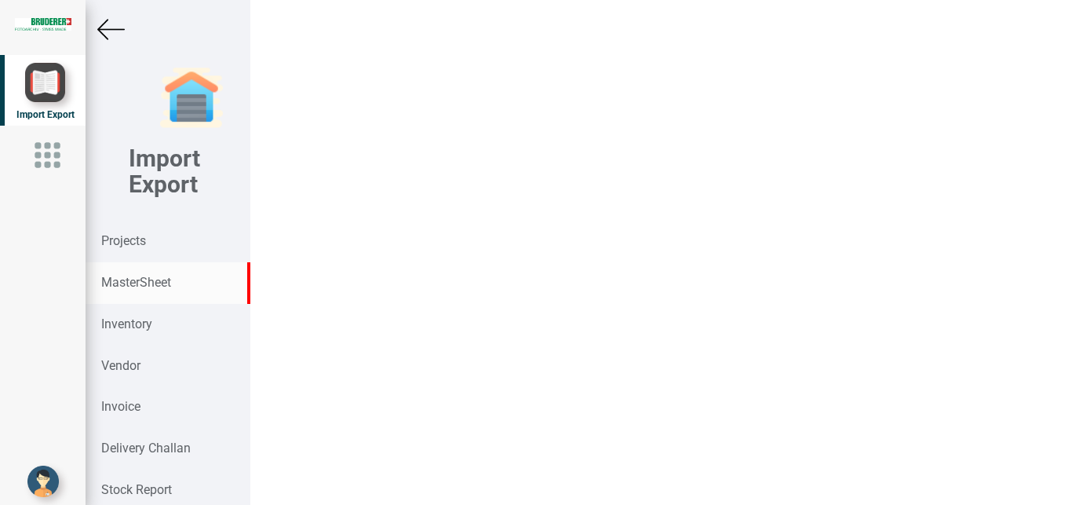
click img
drag, startPoint x: 346, startPoint y: 442, endPoint x: 176, endPoint y: 446, distance: 170.4
click input "332.5"
click button "Update"
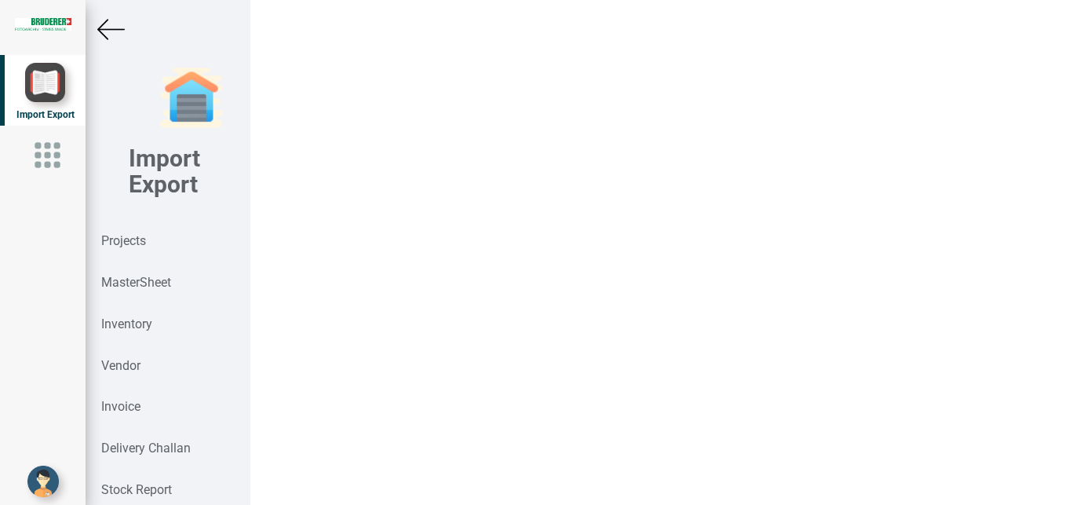
drag, startPoint x: 133, startPoint y: 241, endPoint x: 1071, endPoint y: 137, distance: 944.5
click at [134, 241] on strong "Projects" at bounding box center [123, 240] width 45 height 15
click input "text"
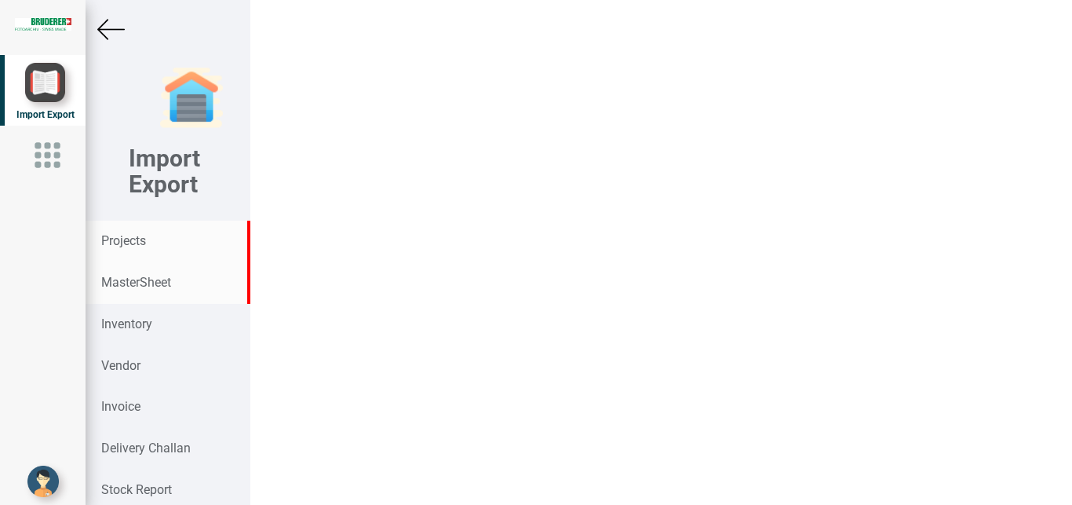
drag, startPoint x: 142, startPoint y: 281, endPoint x: 154, endPoint y: 282, distance: 11.8
click at [154, 282] on strong "MasterSheet" at bounding box center [136, 282] width 70 height 15
click input "text"
click link "94.3050.222 .0"
click img
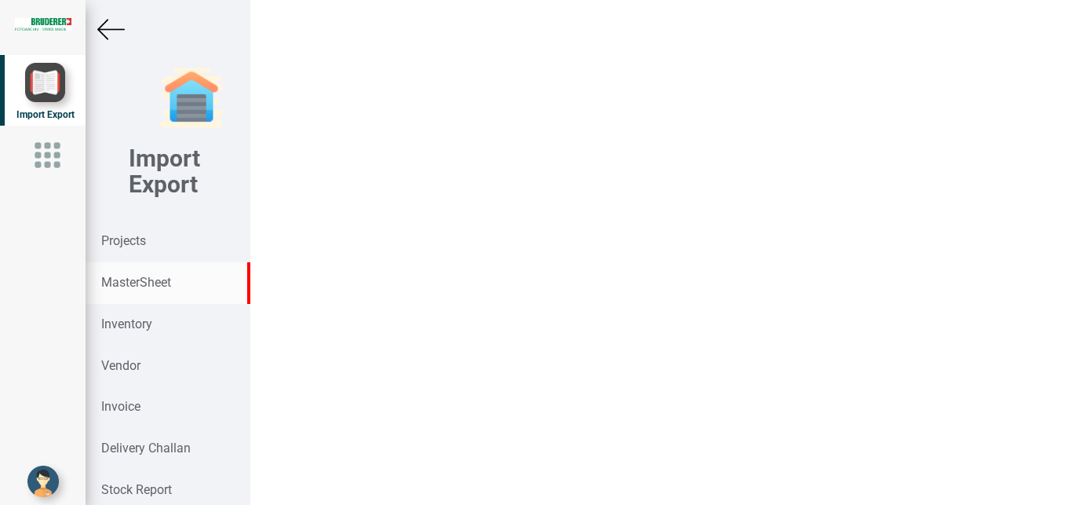
drag, startPoint x: 322, startPoint y: 447, endPoint x: 339, endPoint y: 445, distance: 17.3
click input "2.85"
click button "Update"
click at [144, 281] on strong "MasterSheet" at bounding box center [136, 282] width 70 height 15
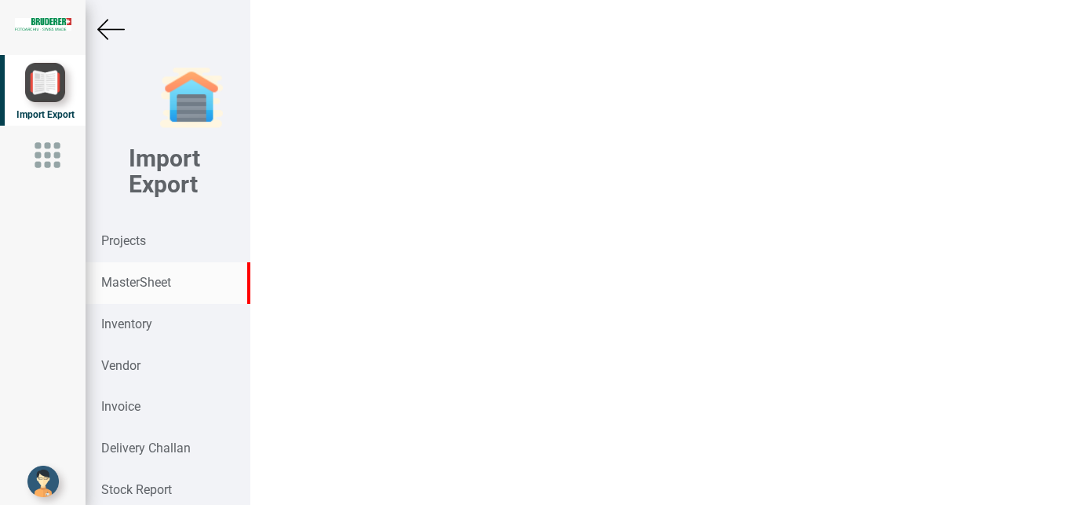
click input "text"
click link "94.1104 .447.0"
click img
click input "1.85"
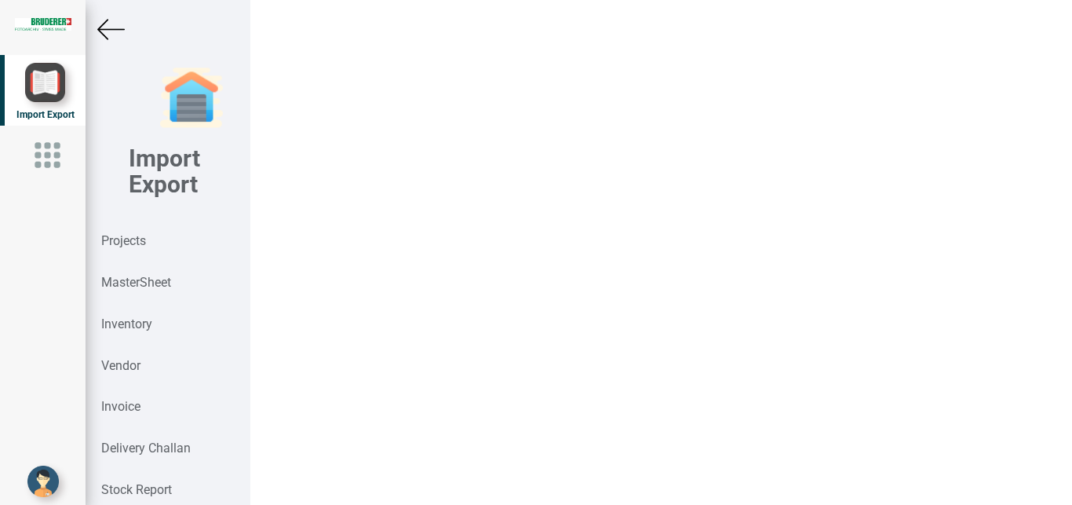
click button "Update"
click at [126, 289] on strong "MasterSheet" at bounding box center [136, 282] width 70 height 15
click input "text"
click link "94.0103.302 .1"
click at [108, 27] on img at bounding box center [110, 29] width 27 height 27
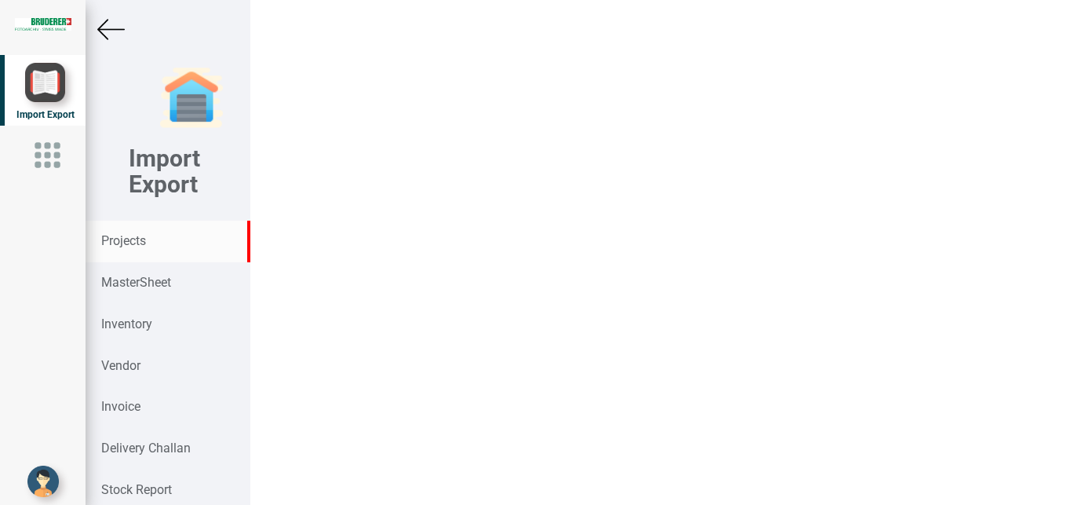
click at [138, 237] on strong "Projects" at bounding box center [123, 240] width 45 height 15
click input "text"
click strong "7971"
click div "Total Pojects : 2 Approved Projects: : Pending Projects: : 2"
click div "9008382658"
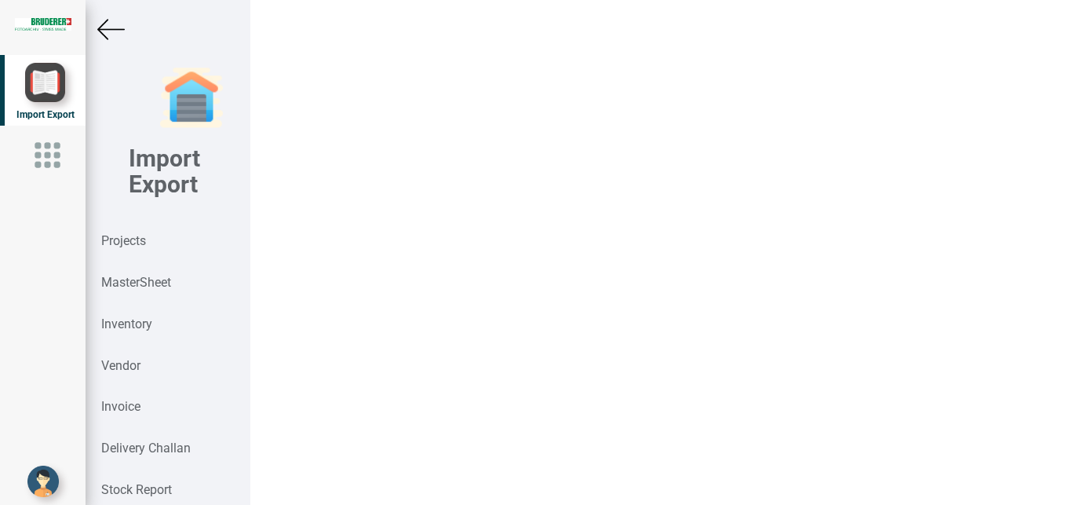
scroll to position [1155, 283]
click icon "button"
drag, startPoint x: 940, startPoint y: 491, endPoint x: 480, endPoint y: 498, distance: 460.0
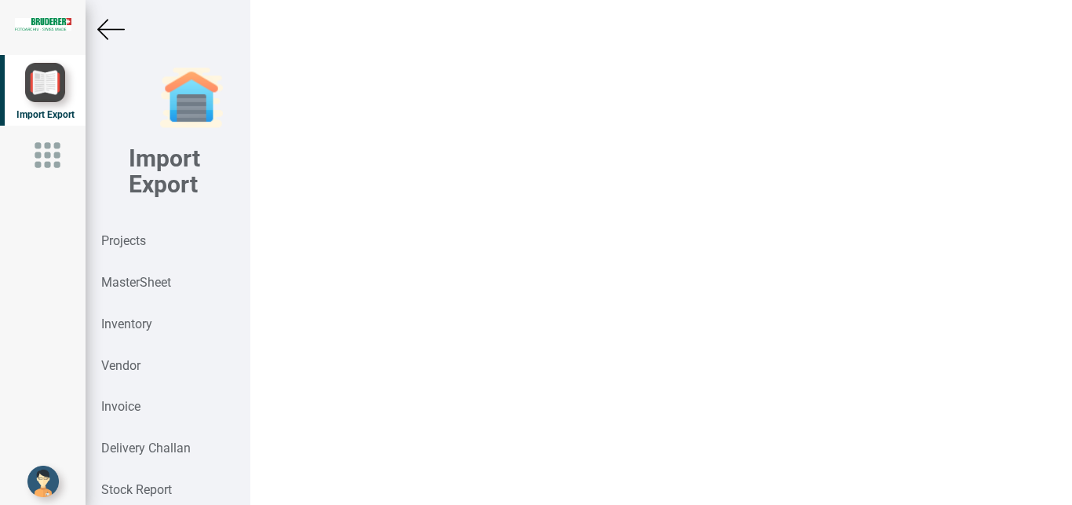
click tbody "[DOMAIN_NAME] Part No Products Weight Price (CHF) Qty HSN Quote Price (CHF) Ex-…"
click td "0"
click icon "button"
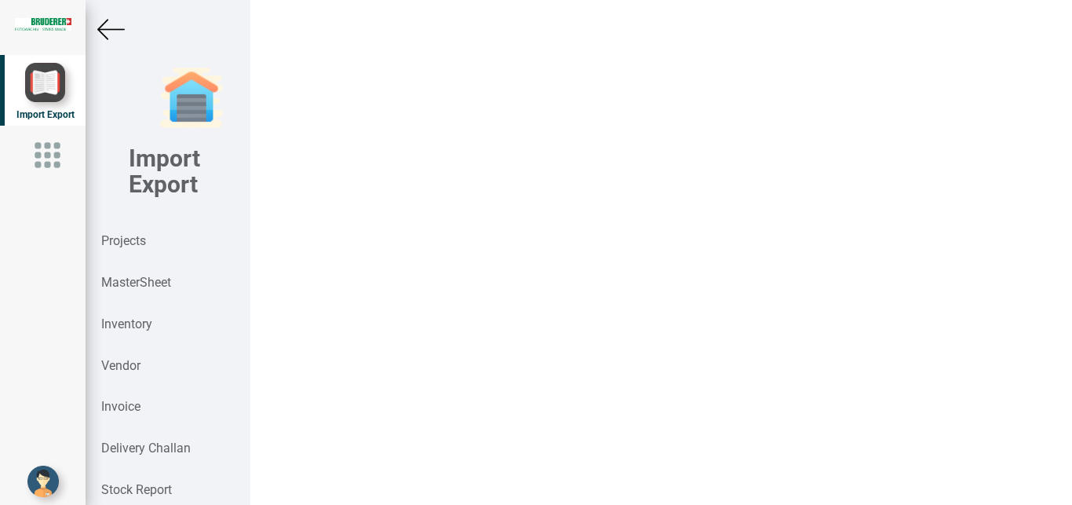
click button "button"
click icon "button"
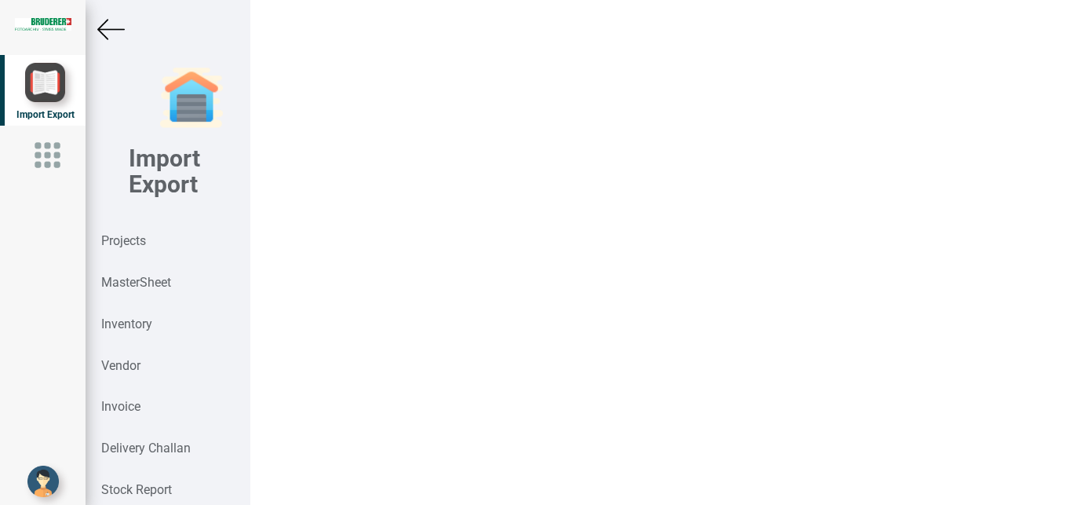
click icon "button"
click button
click input "text"
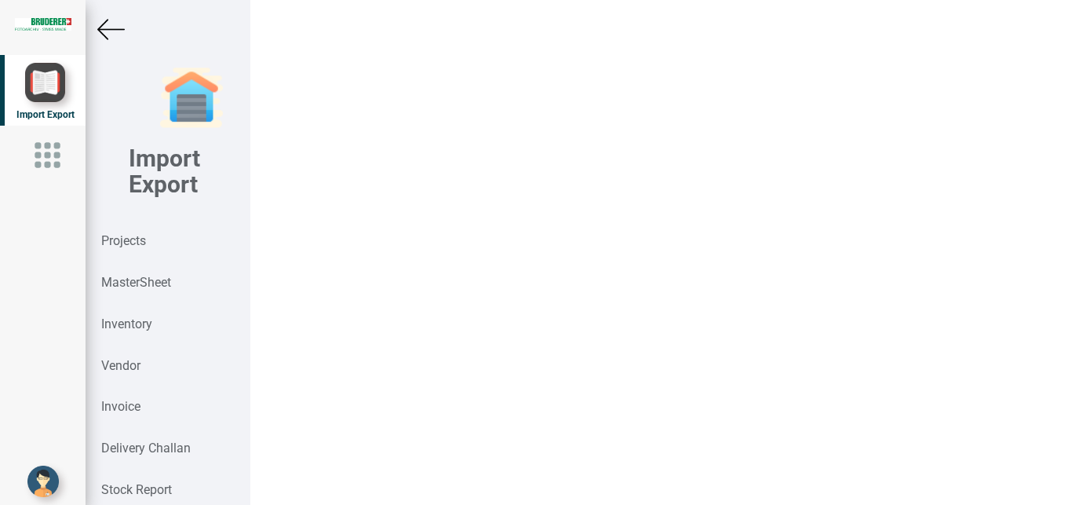
click link "94.3050.22 0.0"
drag, startPoint x: 582, startPoint y: 429, endPoint x: 598, endPoint y: 432, distance: 15.9
click input "1"
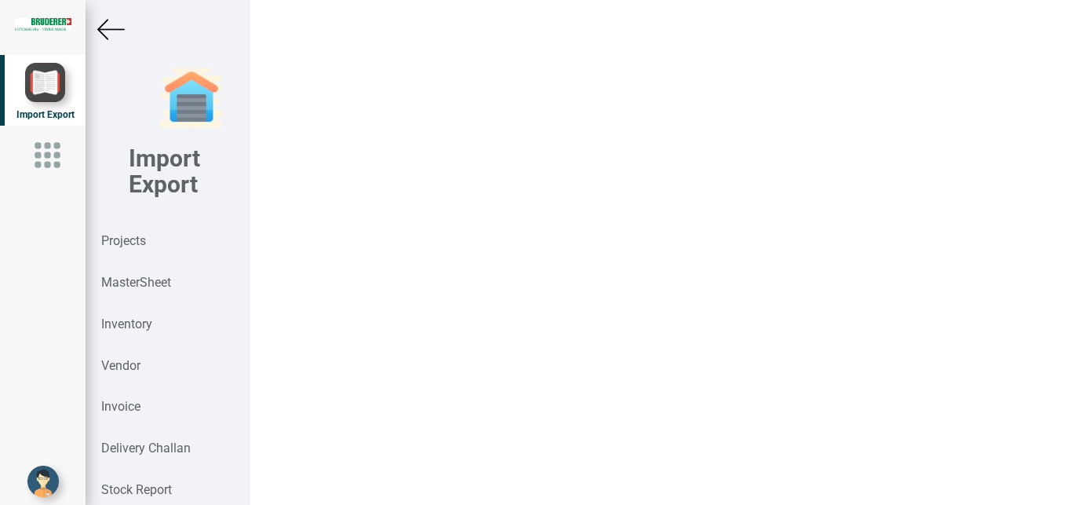
click td
click button
click input "text"
click strong "94.3050.281"
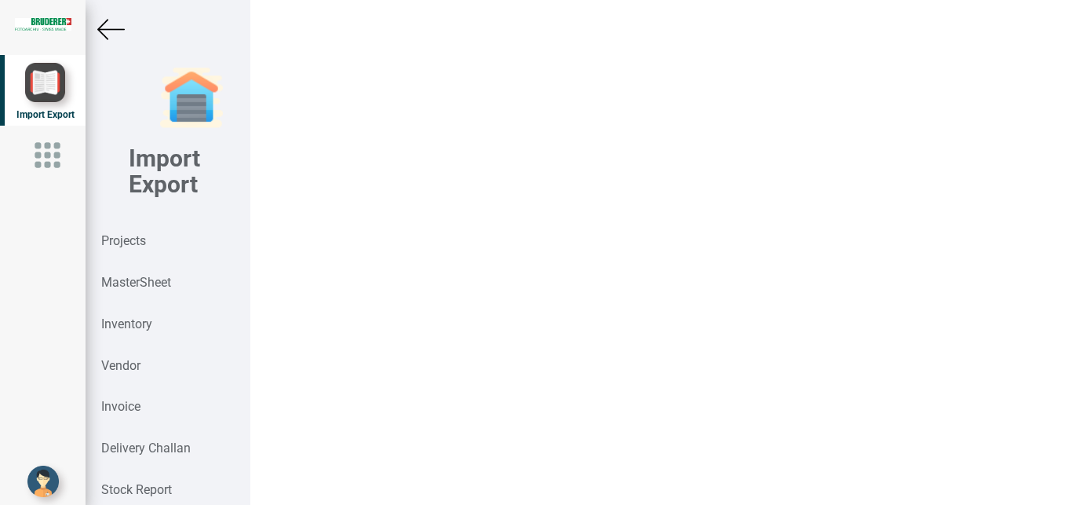
scroll to position [0, 19]
drag, startPoint x: 582, startPoint y: 424, endPoint x: 595, endPoint y: 432, distance: 15.2
click input "1"
click icon
click input "text"
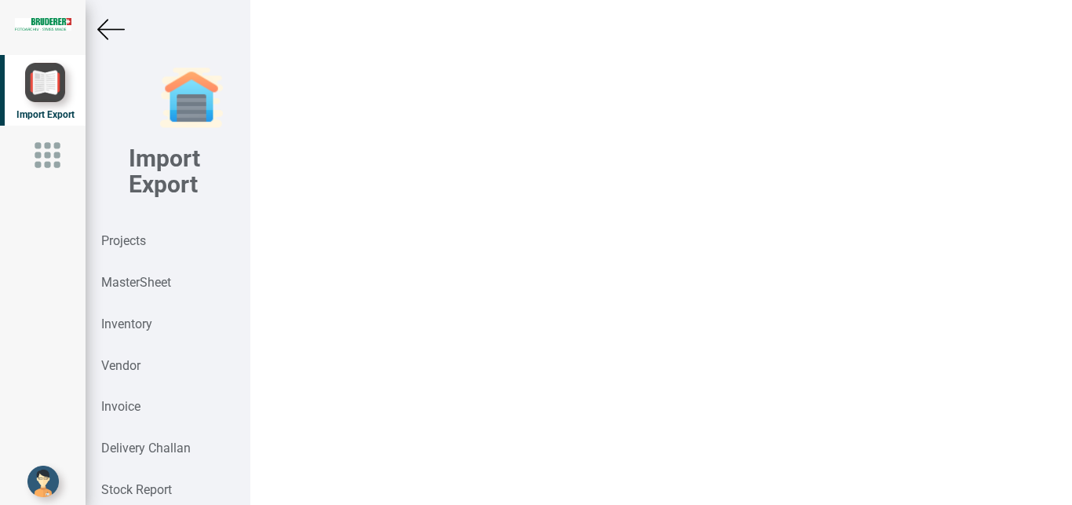
scroll to position [2586, 0]
click link "94.0501.201 .0"
drag, startPoint x: 581, startPoint y: 415, endPoint x: 611, endPoint y: 424, distance: 31.1
click input "1"
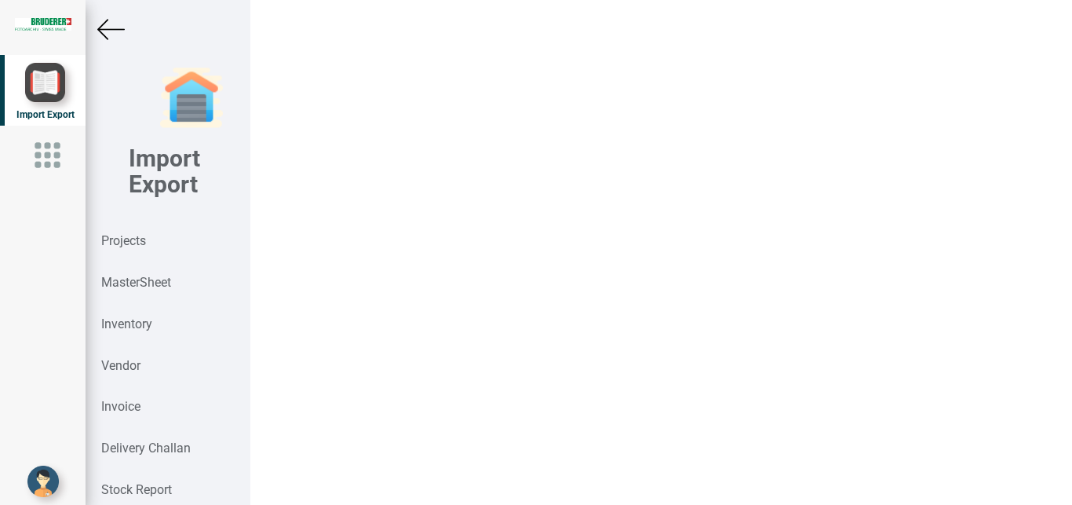
click icon
click input "text"
click link "12115 .20.0.00"
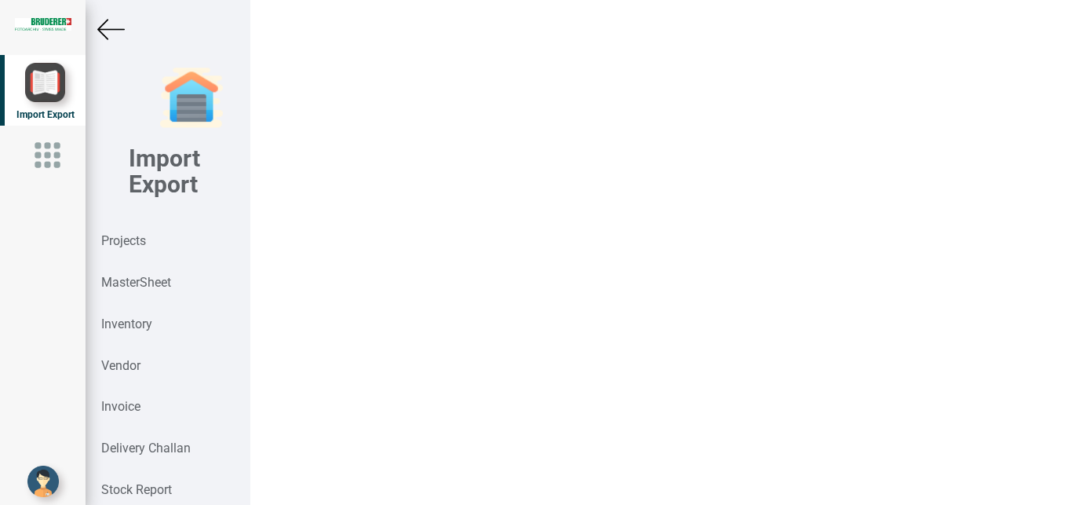
click icon
click input "text"
drag, startPoint x: 585, startPoint y: 422, endPoint x: 600, endPoint y: 427, distance: 16.4
click input "1"
click input "text"
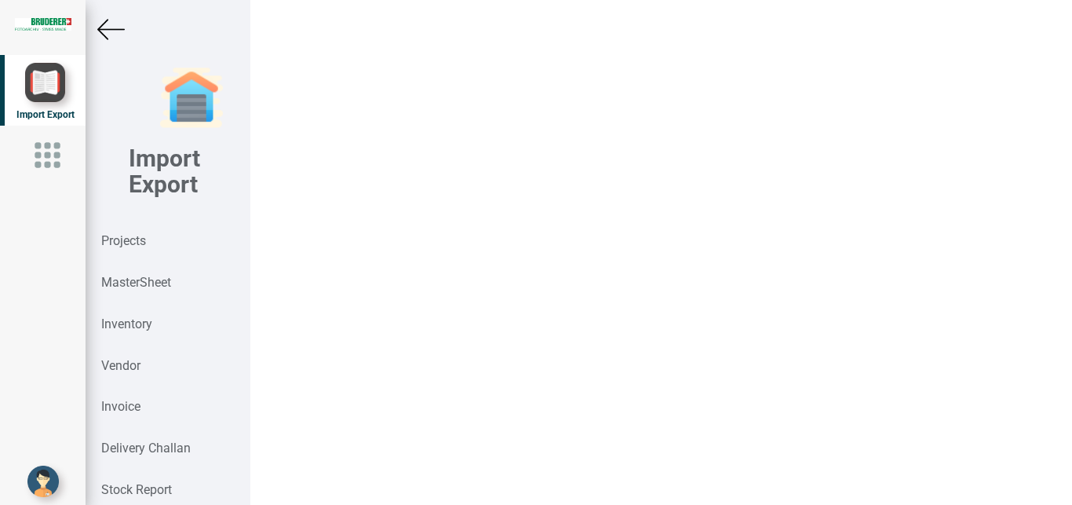
scroll to position [2723, 0]
click link "94.3050.22 2.0"
drag, startPoint x: 578, startPoint y: 407, endPoint x: 604, endPoint y: 407, distance: 25.9
click input "1"
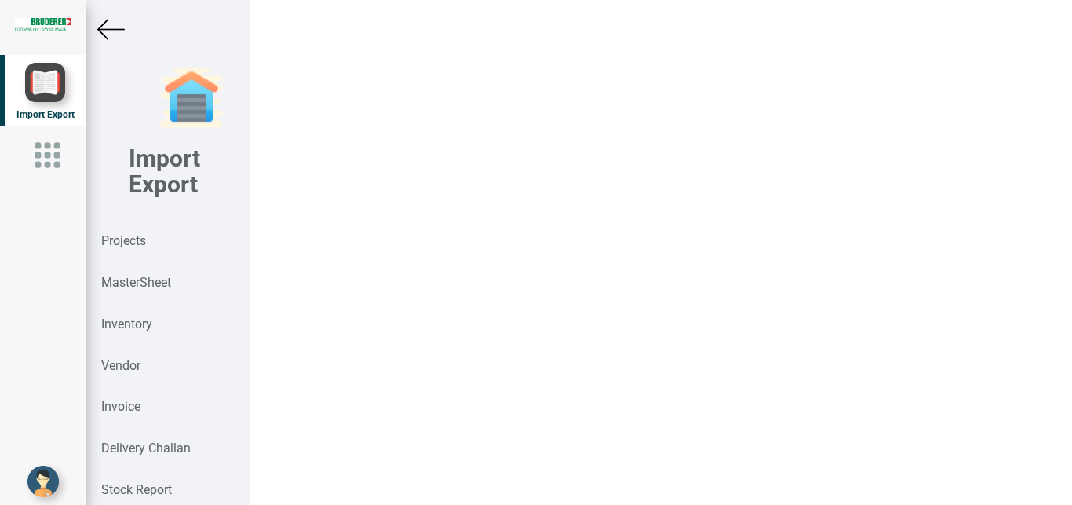
drag, startPoint x: 290, startPoint y: 451, endPoint x: 313, endPoint y: 451, distance: 23.5
click td
click icon
click input "text"
click strong "94.1104.447"
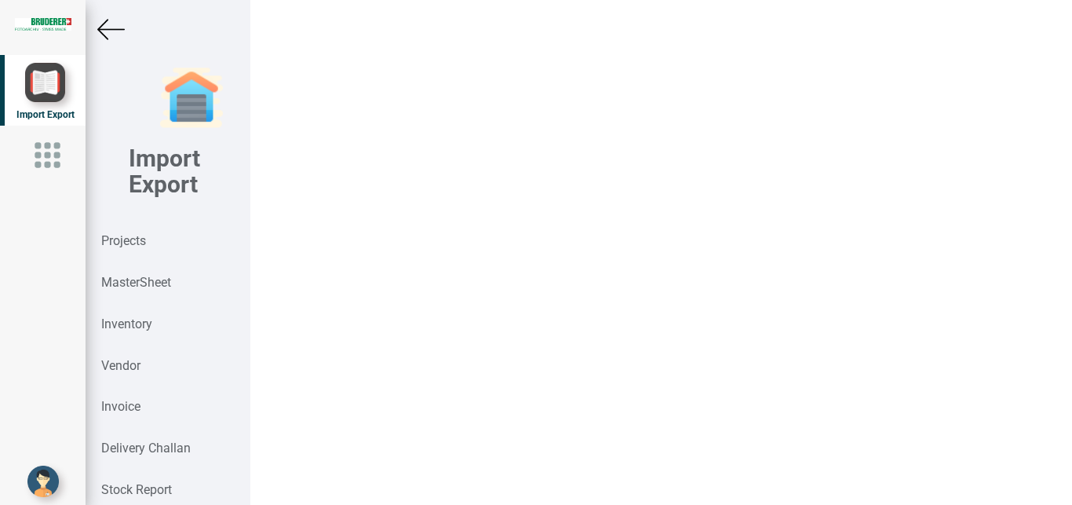
scroll to position [2824, 0]
click icon
click input "text"
click link "12331 .00.0.00"
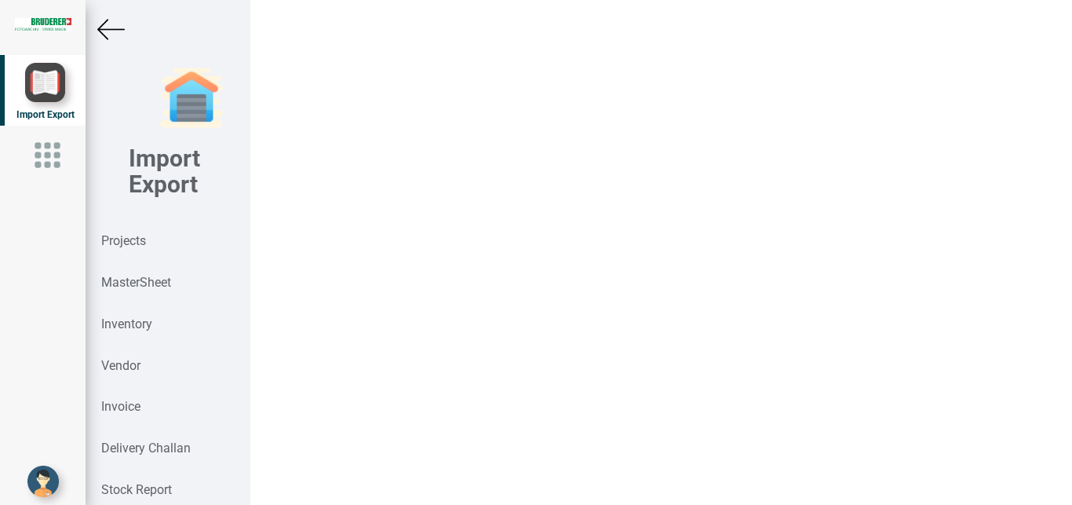
drag, startPoint x: 584, startPoint y: 415, endPoint x: 608, endPoint y: 418, distance: 24.4
click input "1"
click button
click input "text"
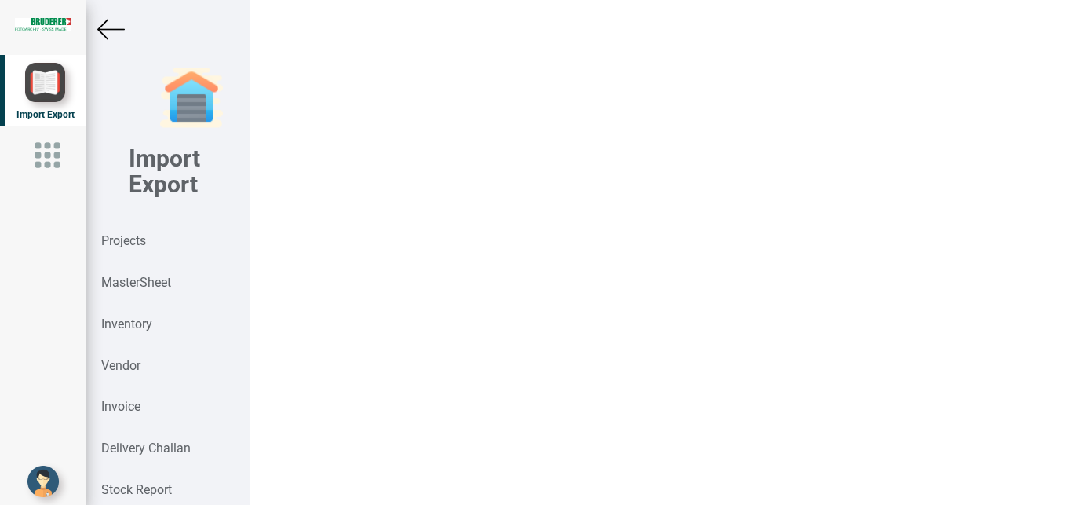
click link "94.3058 .172.0"
drag, startPoint x: 583, startPoint y: 425, endPoint x: 599, endPoint y: 435, distance: 18.3
click input "1"
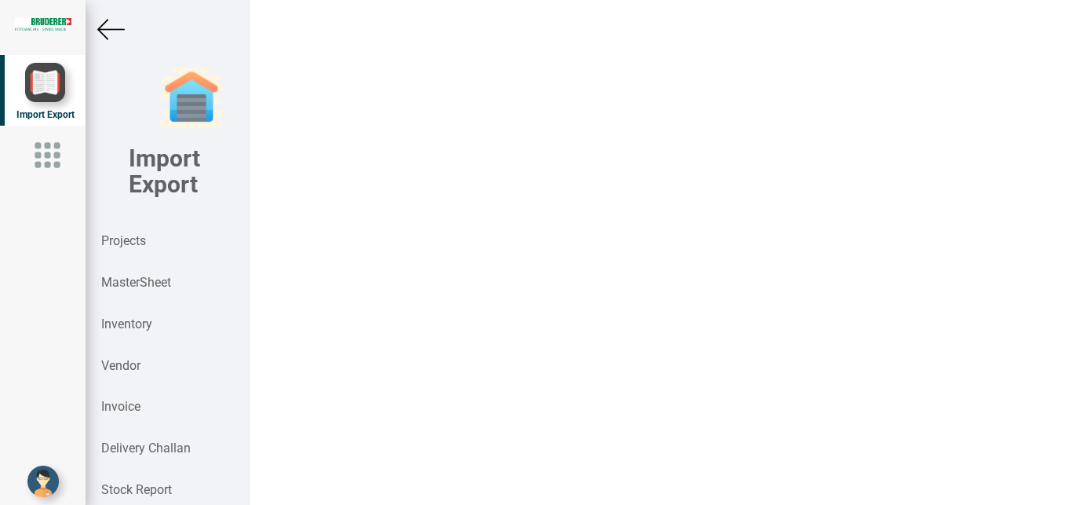
drag, startPoint x: 1049, startPoint y: 368, endPoint x: 784, endPoint y: 424, distance: 271.1
click button "button"
click at [139, 277] on strong "MasterSheet" at bounding box center [136, 282] width 70 height 15
click input "text"
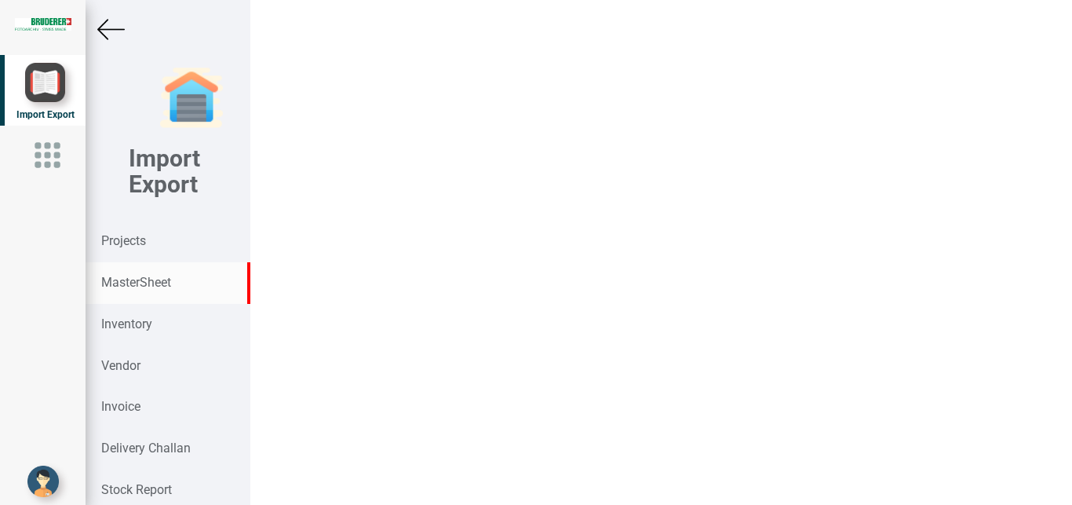
click link "94.3058 .172.0"
click img
click input "4.7"
click button "Update"
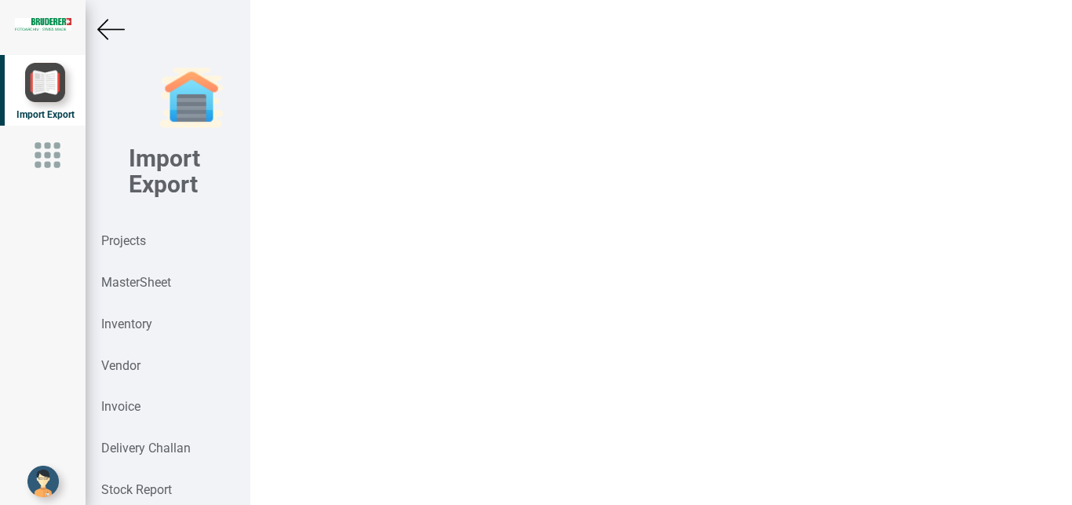
click at [101, 27] on img at bounding box center [110, 29] width 27 height 27
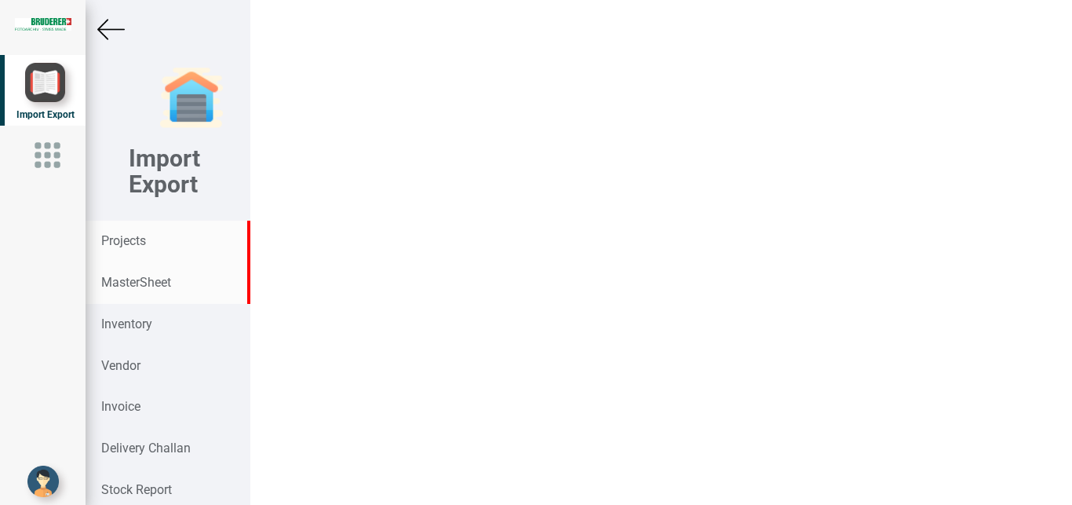
click at [119, 239] on strong "Projects" at bounding box center [123, 240] width 45 height 15
click input "text"
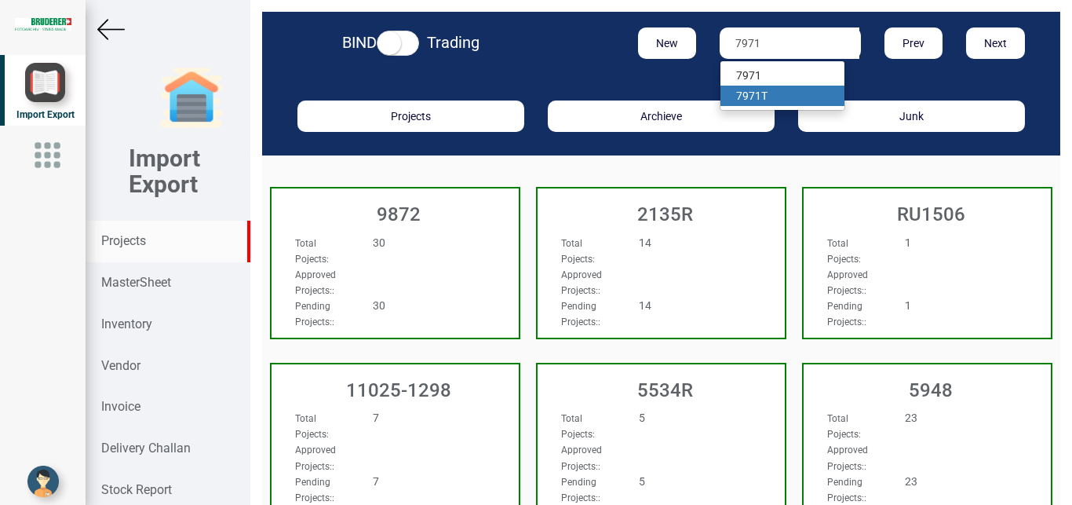
drag, startPoint x: 760, startPoint y: 91, endPoint x: 662, endPoint y: 149, distance: 113.3
click at [759, 91] on link "7971 T" at bounding box center [783, 96] width 124 height 20
type input "7971T"
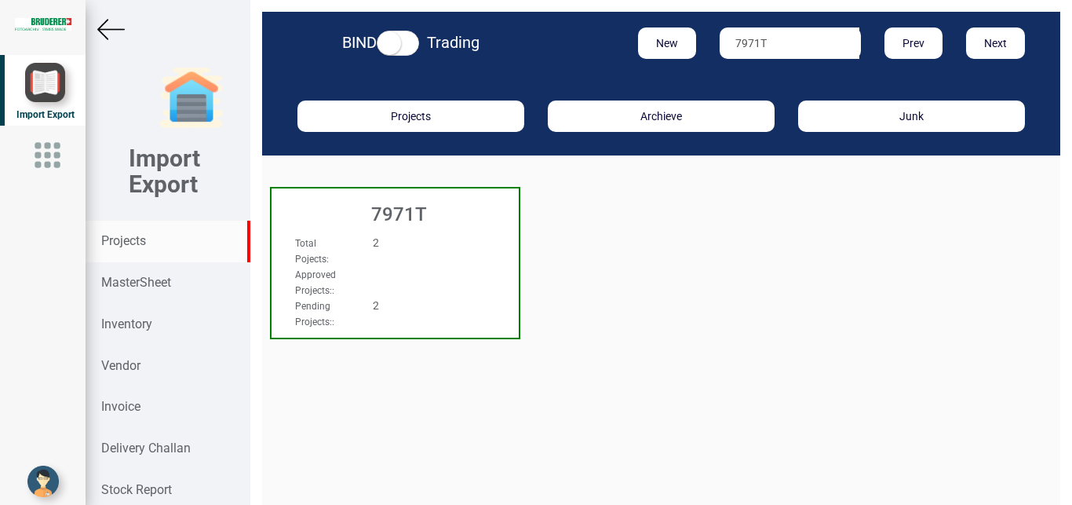
click at [478, 279] on div "7971T Total Pojects : 2 Approved Projects: : Pending Projects: : 2" at bounding box center [395, 262] width 250 height 151
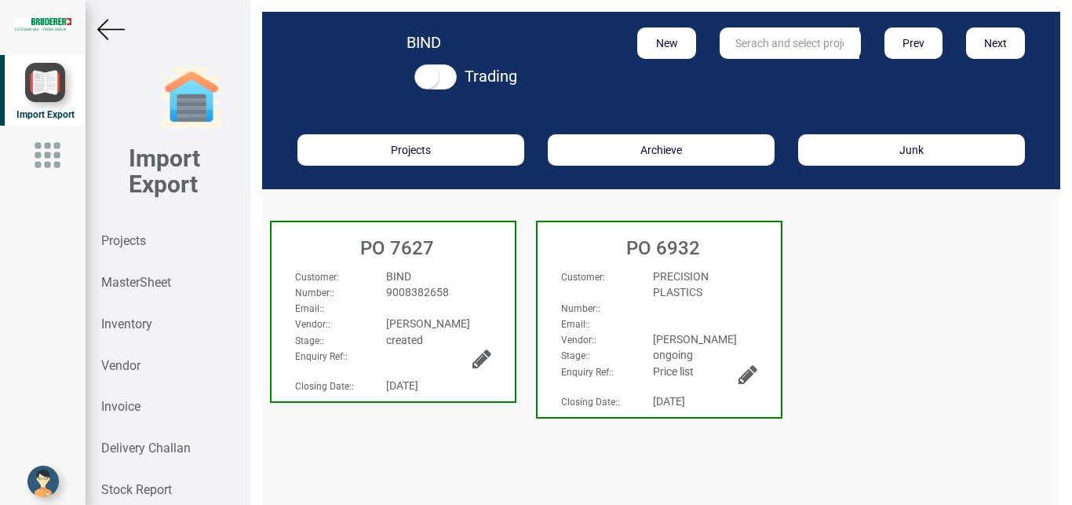
click at [484, 305] on div "Email: :" at bounding box center [393, 308] width 220 height 16
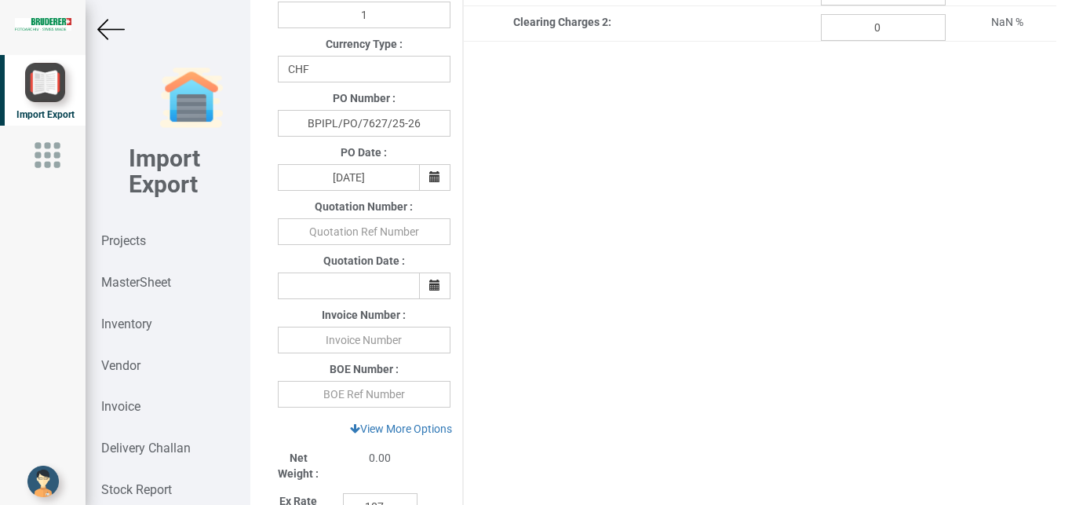
type input "1365.5500000000002"
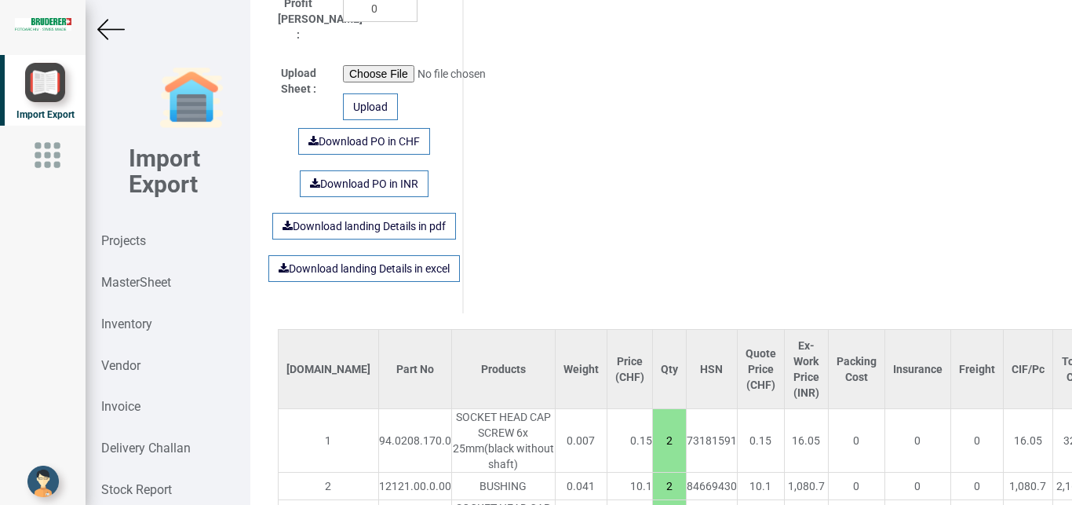
scroll to position [2856, 0]
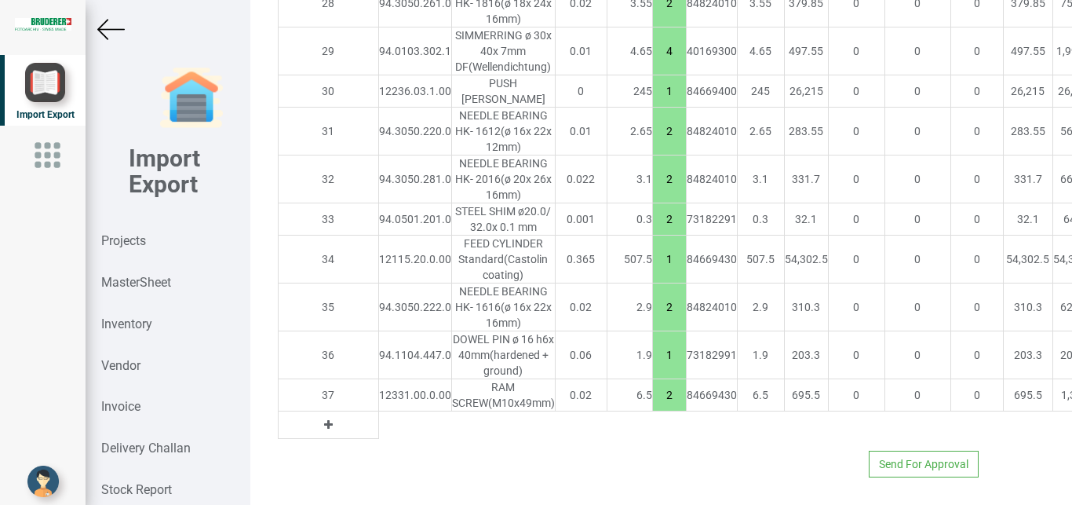
click at [286, 411] on td at bounding box center [328, 424] width 100 height 27
click at [324, 419] on icon at bounding box center [328, 424] width 9 height 11
click at [379, 411] on input "text" at bounding box center [415, 424] width 72 height 27
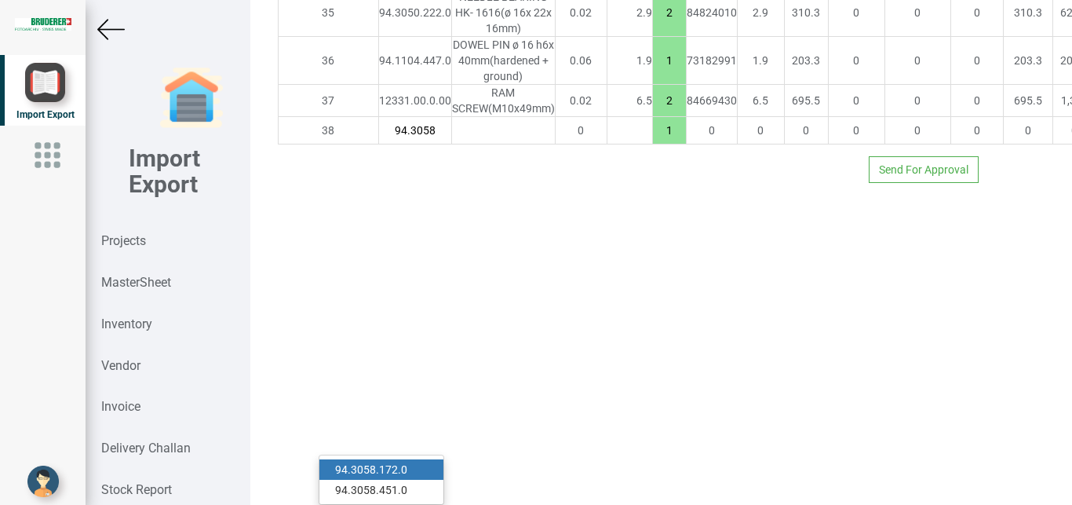
type input "94.3058"
click at [396, 459] on link "94.3058 .172.0" at bounding box center [381, 469] width 124 height 20
type input "1370.3000000000002"
type input "94.3058.172.0"
type input "7.5"
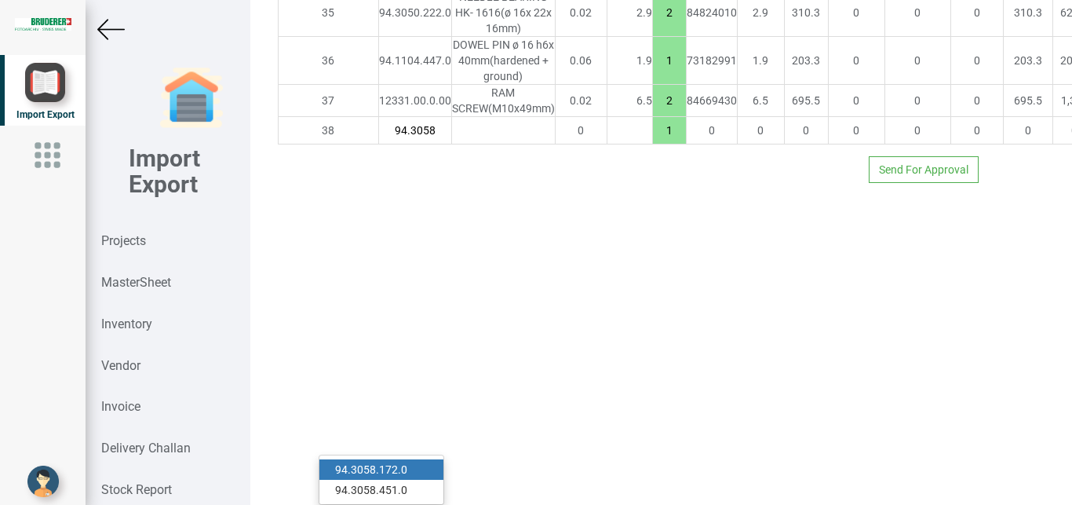
type input "18"
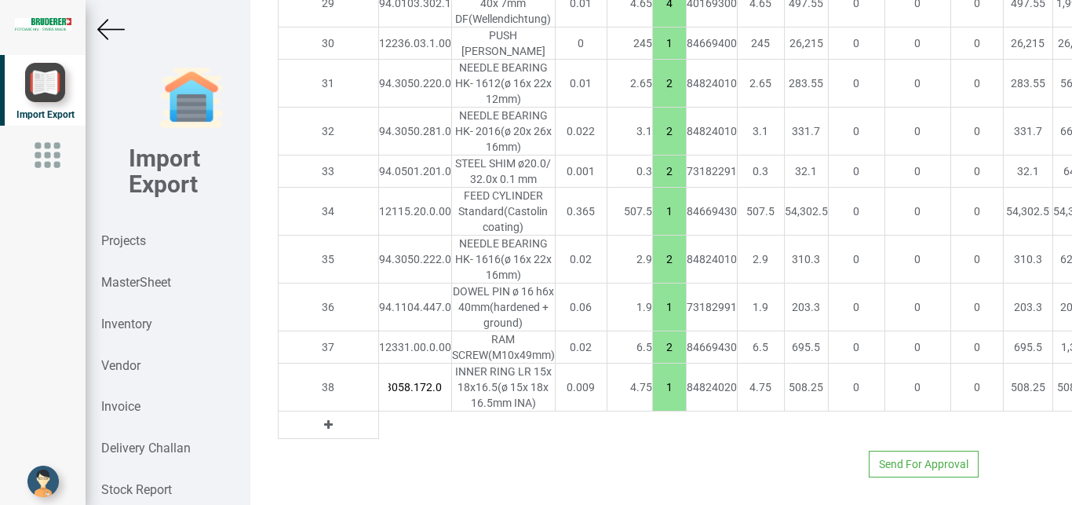
drag, startPoint x: 581, startPoint y: 427, endPoint x: 608, endPoint y: 438, distance: 28.9
click at [653, 400] on input "1" at bounding box center [669, 387] width 33 height 27
type input "1375.0500000000002"
type input "2"
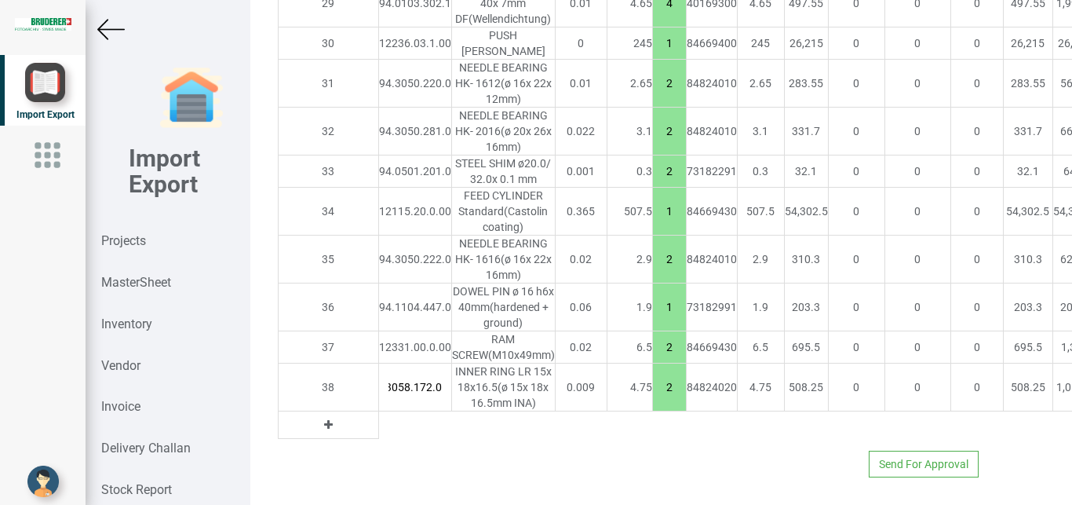
click at [683, 452] on div "Send For Approval" at bounding box center [628, 464] width 724 height 27
drag, startPoint x: 587, startPoint y: 136, endPoint x: 600, endPoint y: 141, distance: 14.4
click at [653, 198] on input "1" at bounding box center [669, 211] width 33 height 27
type input "1882.5500000000002"
type input "2"
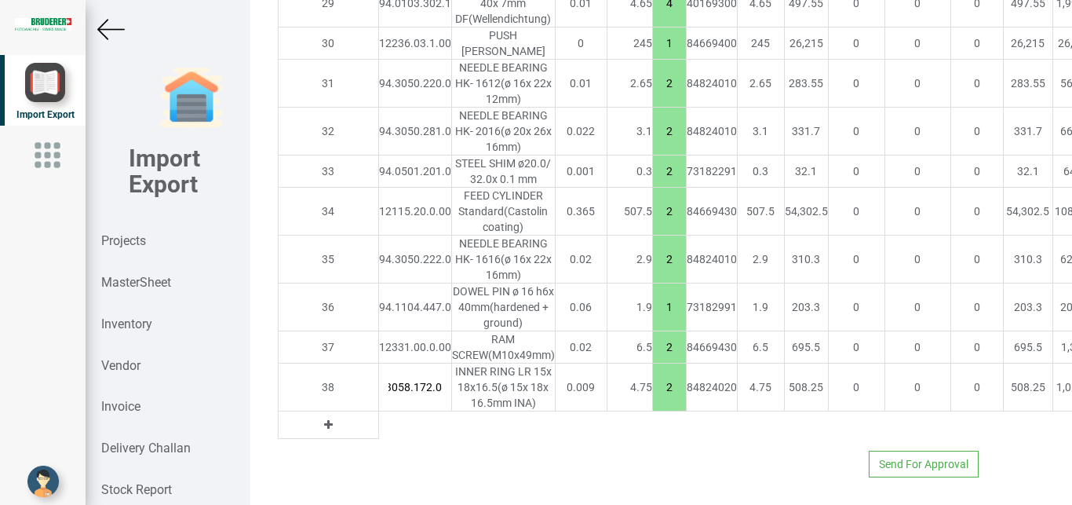
click at [734, 451] on div "Send For Approval" at bounding box center [628, 464] width 724 height 27
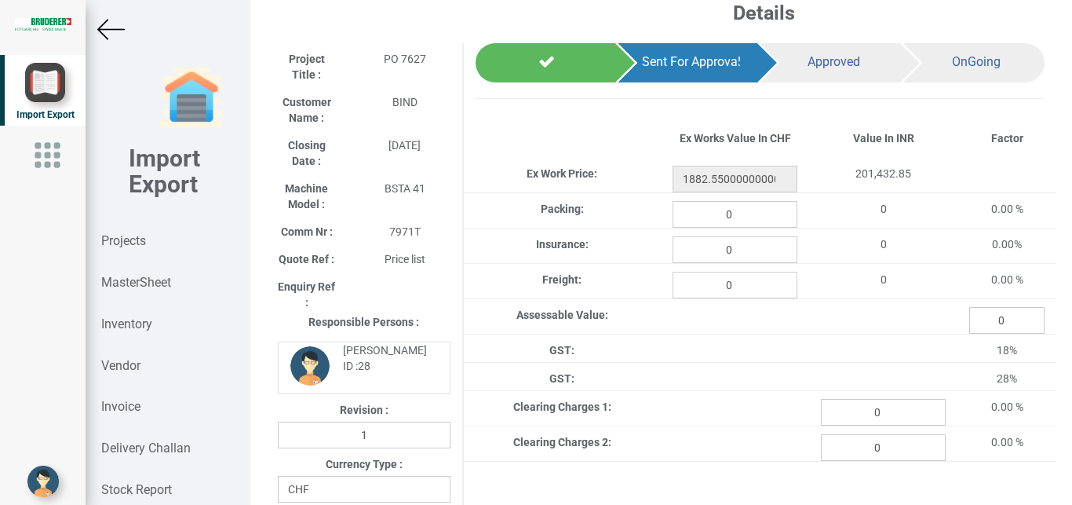
scroll to position [0, 0]
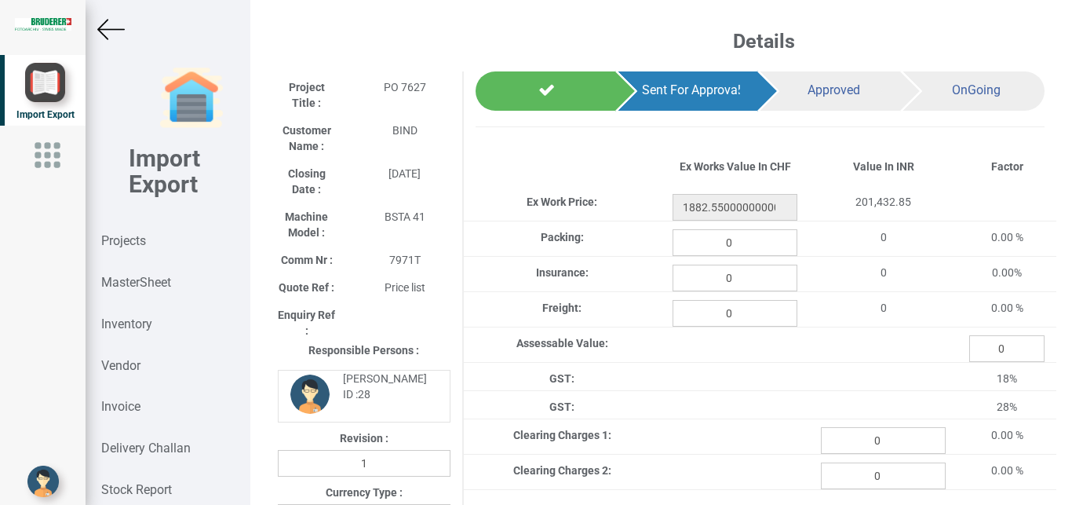
click at [112, 31] on img at bounding box center [110, 29] width 27 height 27
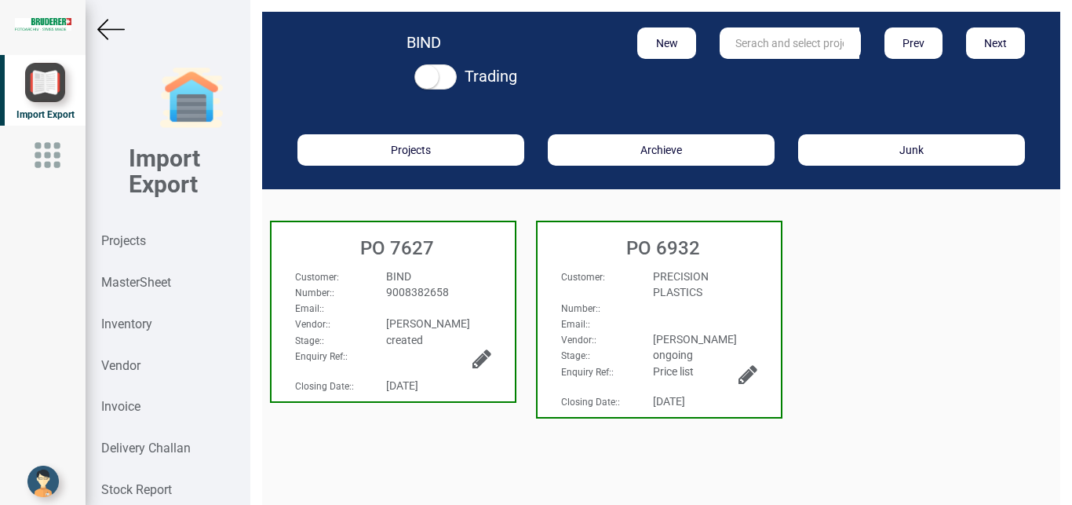
click at [454, 287] on div "9008382658" at bounding box center [438, 292] width 128 height 16
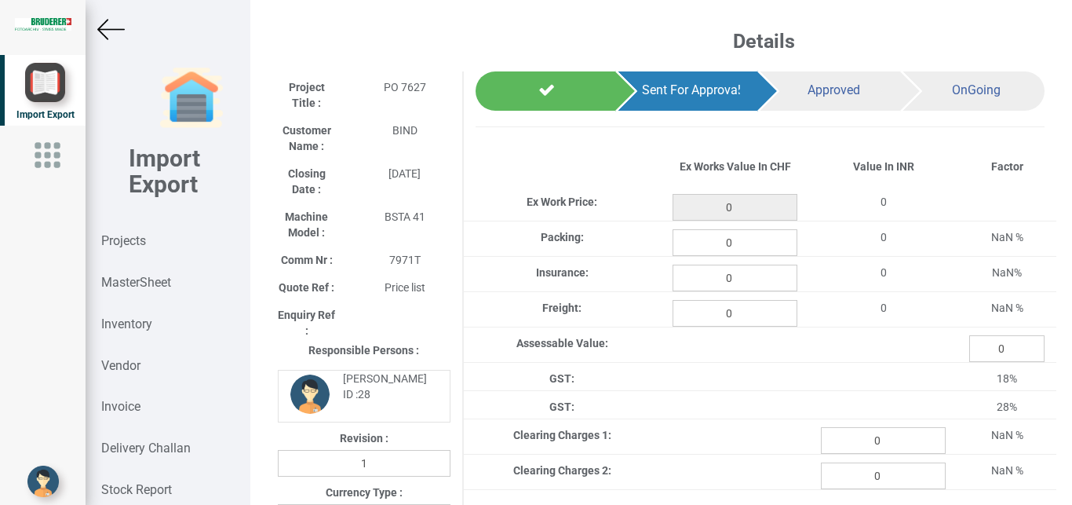
type input "1882.5500000000002"
click at [117, 236] on strong "Projects" at bounding box center [123, 240] width 45 height 15
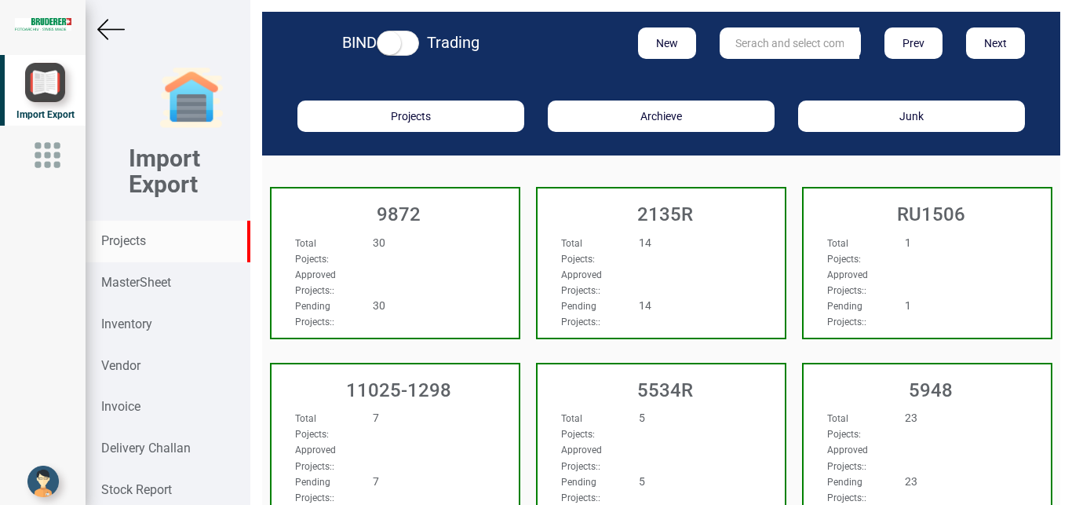
click at [761, 42] on input "text" at bounding box center [790, 42] width 140 height 31
click at [765, 74] on link "3096 T" at bounding box center [783, 75] width 124 height 20
type input "3096 T"
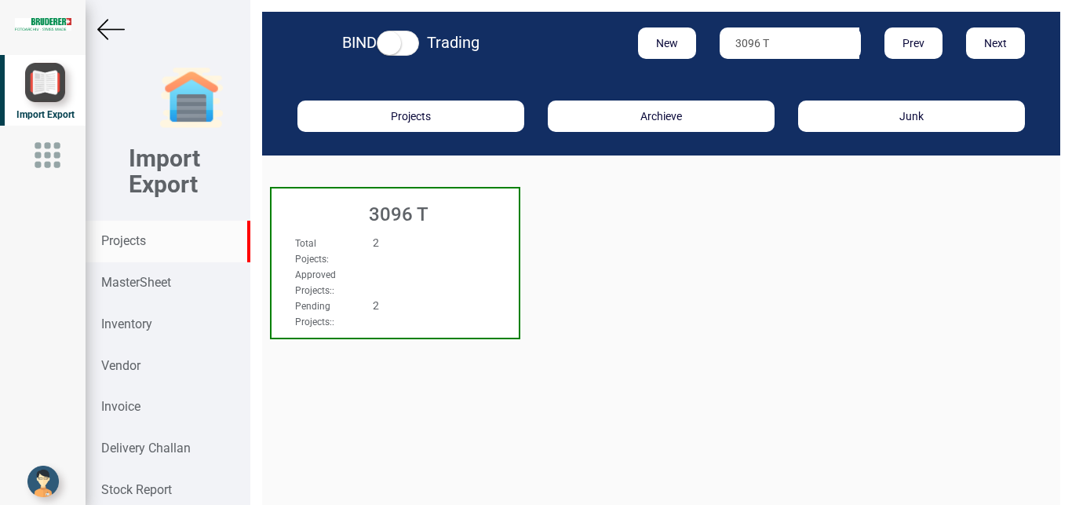
click at [436, 249] on div "2" at bounding box center [415, 243] width 109 height 16
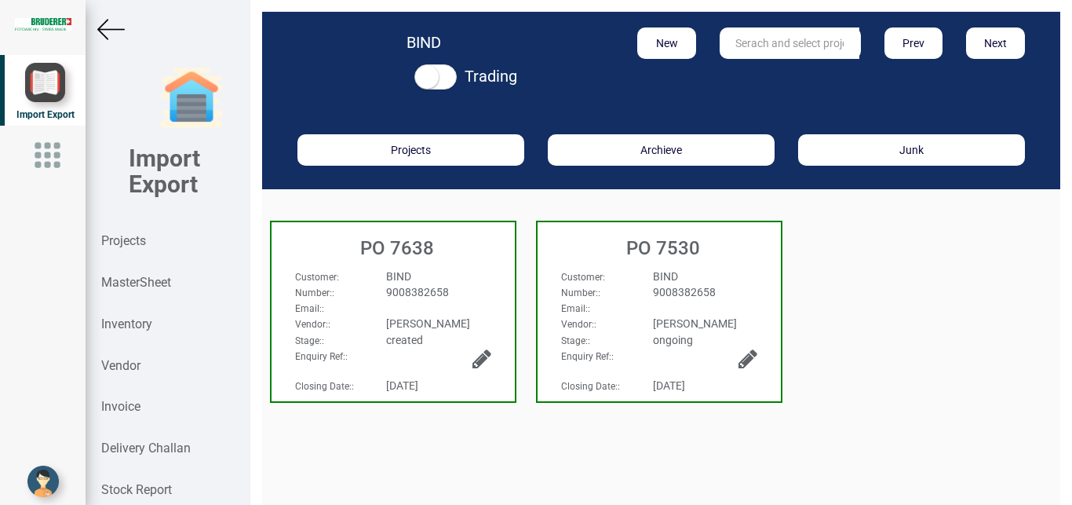
click at [392, 275] on span "BIND" at bounding box center [398, 276] width 25 height 13
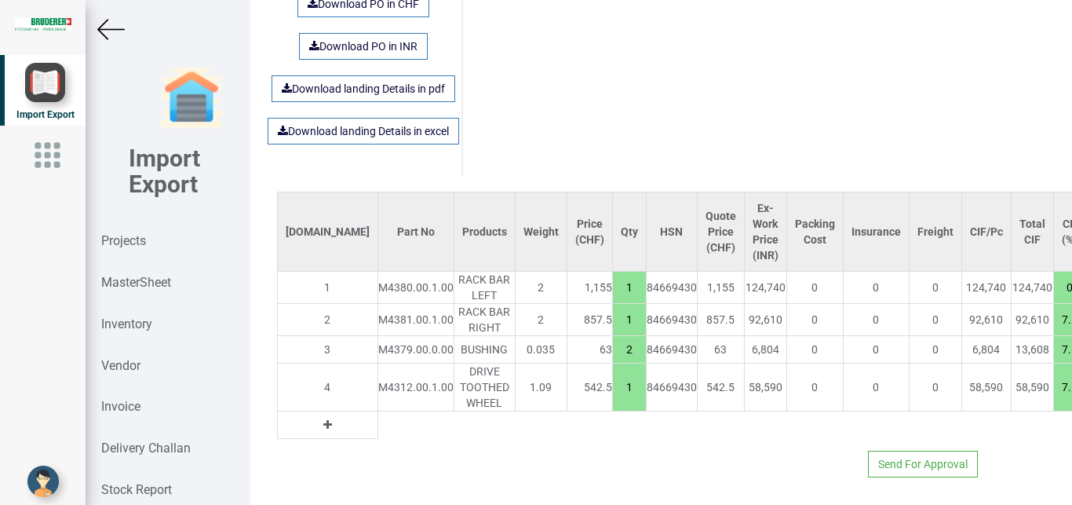
scroll to position [1129, 261]
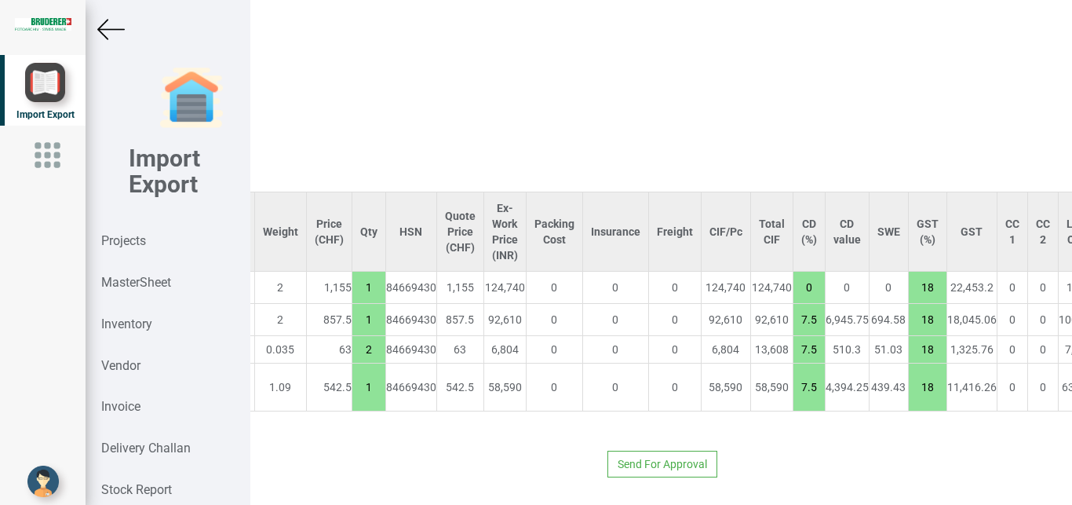
type input "2138.5"
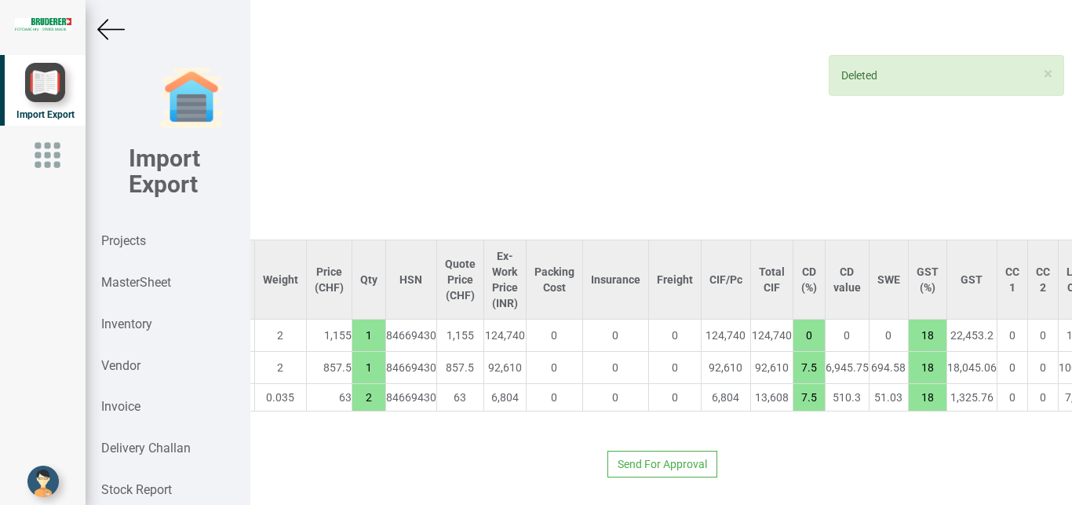
scroll to position [1081, 261]
click at [135, 281] on strong "MasterSheet" at bounding box center [136, 282] width 70 height 15
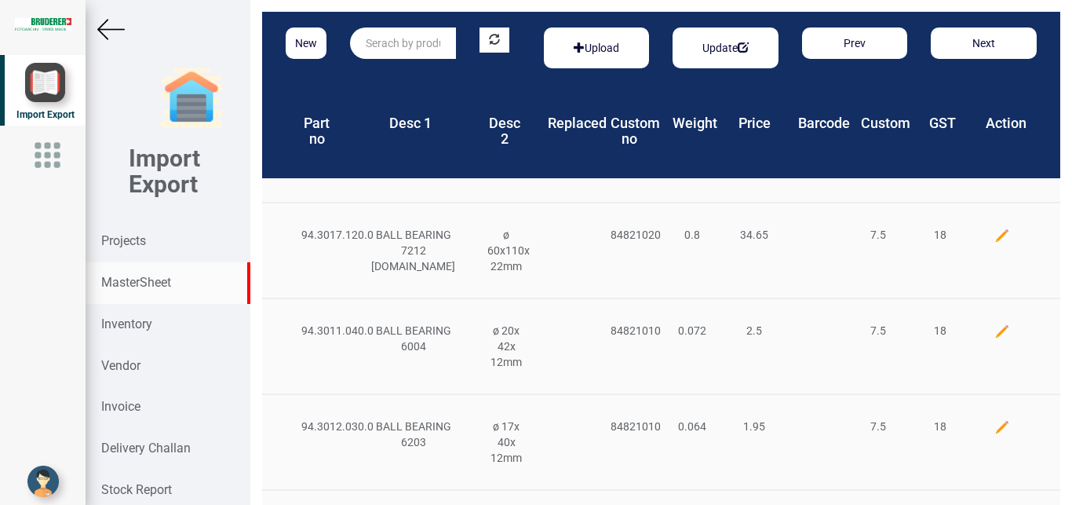
click at [400, 47] on input "text" at bounding box center [403, 42] width 106 height 31
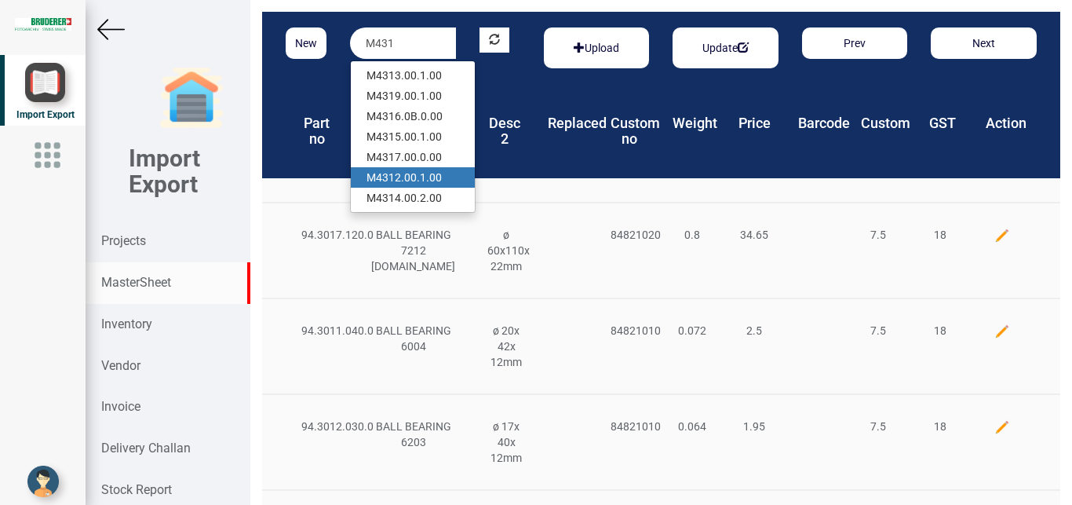
drag, startPoint x: 427, startPoint y: 179, endPoint x: 446, endPoint y: 177, distance: 19.0
click at [429, 178] on link "M431 2.00.1.00" at bounding box center [413, 177] width 124 height 20
type input "M4312.00.1.00"
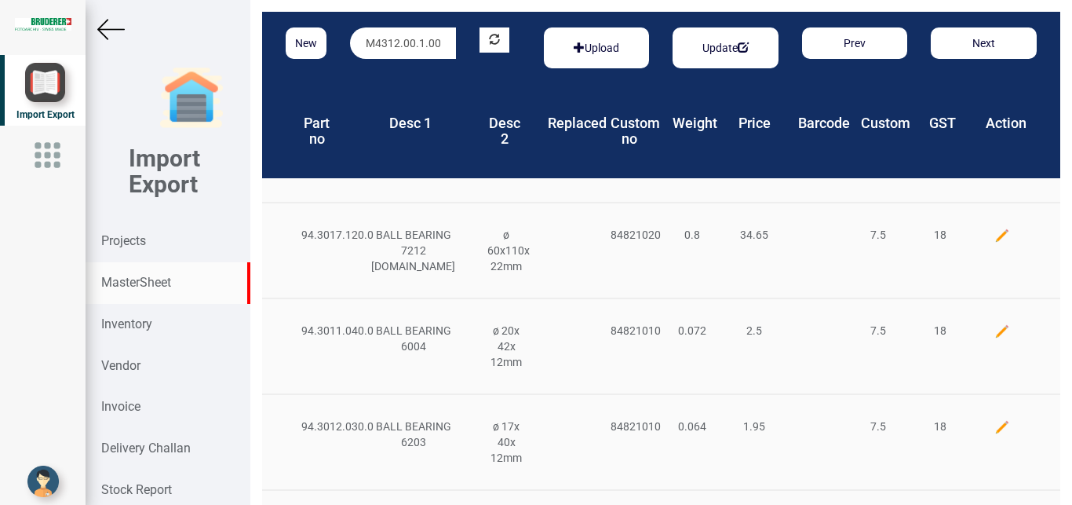
scroll to position [0, 2]
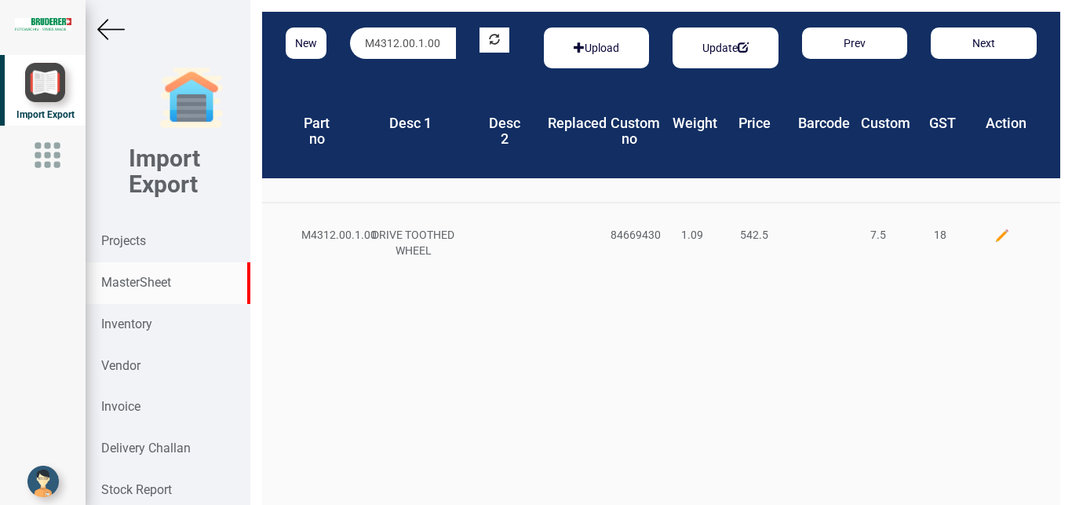
click at [995, 235] on img at bounding box center [1003, 236] width 16 height 16
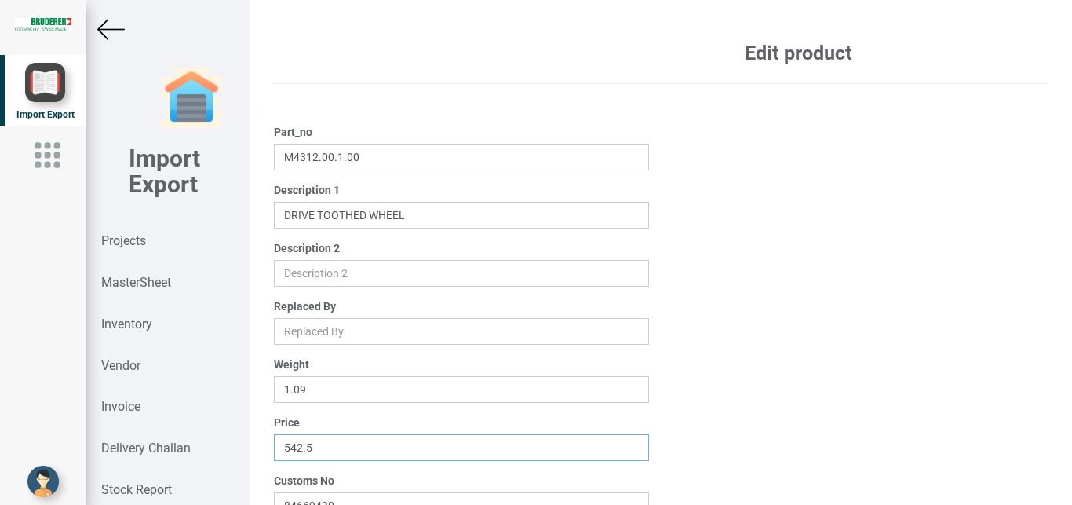
drag, startPoint x: 356, startPoint y: 453, endPoint x: 56, endPoint y: 408, distance: 303.2
click at [274, 434] on input "542.5" at bounding box center [462, 447] width 376 height 27
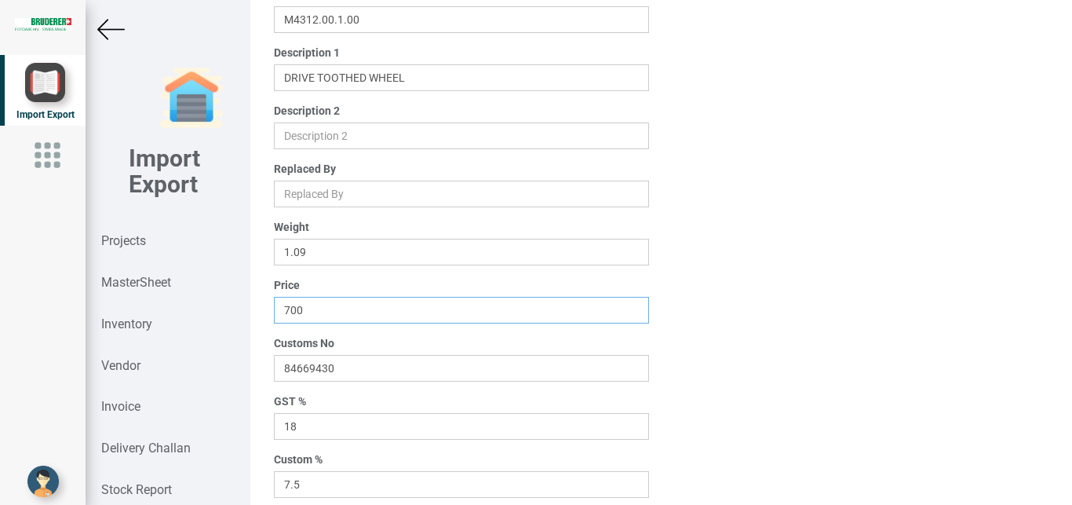
scroll to position [250, 0]
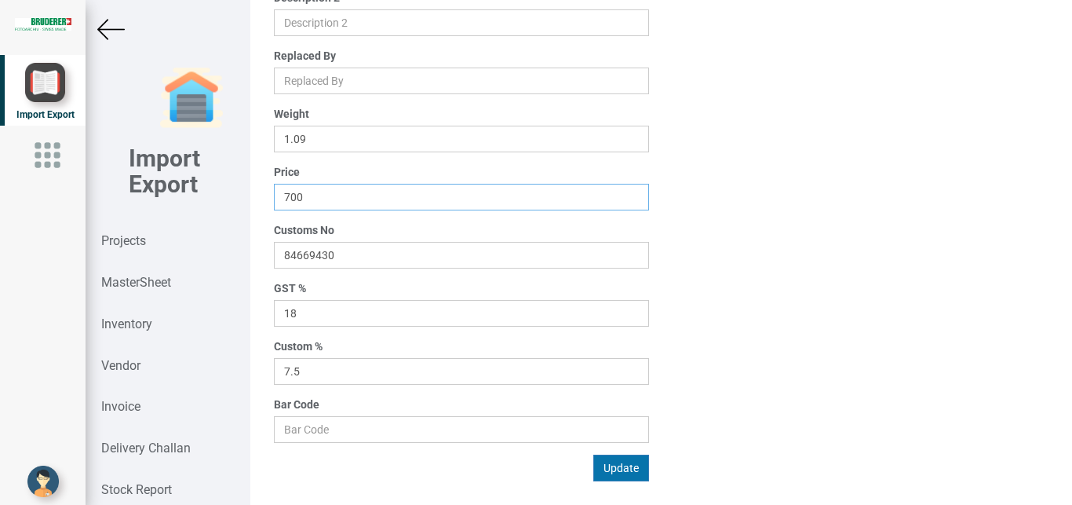
type input "700"
drag, startPoint x: 619, startPoint y: 460, endPoint x: 797, endPoint y: 464, distance: 178.2
click at [619, 461] on button "Update" at bounding box center [621, 467] width 56 height 27
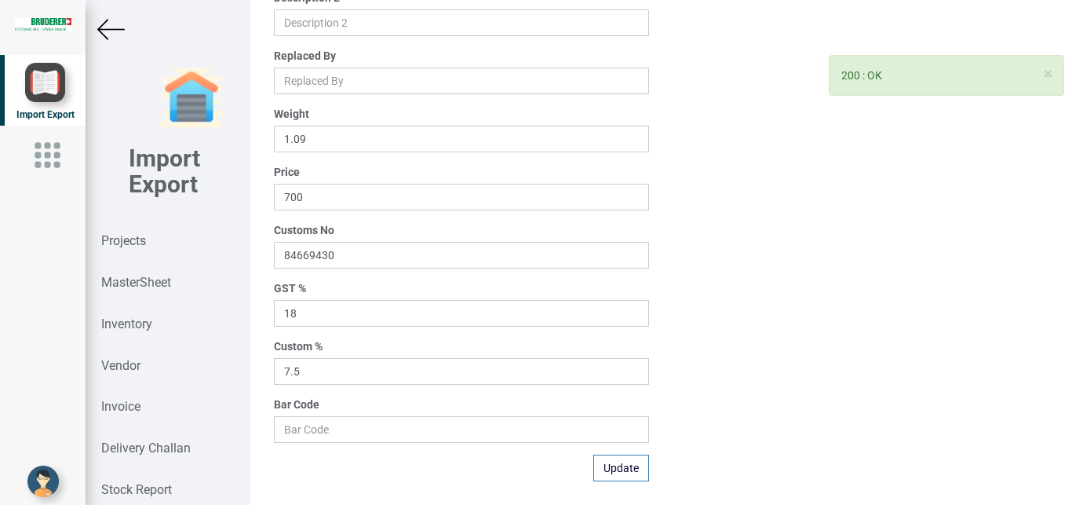
click at [105, 23] on img at bounding box center [110, 29] width 27 height 27
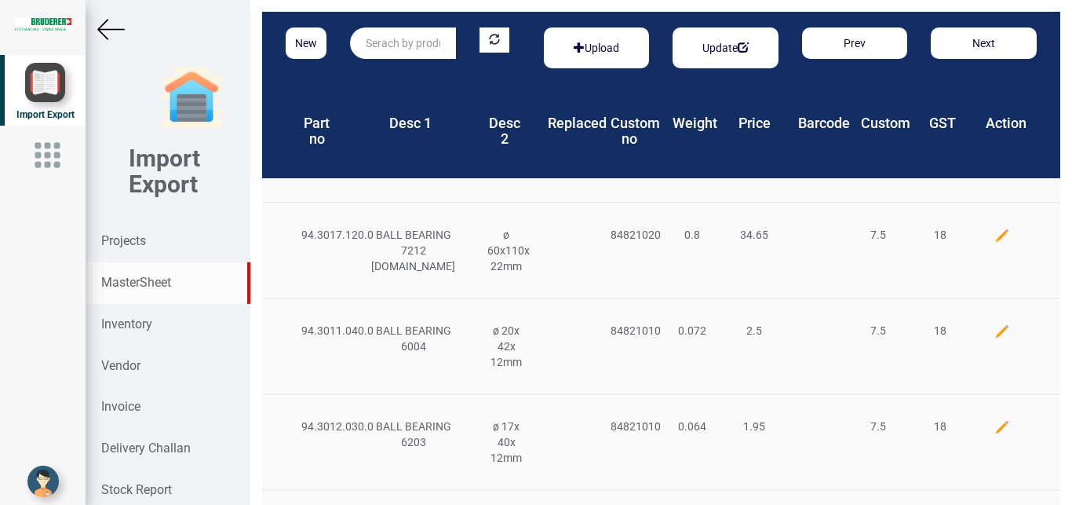
click at [378, 49] on input "text" at bounding box center [403, 42] width 106 height 31
click at [130, 241] on strong "Projects" at bounding box center [123, 240] width 45 height 15
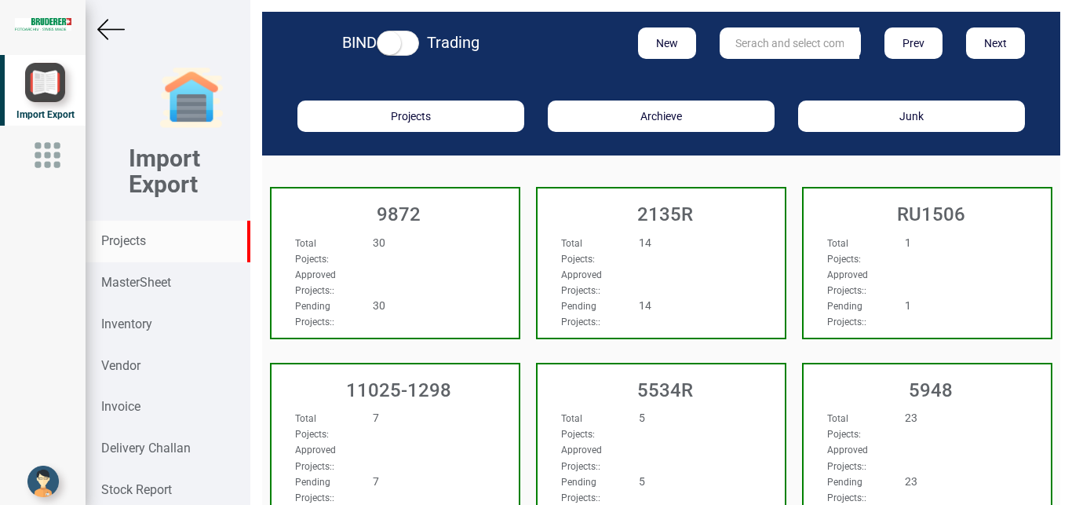
click at [748, 33] on input "text" at bounding box center [790, 42] width 140 height 31
click at [778, 73] on link "3096 T" at bounding box center [783, 75] width 124 height 20
type input "3096 T"
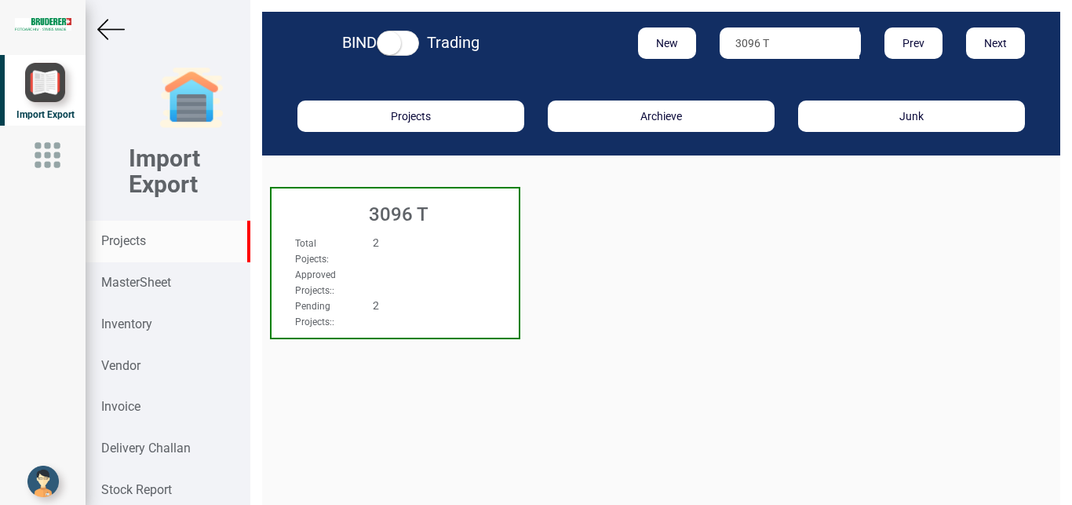
click at [418, 260] on div "Total Pojects : 2" at bounding box center [376, 250] width 187 height 31
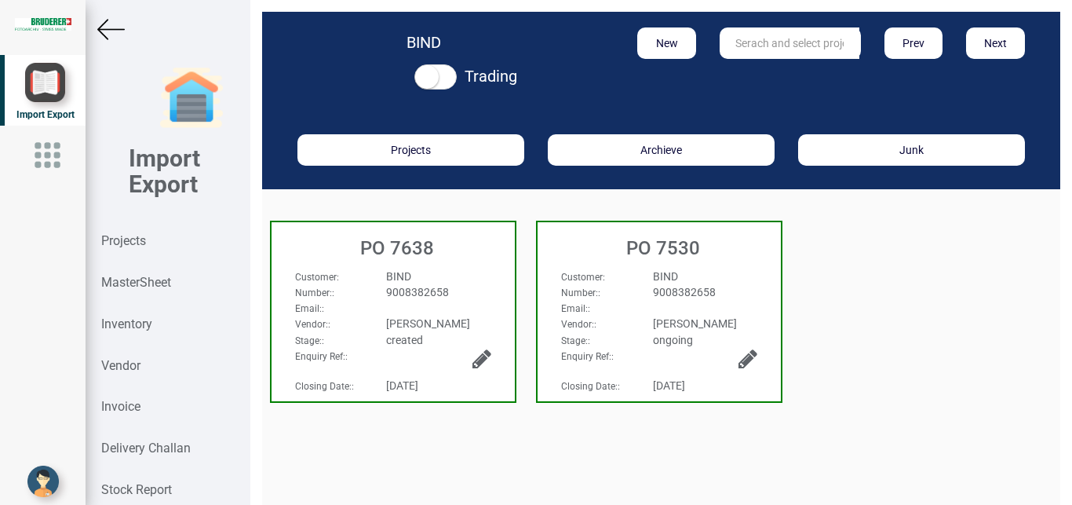
click at [460, 289] on div "9008382658" at bounding box center [438, 292] width 128 height 16
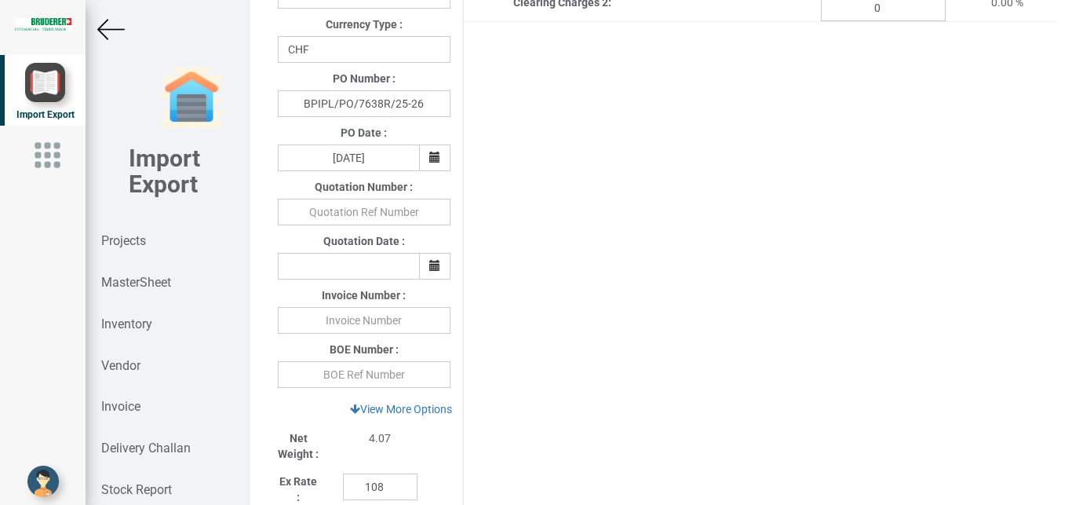
scroll to position [1081, 0]
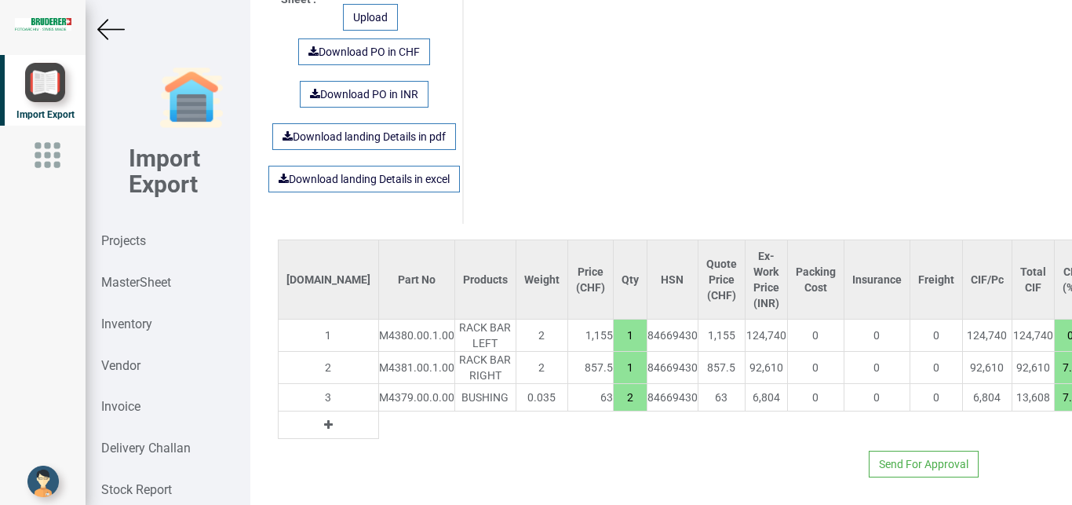
click at [324, 419] on icon at bounding box center [328, 424] width 9 height 11
click at [379, 412] on input "text" at bounding box center [416, 424] width 75 height 27
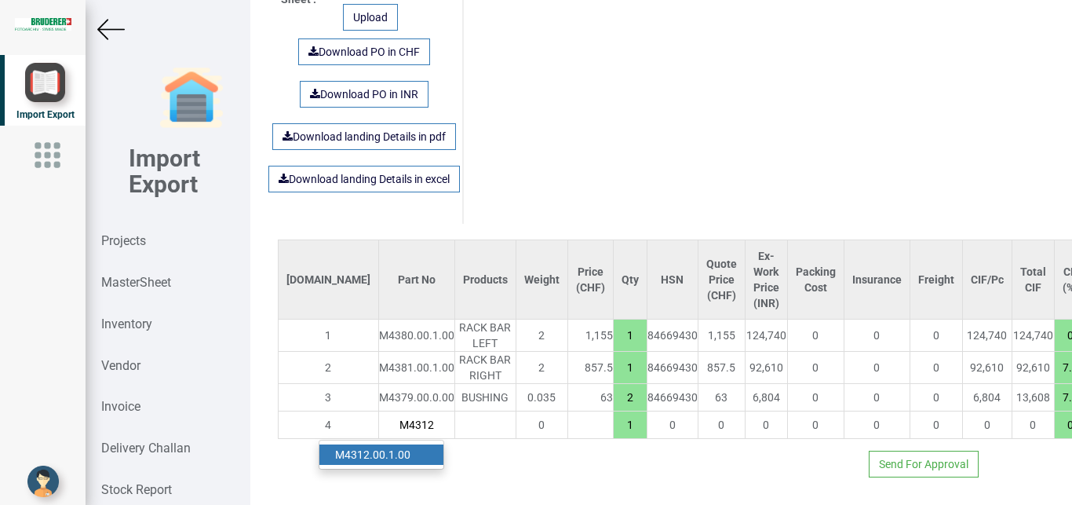
type input "M4312"
click at [391, 444] on link "M4312 .00.1.00" at bounding box center [381, 454] width 124 height 20
type input "2838.5"
type input "M4312.00.1.00"
type input "7.5"
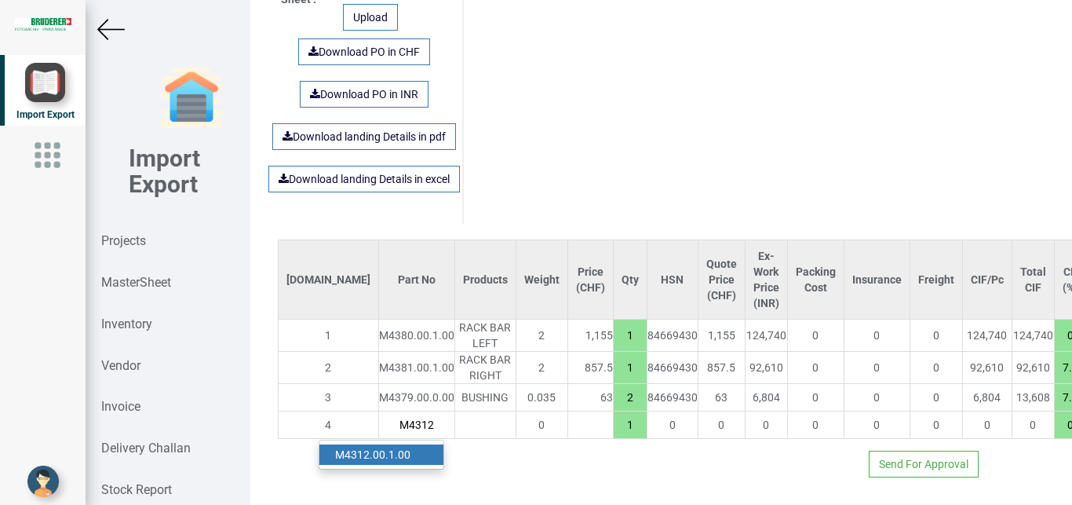
type input "18"
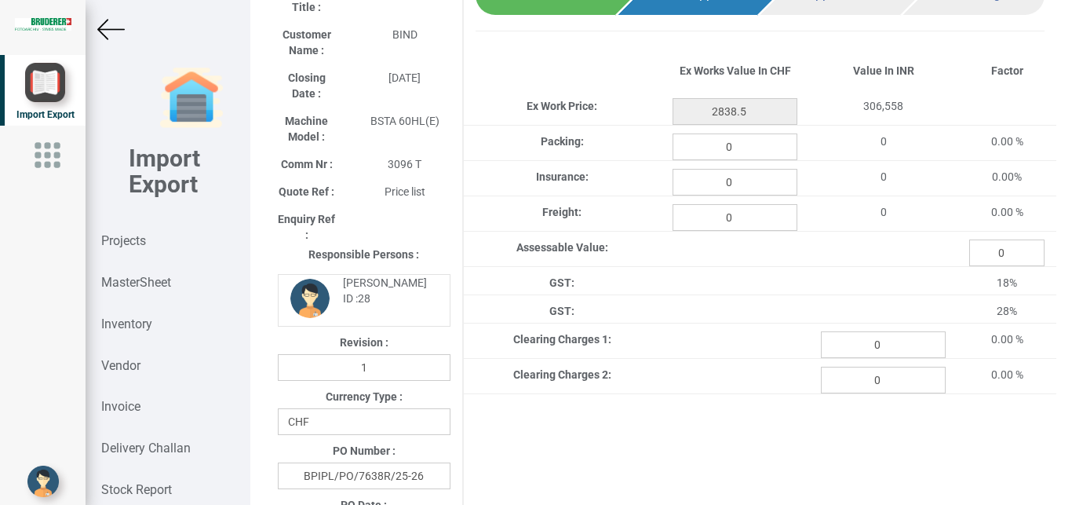
scroll to position [0, 0]
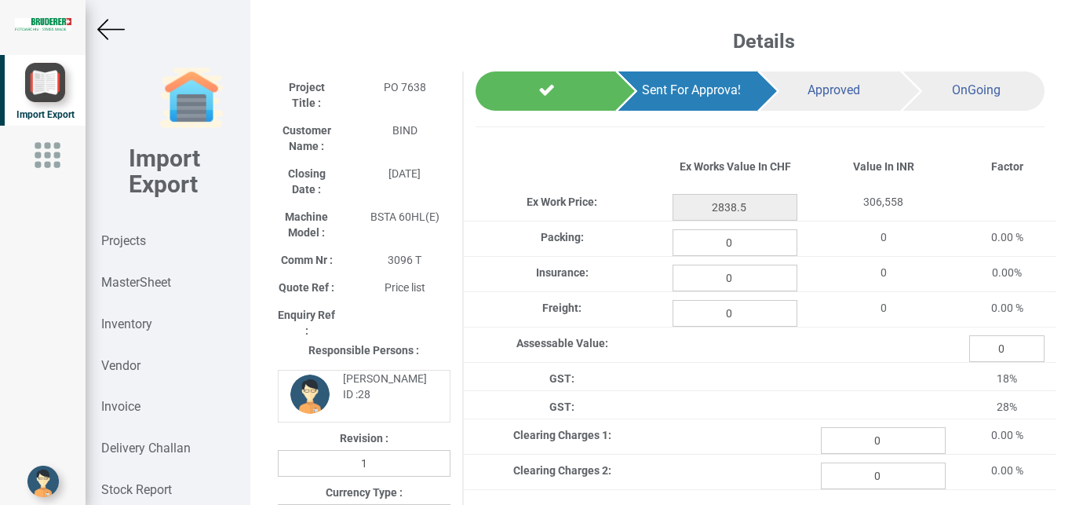
click at [119, 27] on img at bounding box center [110, 29] width 27 height 27
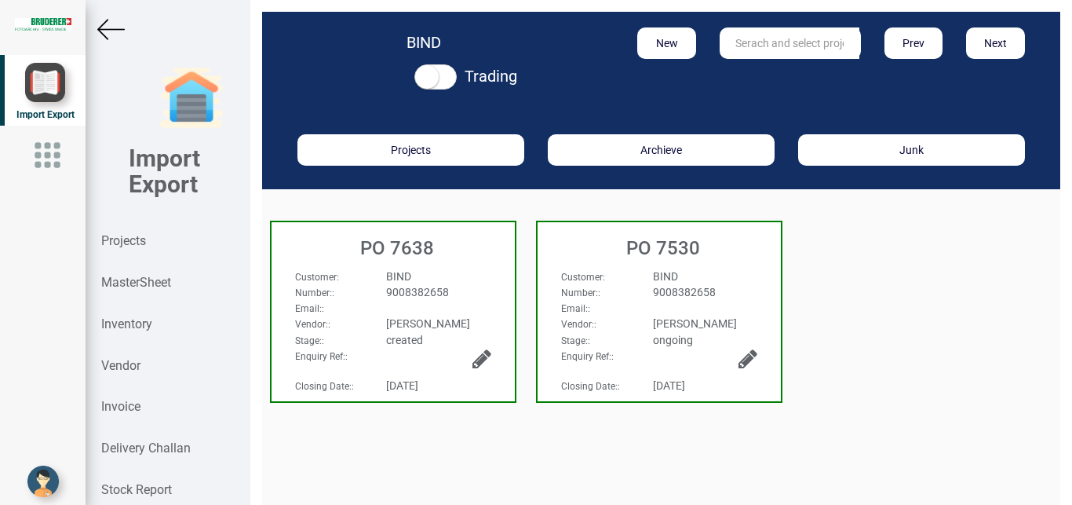
click at [109, 20] on img at bounding box center [110, 29] width 27 height 27
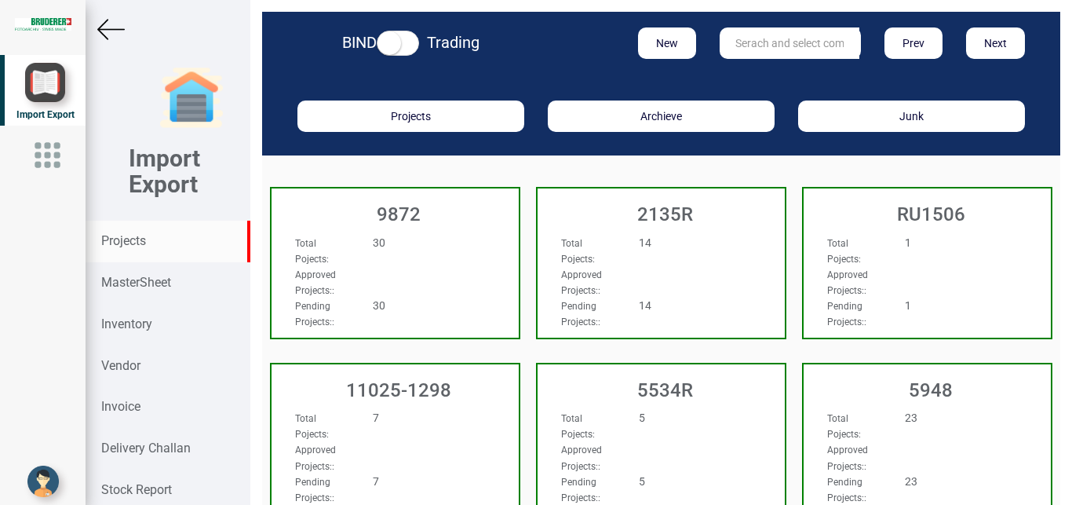
click at [785, 35] on input "text" at bounding box center [790, 42] width 140 height 31
type input "5965"
click at [782, 71] on link "5965" at bounding box center [783, 75] width 124 height 20
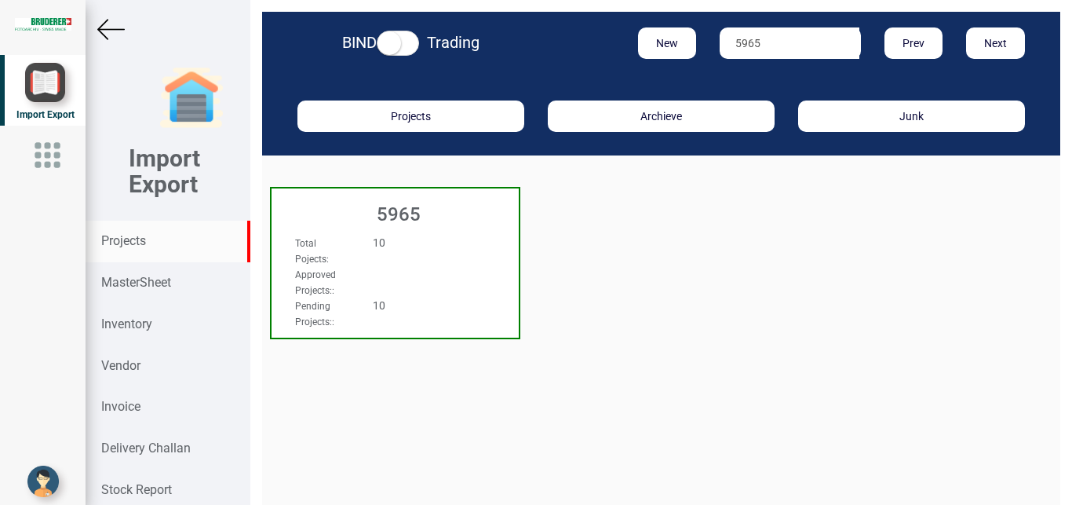
click at [491, 270] on div "Total Pojects : 10 Approved Projects: : Pending Projects: : 10" at bounding box center [395, 249] width 247 height 60
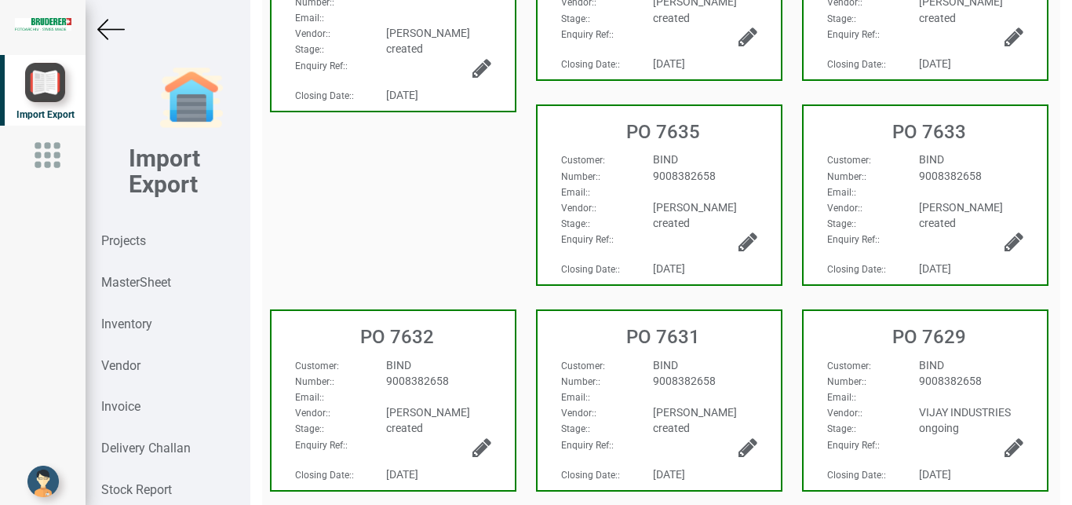
scroll to position [318, 0]
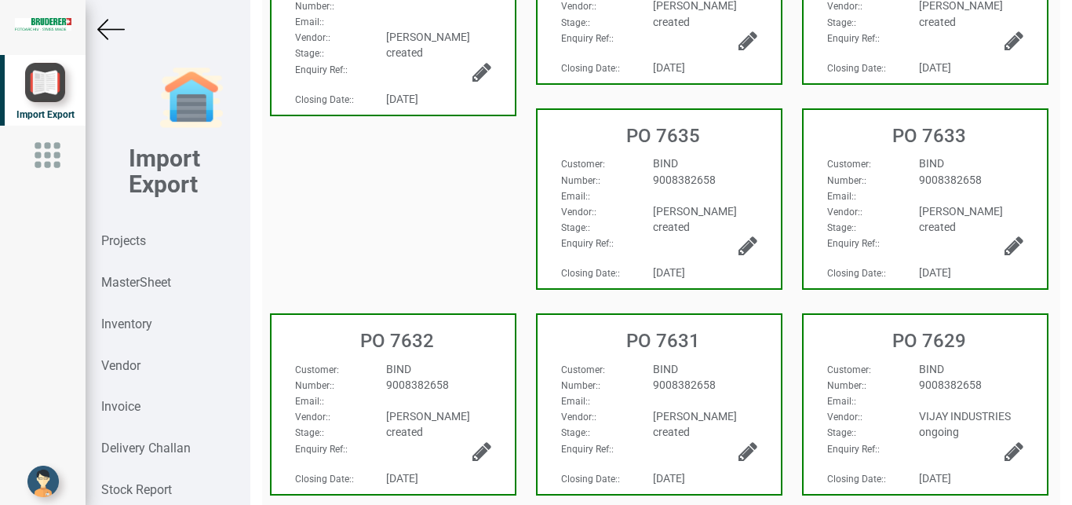
click at [998, 159] on div "BIND" at bounding box center [971, 163] width 128 height 16
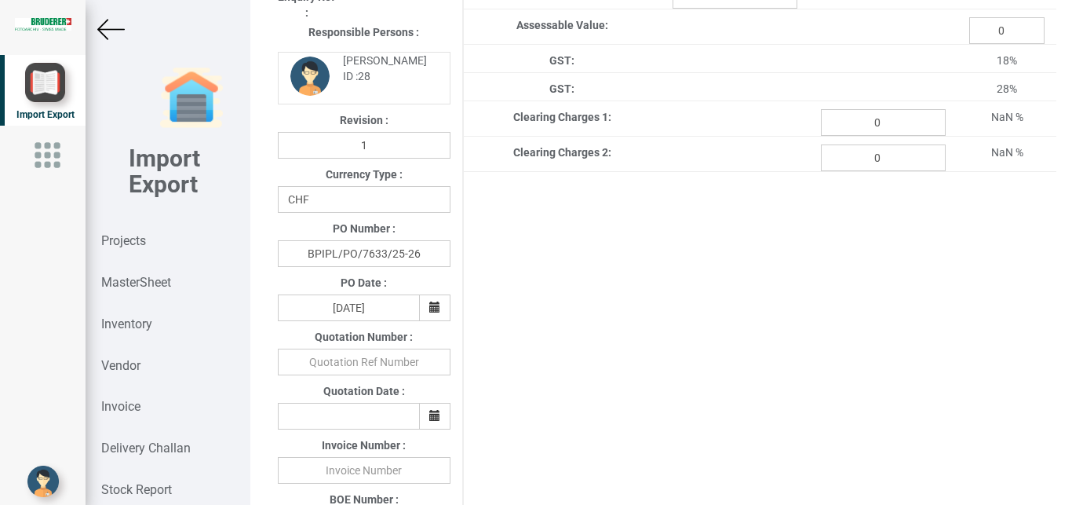
type input "464.65"
click at [96, 28] on div at bounding box center [168, 29] width 164 height 27
click at [102, 27] on img at bounding box center [110, 29] width 27 height 27
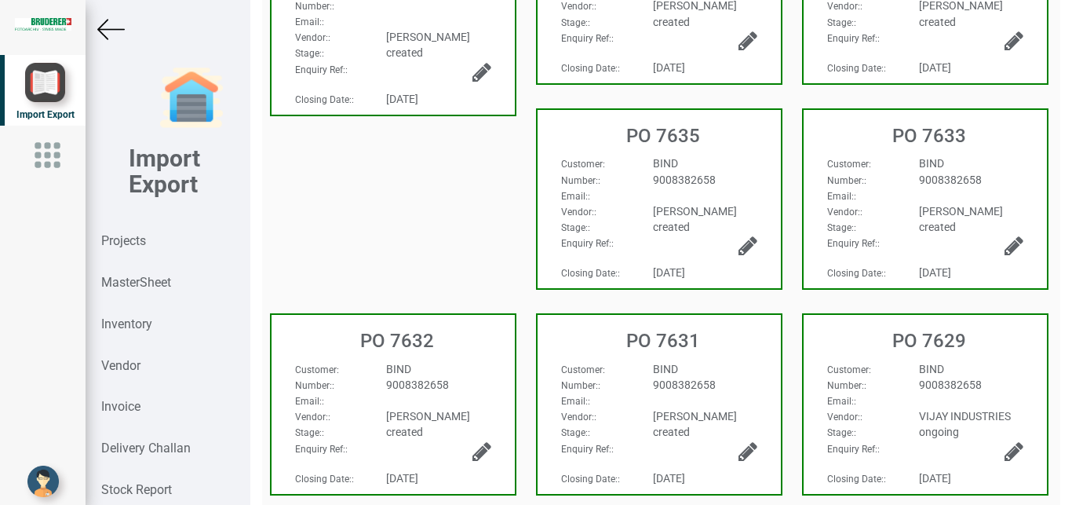
click at [465, 45] on div "[PERSON_NAME]" at bounding box center [438, 37] width 128 height 16
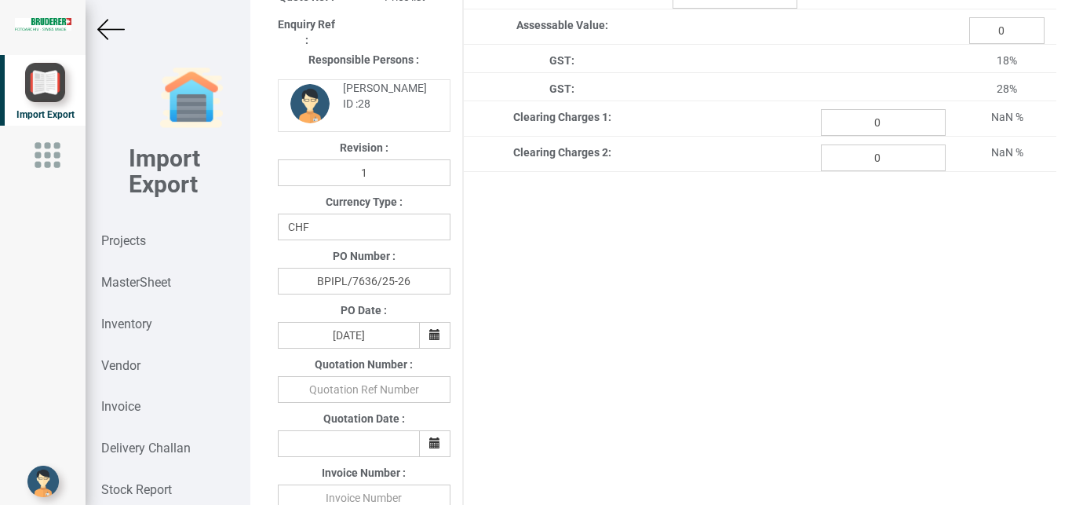
type input "4919.199999999995"
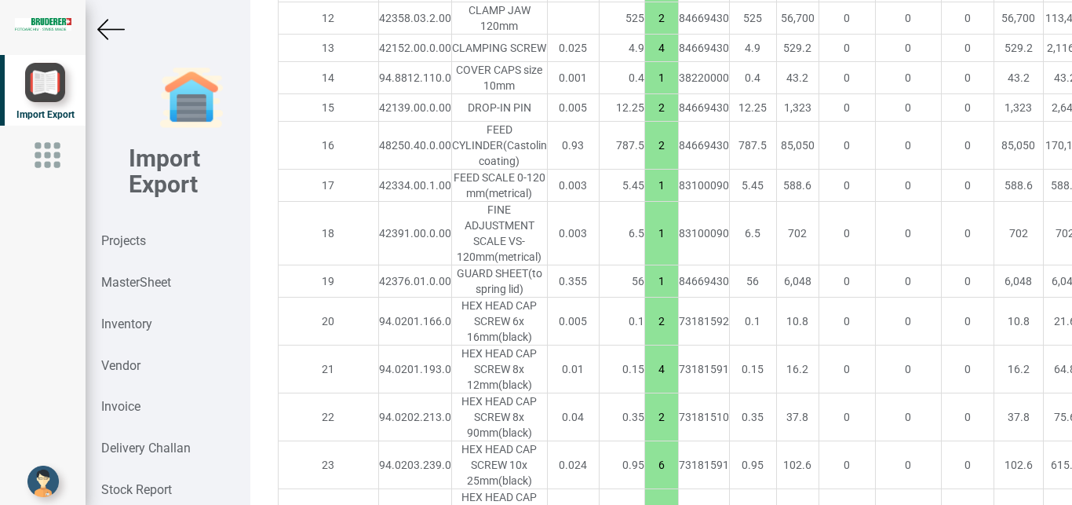
scroll to position [5439, 0]
